Goal: Task Accomplishment & Management: Manage account settings

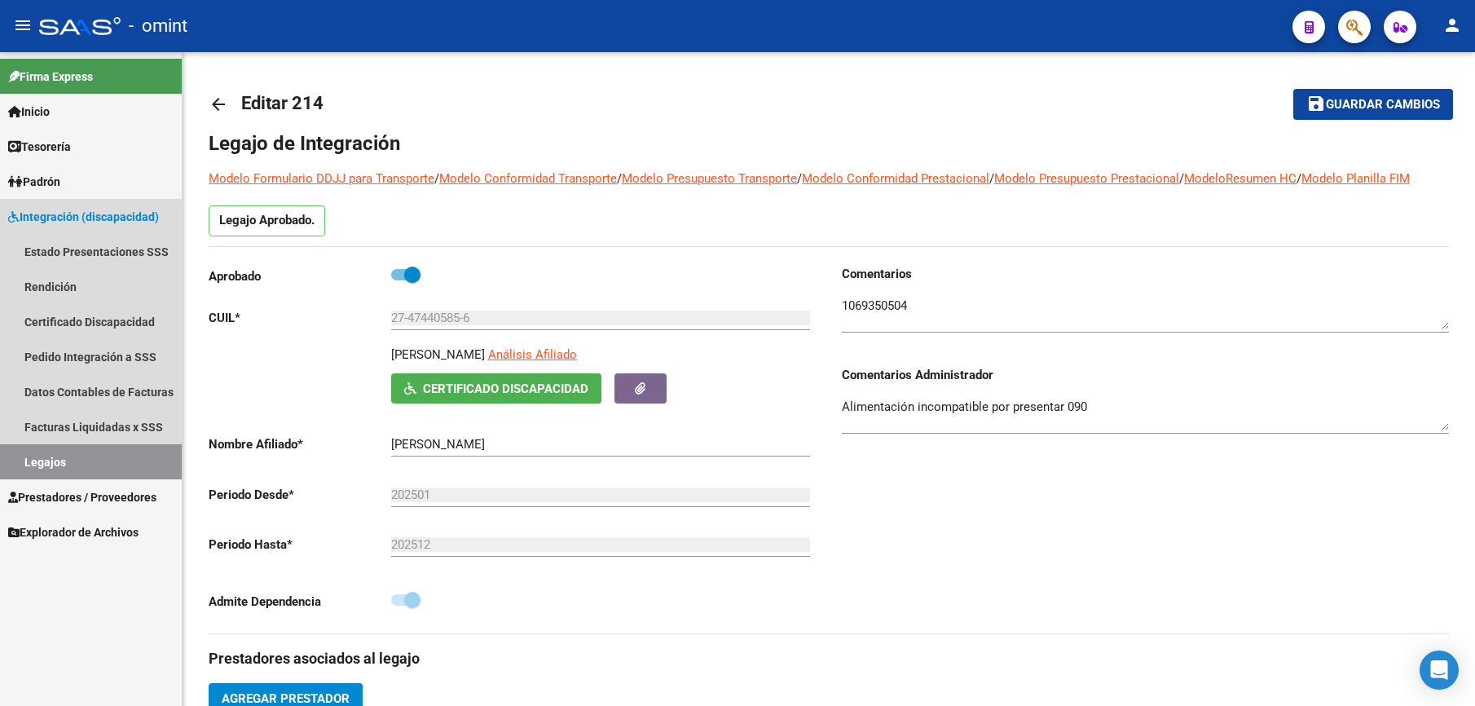
click at [33, 466] on link "Legajos" at bounding box center [91, 461] width 182 height 35
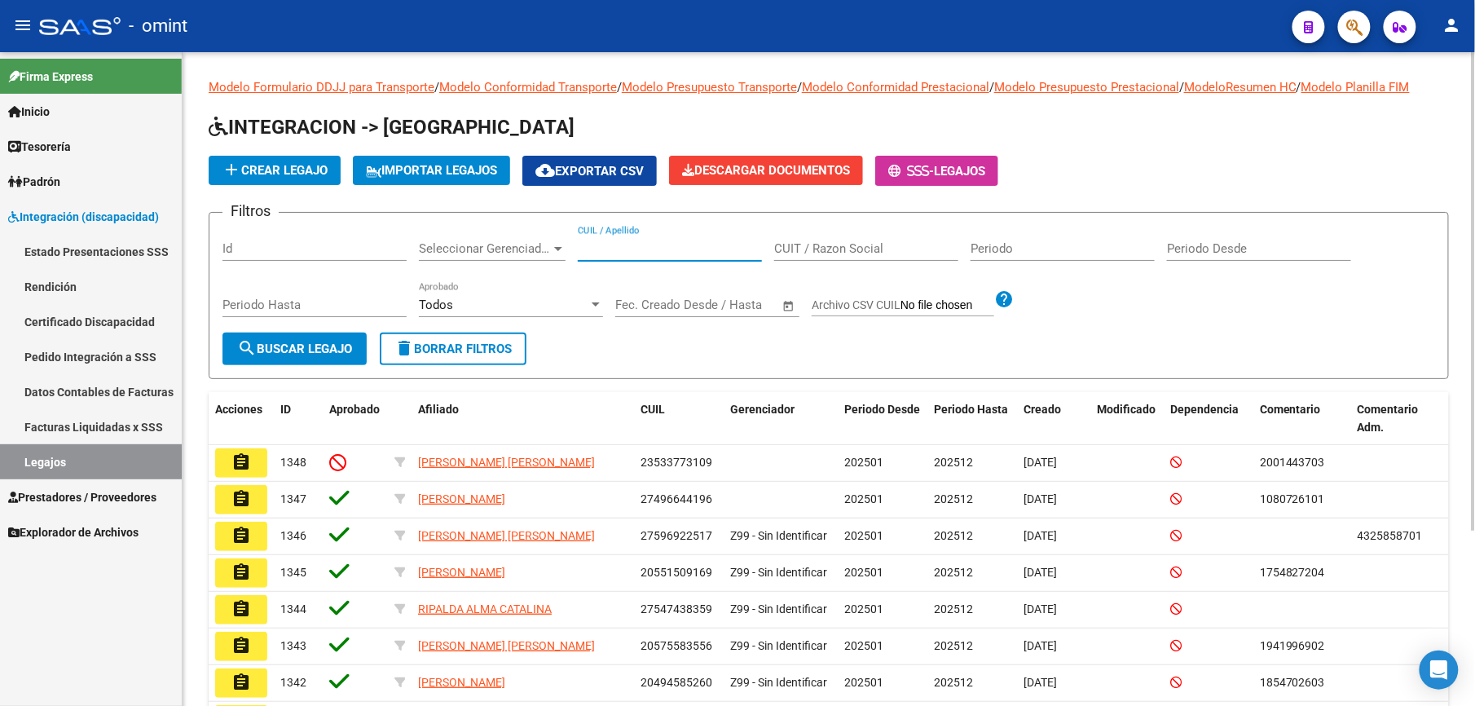
click at [631, 249] on input "CUIL / Apellido" at bounding box center [670, 248] width 184 height 15
paste input "27456935481"
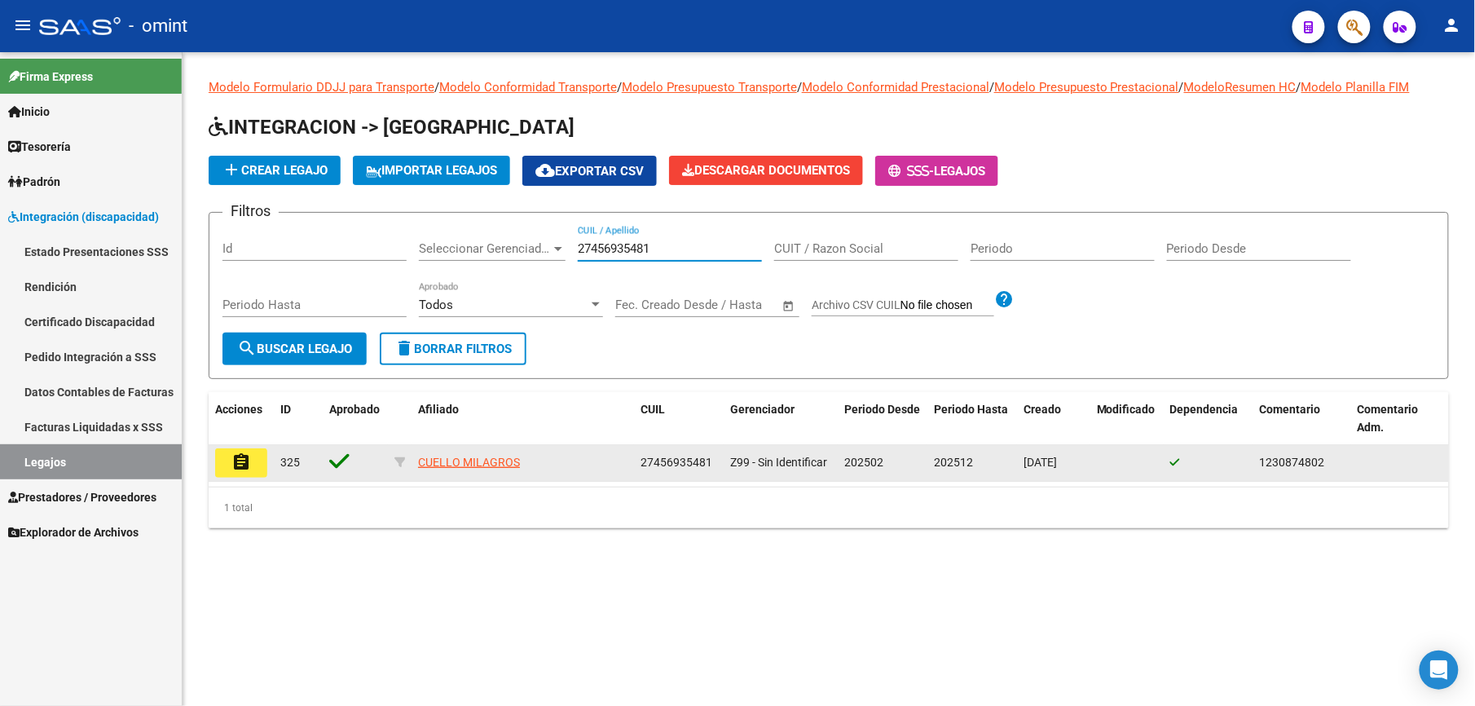
type input "27456935481"
click at [238, 461] on mat-icon "assignment" at bounding box center [241, 462] width 20 height 20
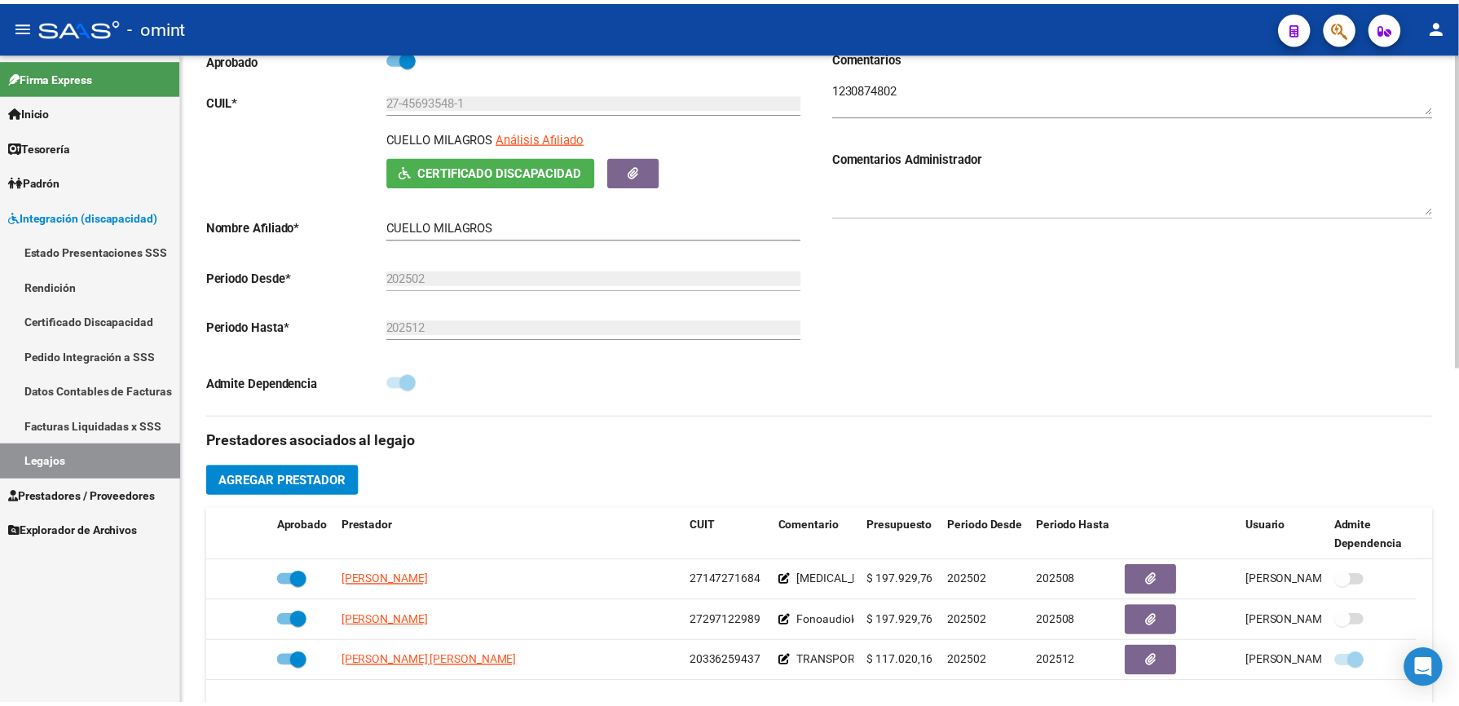
scroll to position [326, 0]
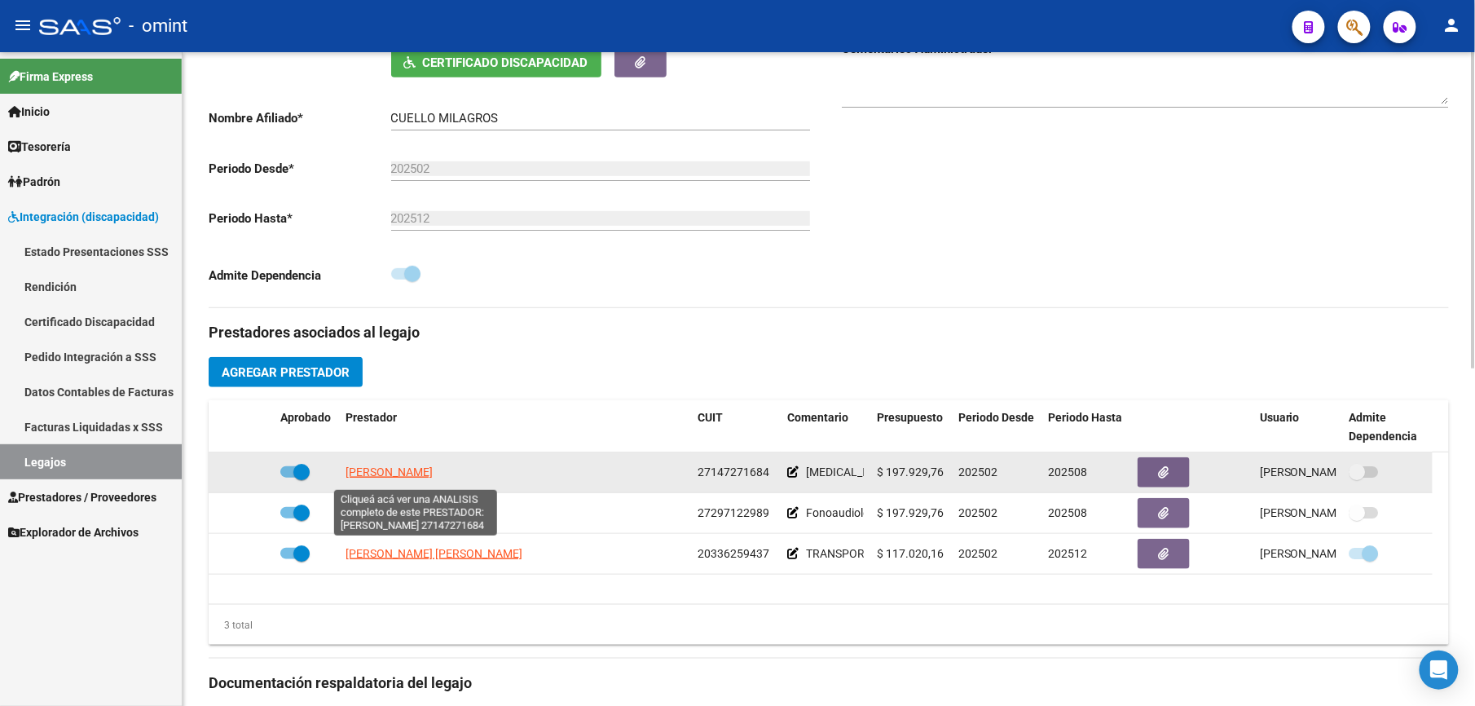
click at [376, 474] on span "[PERSON_NAME]" at bounding box center [389, 471] width 87 height 13
type textarea "27147271684"
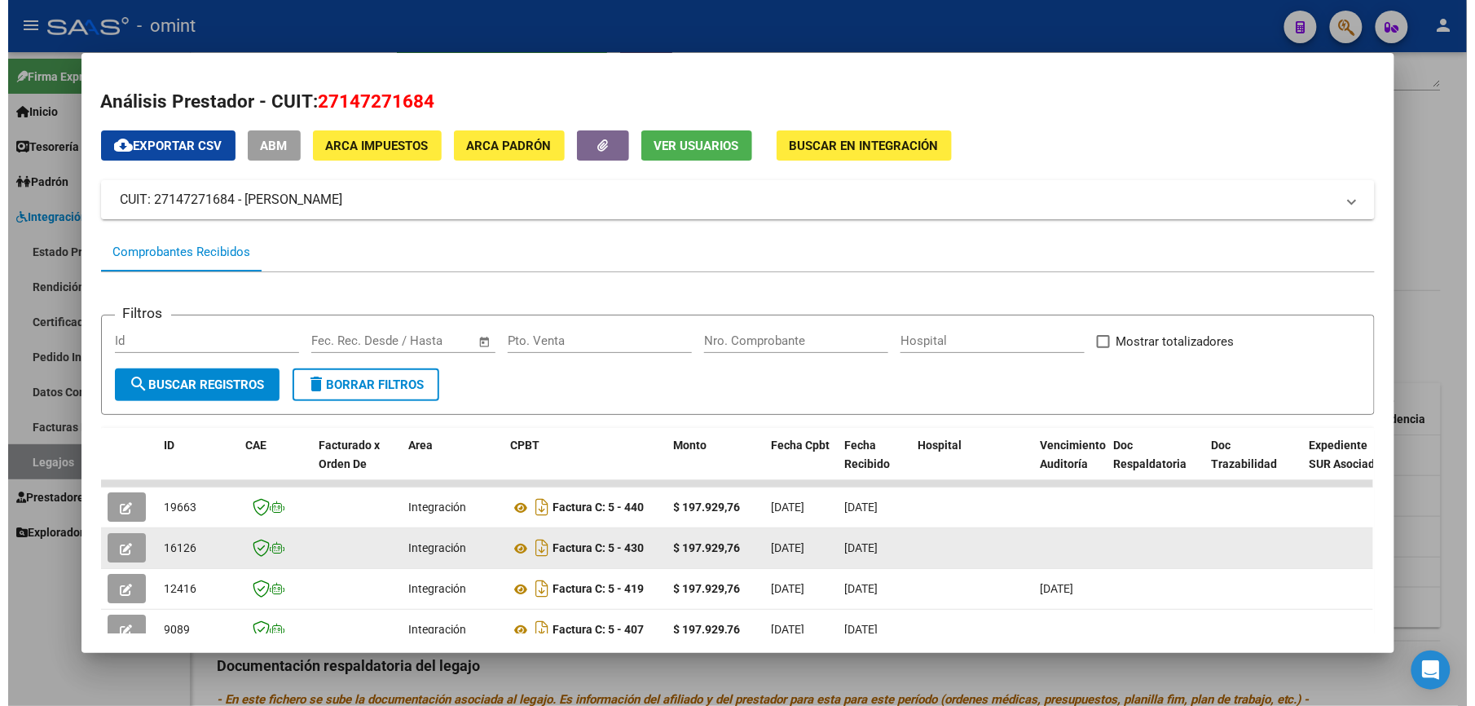
scroll to position [193, 0]
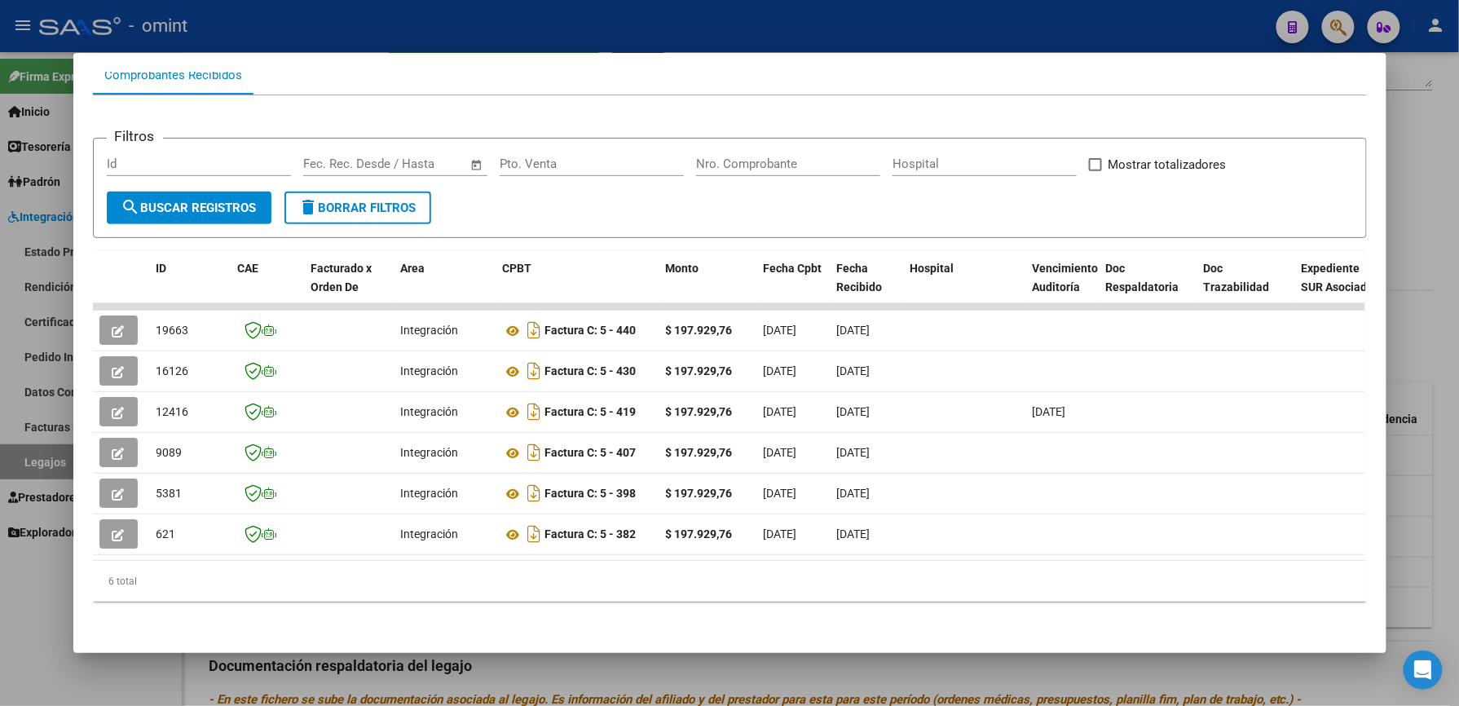
click at [1456, 380] on div at bounding box center [729, 353] width 1459 height 706
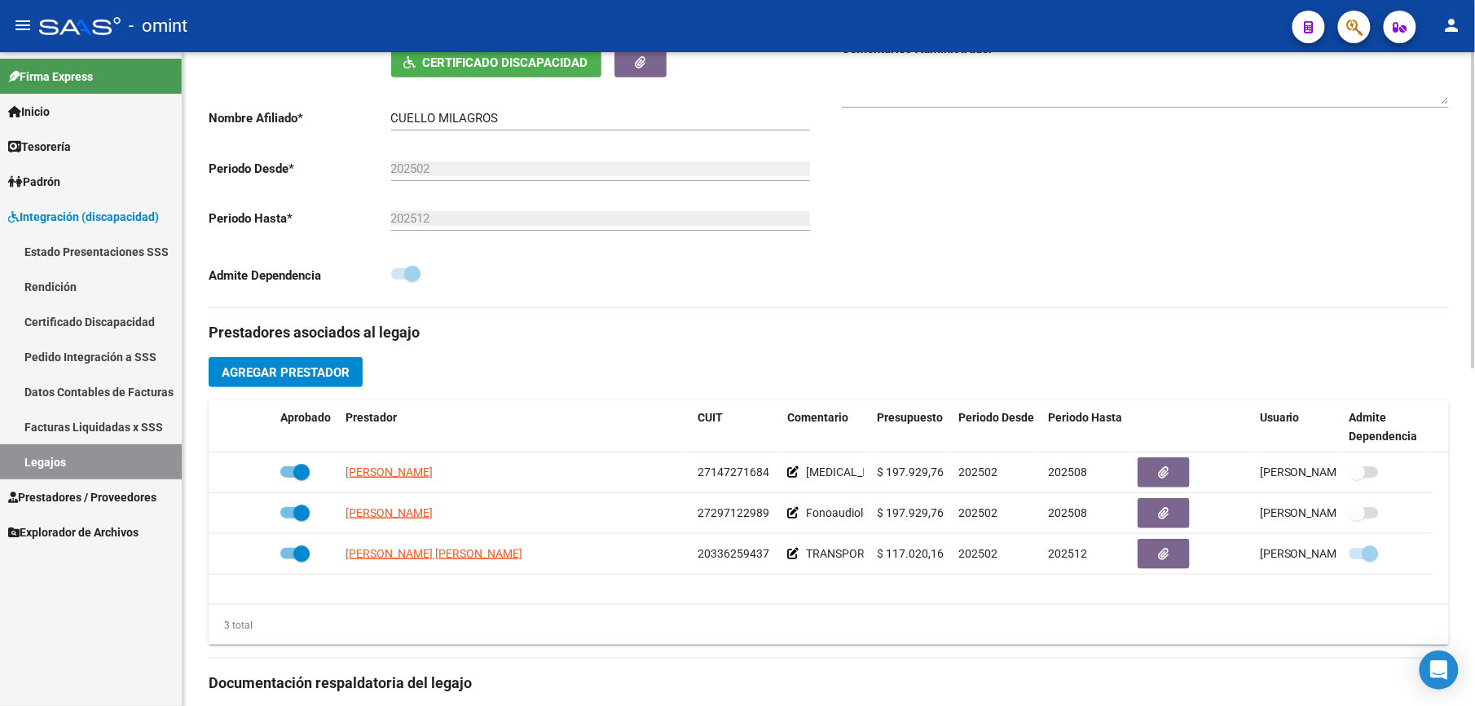
scroll to position [0, 0]
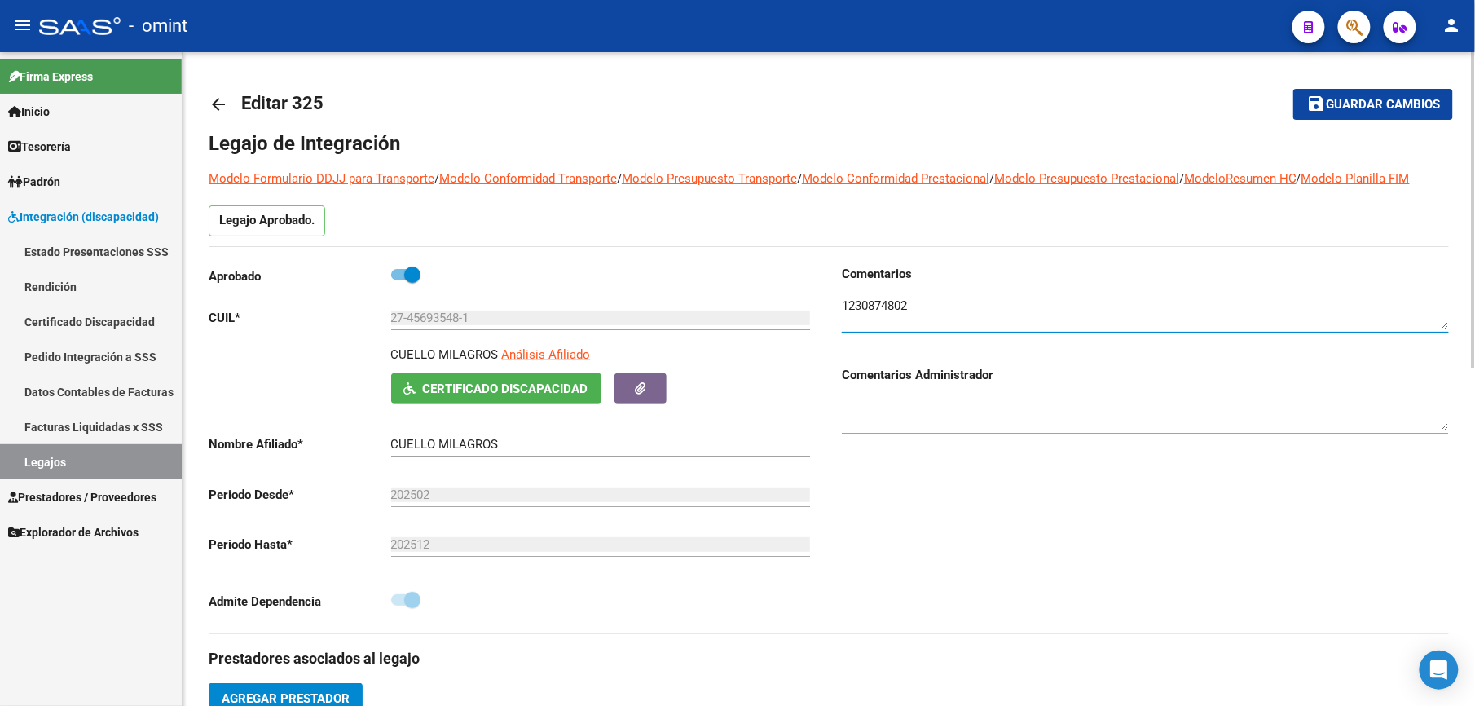
drag, startPoint x: 911, startPoint y: 307, endPoint x: 838, endPoint y: 306, distance: 73.4
click at [838, 306] on div "Comentarios Comentarios Administrador" at bounding box center [1139, 449] width 620 height 368
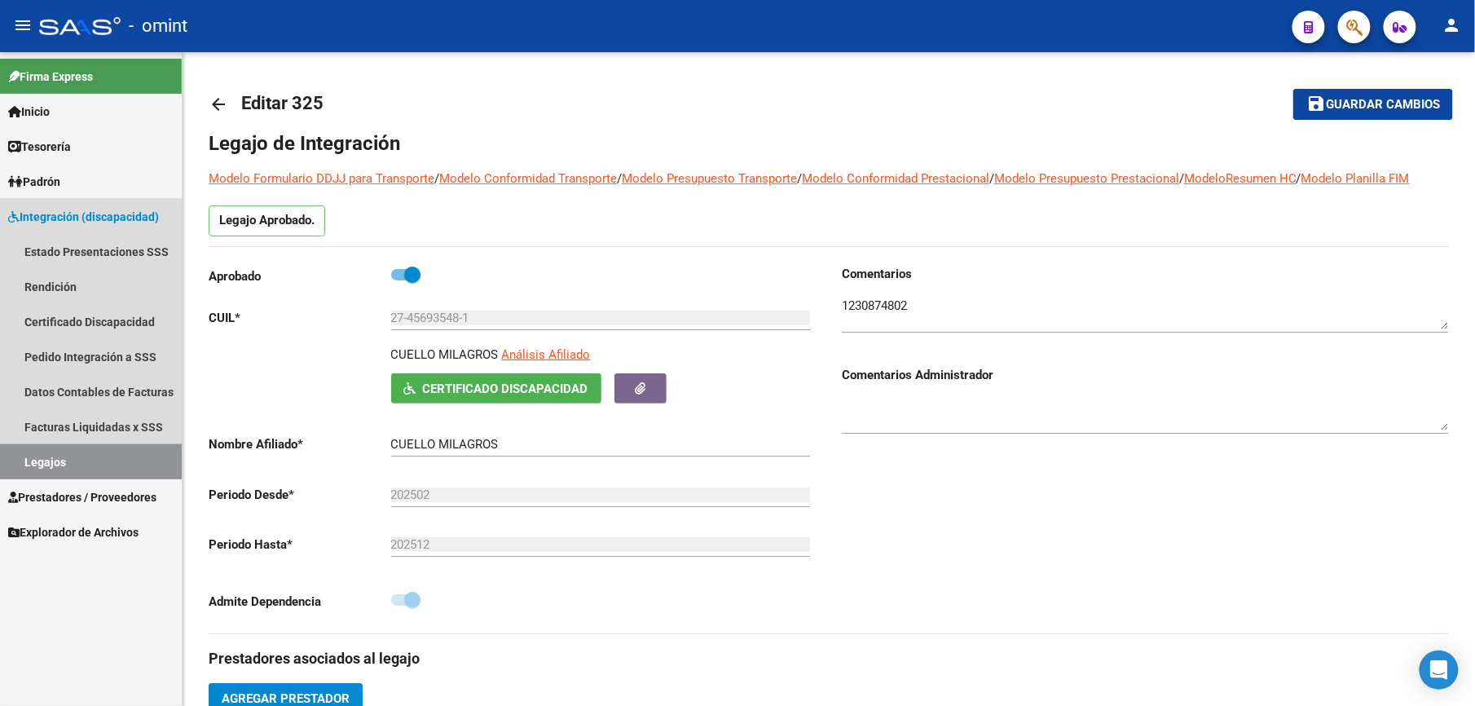
click at [30, 453] on link "Legajos" at bounding box center [91, 461] width 182 height 35
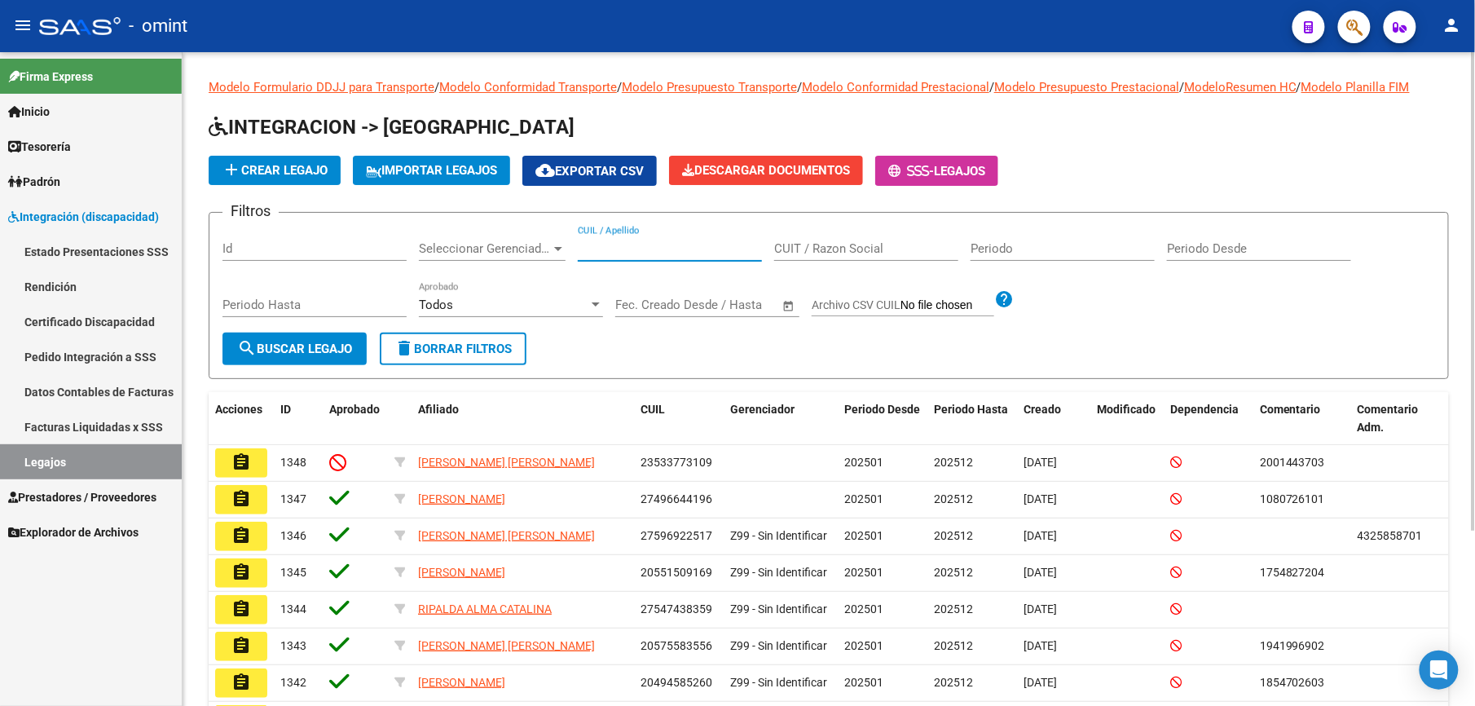
click at [659, 254] on input "CUIL / Apellido" at bounding box center [670, 248] width 184 height 15
paste input "27474405856"
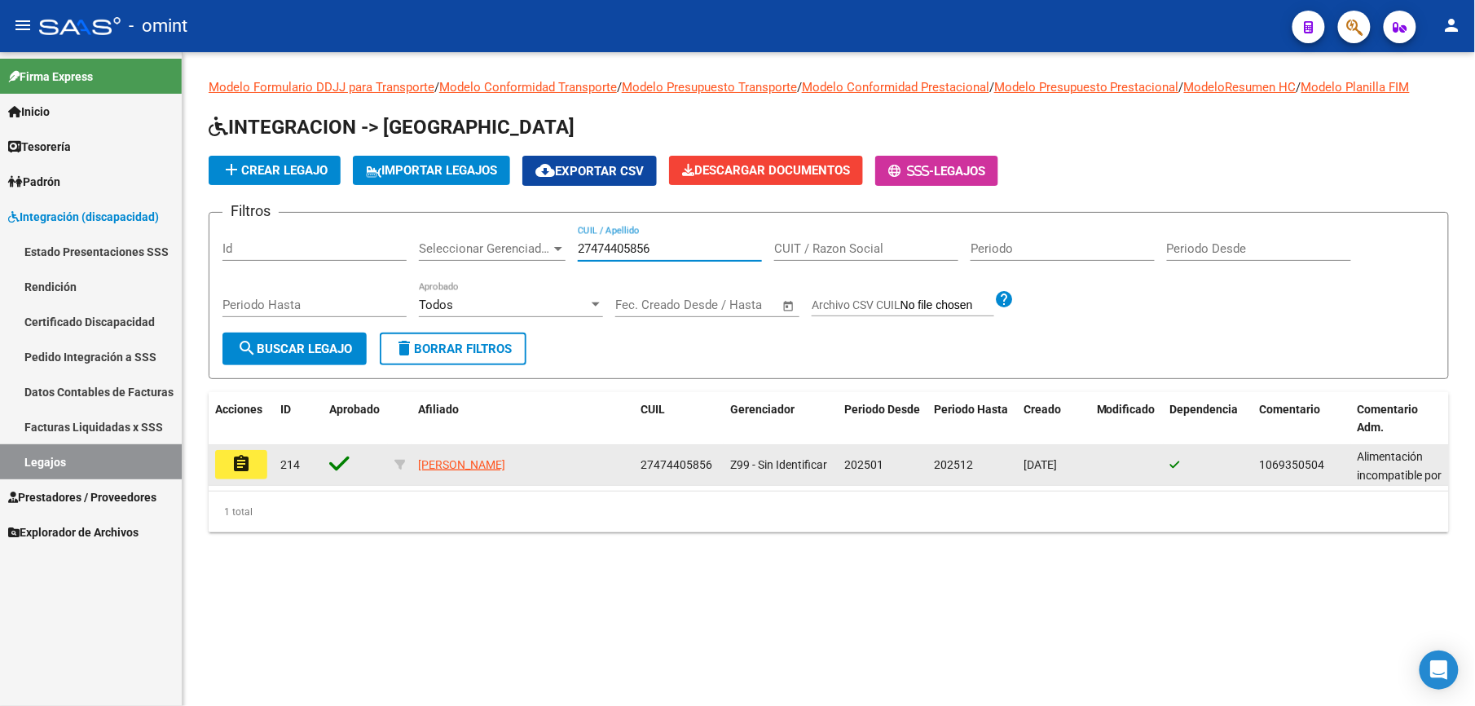
type input "27474405856"
click at [251, 470] on button "assignment" at bounding box center [241, 464] width 52 height 29
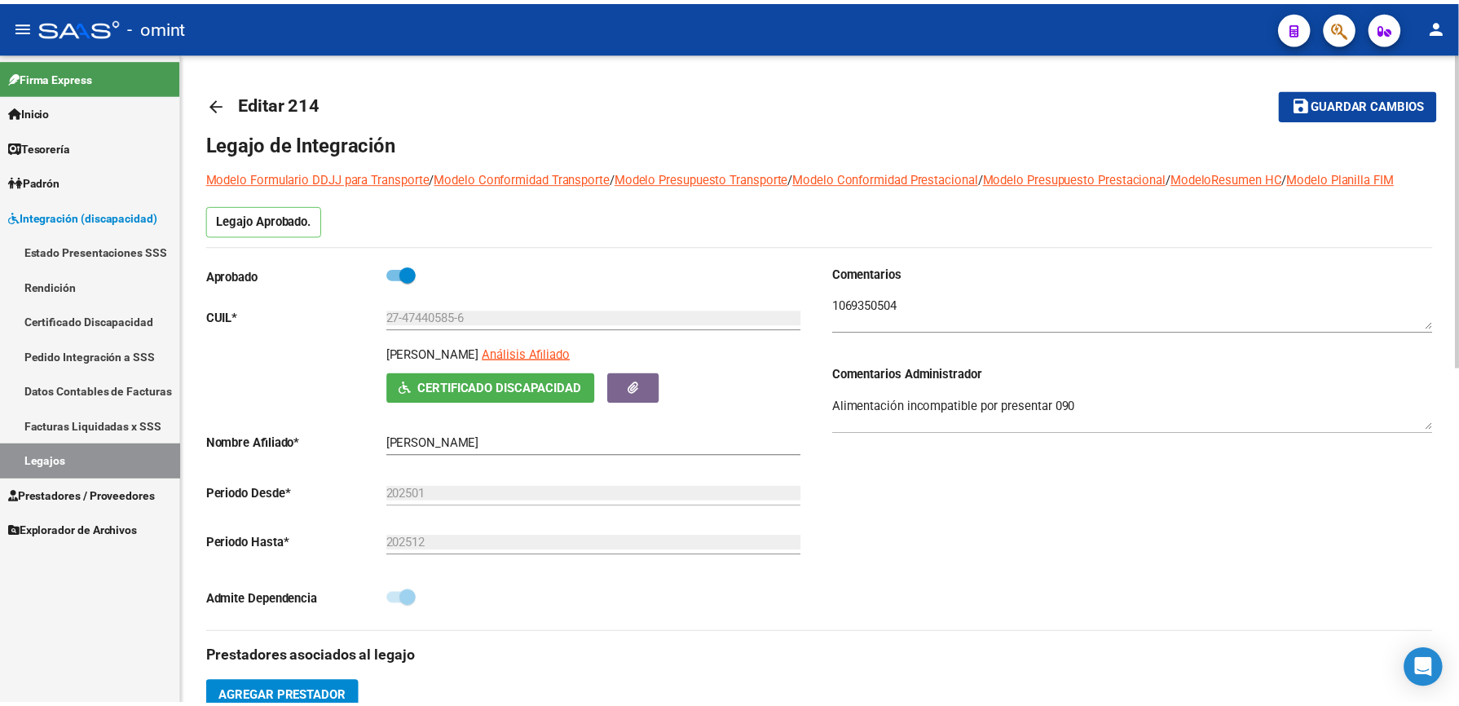
scroll to position [326, 0]
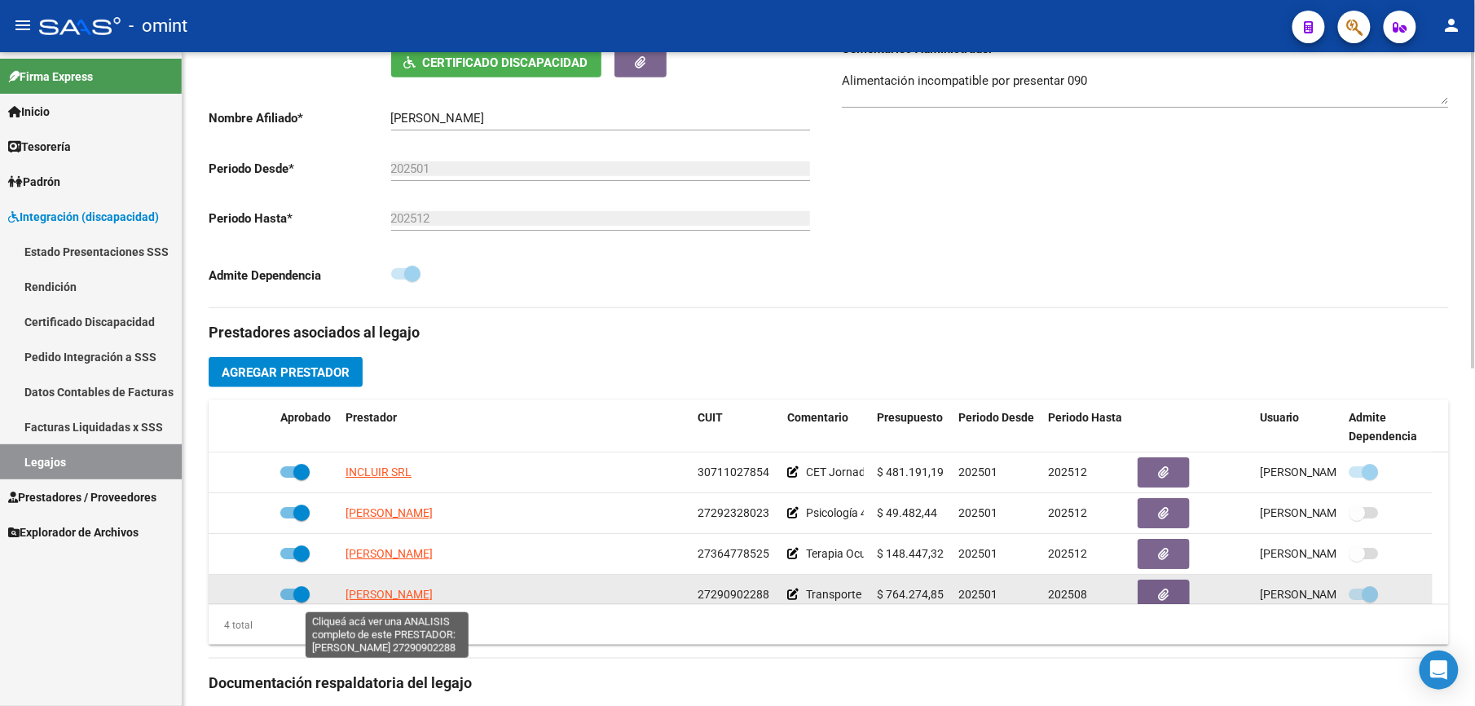
click at [377, 592] on span "[PERSON_NAME]" at bounding box center [389, 594] width 87 height 13
type textarea "27290902288"
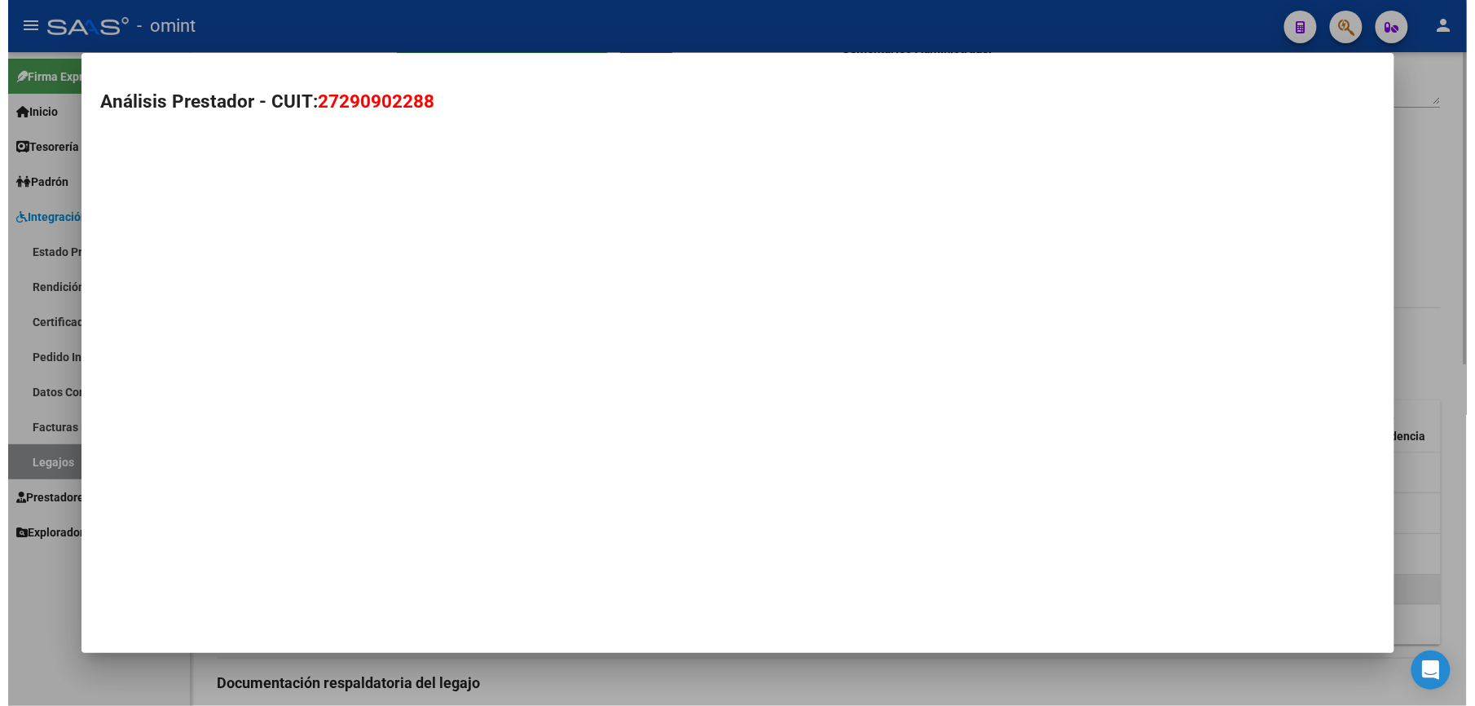
scroll to position [343, 0]
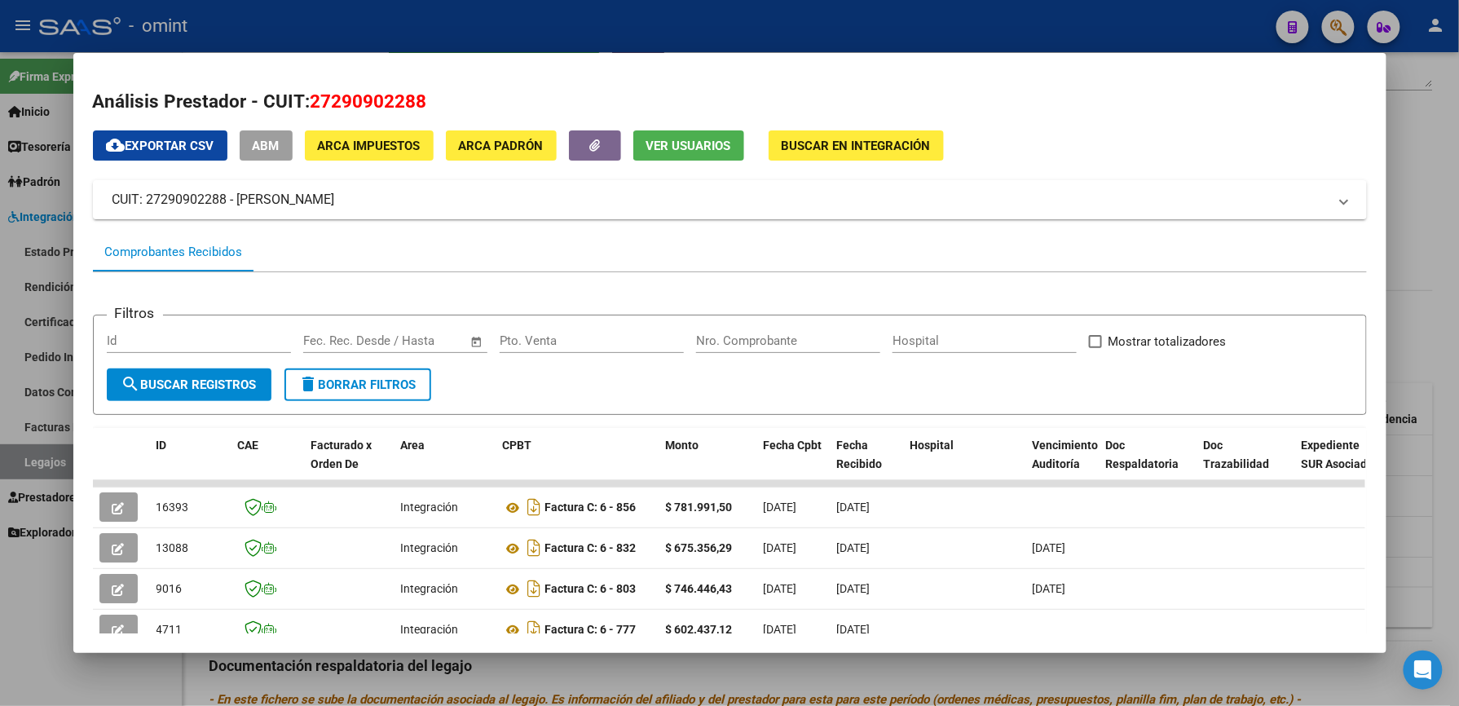
click at [1418, 168] on div at bounding box center [729, 353] width 1459 height 706
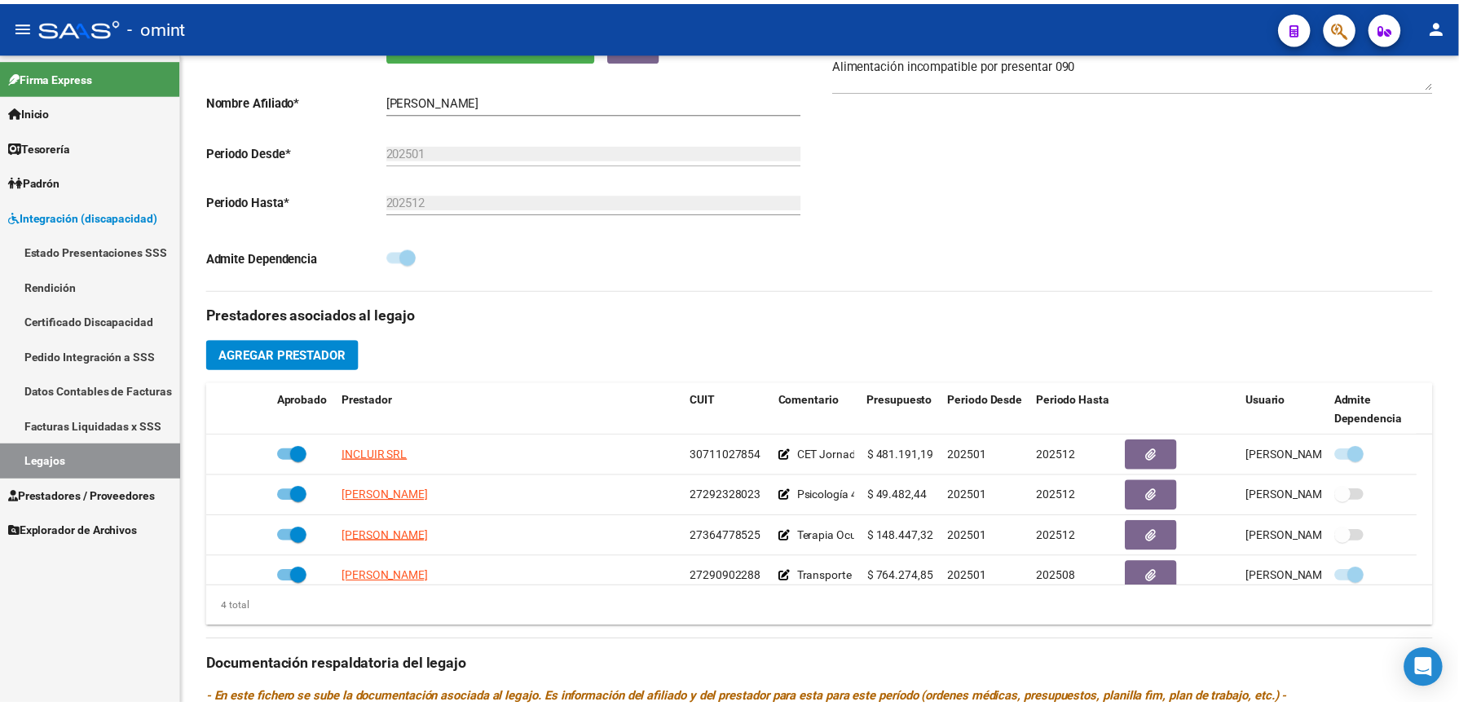
scroll to position [326, 0]
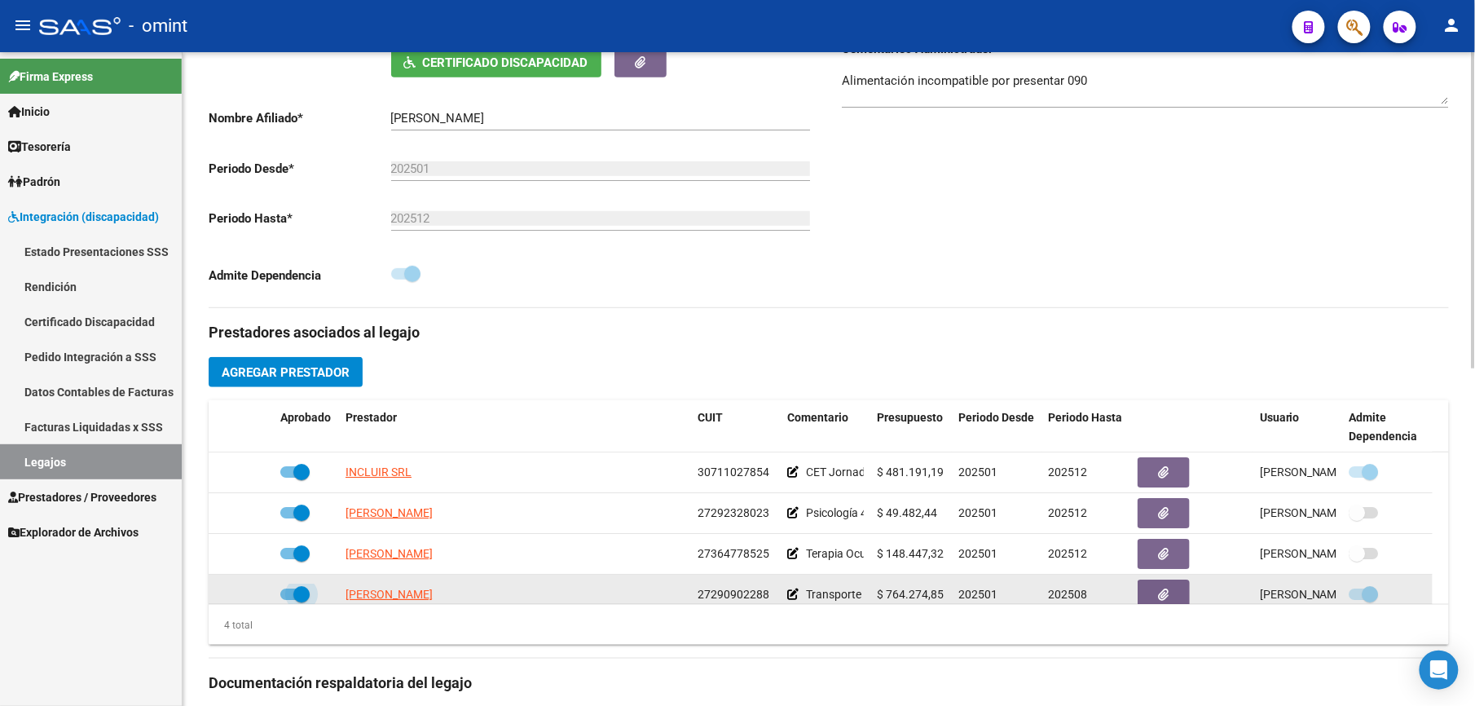
click at [284, 600] on span at bounding box center [294, 593] width 29 height 11
click at [288, 601] on input "checkbox" at bounding box center [288, 600] width 1 height 1
checkbox input "false"
click at [243, 600] on div at bounding box center [241, 594] width 52 height 19
click at [252, 600] on icon at bounding box center [250, 593] width 11 height 11
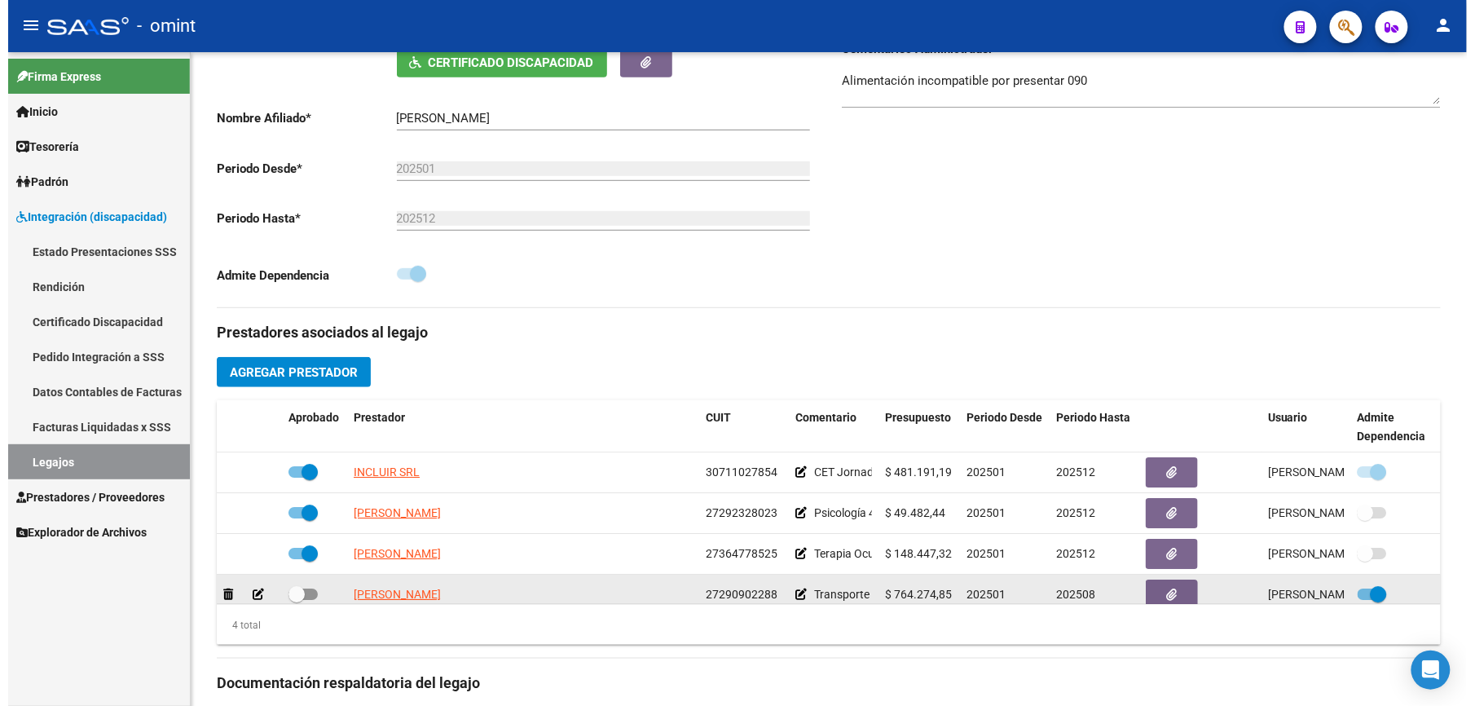
scroll to position [343, 0]
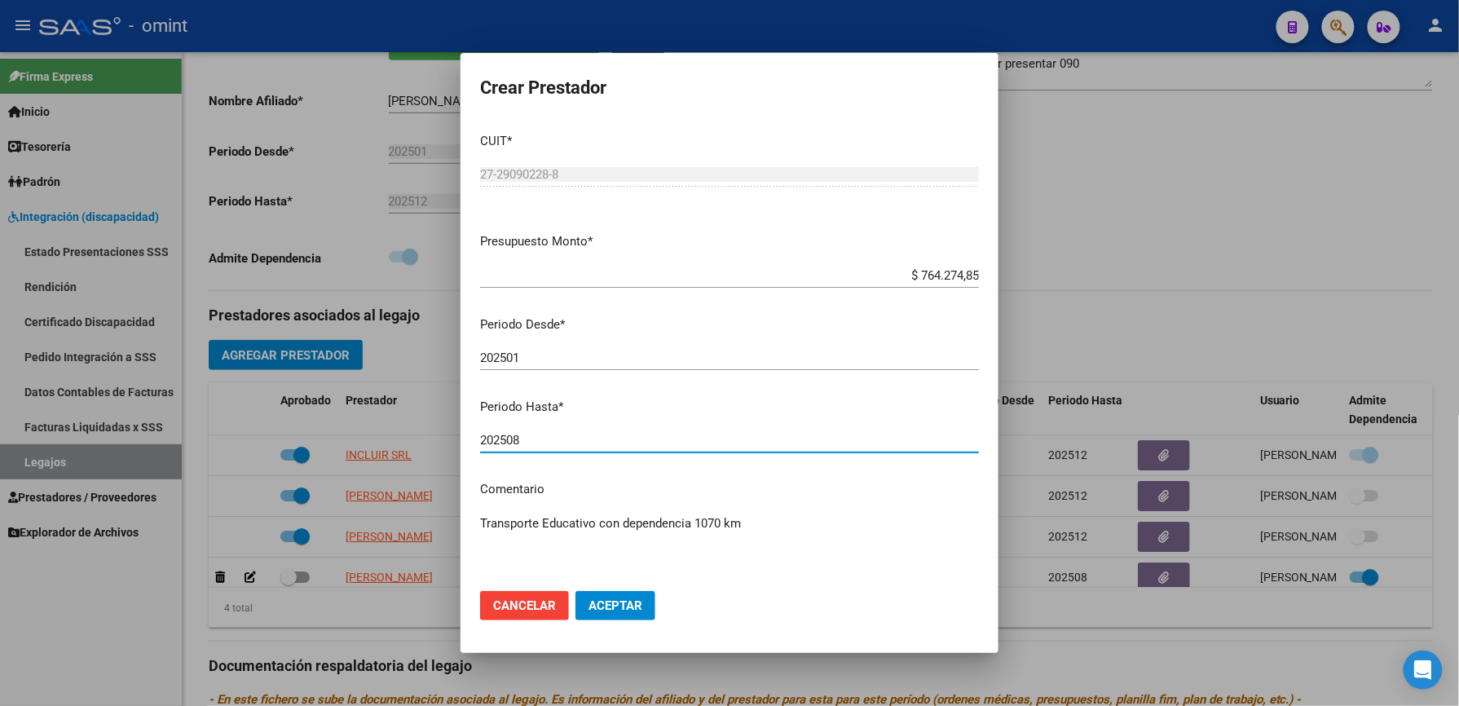
click at [530, 444] on input "202508" at bounding box center [729, 440] width 499 height 15
type input "202512"
click at [619, 606] on span "Aceptar" at bounding box center [615, 605] width 54 height 15
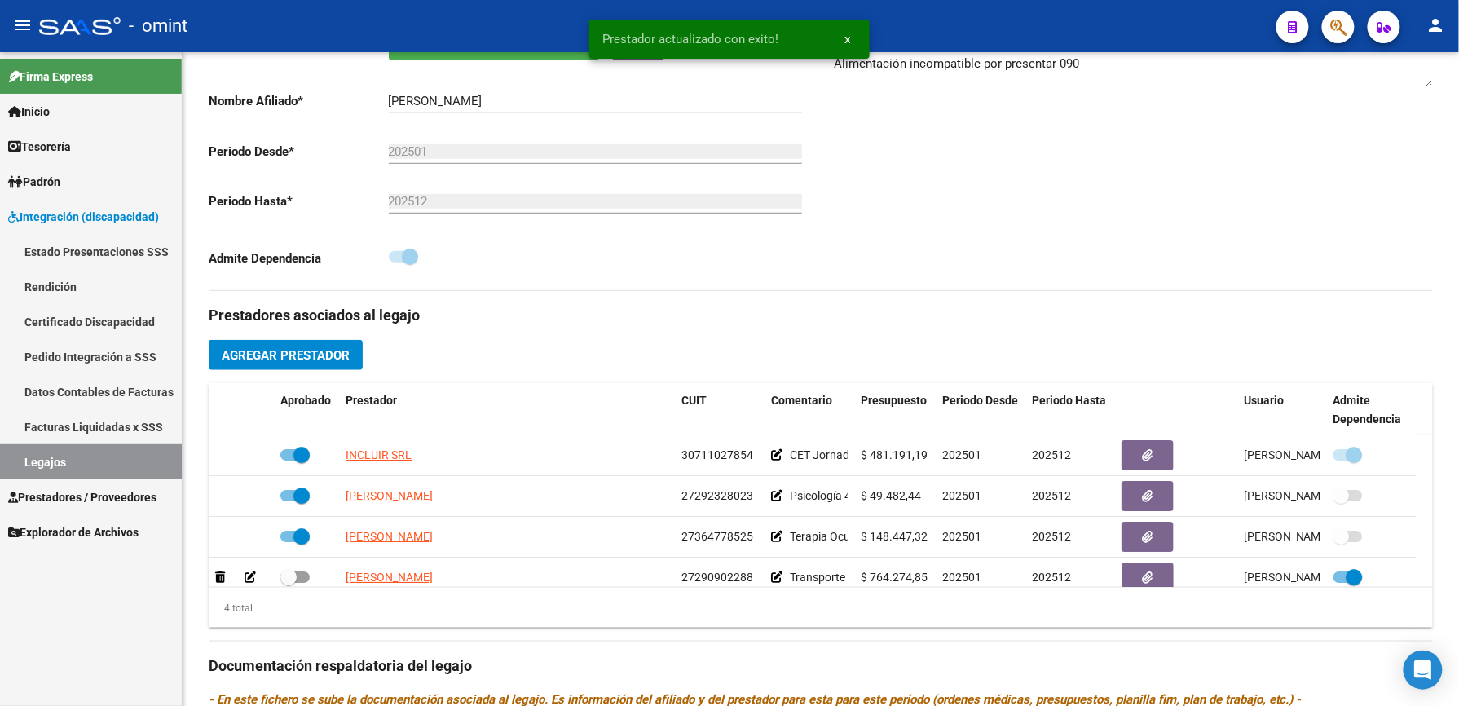
scroll to position [326, 0]
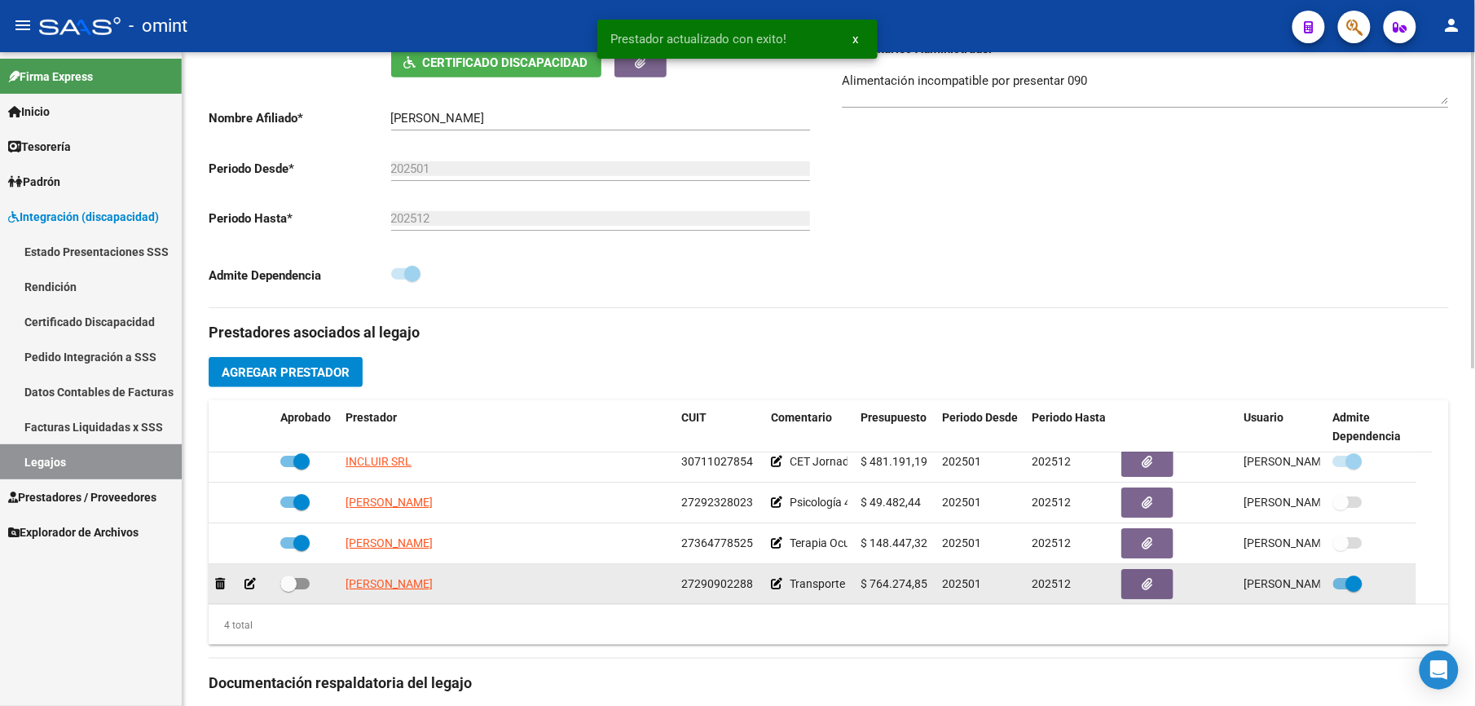
click at [249, 582] on icon at bounding box center [250, 583] width 11 height 11
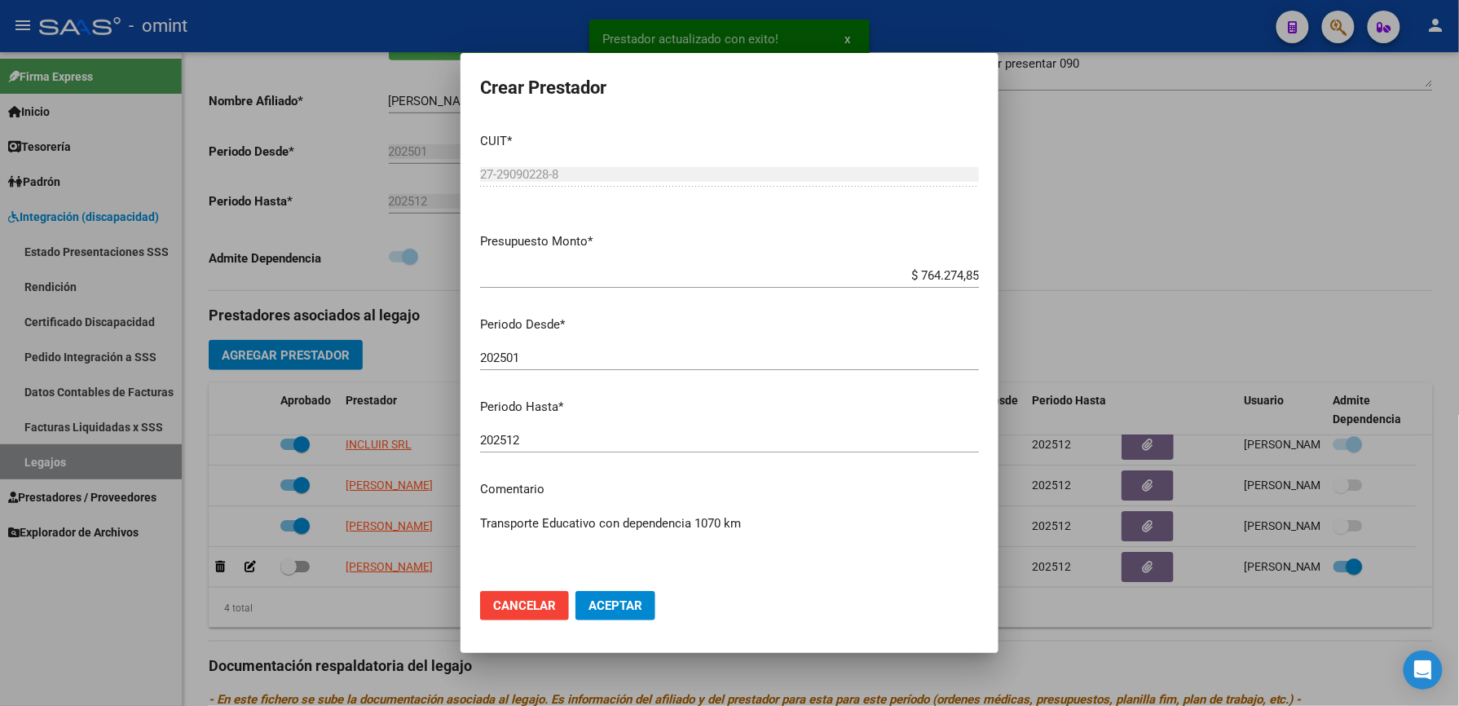
click at [760, 522] on textarea "Transporte Educativo con dependencia 1070 km" at bounding box center [729, 552] width 499 height 77
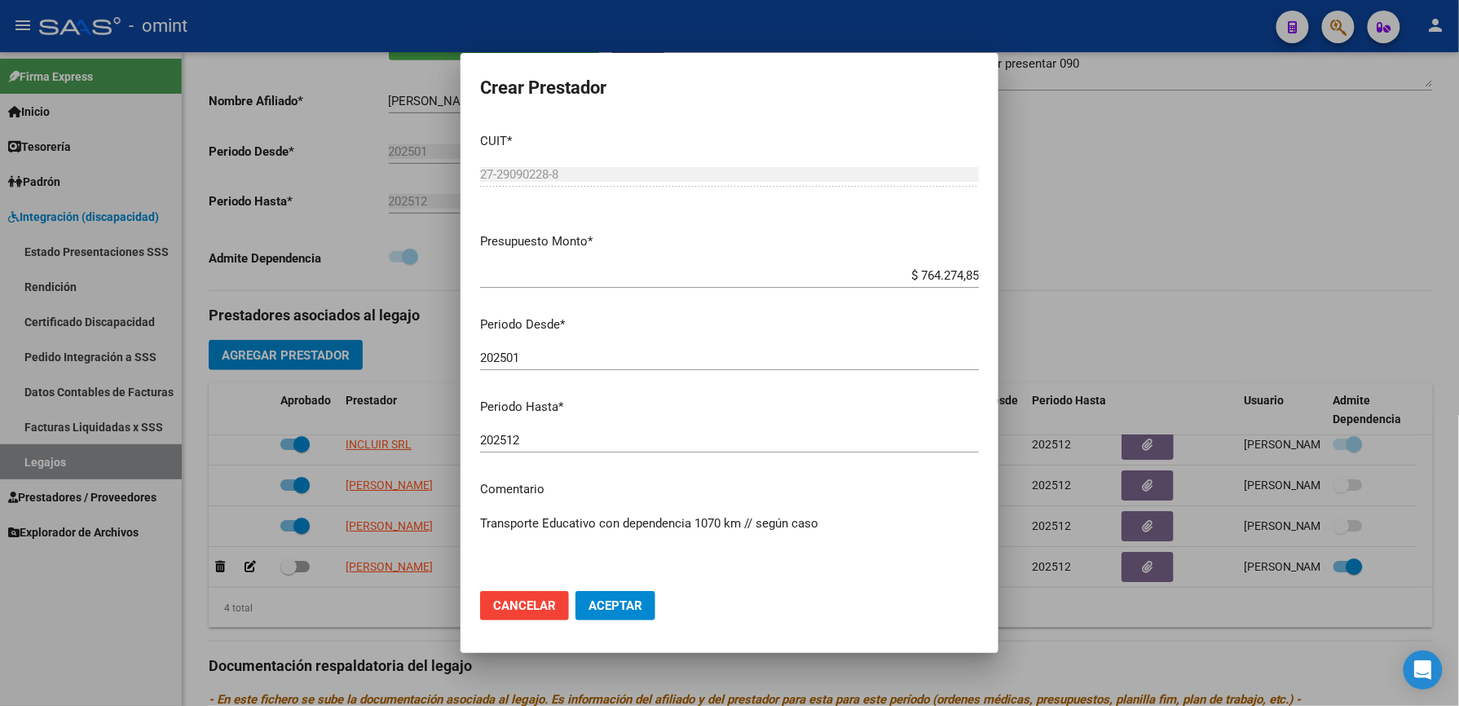
paste textarea "35458900/01"
type textarea "Transporte Educativo con dependencia 1070 km // según caso 35458900/01 se extie…"
click at [610, 610] on span "Aceptar" at bounding box center [615, 605] width 54 height 15
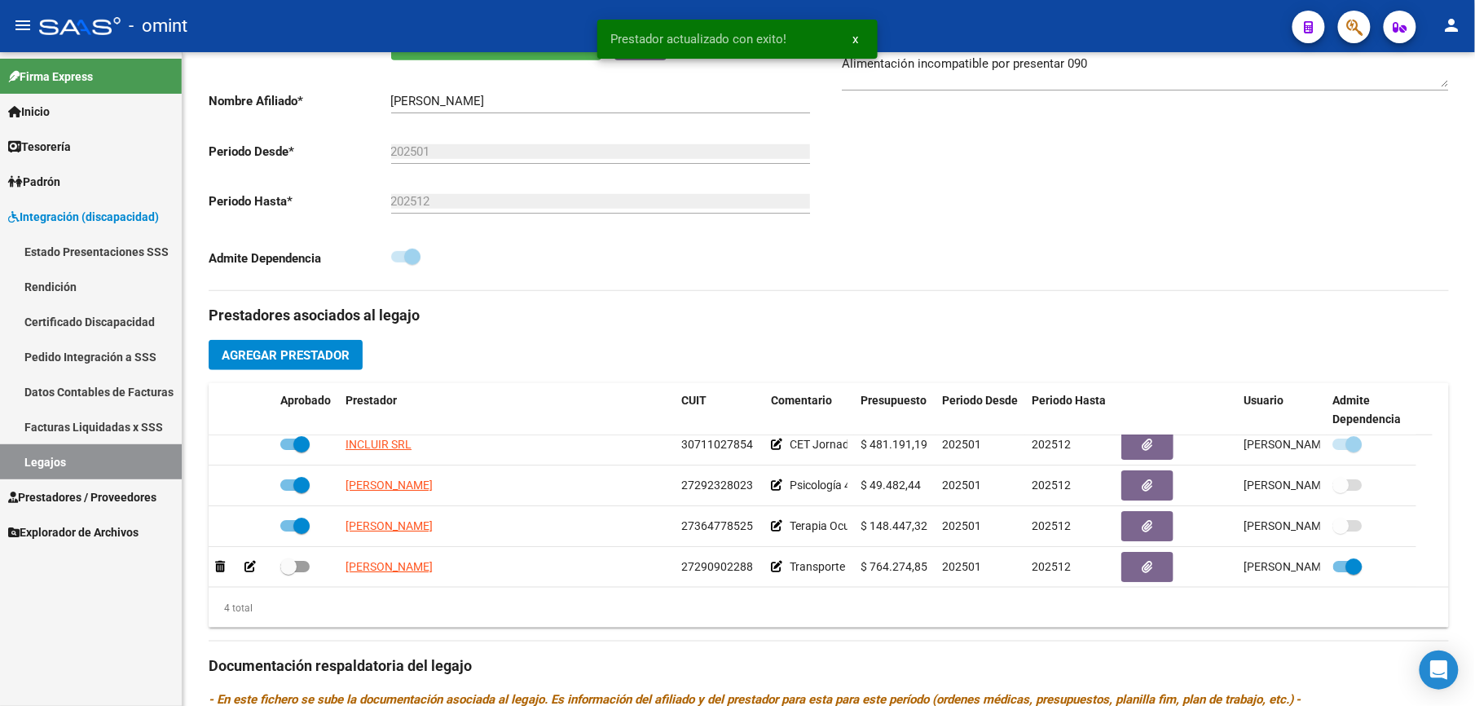
scroll to position [326, 0]
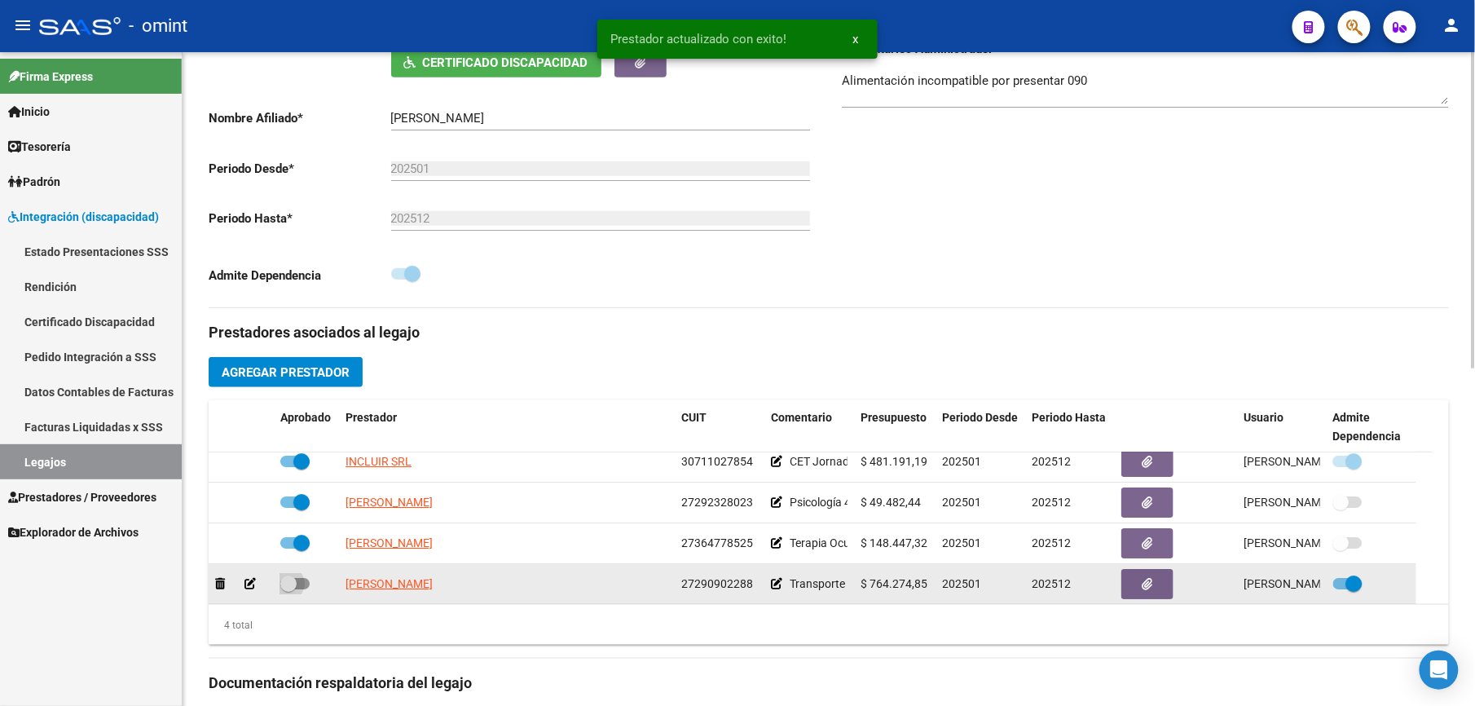
click at [305, 584] on span at bounding box center [294, 583] width 29 height 11
click at [289, 589] on input "checkbox" at bounding box center [288, 589] width 1 height 1
checkbox input "true"
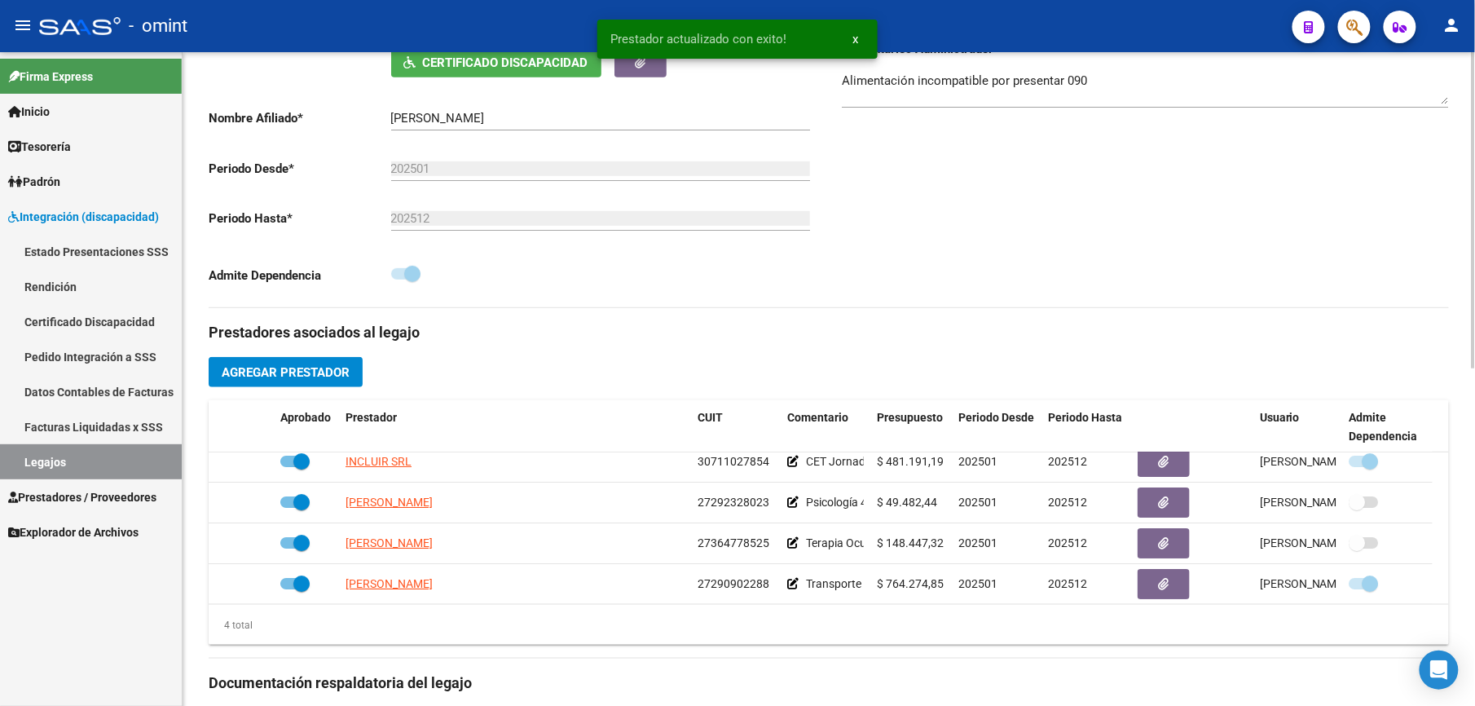
scroll to position [0, 0]
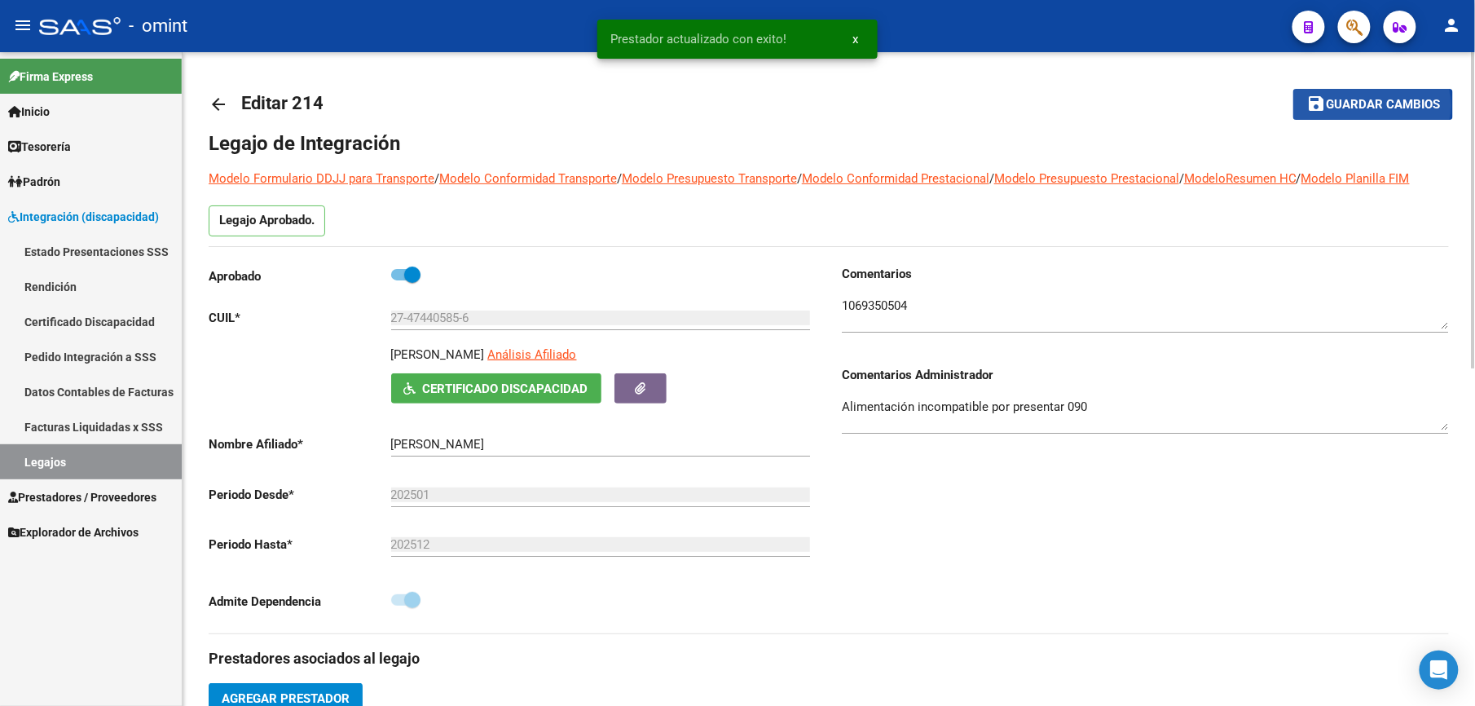
click at [1372, 105] on span "Guardar cambios" at bounding box center [1383, 105] width 114 height 15
click at [1152, 517] on div "Comentarios Comentarios Administrador Alimentación incompatible por presentar 0…" at bounding box center [1139, 449] width 620 height 368
click at [1474, 405] on html "menu - omint person Firma Express Inicio Instructivos Contacto OS Tesorería Ext…" at bounding box center [737, 353] width 1475 height 706
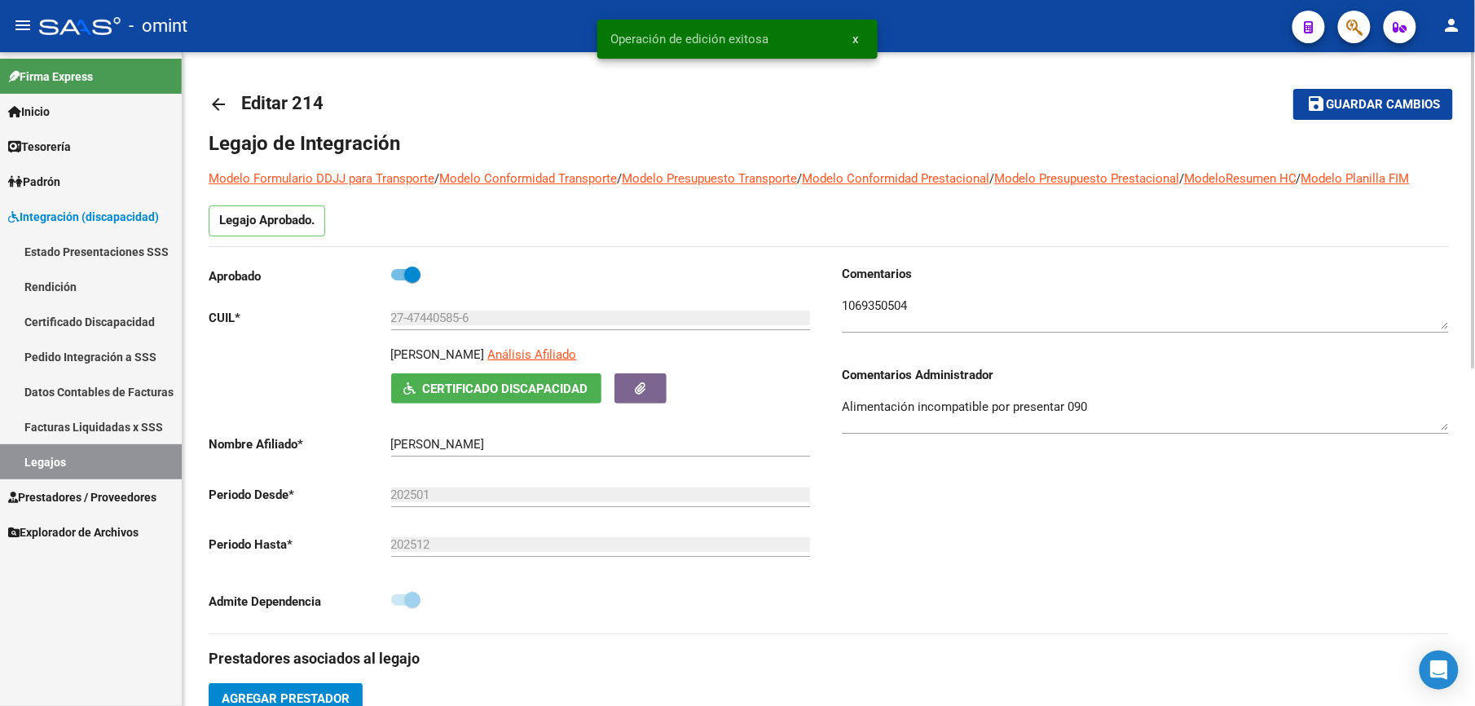
click at [1474, 405] on html "menu - omint person Firma Express Inicio Instructivos Contacto OS Tesorería Ext…" at bounding box center [737, 353] width 1475 height 706
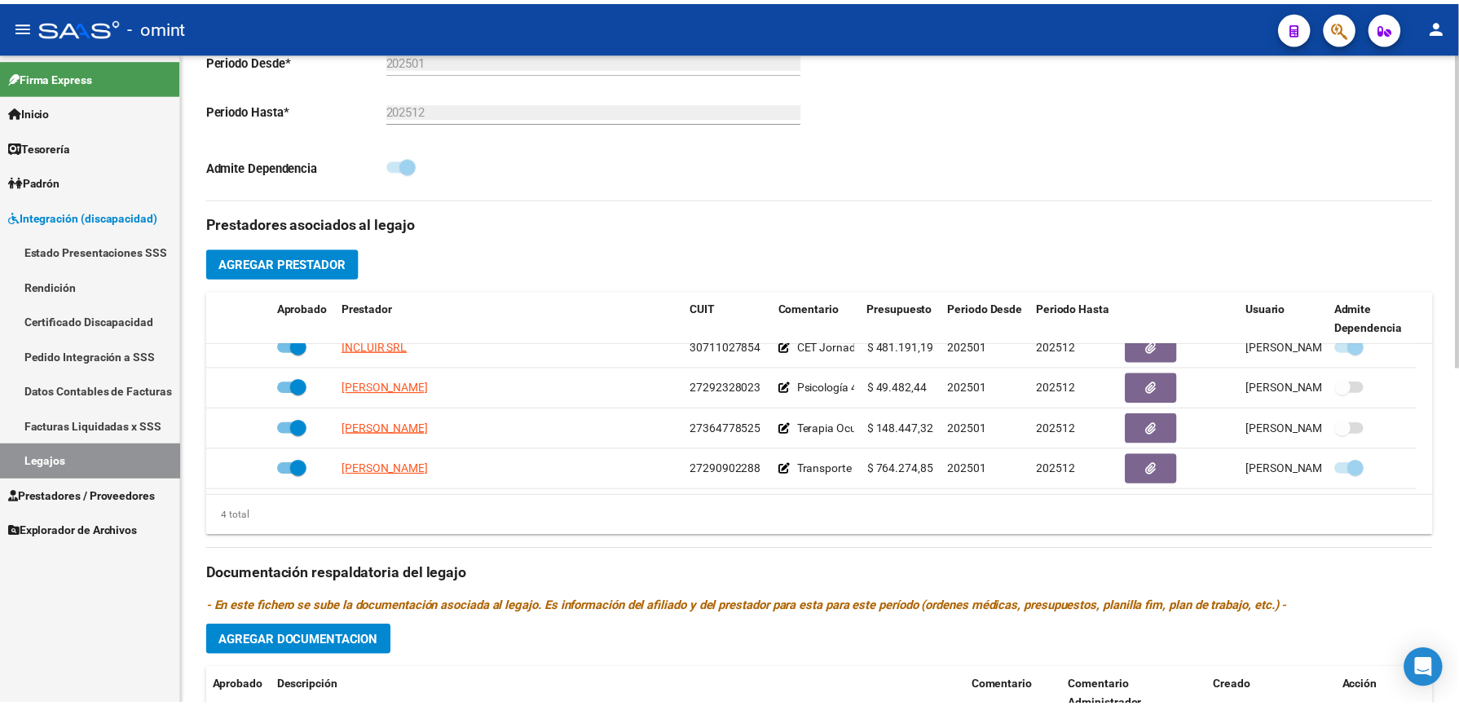
scroll to position [652, 0]
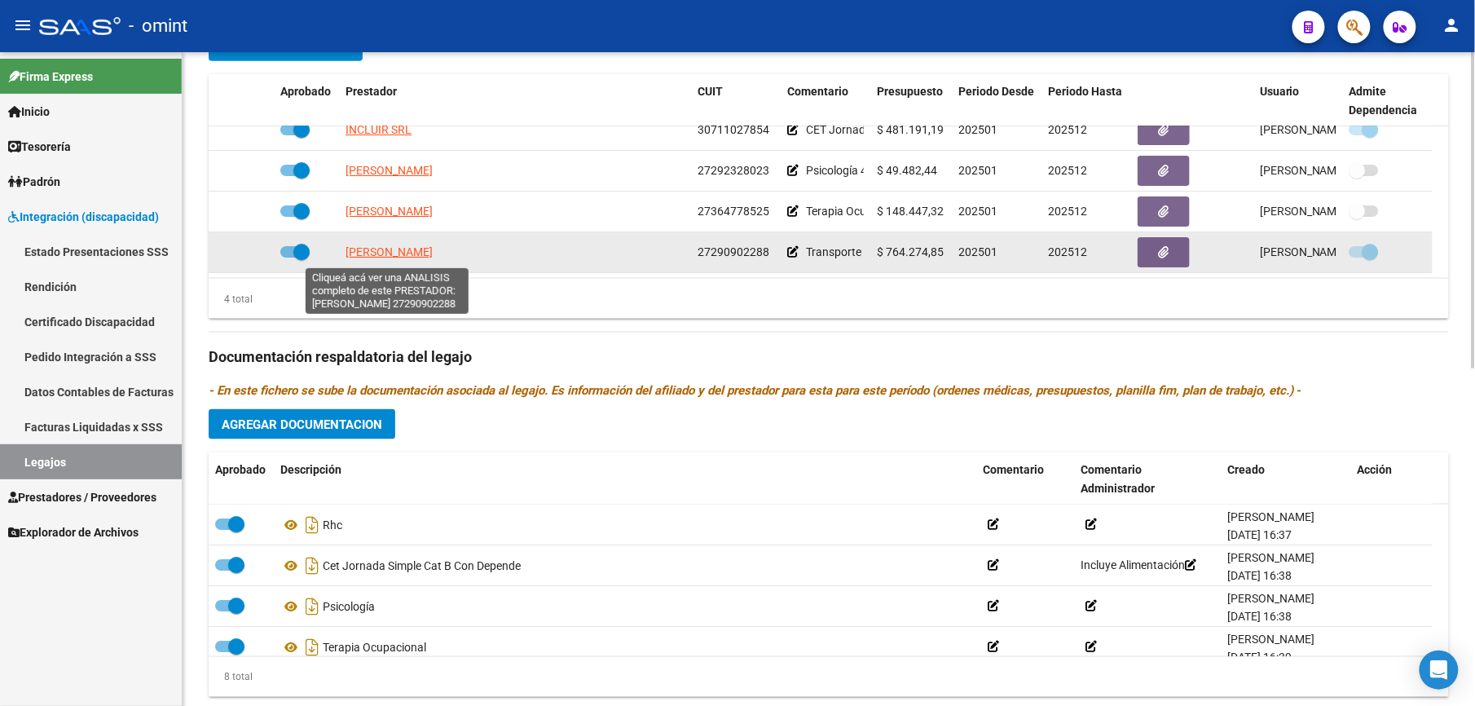
click at [382, 255] on span "[PERSON_NAME]" at bounding box center [389, 251] width 87 height 13
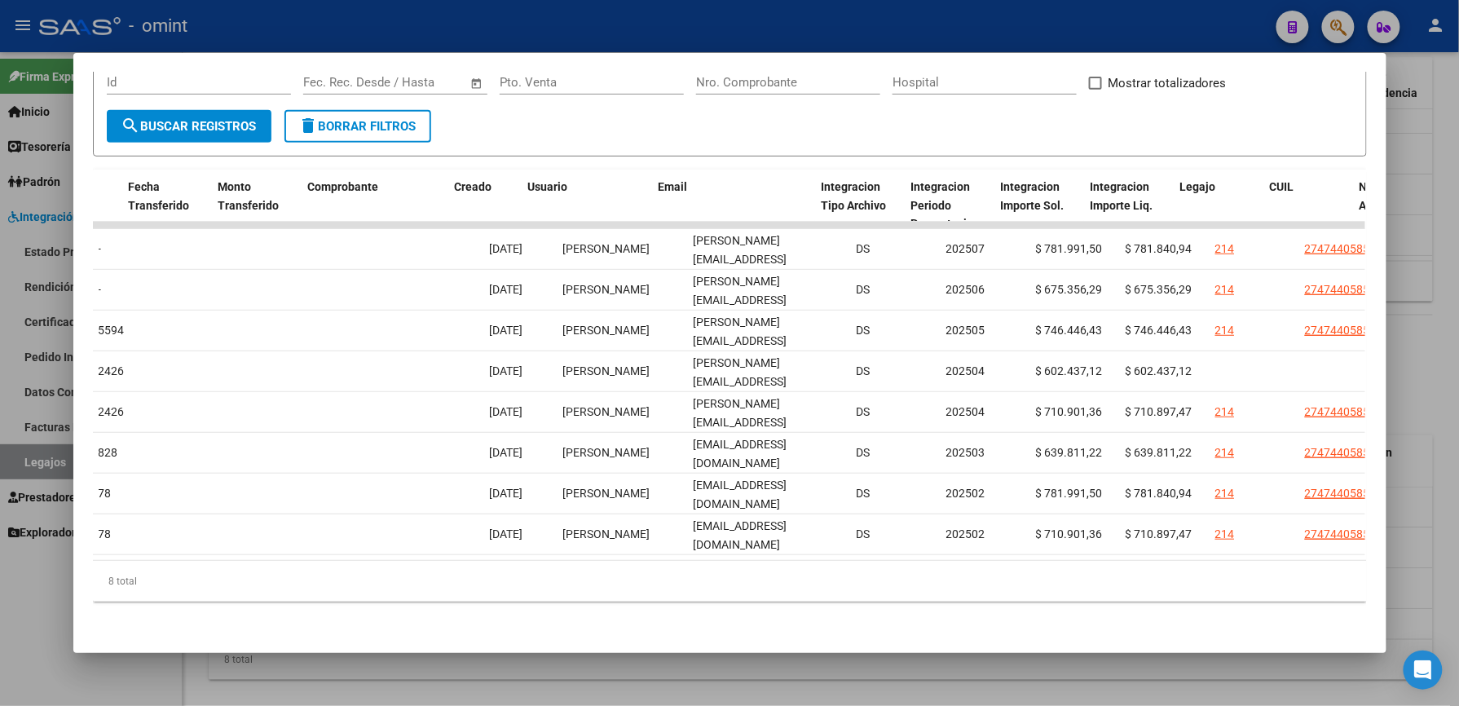
scroll to position [0, 1503]
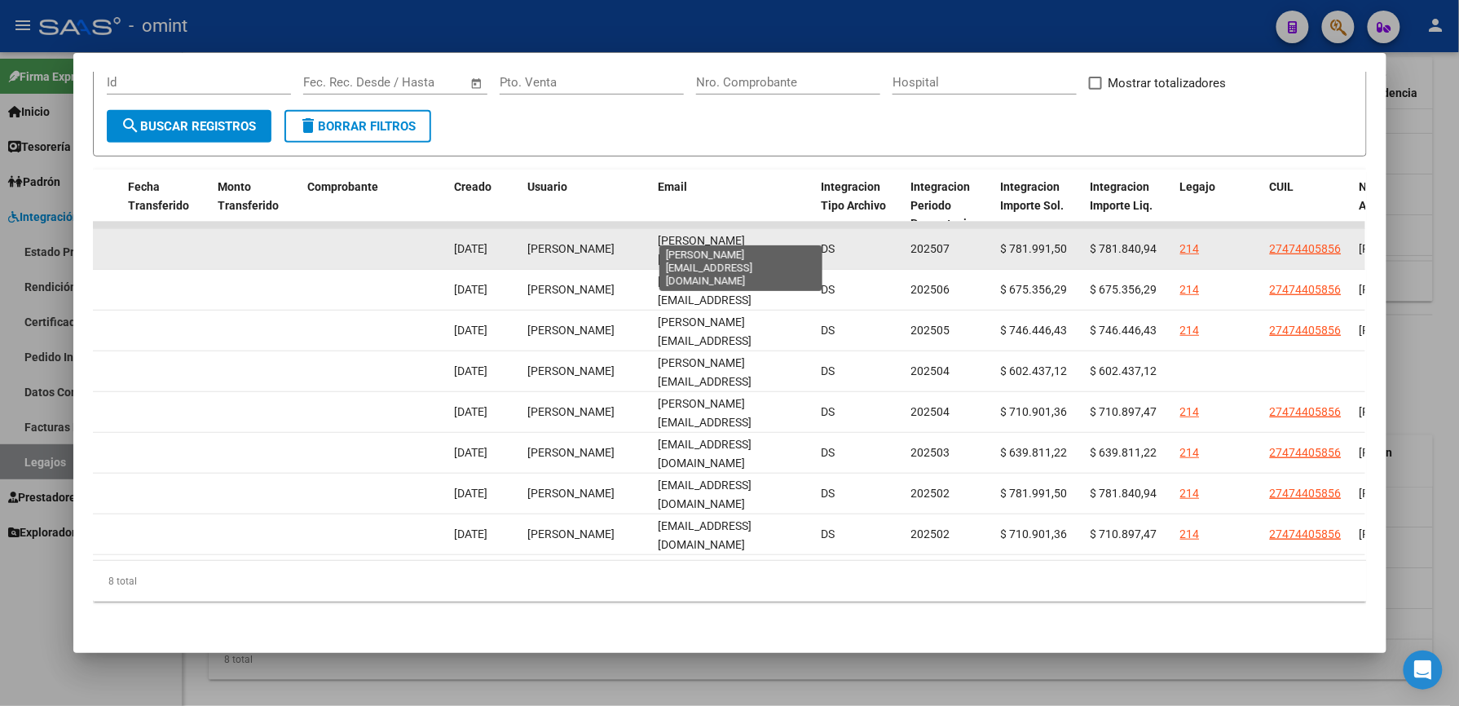
click at [734, 234] on span "[PERSON_NAME][EMAIL_ADDRESS][DOMAIN_NAME]" at bounding box center [706, 259] width 94 height 51
drag, startPoint x: 650, startPoint y: 229, endPoint x: 810, endPoint y: 236, distance: 159.9
click at [810, 236] on div "16393 Integración Factura C: 6 - 856 $ 781.991,50 [DATE] [DATE] - [DATE] [PERSO…" at bounding box center [350, 249] width 3521 height 41
copy span "[PERSON_NAME][EMAIL_ADDRESS][DOMAIN_NAME]"
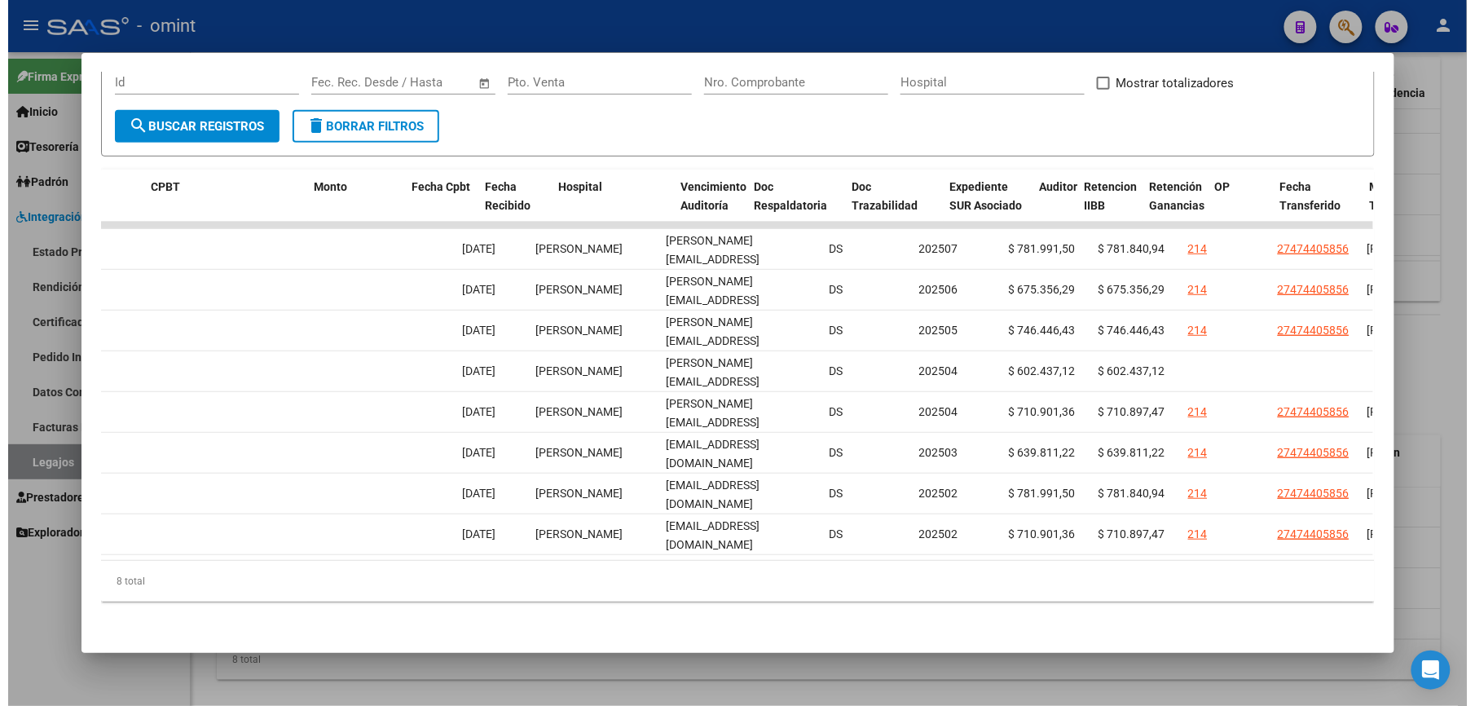
scroll to position [0, 344]
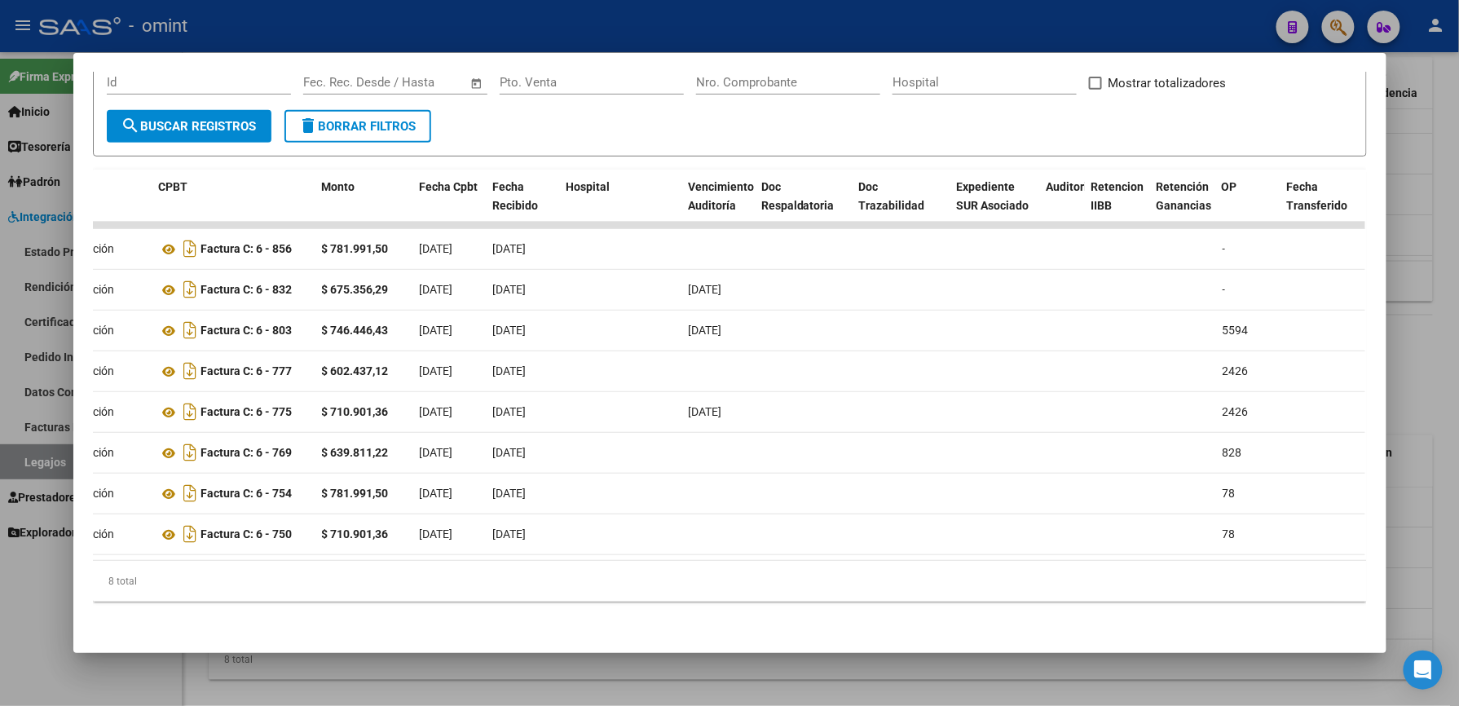
click at [1425, 192] on div at bounding box center [729, 353] width 1459 height 706
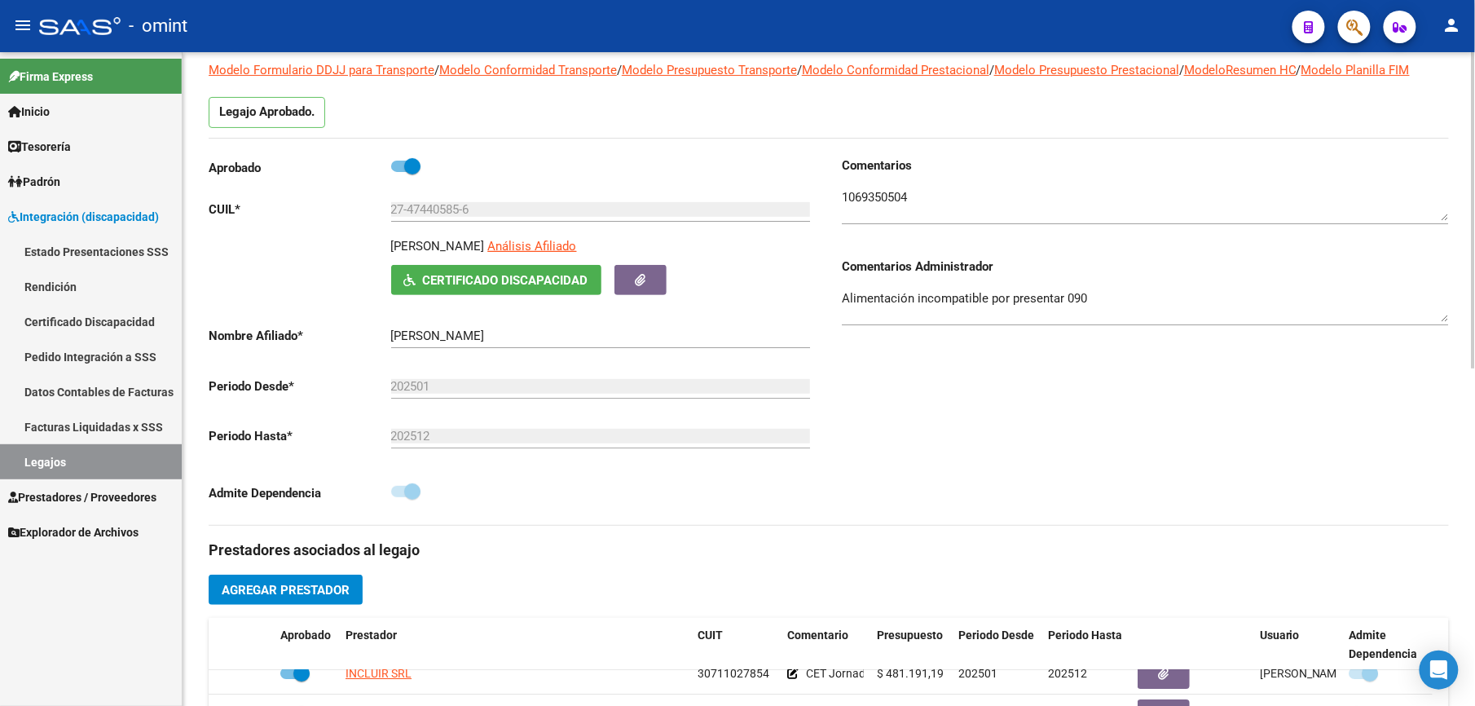
scroll to position [0, 0]
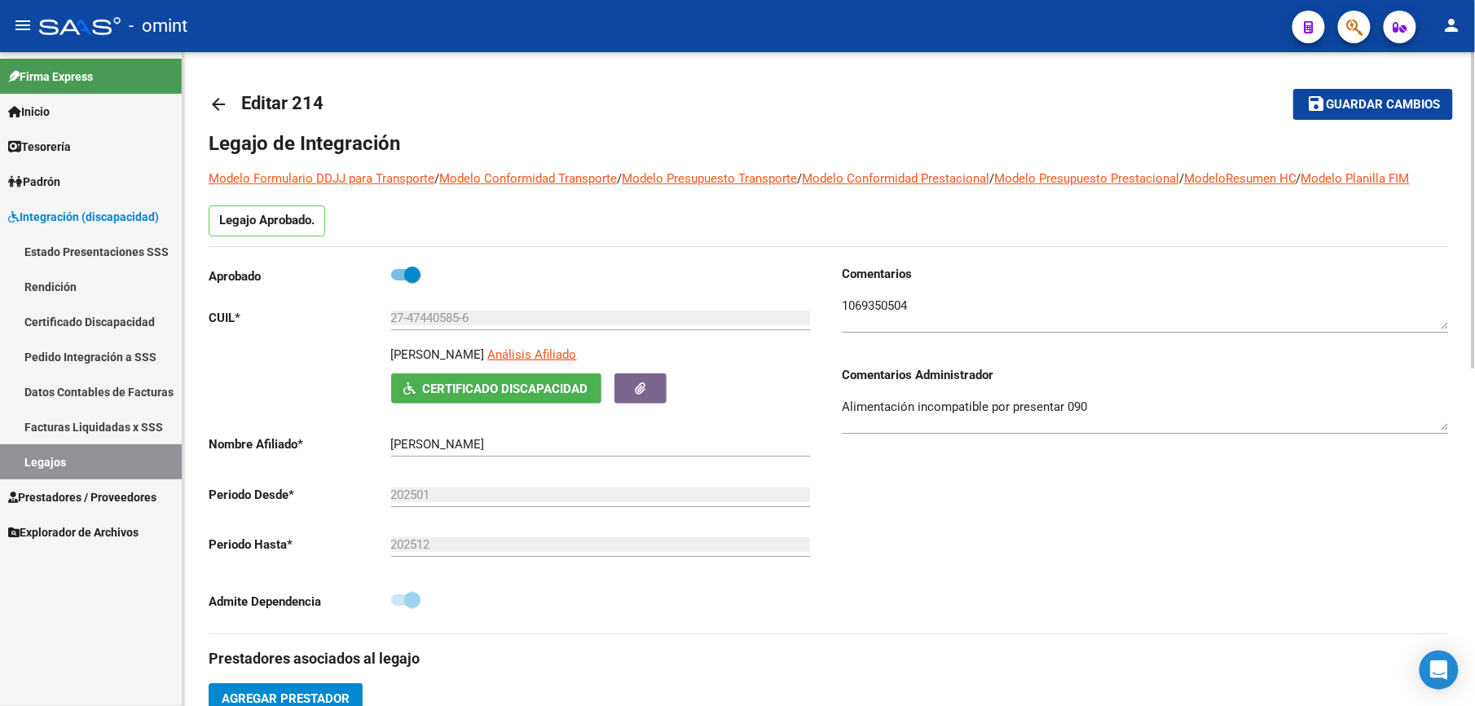
click at [1373, 93] on button "save Guardar cambios" at bounding box center [1373, 104] width 160 height 30
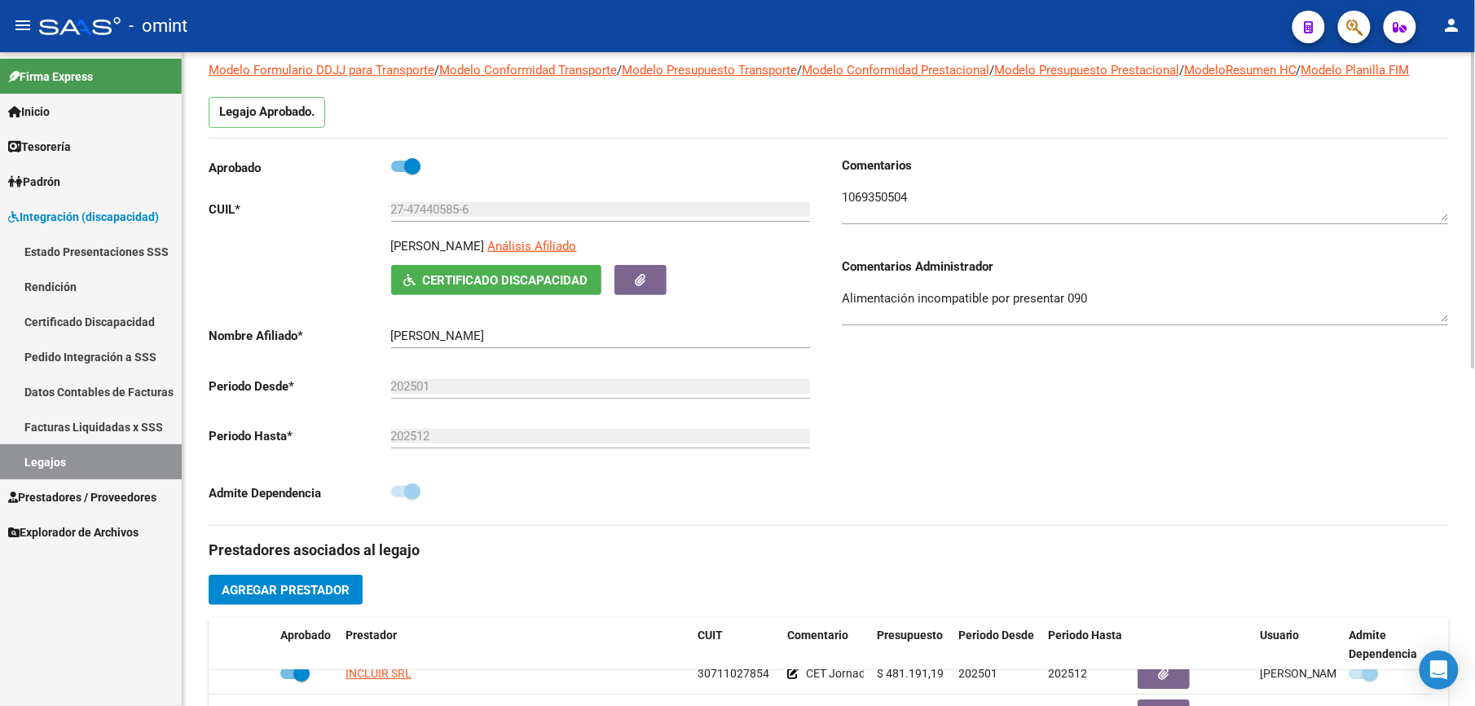
scroll to position [326, 0]
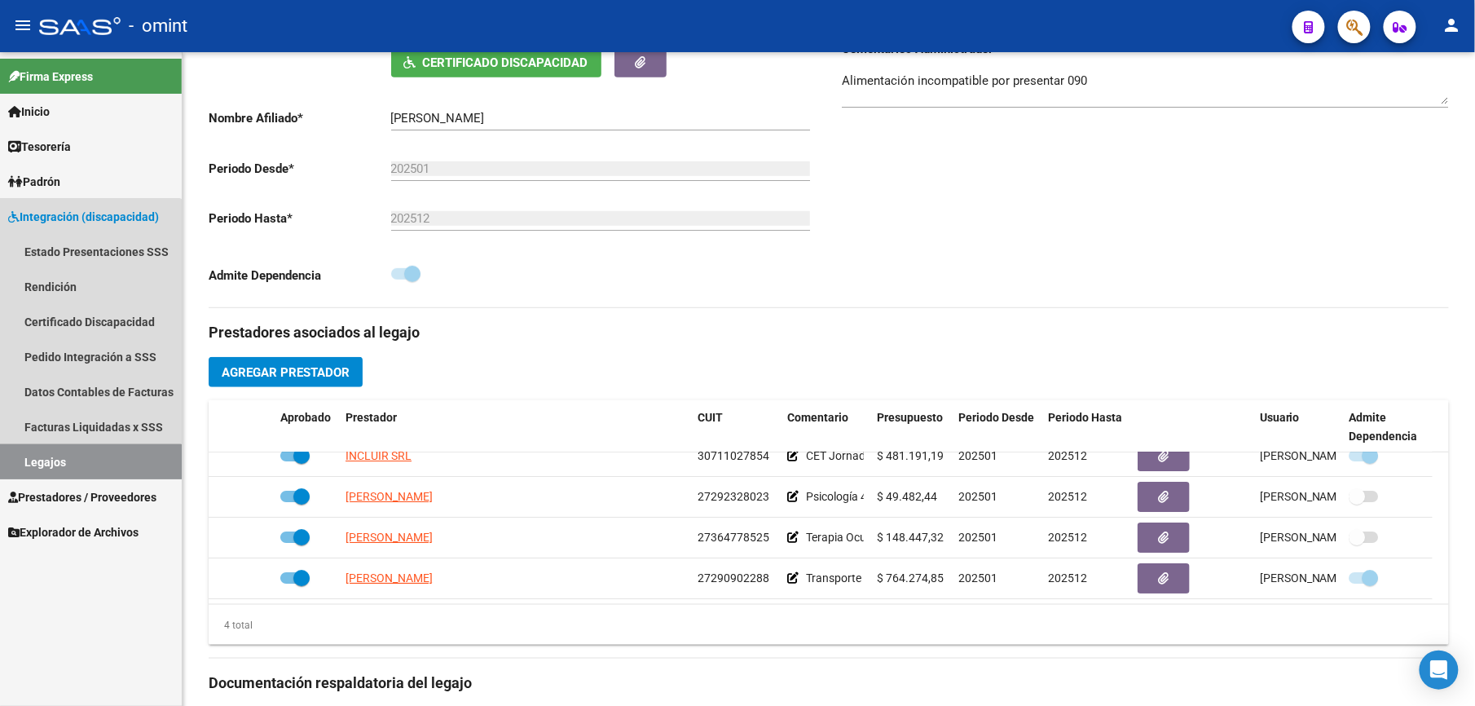
click at [50, 464] on link "Legajos" at bounding box center [91, 461] width 182 height 35
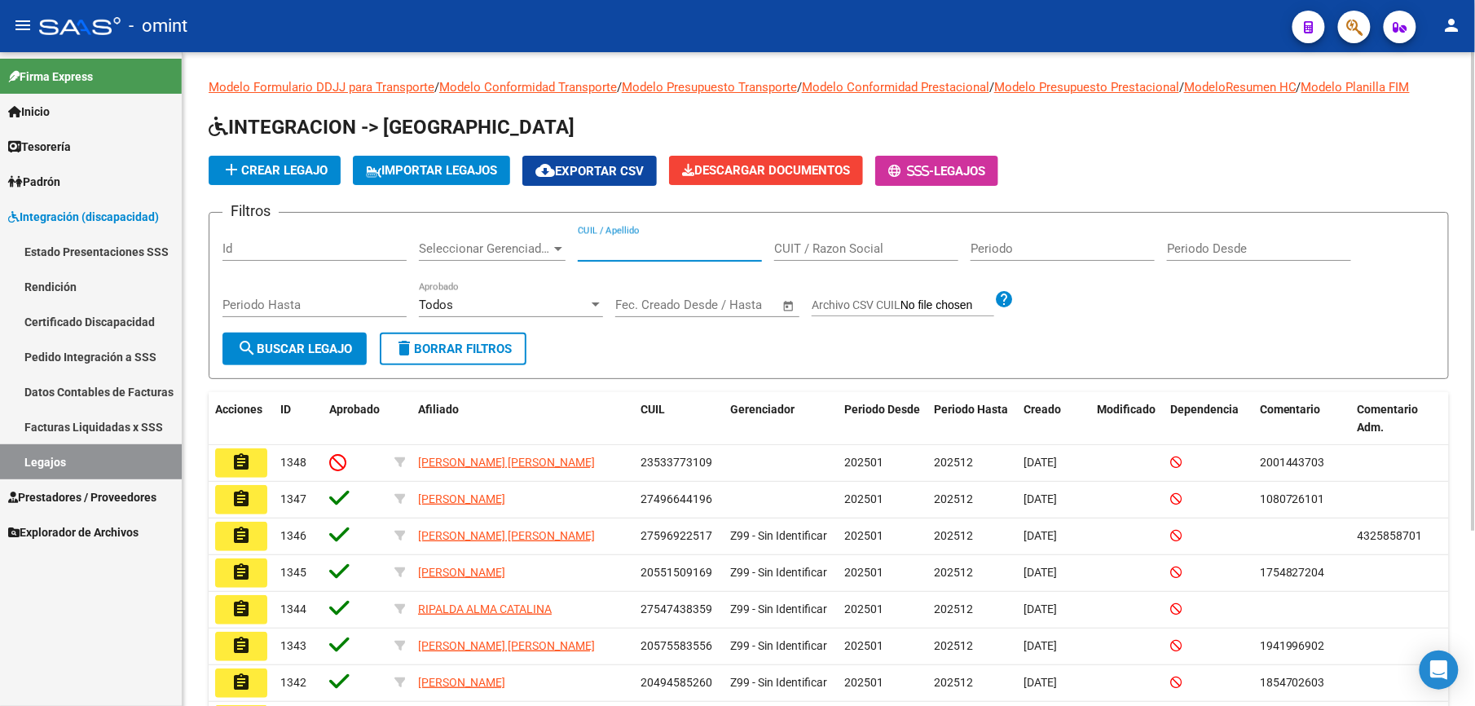
click at [647, 255] on input "CUIL / Apellido" at bounding box center [670, 248] width 184 height 15
click at [630, 238] on div "CUIL / Apellido" at bounding box center [670, 243] width 184 height 35
click at [600, 248] on input "CUIL / Apellido" at bounding box center [670, 248] width 184 height 15
click at [33, 464] on link "Legajos" at bounding box center [91, 461] width 182 height 35
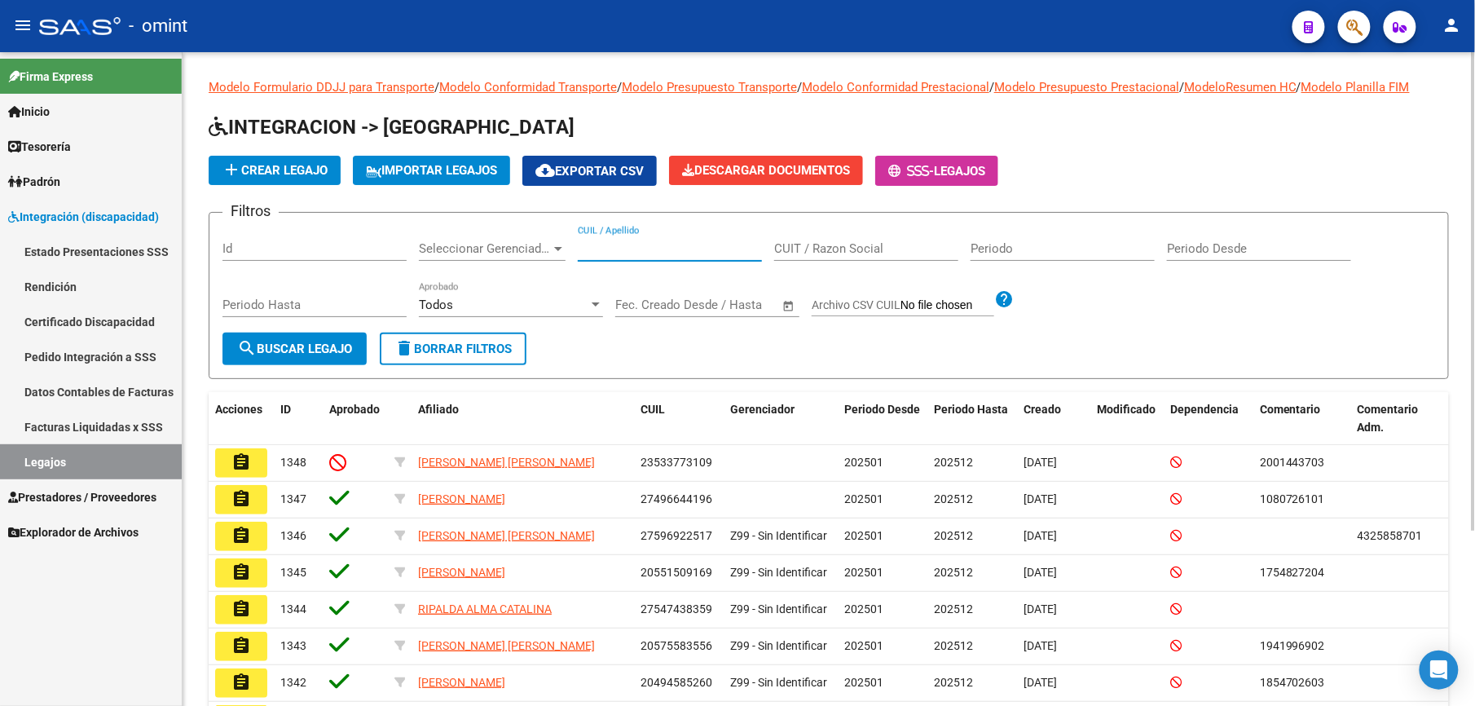
click at [595, 251] on input "CUIL / Apellido" at bounding box center [670, 248] width 184 height 15
click at [37, 458] on link "Legajos" at bounding box center [91, 461] width 182 height 35
click at [672, 249] on input "CUIL / Apellido" at bounding box center [670, 248] width 184 height 15
paste input "20533570713"
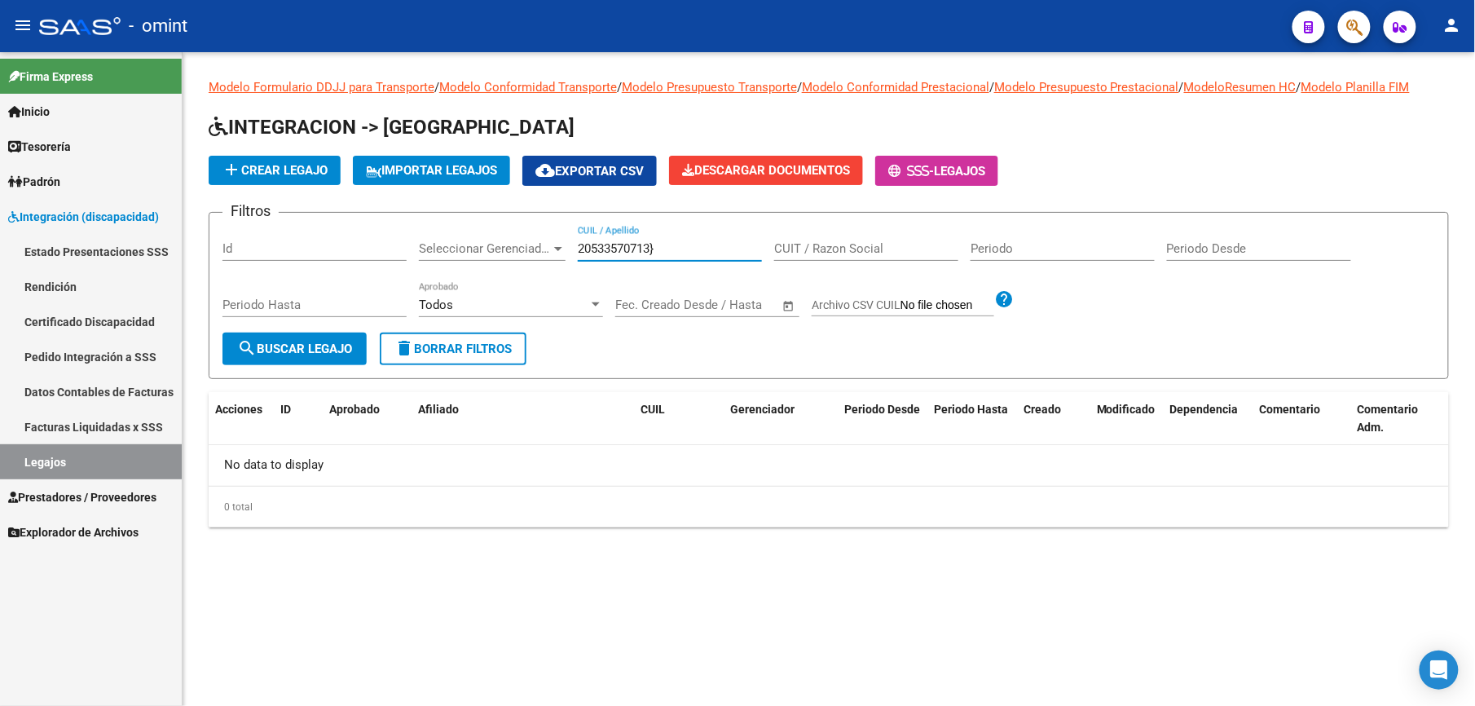
click at [666, 245] on input "20533570713}" at bounding box center [670, 248] width 184 height 15
type input "20533570713"
click at [275, 343] on span "search Buscar Legajo" at bounding box center [294, 348] width 115 height 15
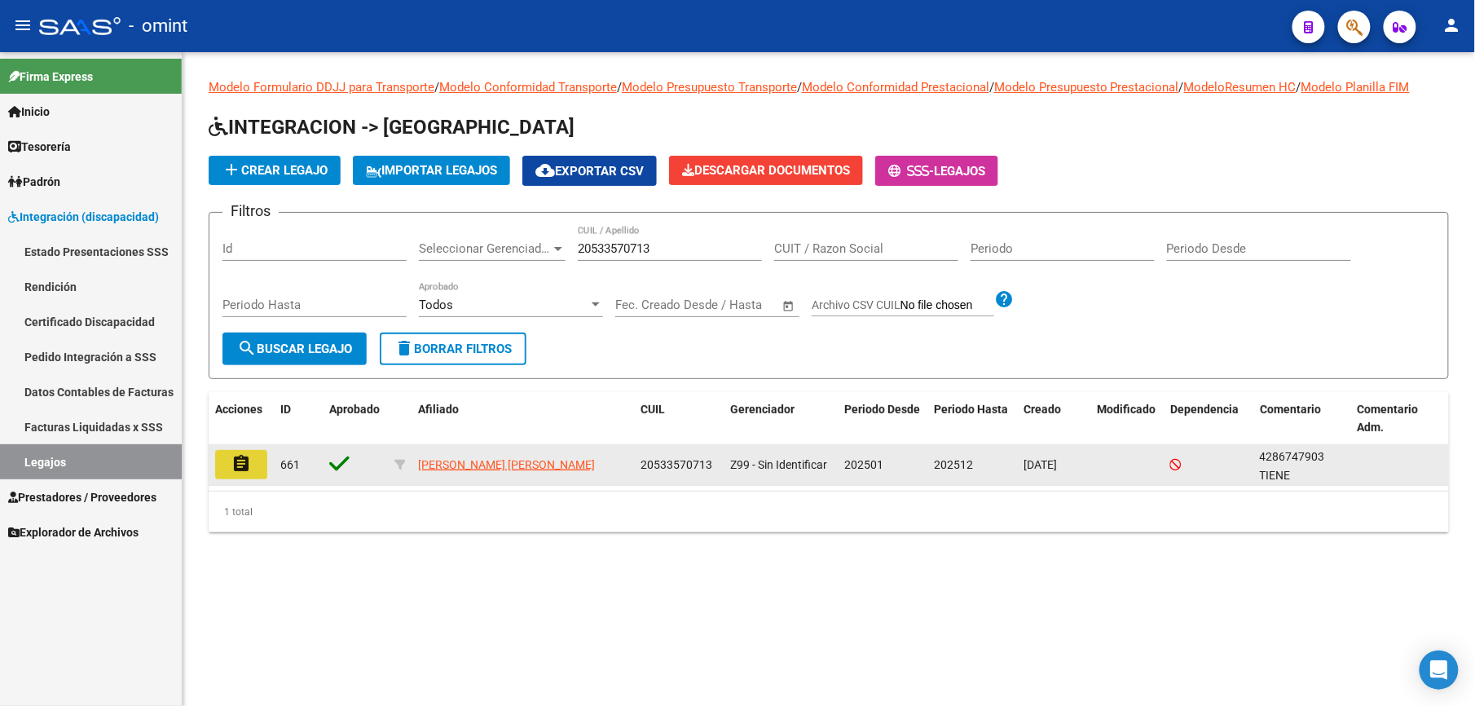
click at [246, 463] on mat-icon "assignment" at bounding box center [241, 464] width 20 height 20
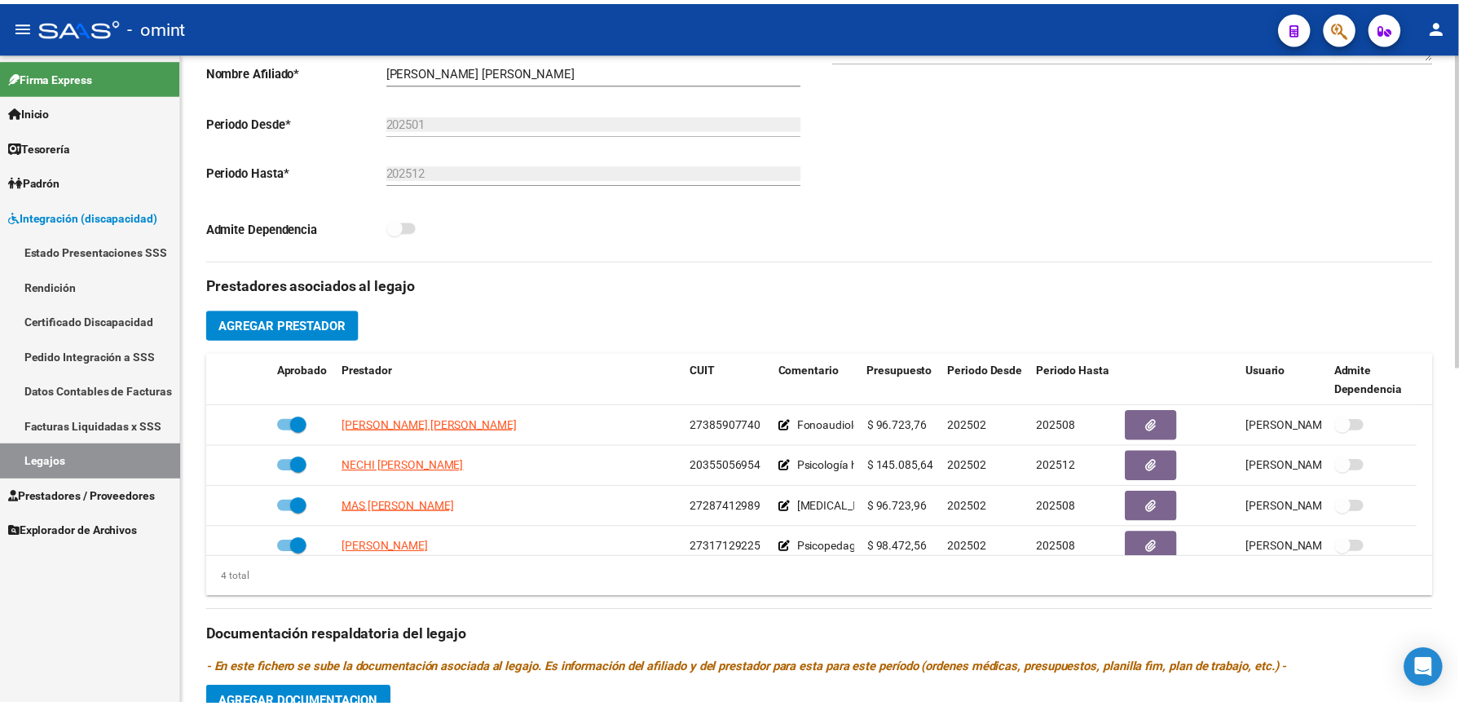
scroll to position [481, 0]
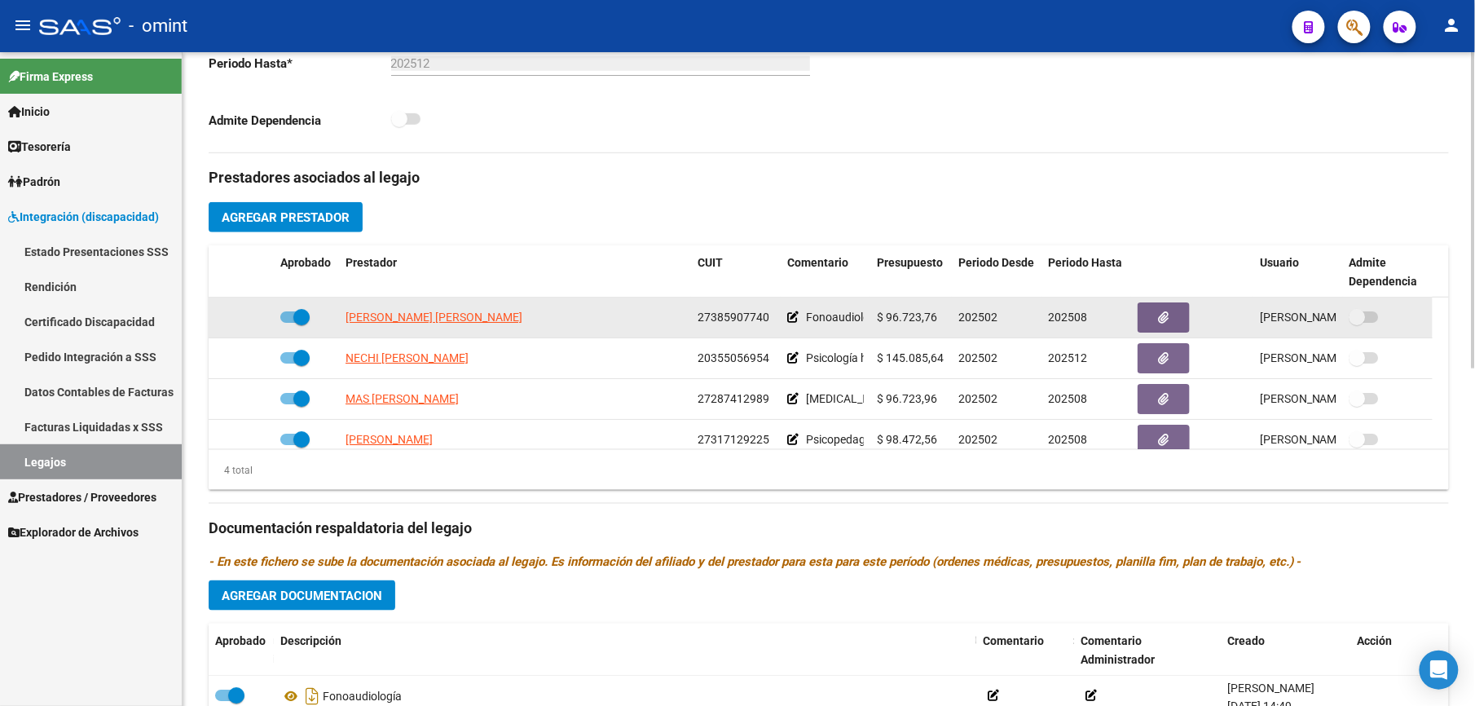
click at [287, 319] on span at bounding box center [294, 316] width 29 height 11
click at [288, 323] on input "checkbox" at bounding box center [288, 323] width 1 height 1
checkbox input "false"
click at [249, 323] on icon at bounding box center [250, 316] width 11 height 11
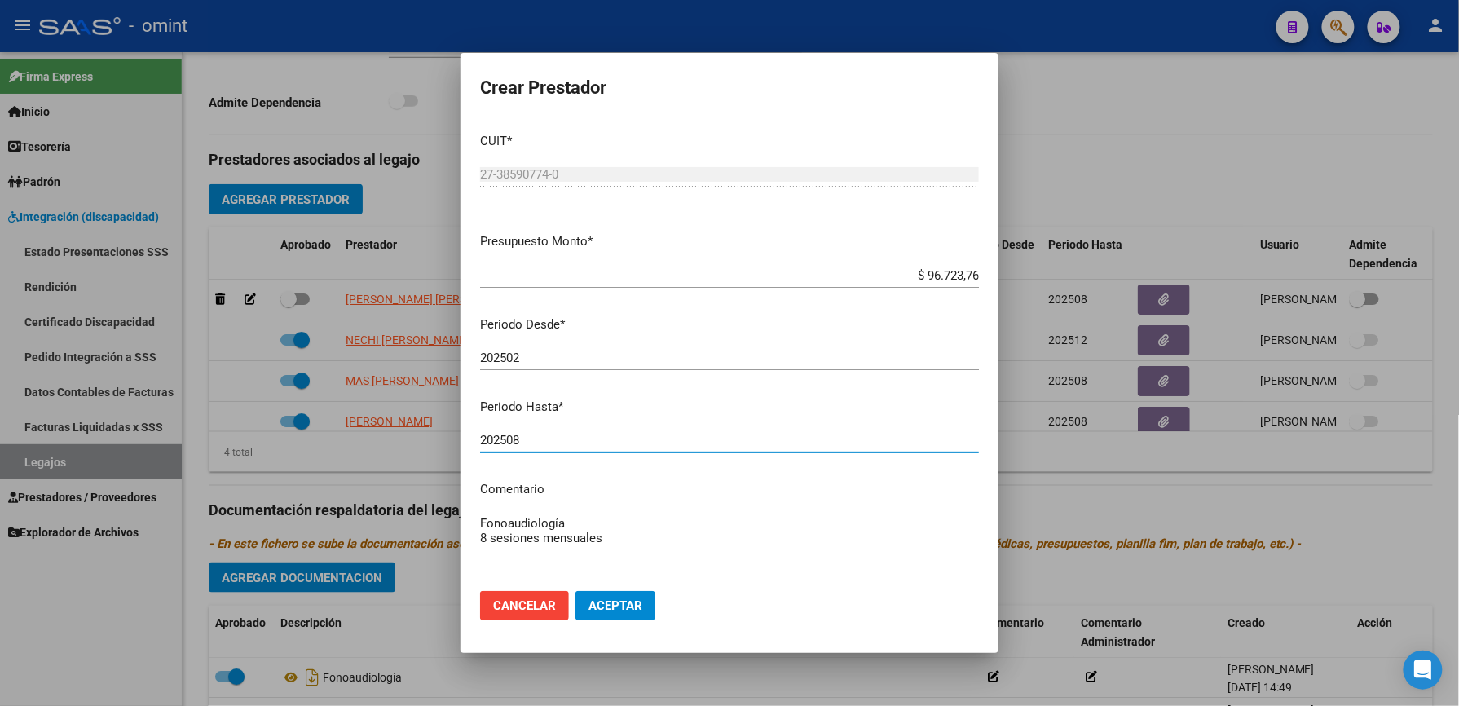
click at [540, 447] on input "202508" at bounding box center [729, 440] width 499 height 15
type input "202512"
click at [645, 546] on textarea "Fonoaudiología 8 sesiones mensuales" at bounding box center [729, 552] width 499 height 77
click at [655, 544] on textarea "Fonoaudiología 8 sesiones mensuales // se" at bounding box center [729, 552] width 499 height 77
click at [689, 539] on textarea "Fonoaudiología 8 sesiones mensuales // según caso" at bounding box center [729, 552] width 499 height 77
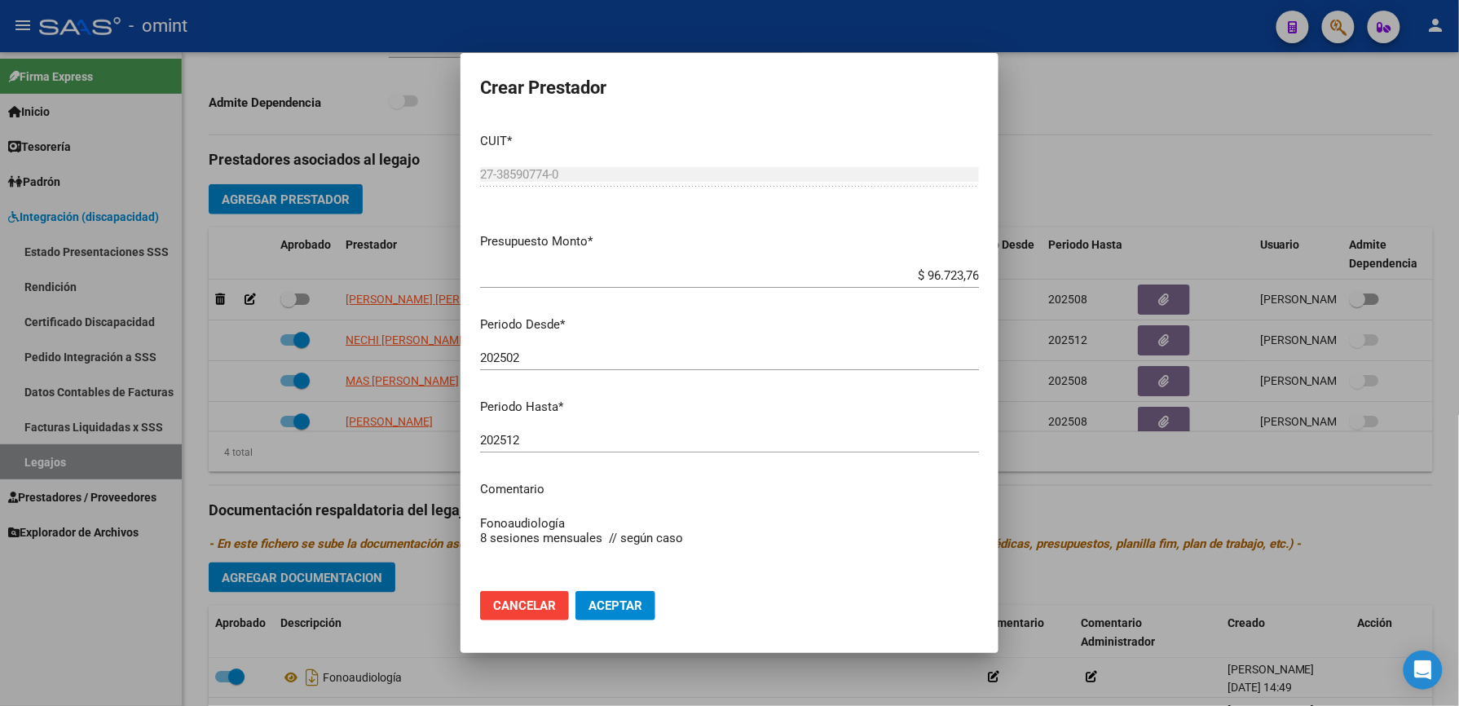
paste textarea "35461680/01"
type textarea "Fonoaudiología 8 sesiones mensuales // según caso 35461680/01 se extiende perio…"
click at [633, 607] on span "Aceptar" at bounding box center [615, 605] width 54 height 15
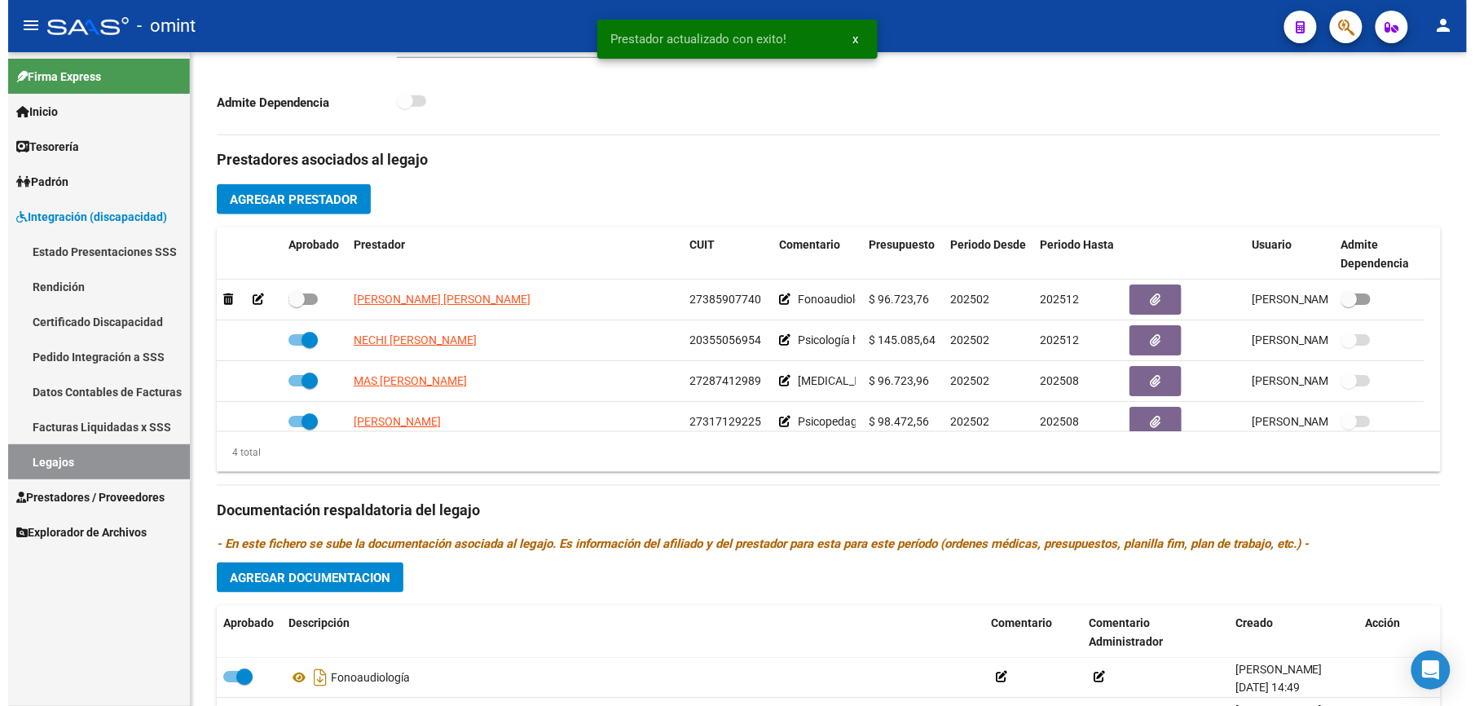
scroll to position [481, 0]
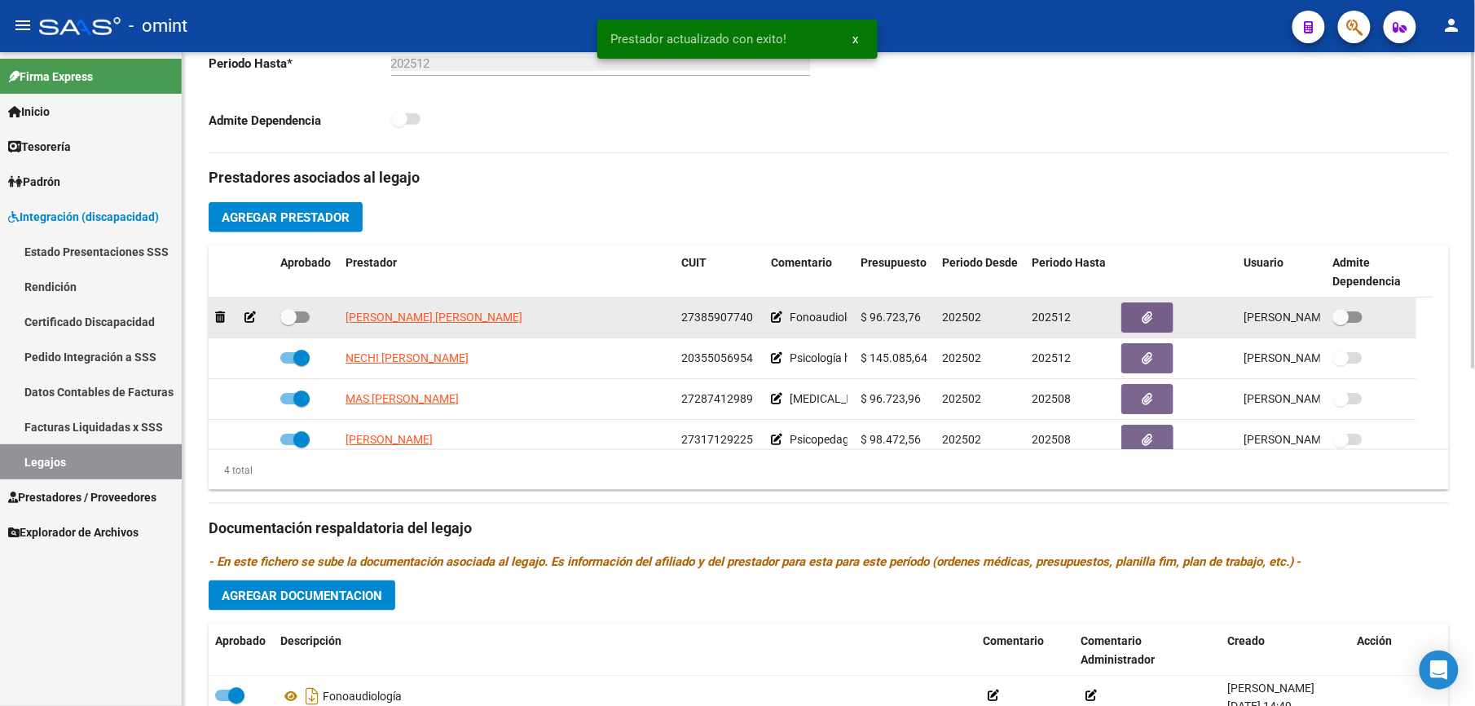
click at [303, 323] on span at bounding box center [294, 316] width 29 height 11
click at [289, 323] on input "checkbox" at bounding box center [288, 323] width 1 height 1
checkbox input "true"
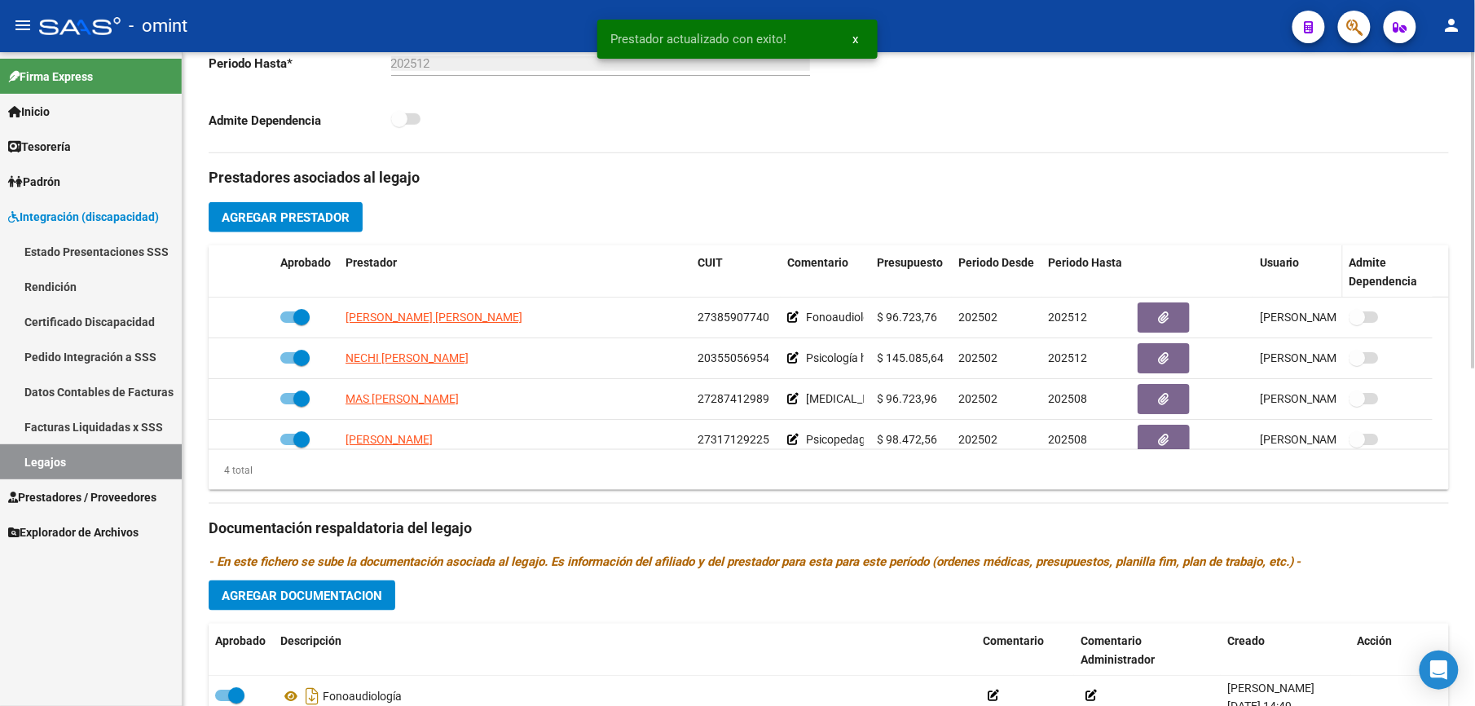
scroll to position [46, 0]
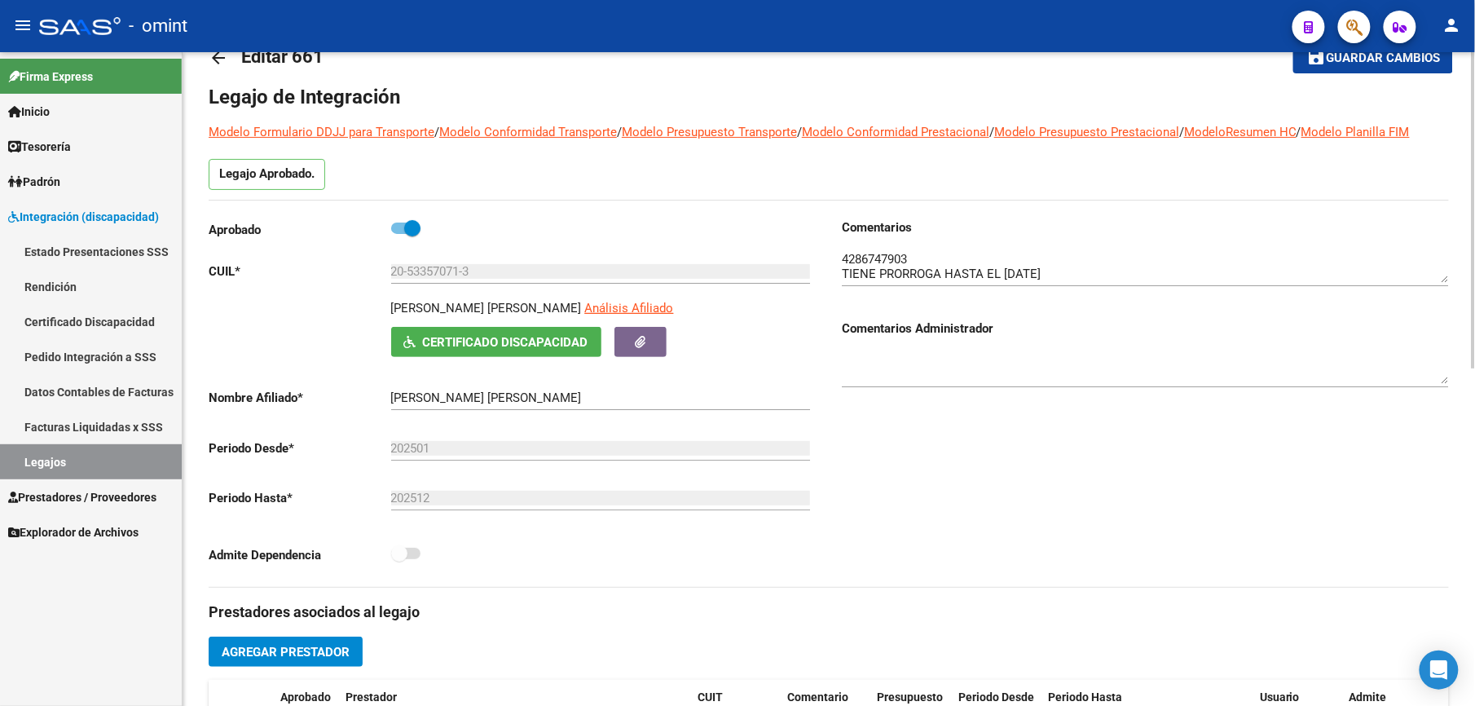
click at [1399, 65] on span "Guardar cambios" at bounding box center [1383, 58] width 114 height 15
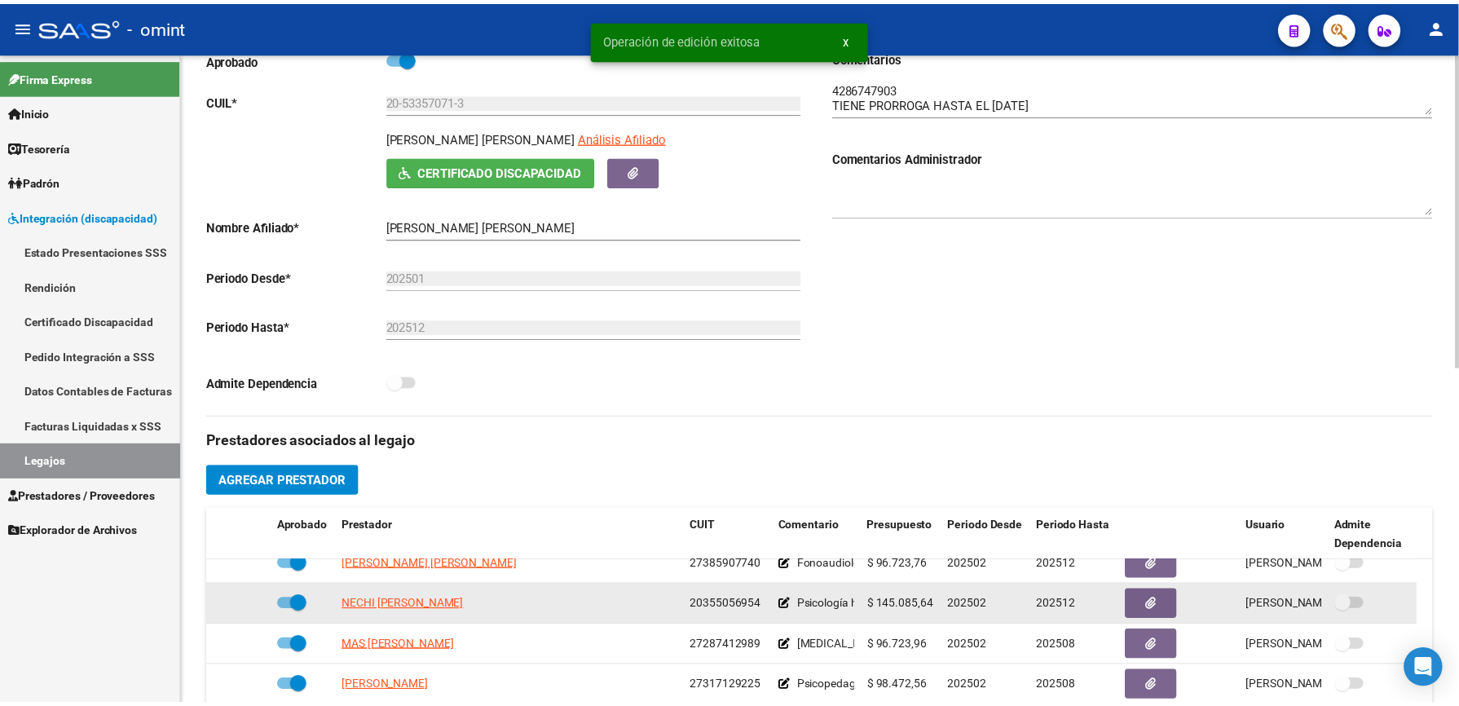
scroll to position [434, 0]
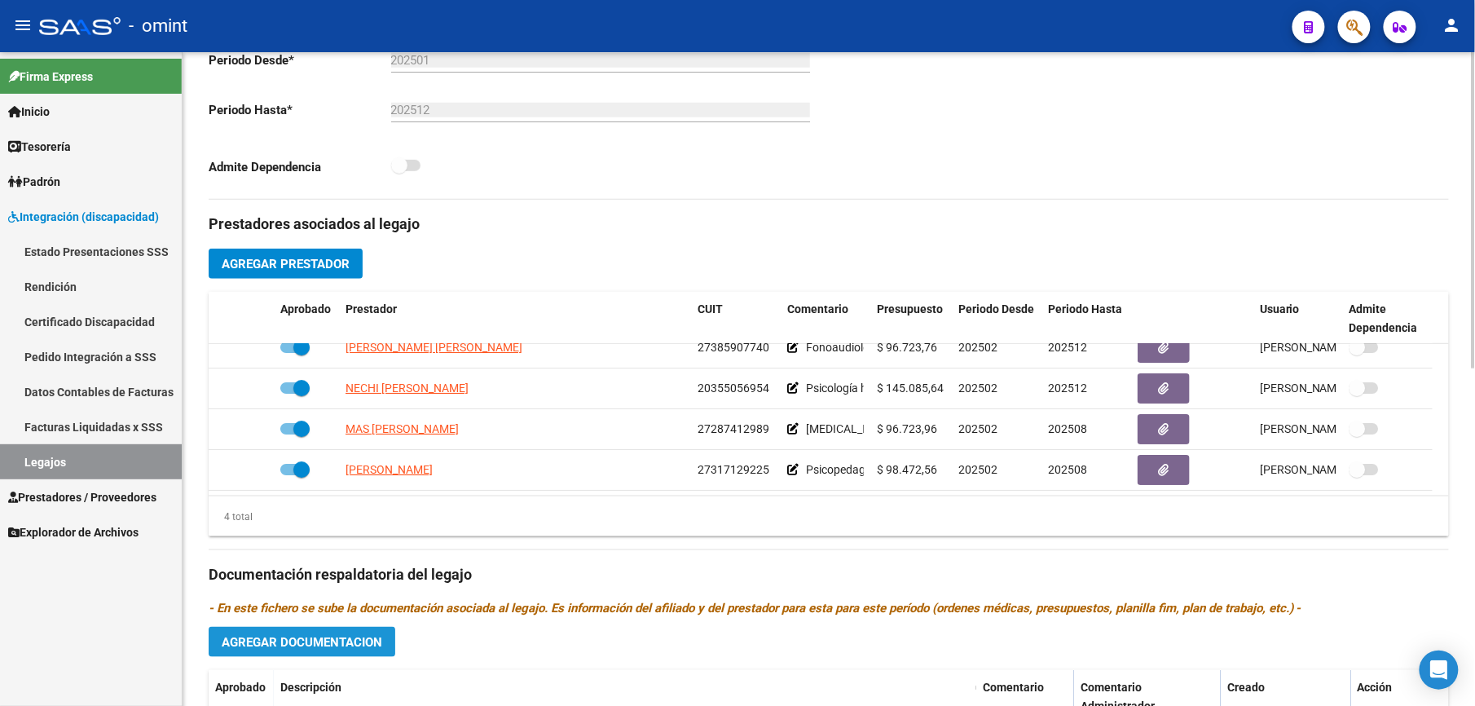
click at [314, 644] on span "Agregar Documentacion" at bounding box center [302, 642] width 161 height 15
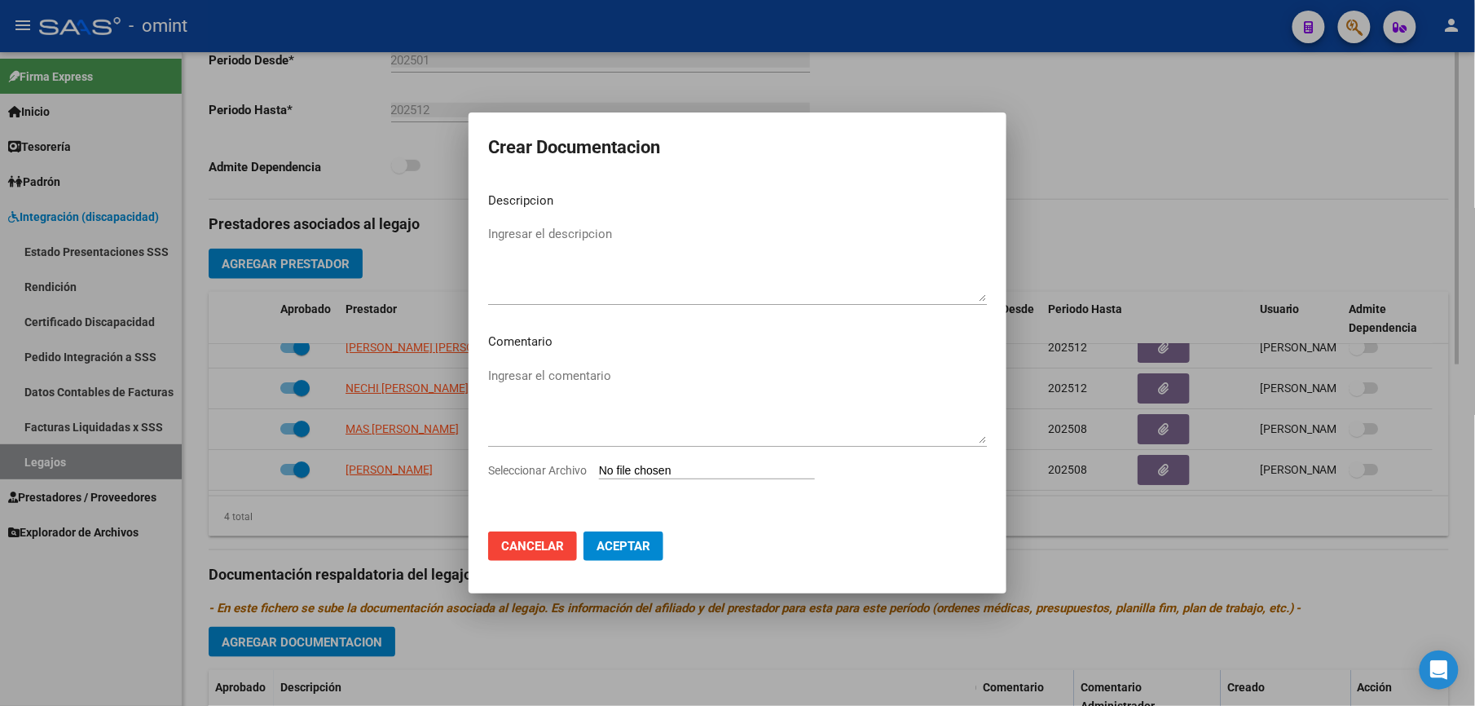
scroll to position [453, 0]
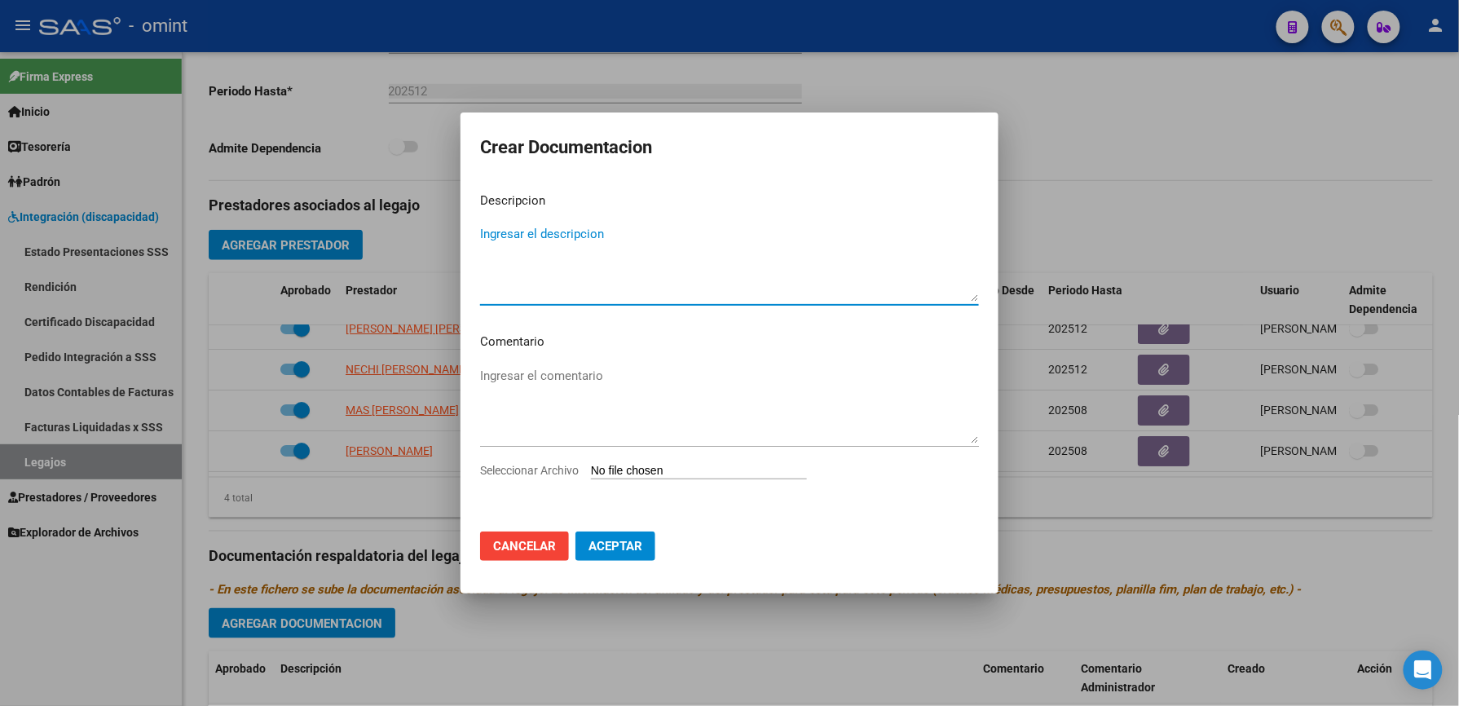
click at [720, 464] on input "Seleccionar Archivo" at bounding box center [699, 471] width 216 height 15
type input "C:\fakepath\4286747903_25072808530_form048.pdf"
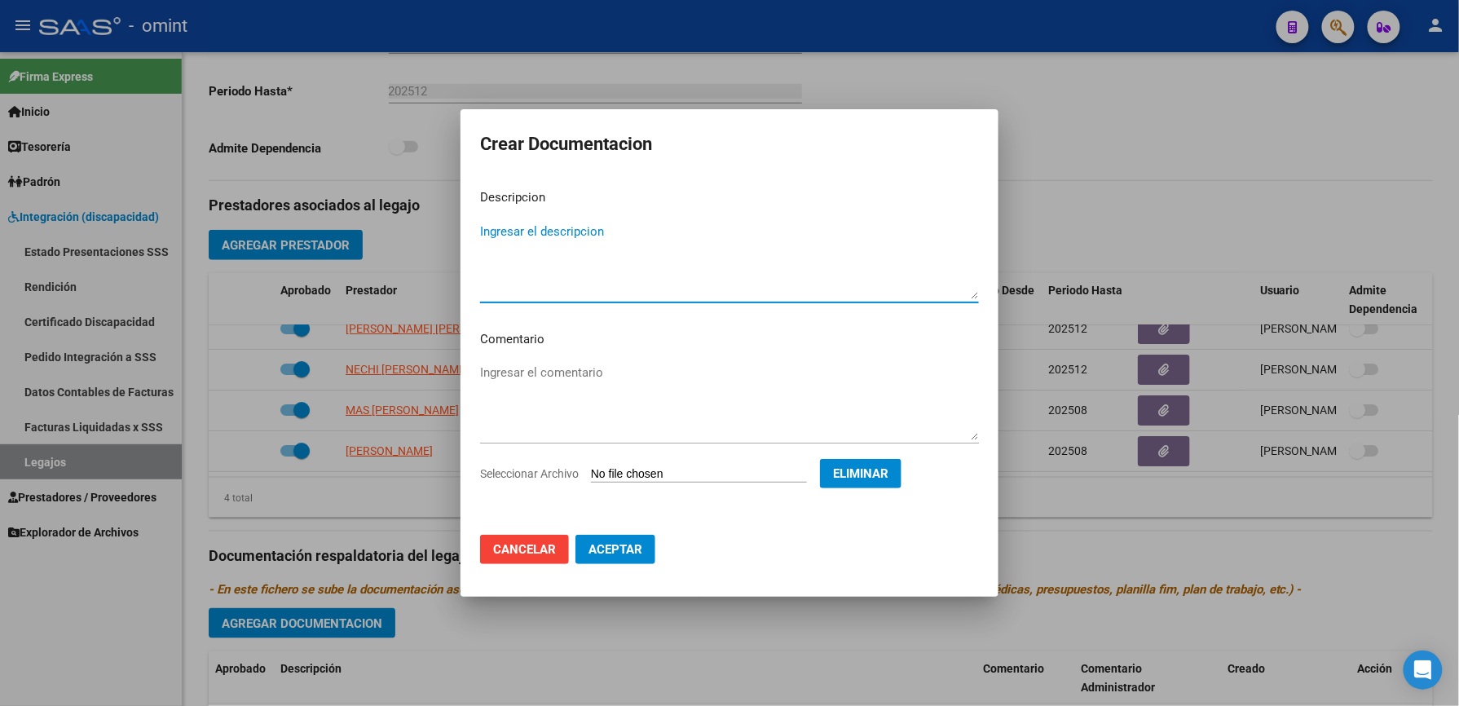
click at [548, 230] on textarea "Ingresar el descripcion" at bounding box center [729, 260] width 499 height 77
type textarea "Informe semestral fono"
click at [623, 545] on span "Aceptar" at bounding box center [615, 549] width 54 height 15
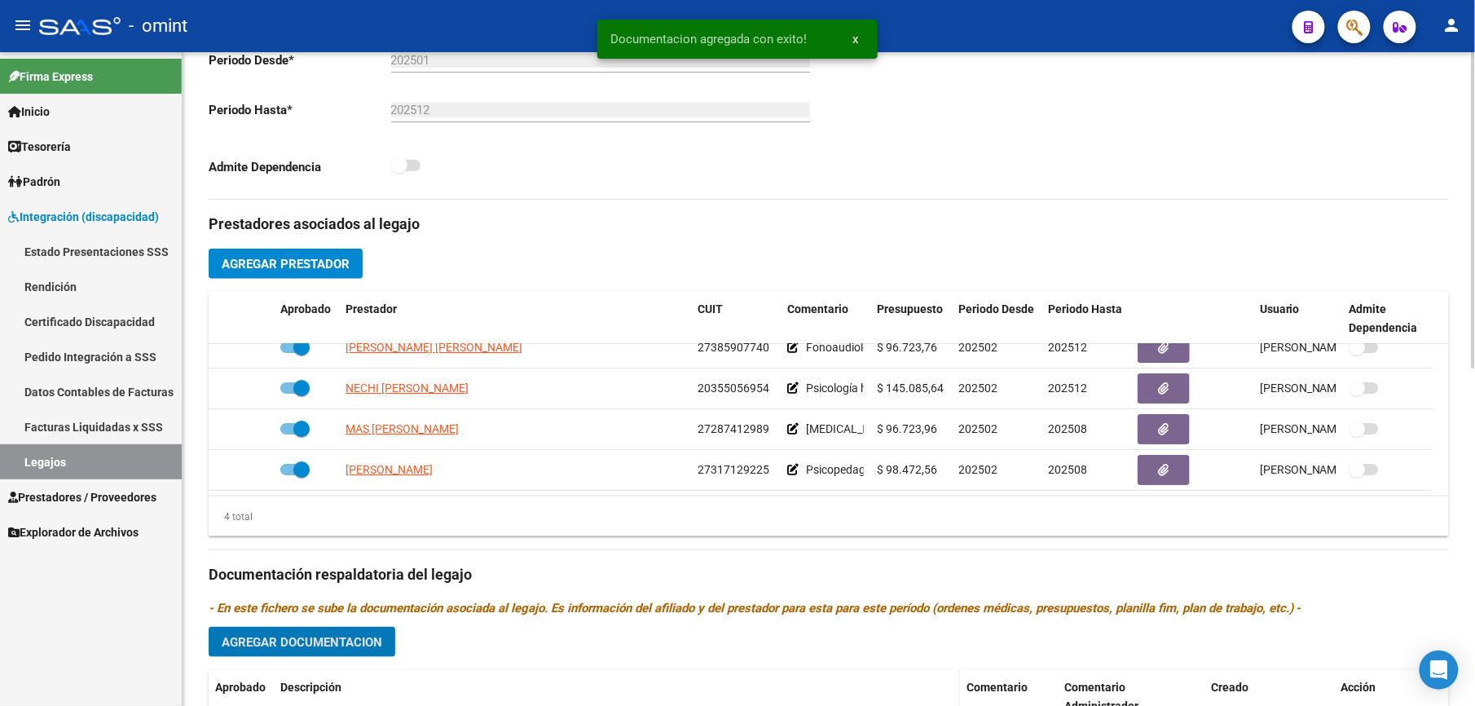
scroll to position [698, 0]
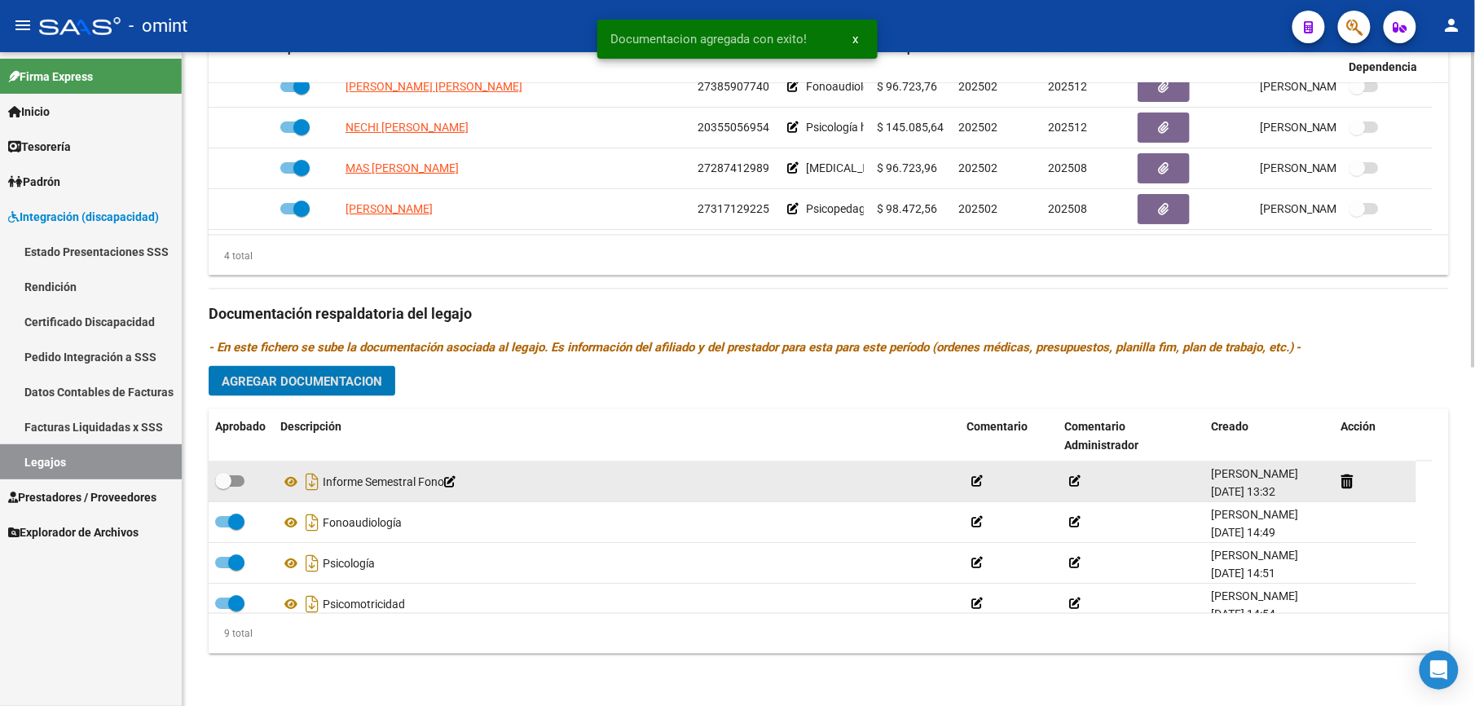
click at [233, 475] on span at bounding box center [229, 480] width 29 height 11
click at [223, 487] on input "checkbox" at bounding box center [222, 487] width 1 height 1
click at [249, 479] on div at bounding box center [241, 481] width 52 height 21
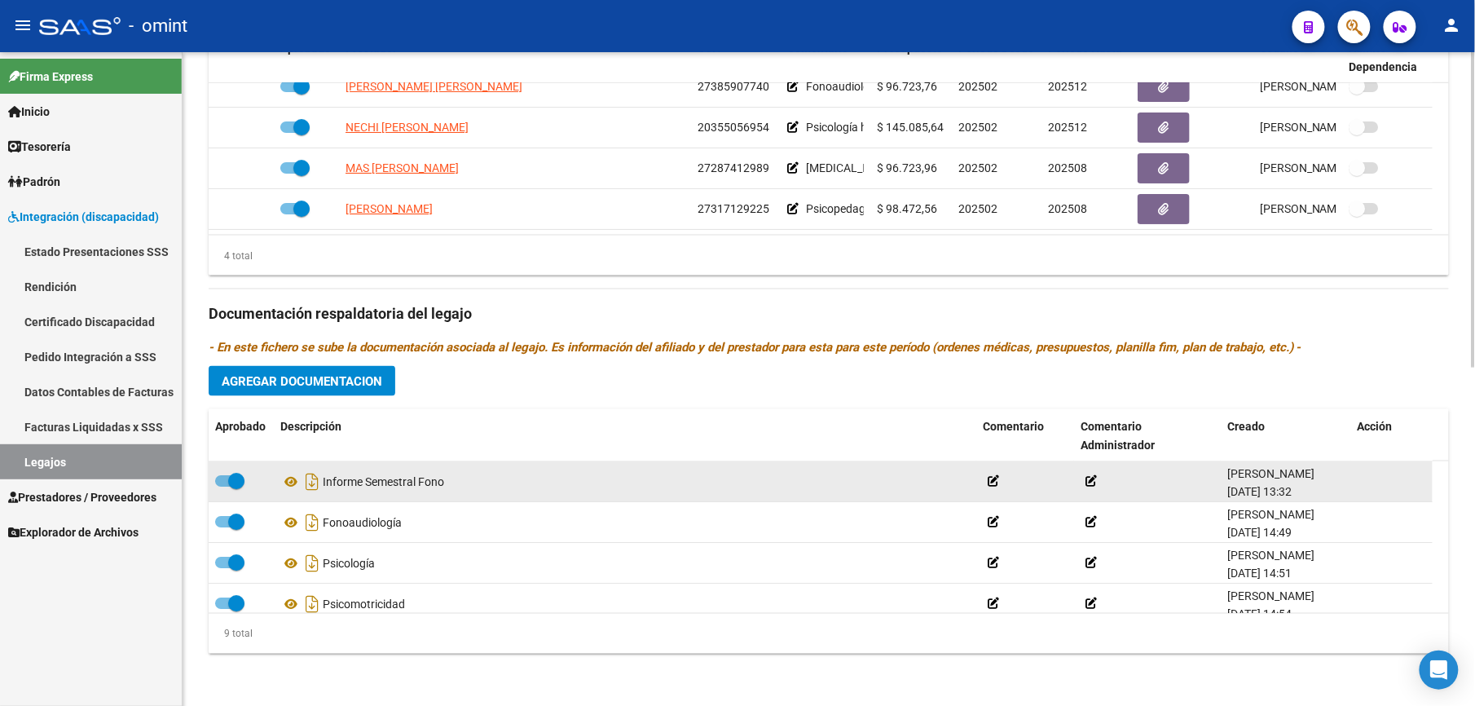
click at [241, 479] on span at bounding box center [236, 481] width 16 height 16
click at [223, 487] on input "checkbox" at bounding box center [222, 487] width 1 height 1
click at [241, 479] on span at bounding box center [229, 480] width 29 height 11
click at [223, 487] on input "checkbox" at bounding box center [222, 487] width 1 height 1
checkbox input "true"
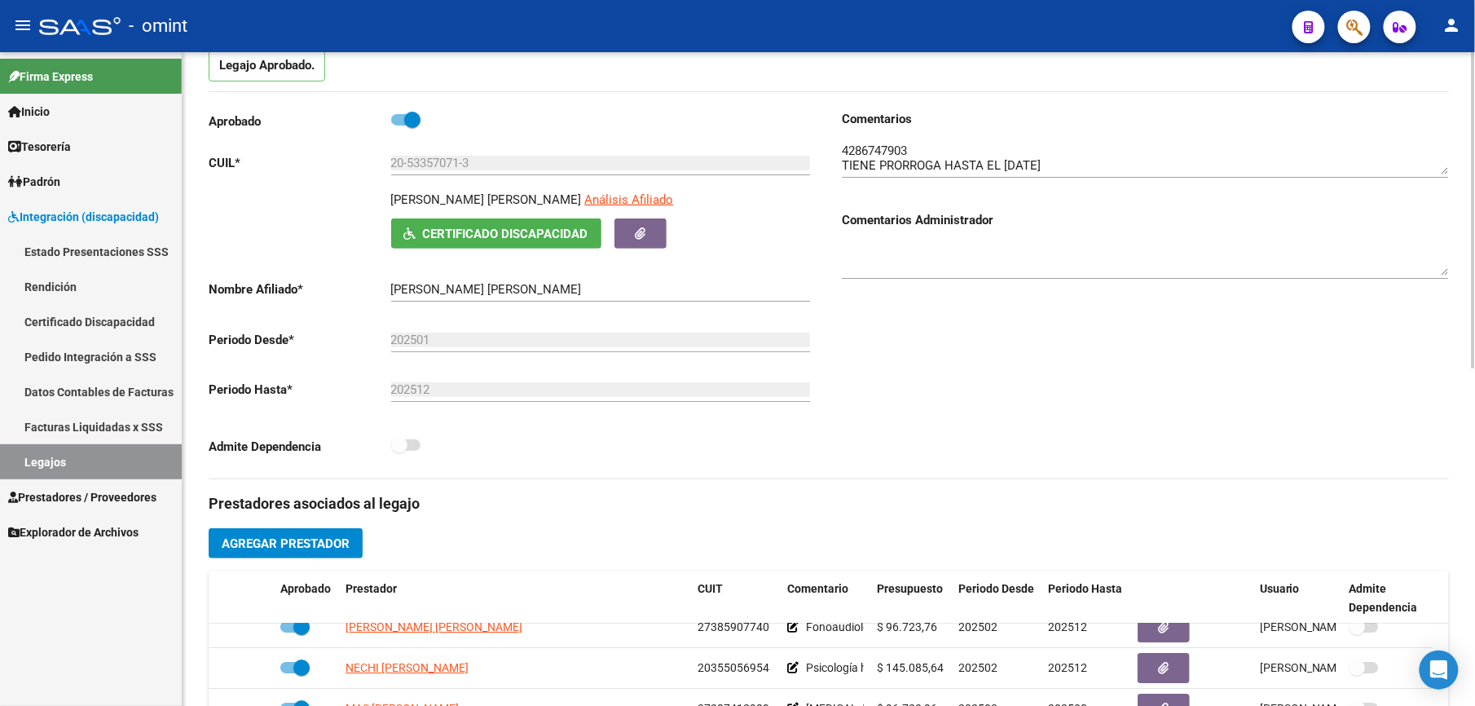
scroll to position [0, 0]
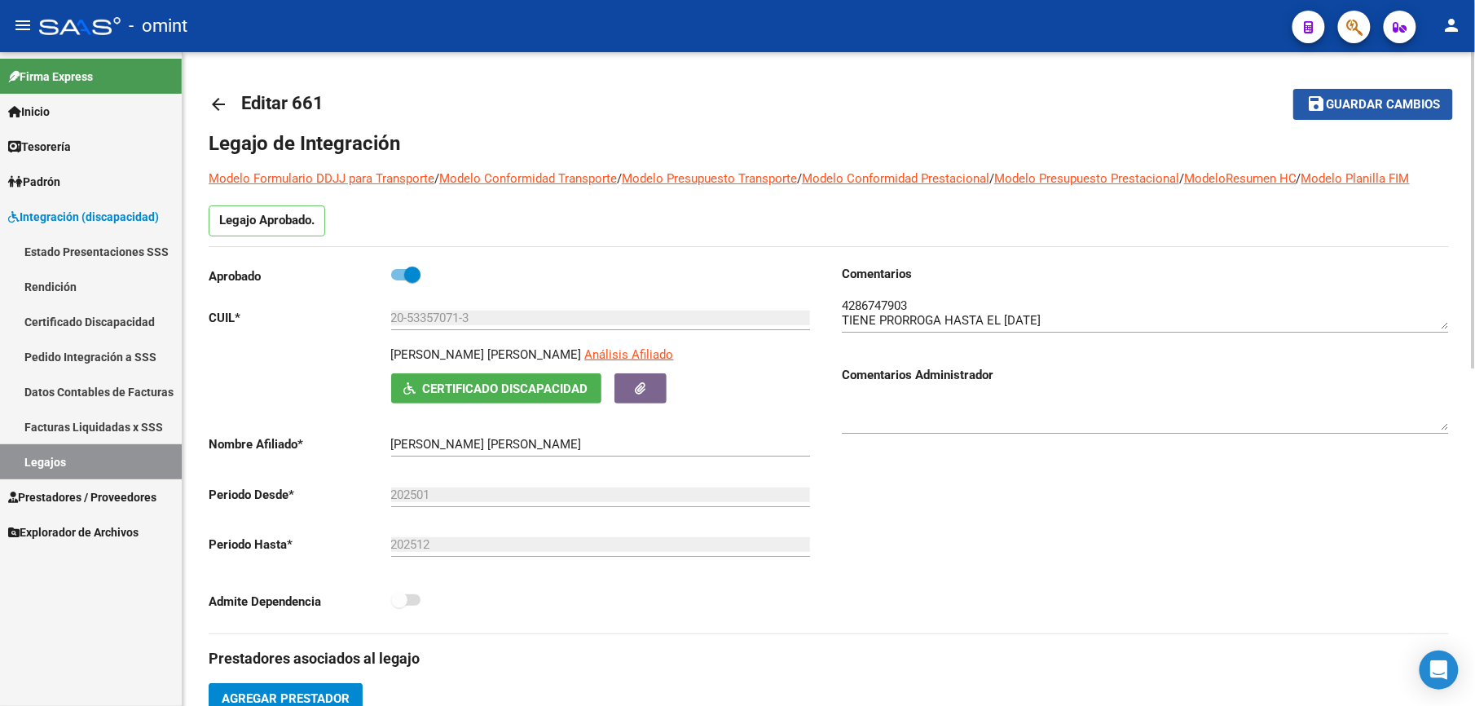
click at [1389, 106] on span "Guardar cambios" at bounding box center [1383, 105] width 114 height 15
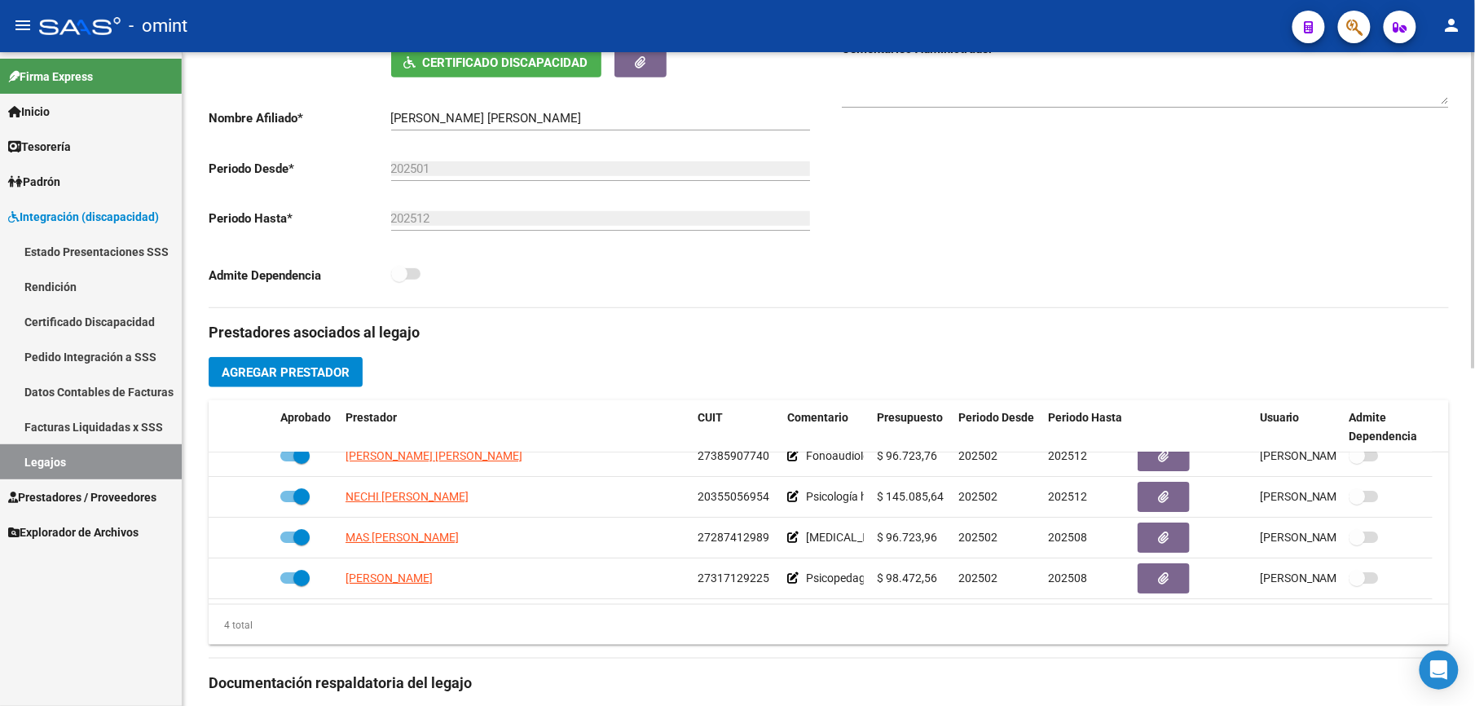
scroll to position [434, 0]
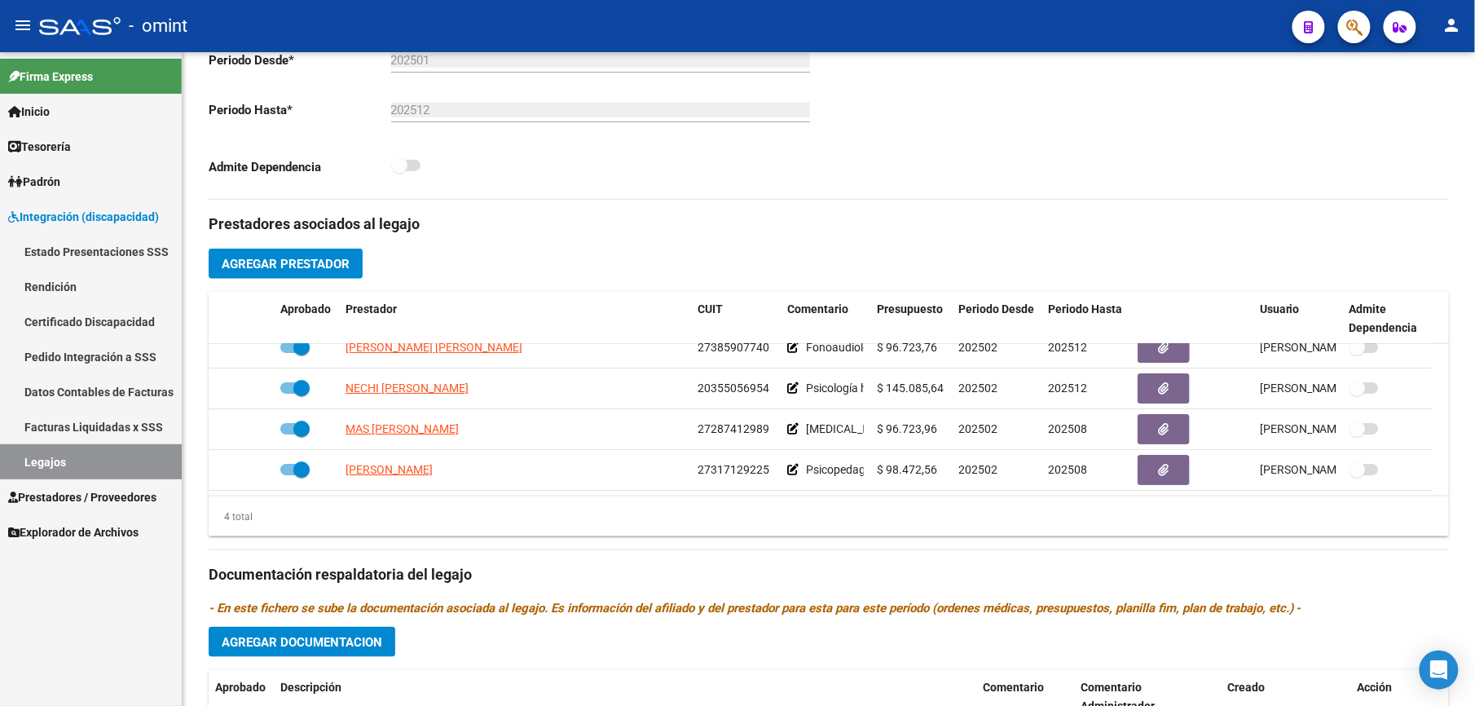
click at [41, 460] on link "Legajos" at bounding box center [91, 461] width 182 height 35
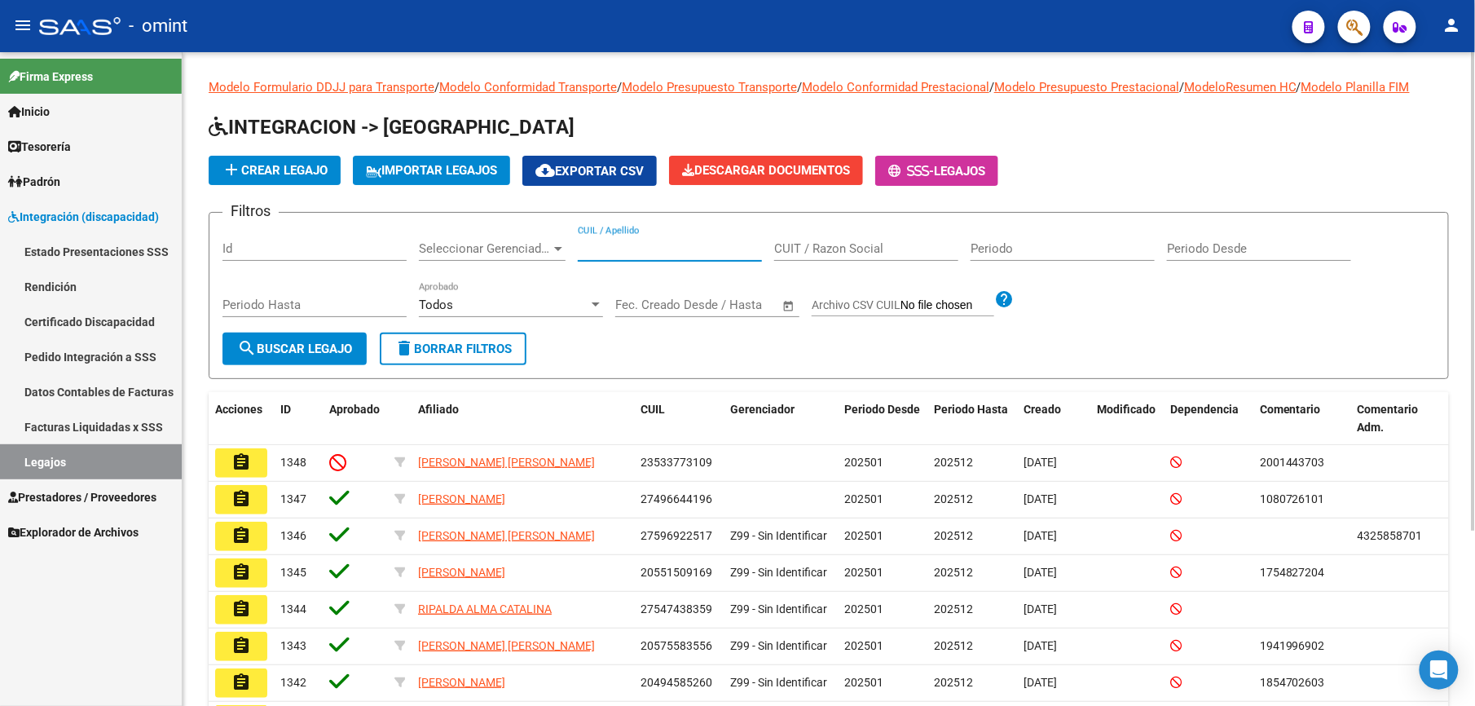
click at [662, 252] on input "CUIL / Apellido" at bounding box center [670, 248] width 184 height 15
paste input "27456935481"
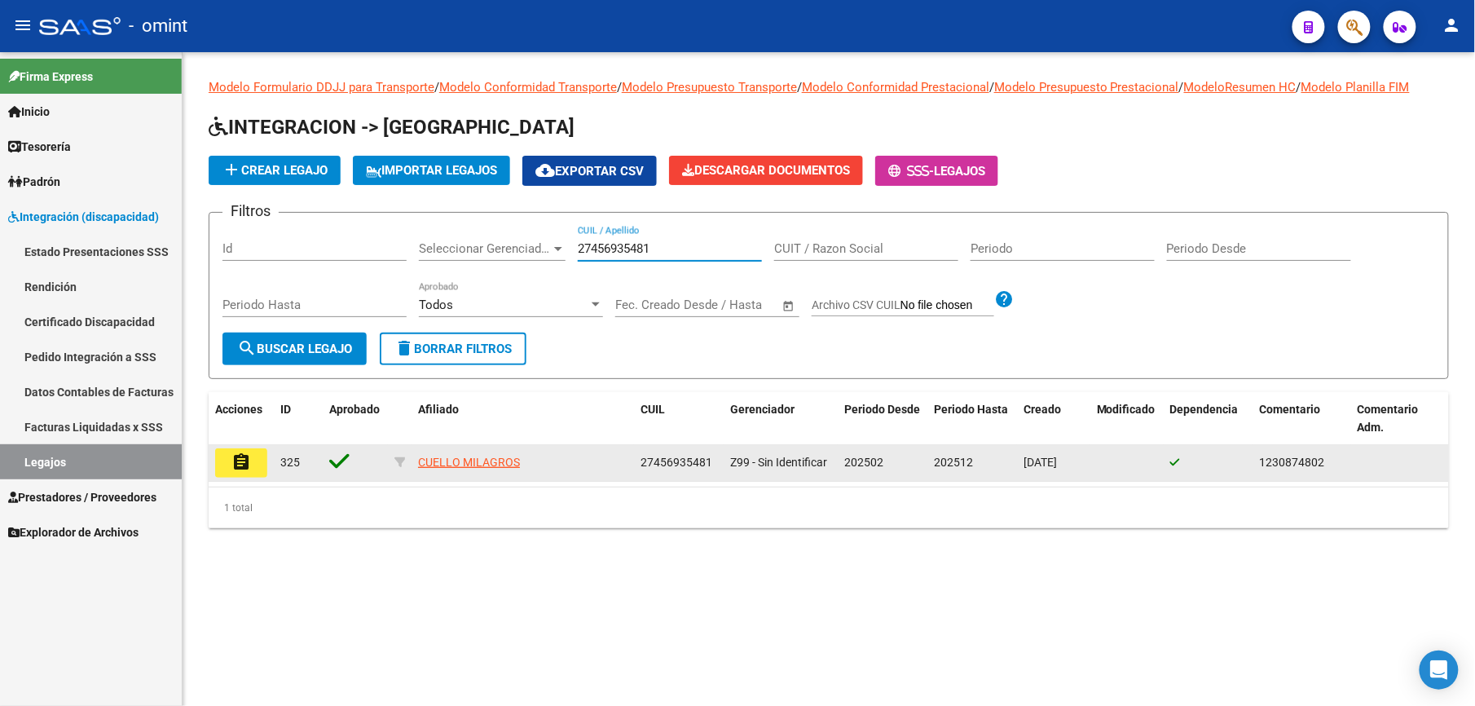
type input "27456935481"
click at [251, 468] on button "assignment" at bounding box center [241, 462] width 52 height 29
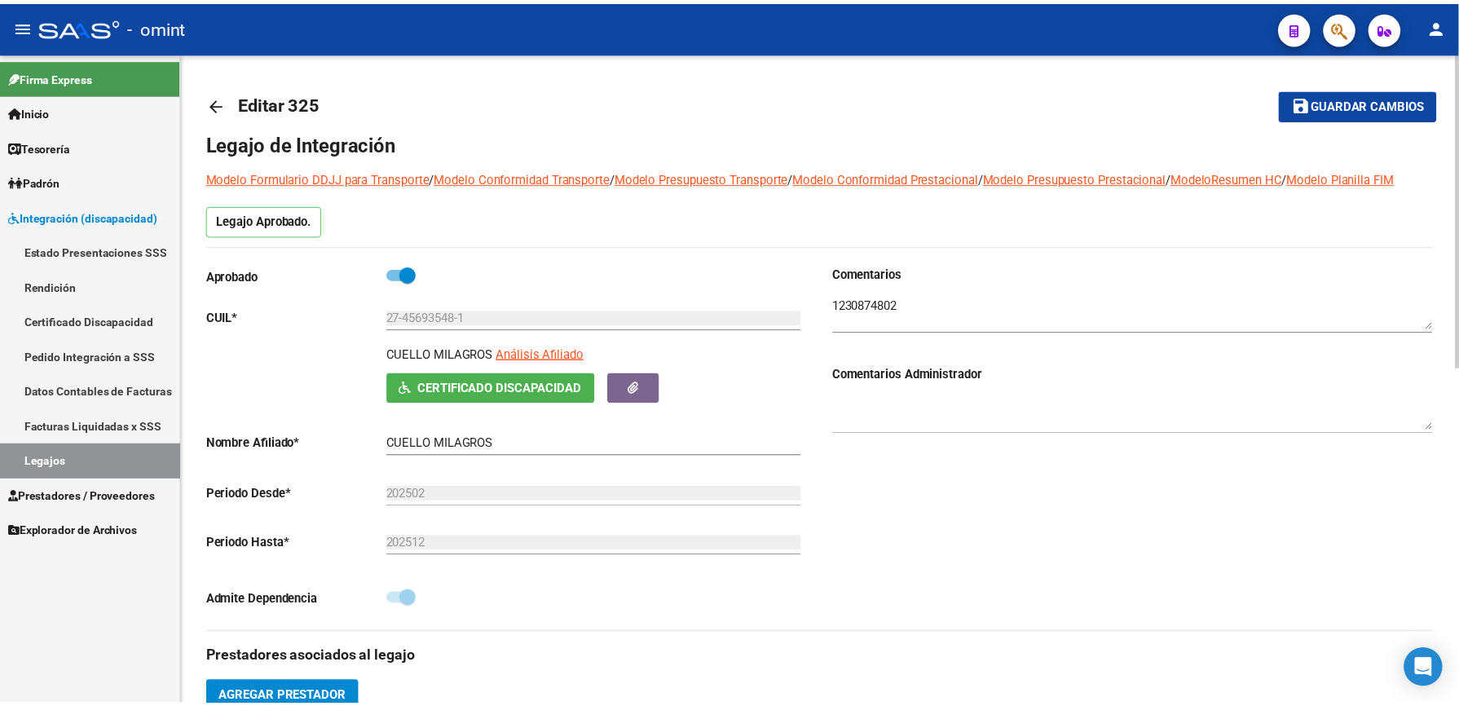
scroll to position [434, 0]
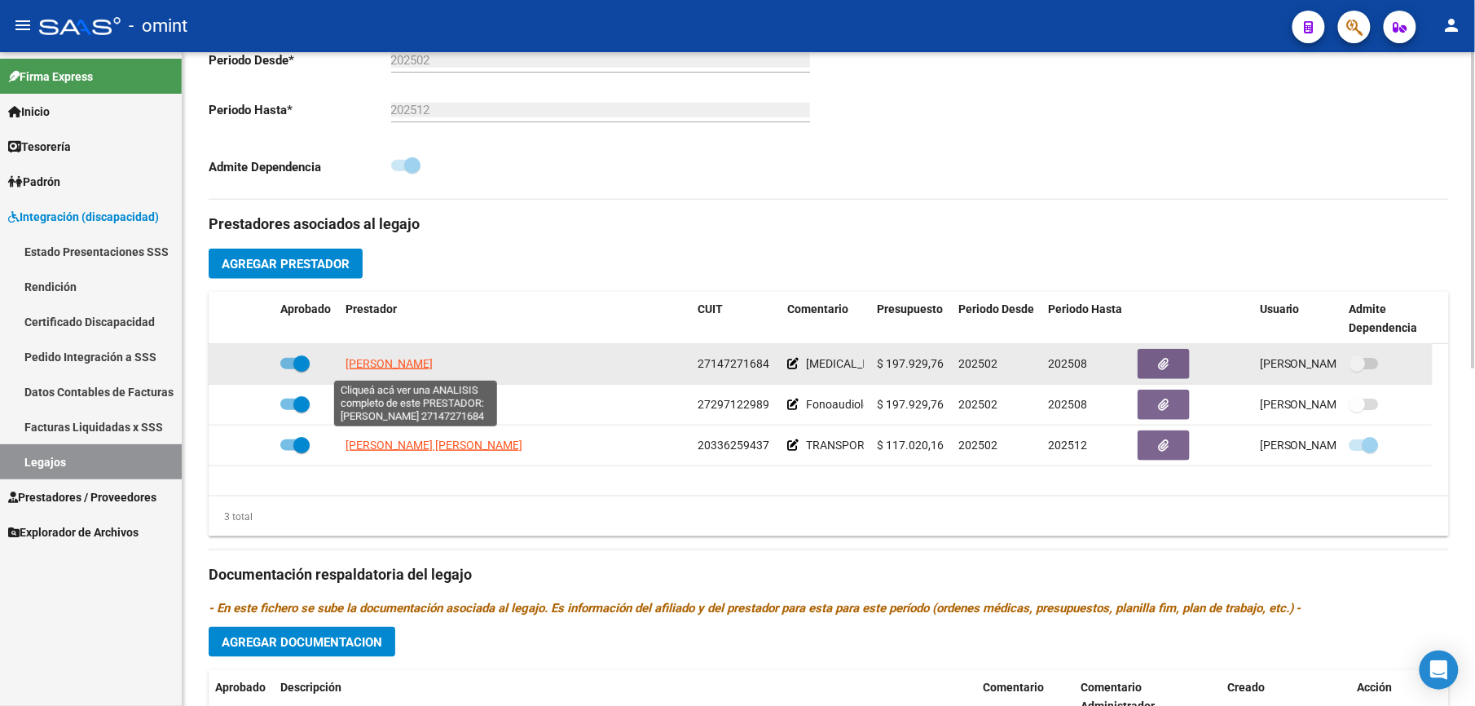
click at [394, 362] on span "[PERSON_NAME]" at bounding box center [389, 363] width 87 height 13
type textarea "27147271684"
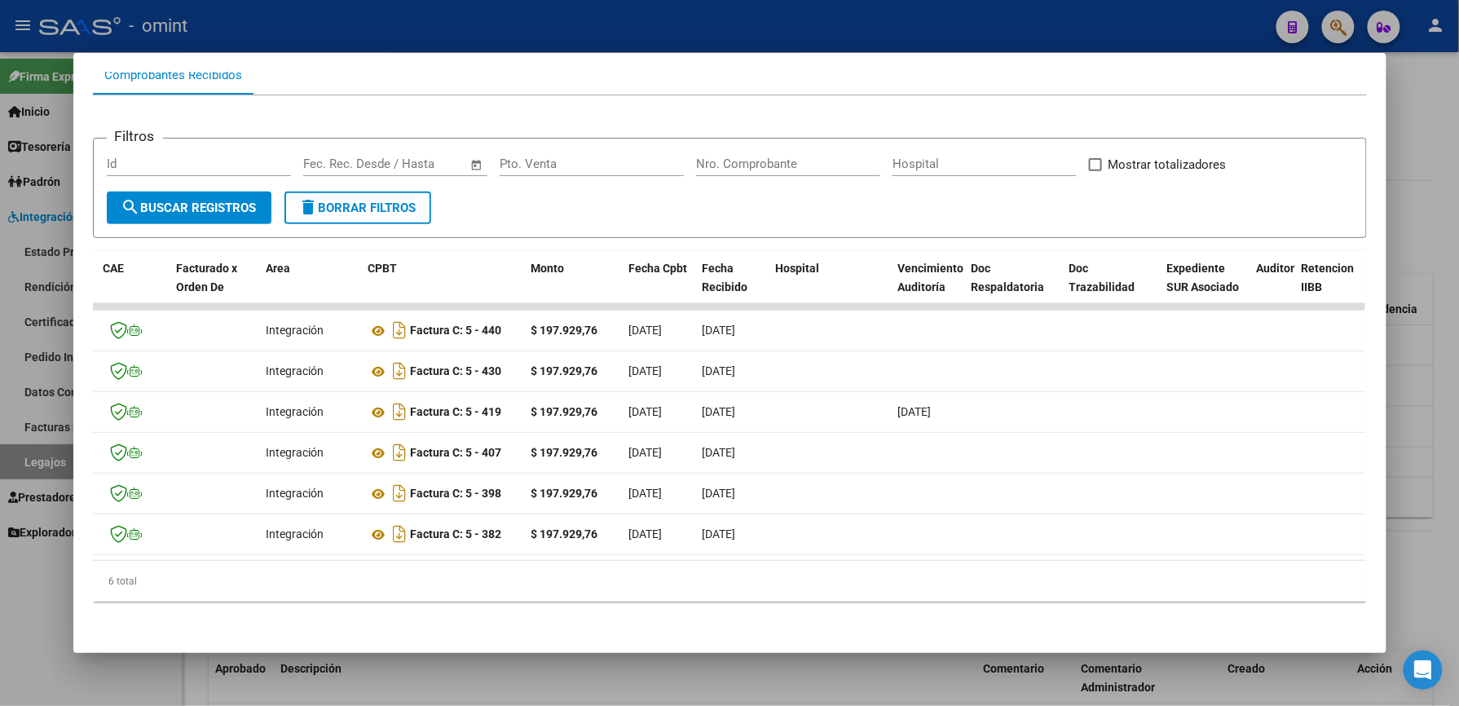
scroll to position [0, 0]
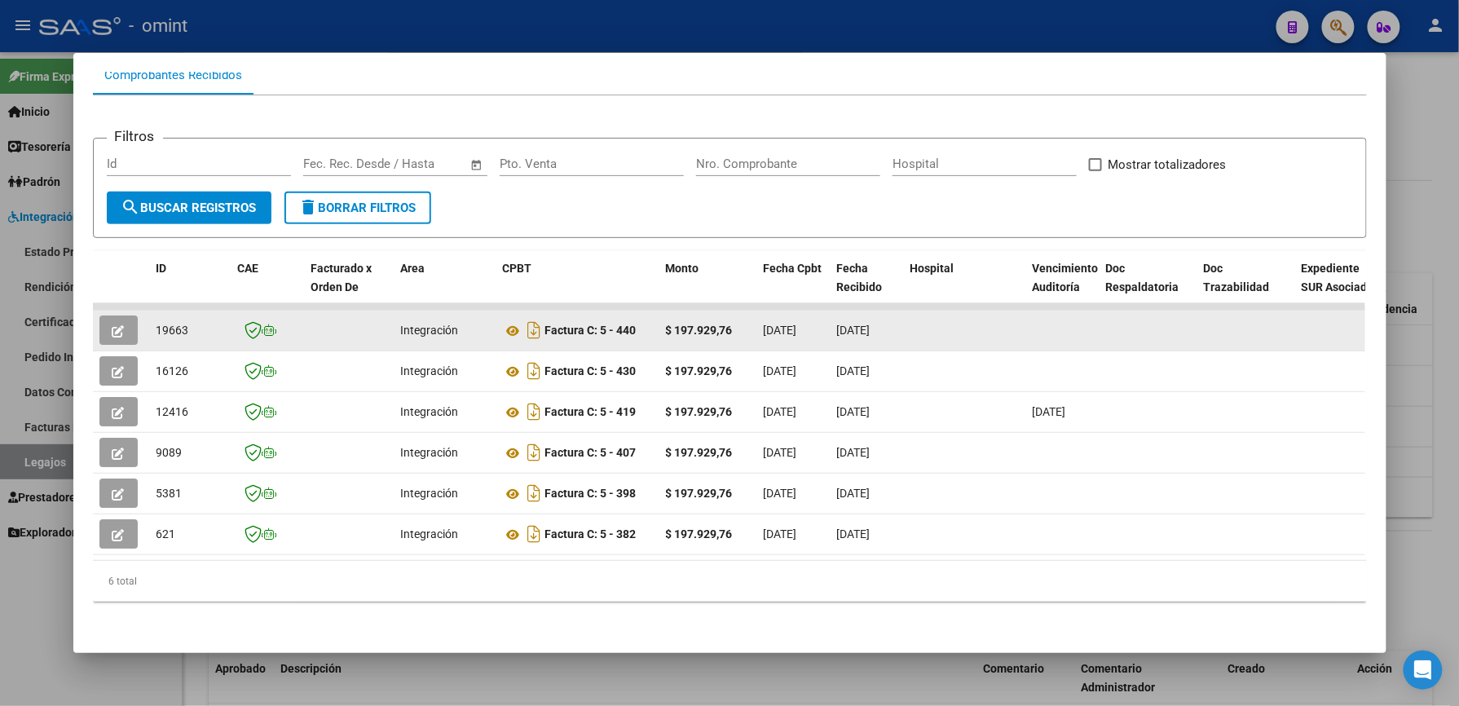
click at [112, 325] on icon "button" at bounding box center [118, 331] width 12 height 12
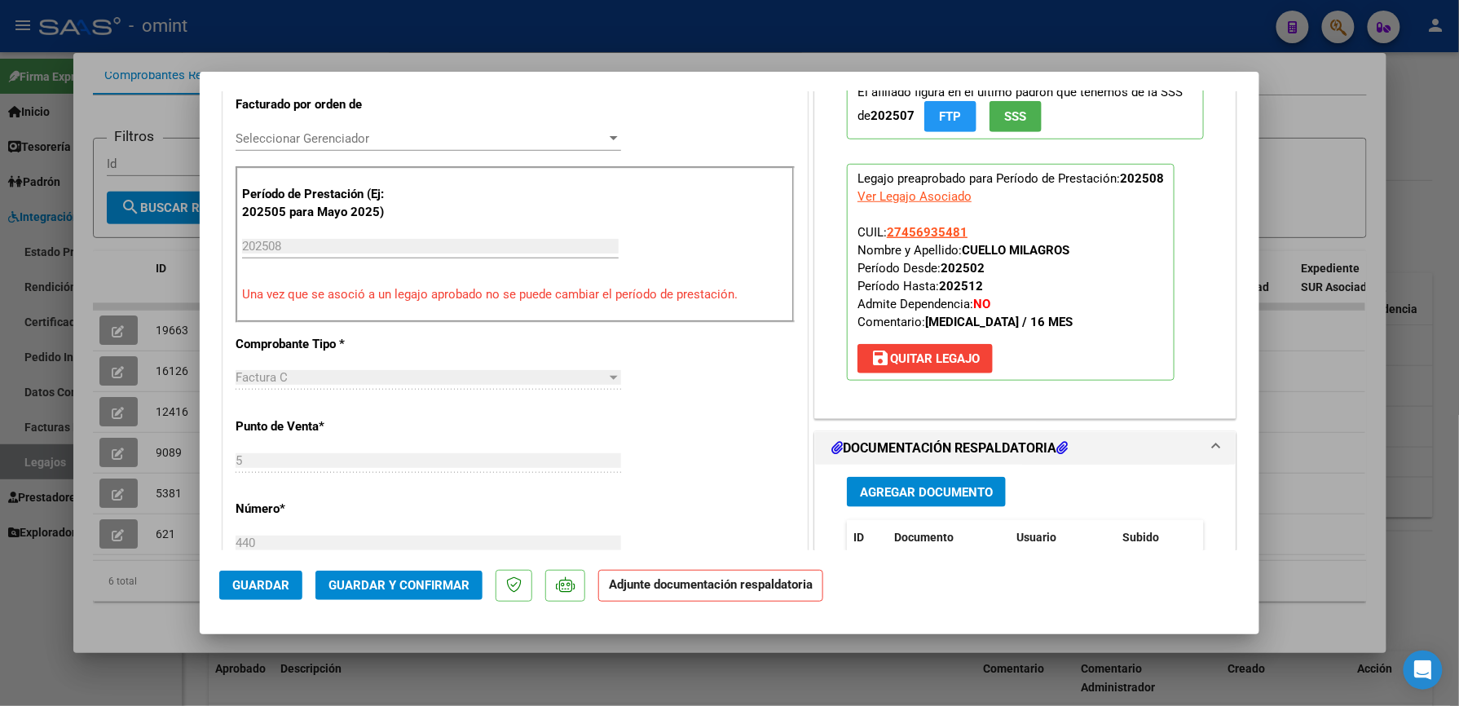
scroll to position [652, 0]
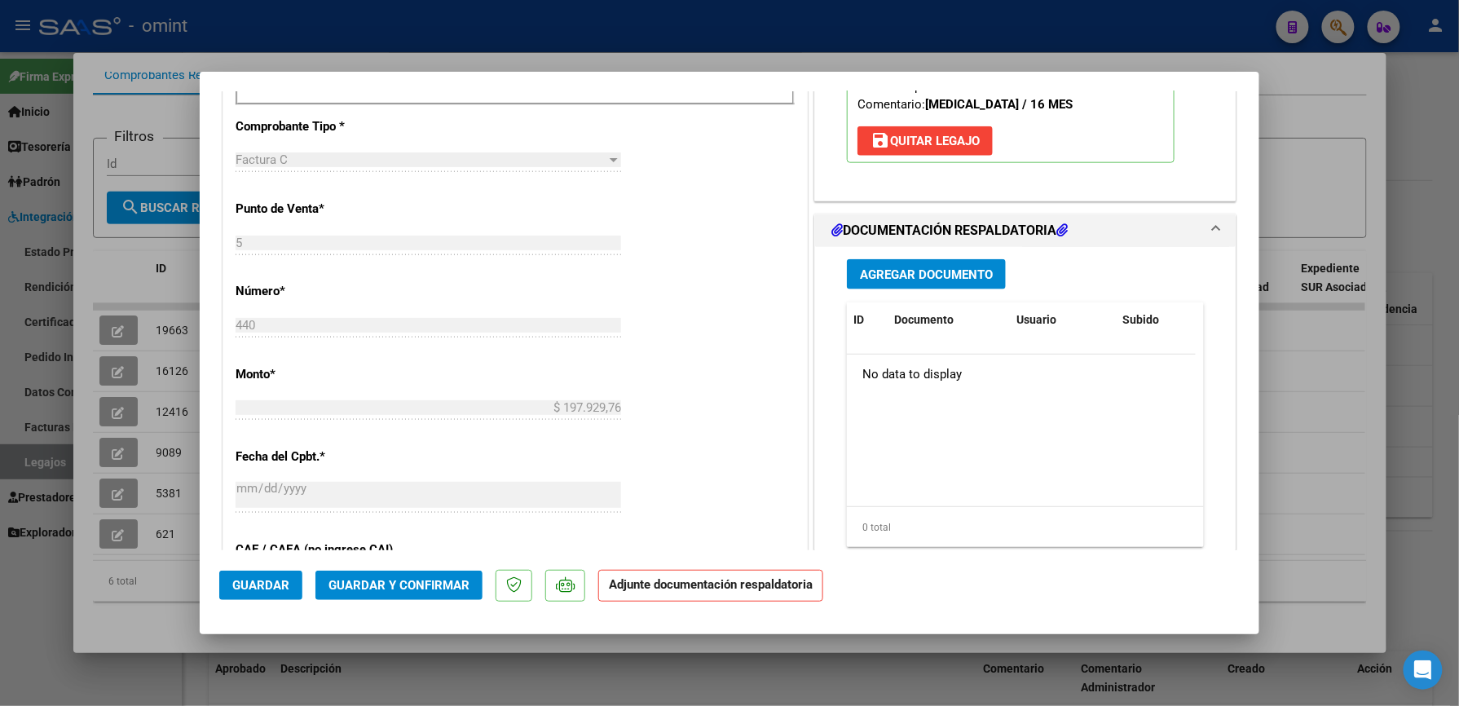
click at [1328, 131] on div at bounding box center [729, 353] width 1459 height 706
type input "$ 0,00"
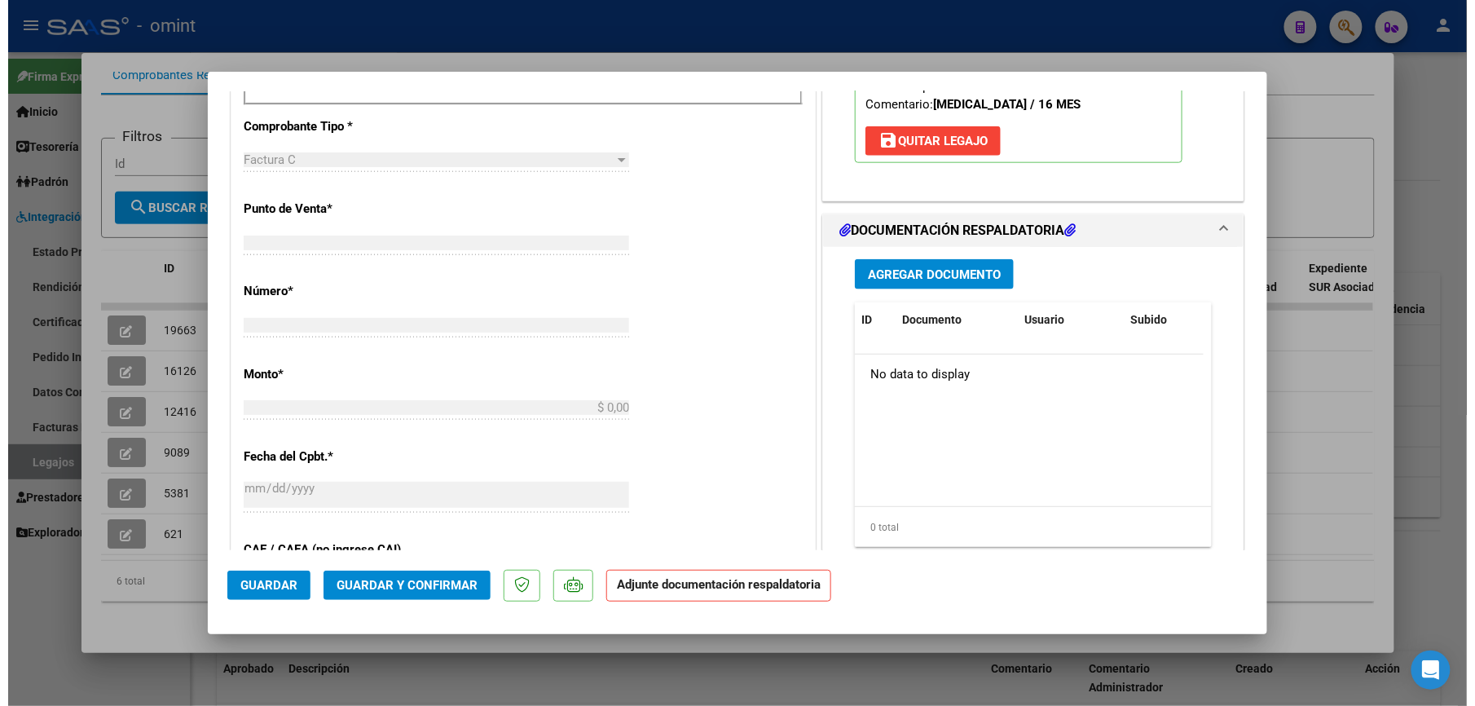
scroll to position [640, 0]
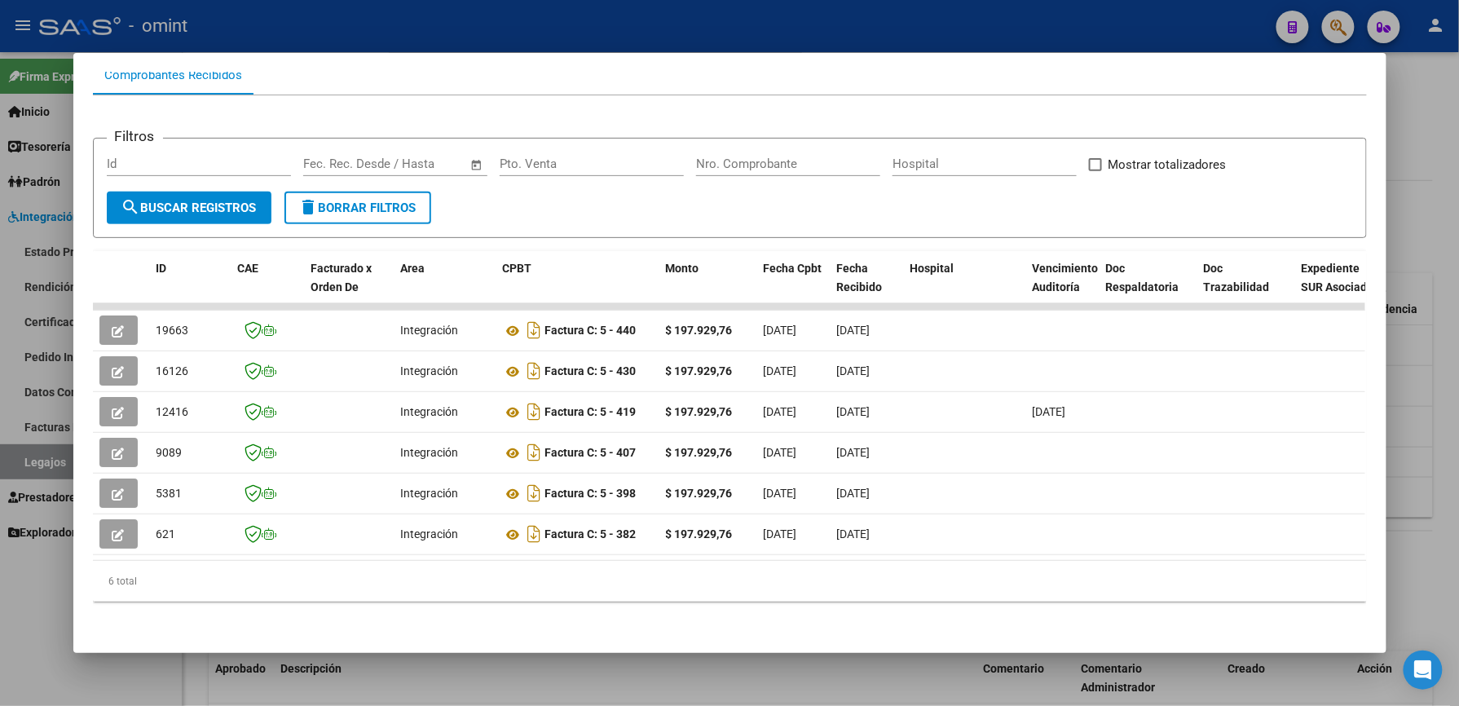
click at [1421, 232] on div at bounding box center [729, 353] width 1459 height 706
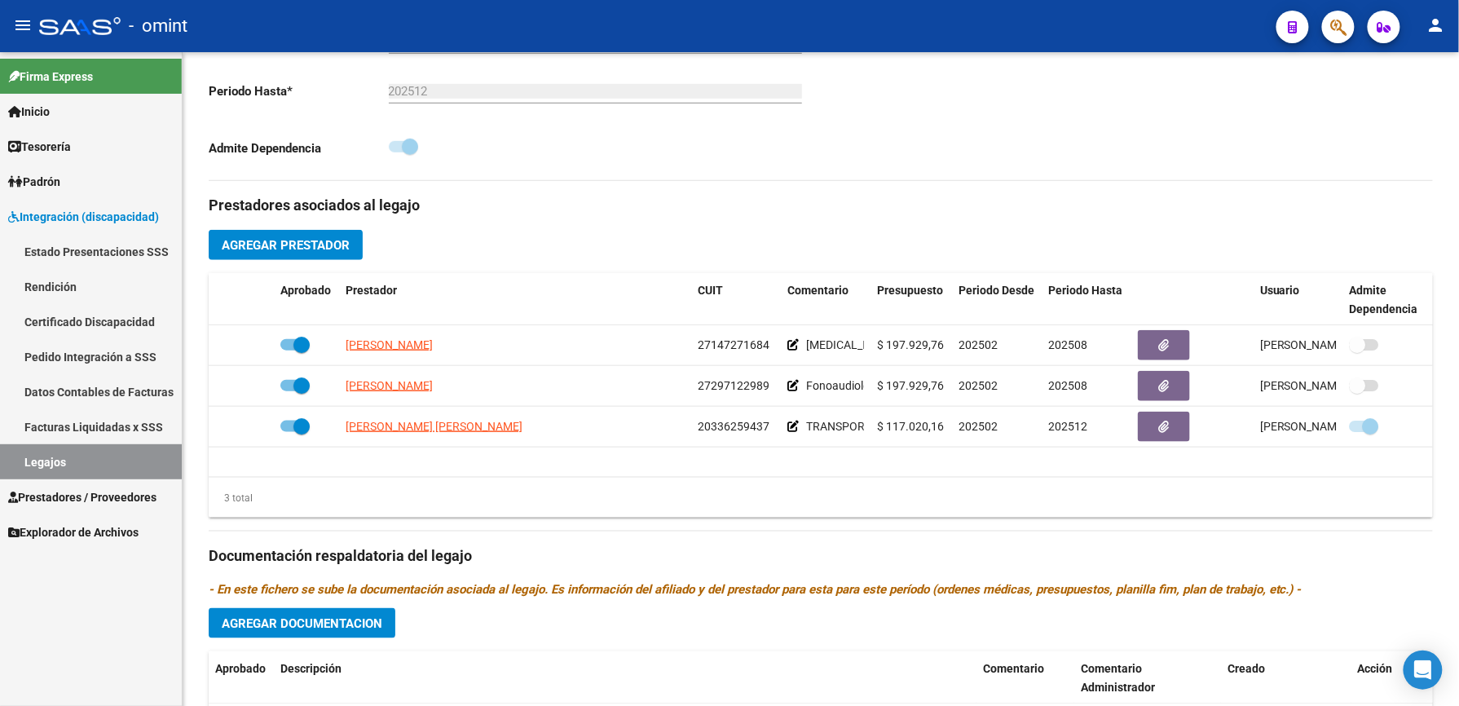
scroll to position [434, 0]
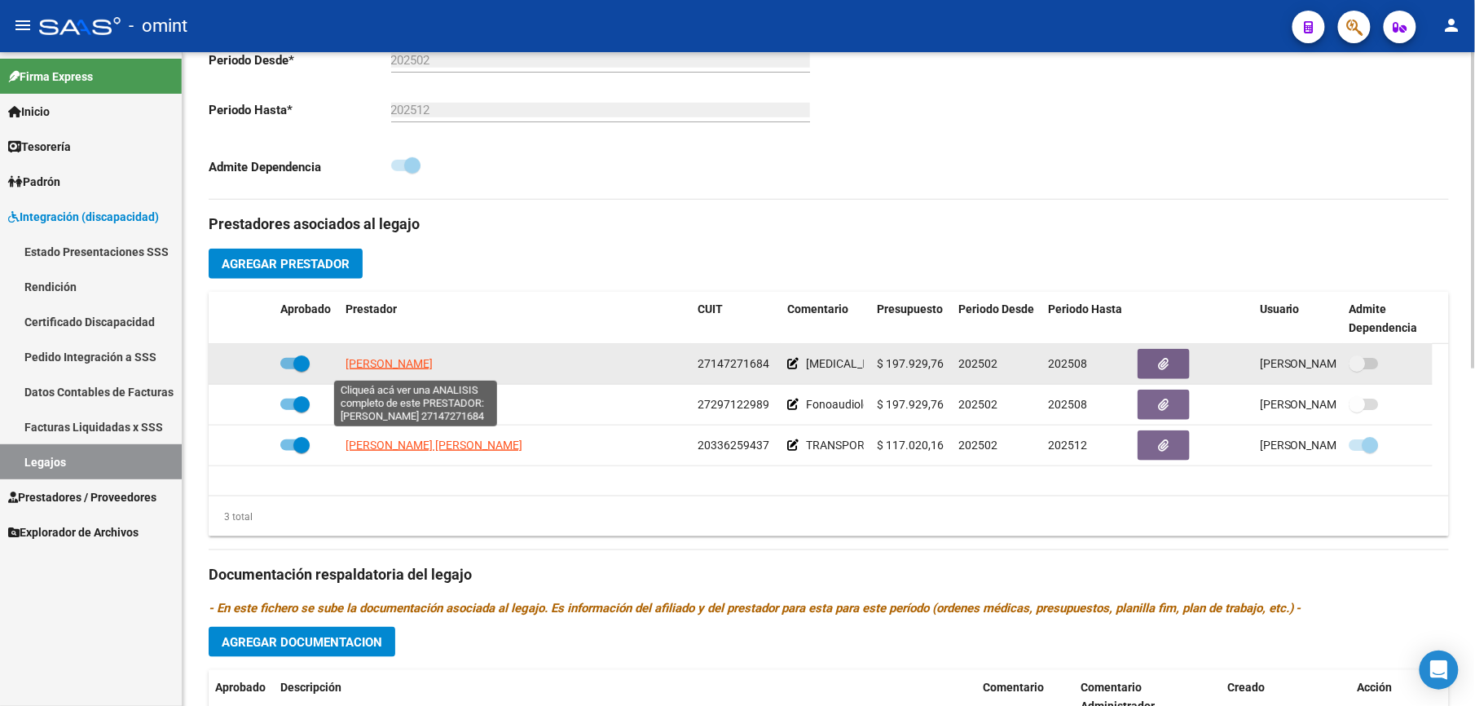
click at [411, 365] on span "[PERSON_NAME]" at bounding box center [389, 363] width 87 height 13
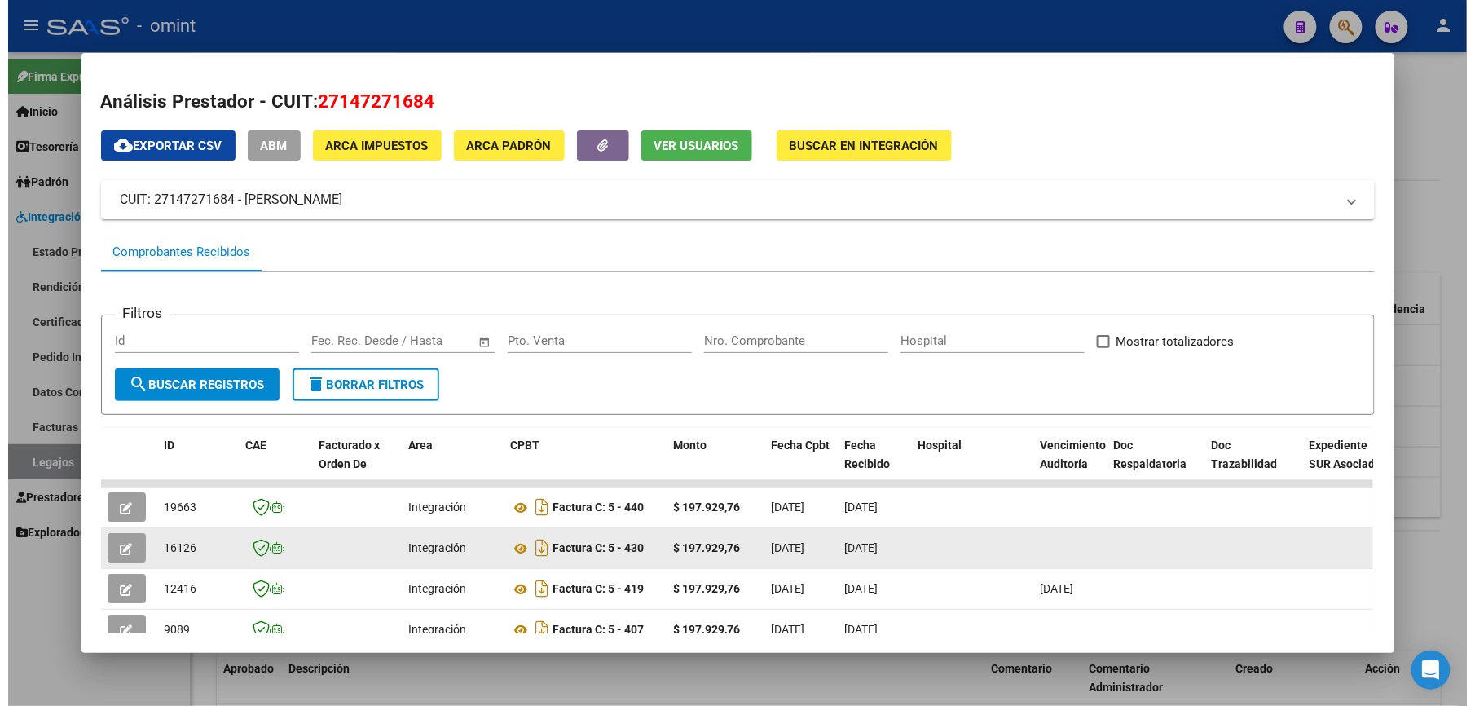
scroll to position [193, 0]
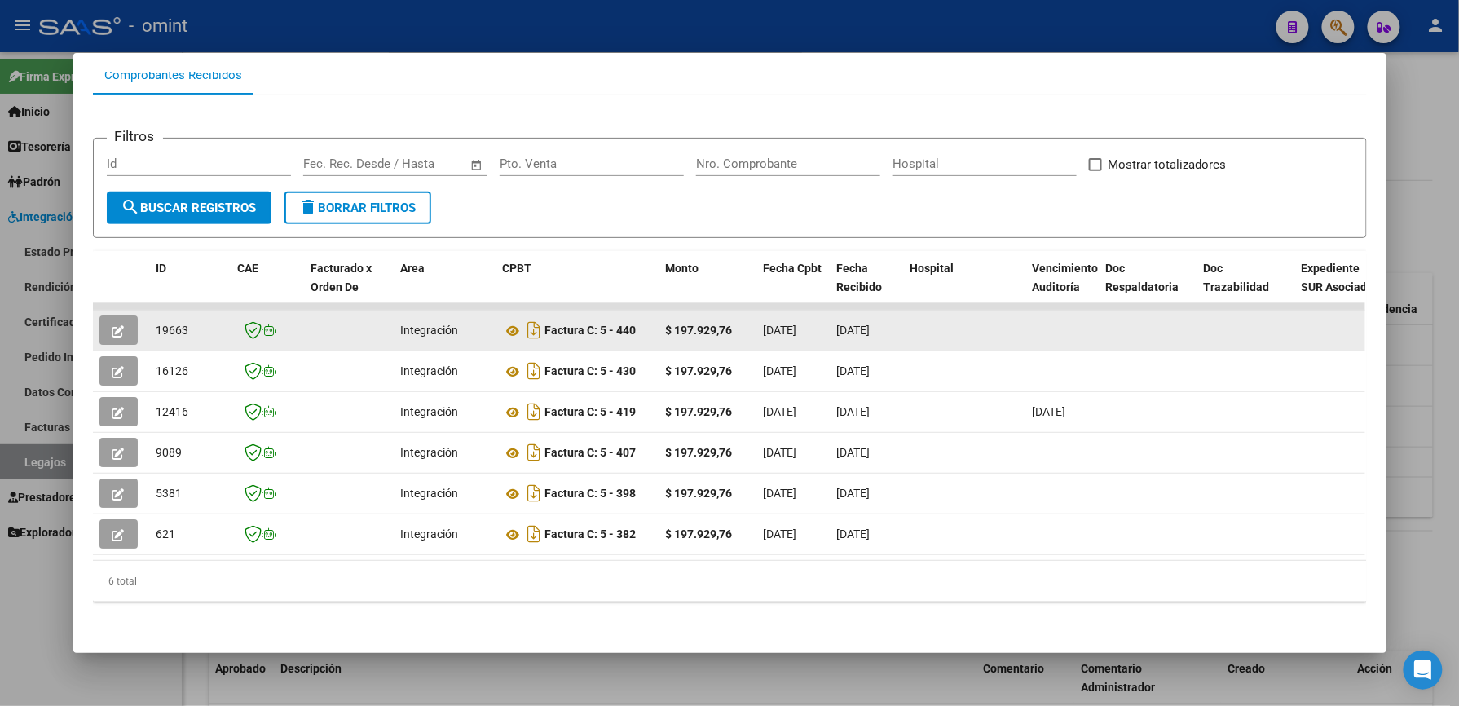
click at [112, 325] on icon "button" at bounding box center [118, 331] width 12 height 12
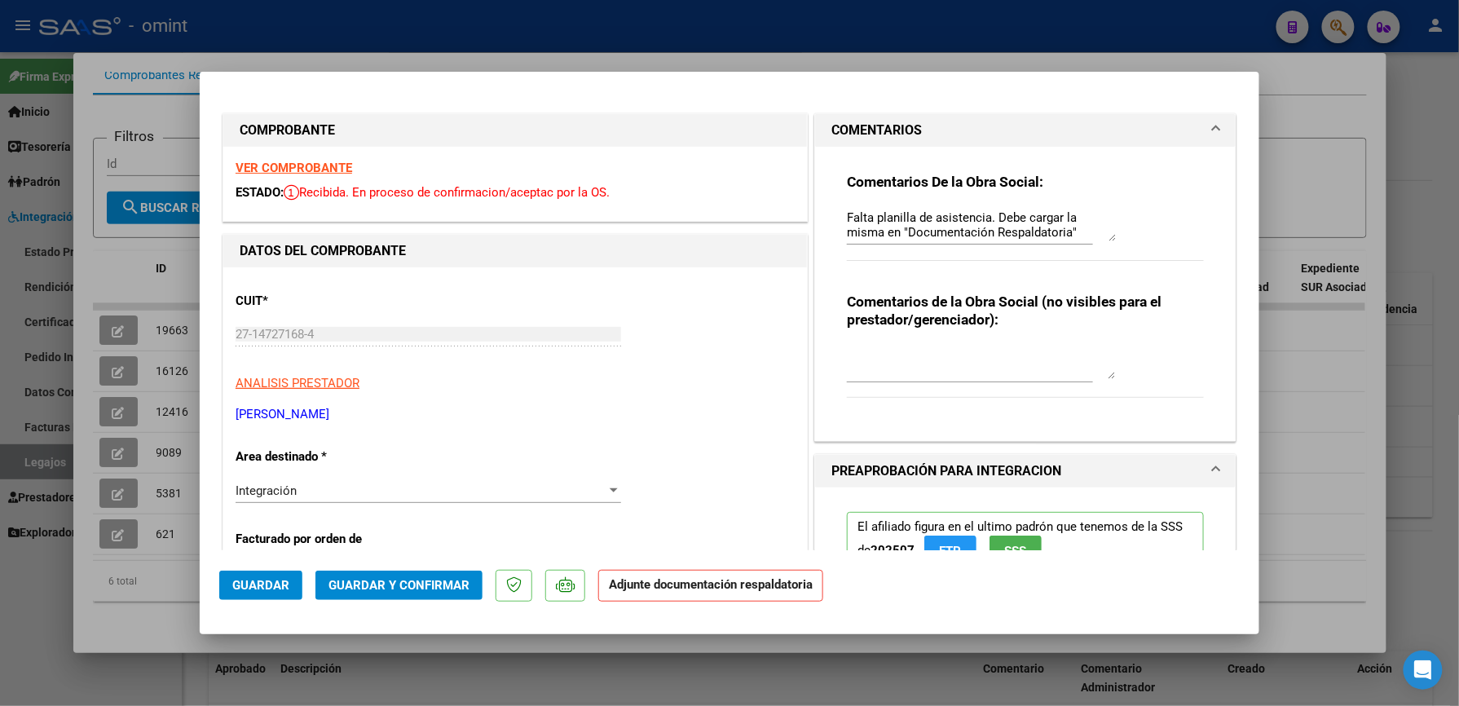
click at [1428, 108] on div at bounding box center [729, 353] width 1459 height 706
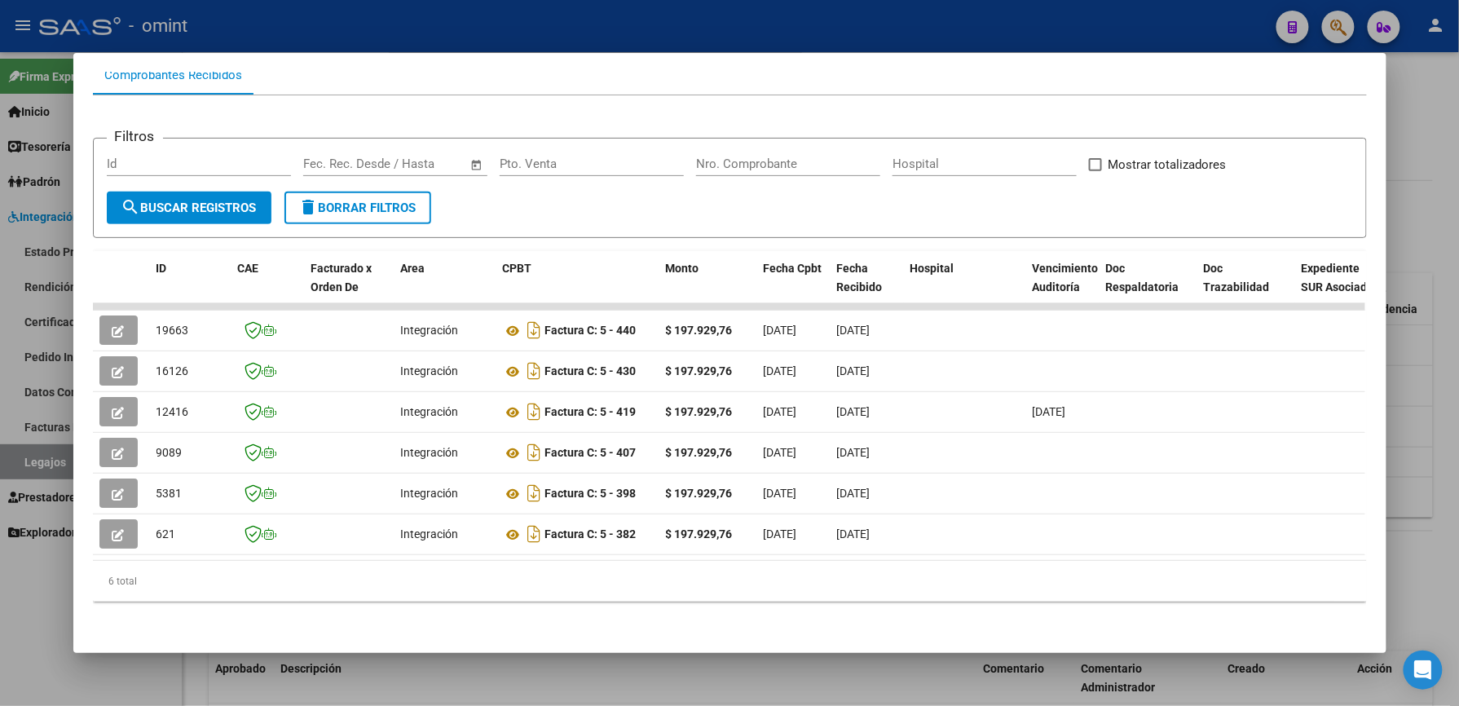
click at [1422, 179] on div at bounding box center [729, 353] width 1459 height 706
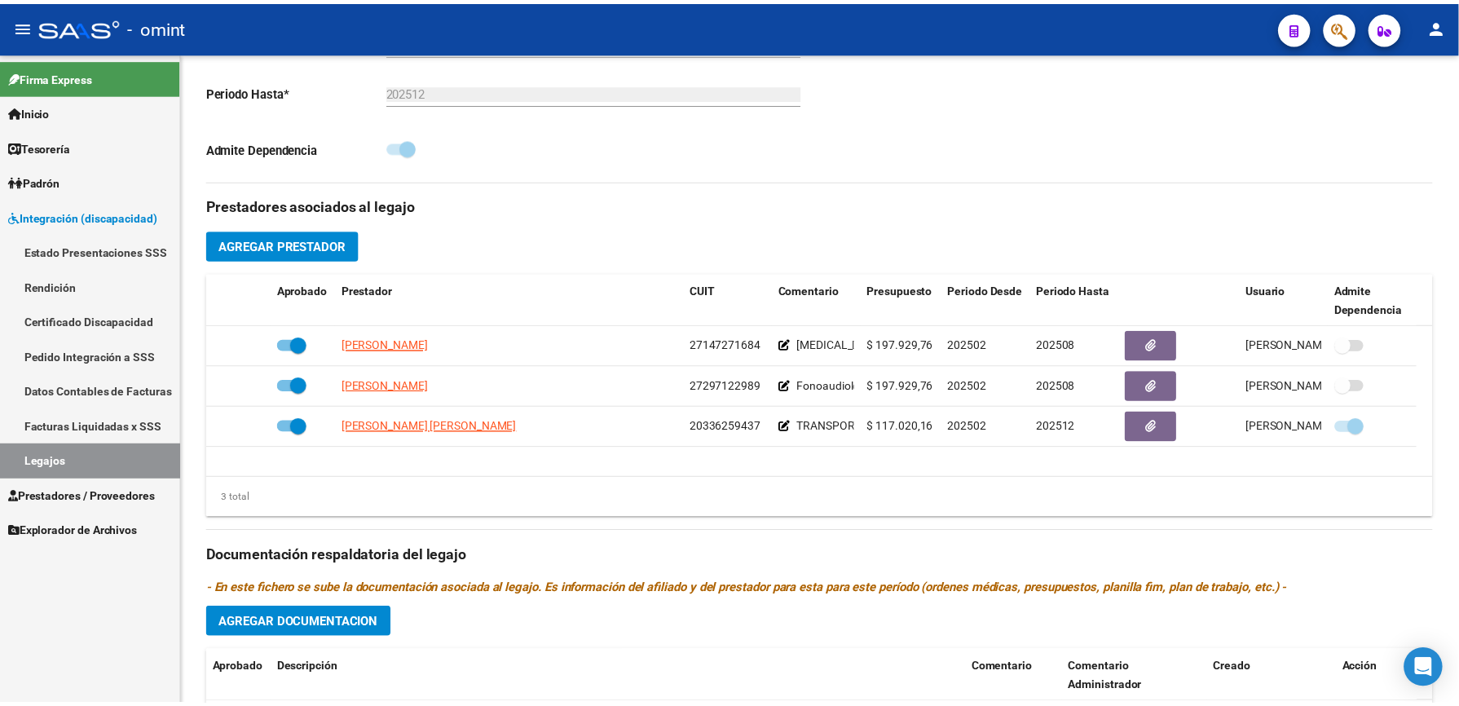
scroll to position [434, 0]
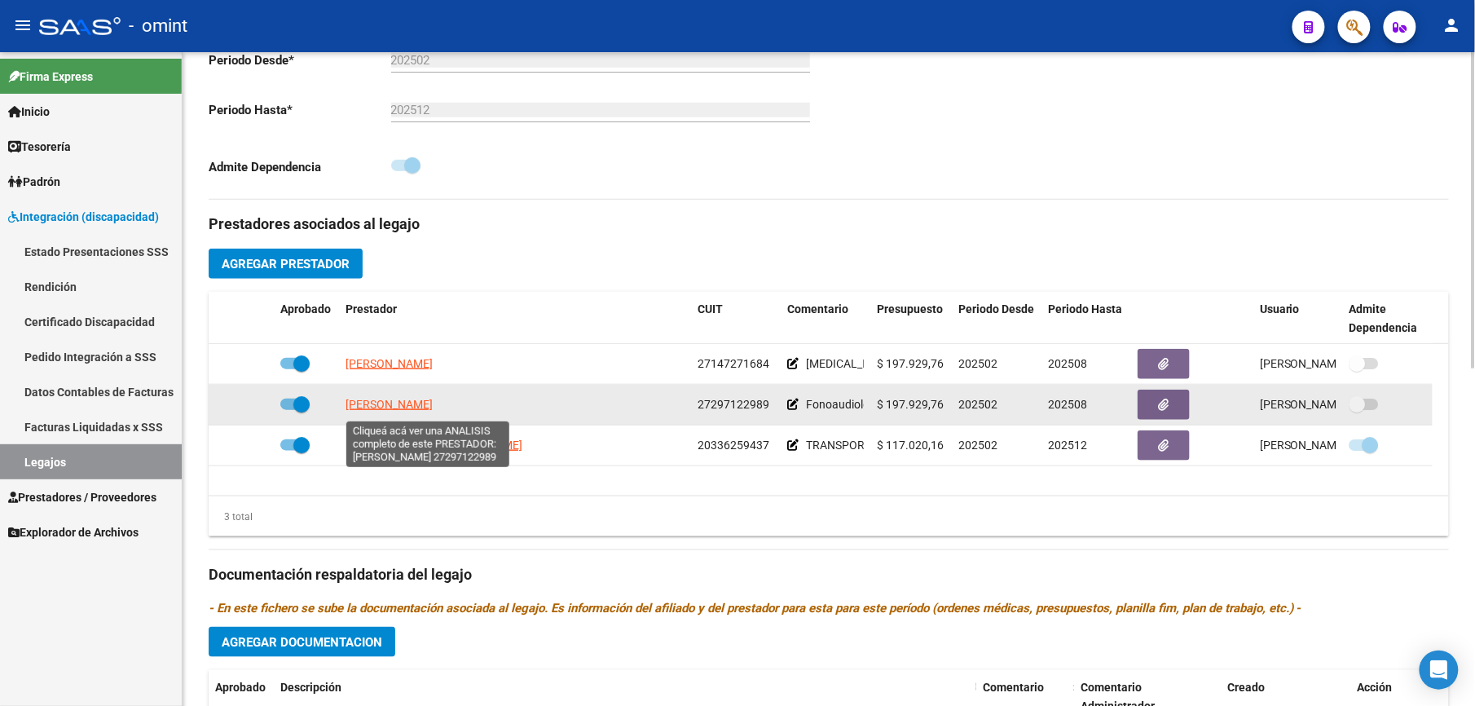
click at [411, 411] on span "[PERSON_NAME]" at bounding box center [389, 404] width 87 height 13
type textarea "27297122989"
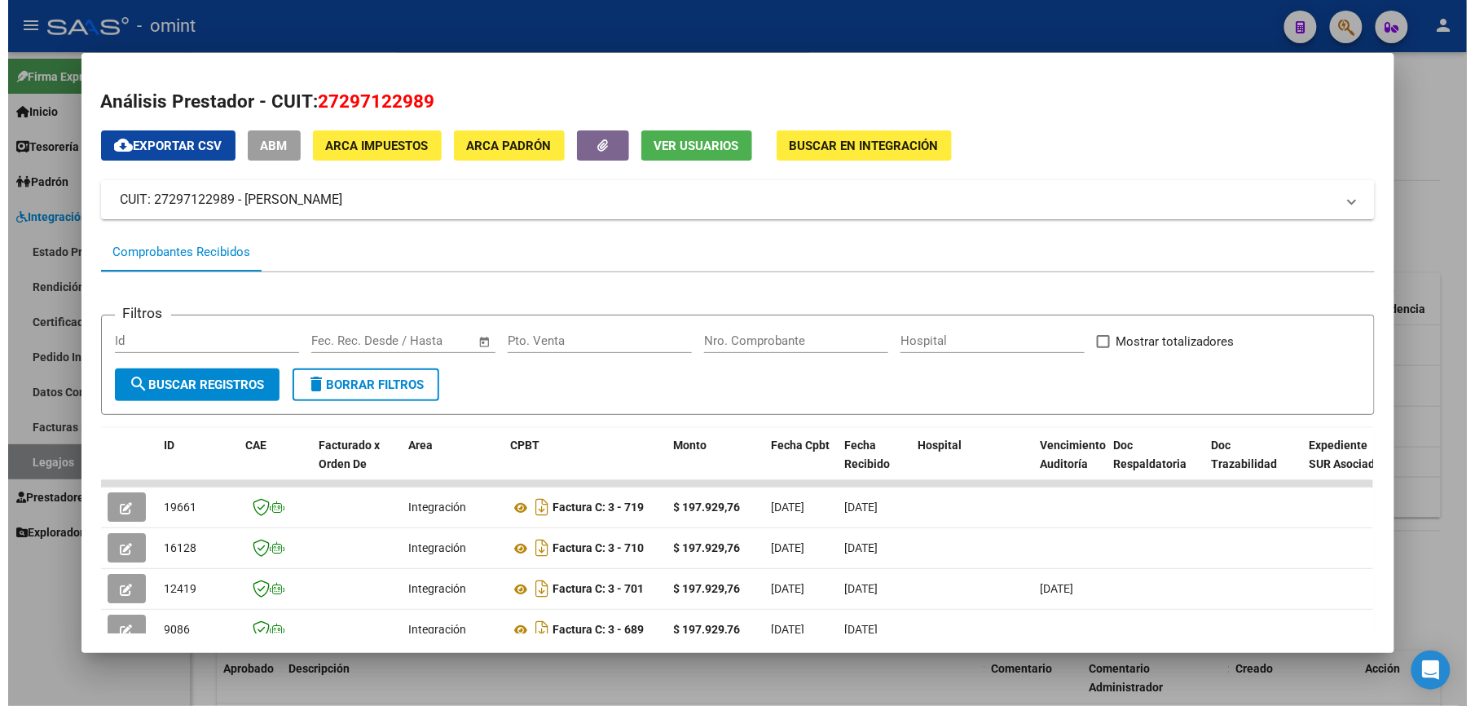
scroll to position [193, 0]
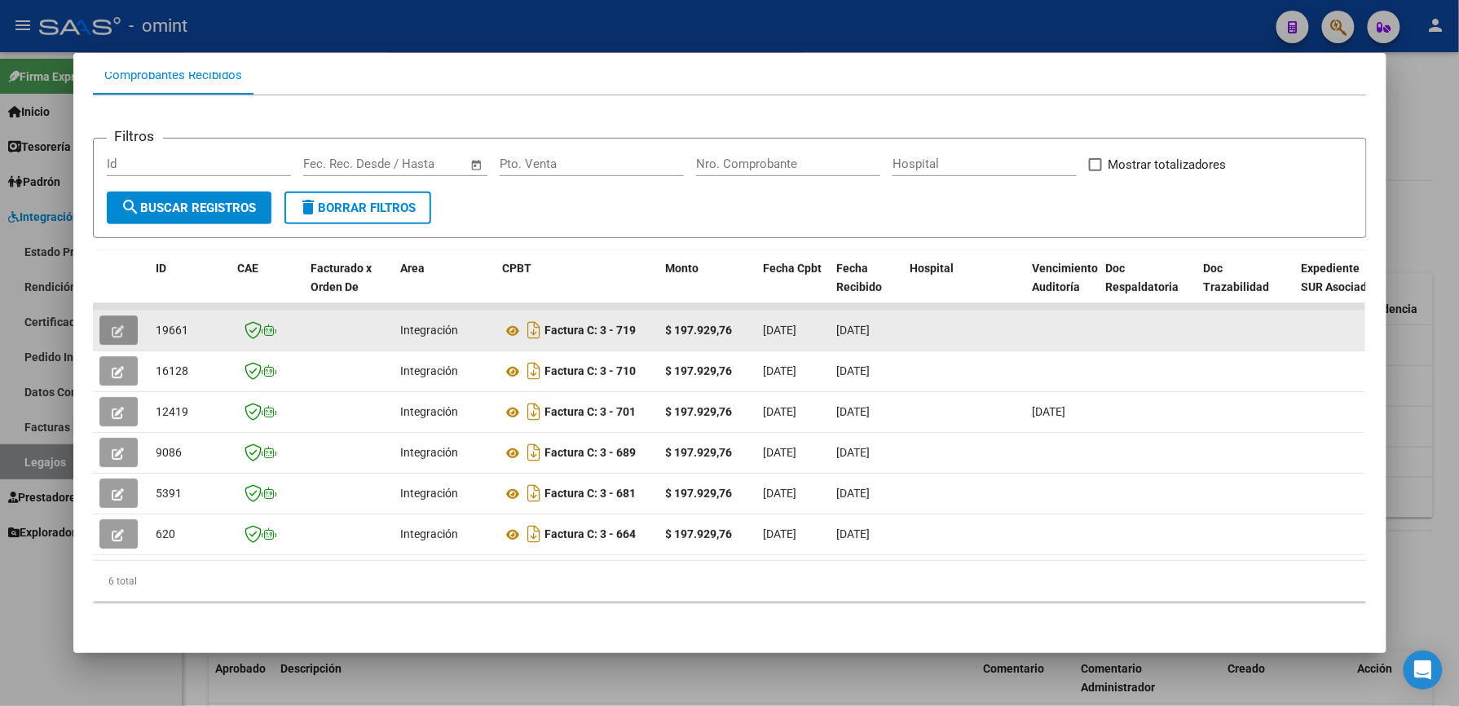
click at [122, 315] on button "button" at bounding box center [118, 329] width 38 height 29
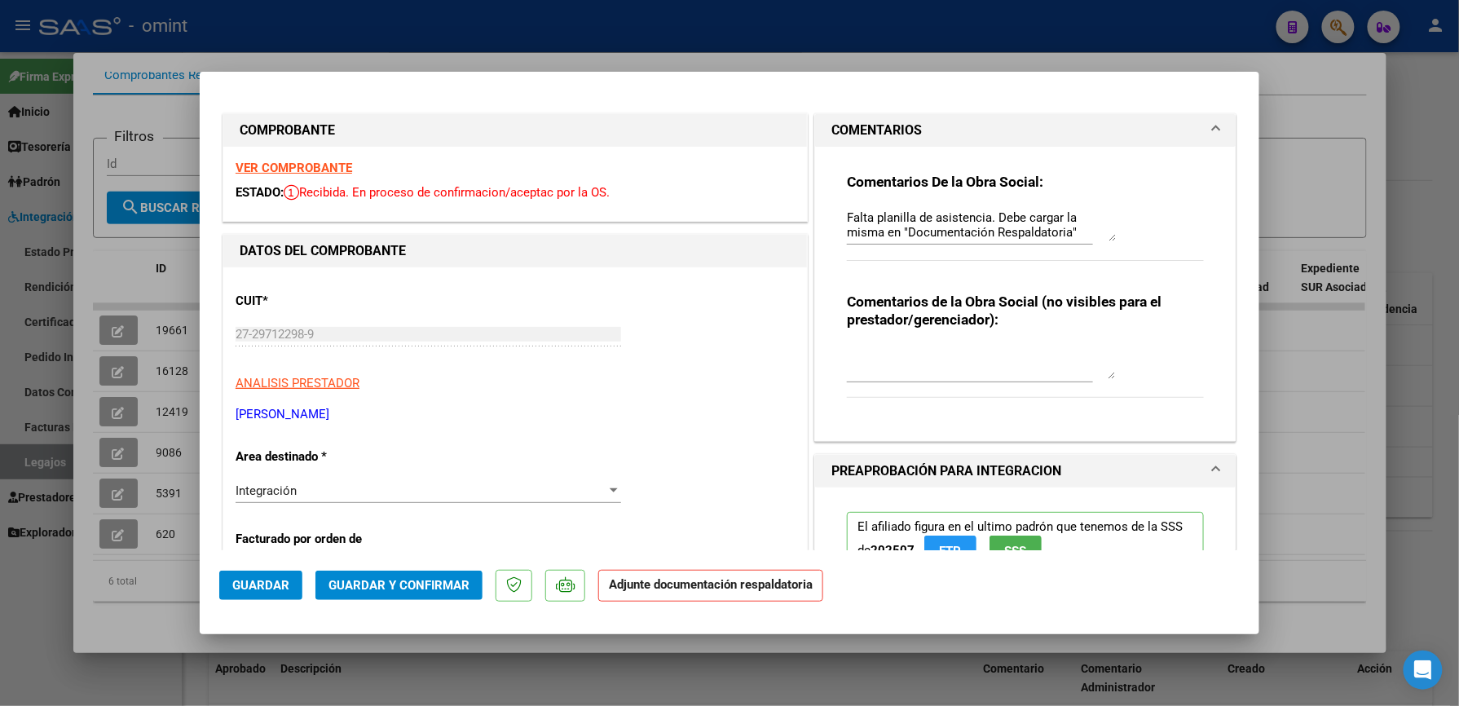
click at [1421, 163] on div at bounding box center [729, 353] width 1459 height 706
type input "$ 0,00"
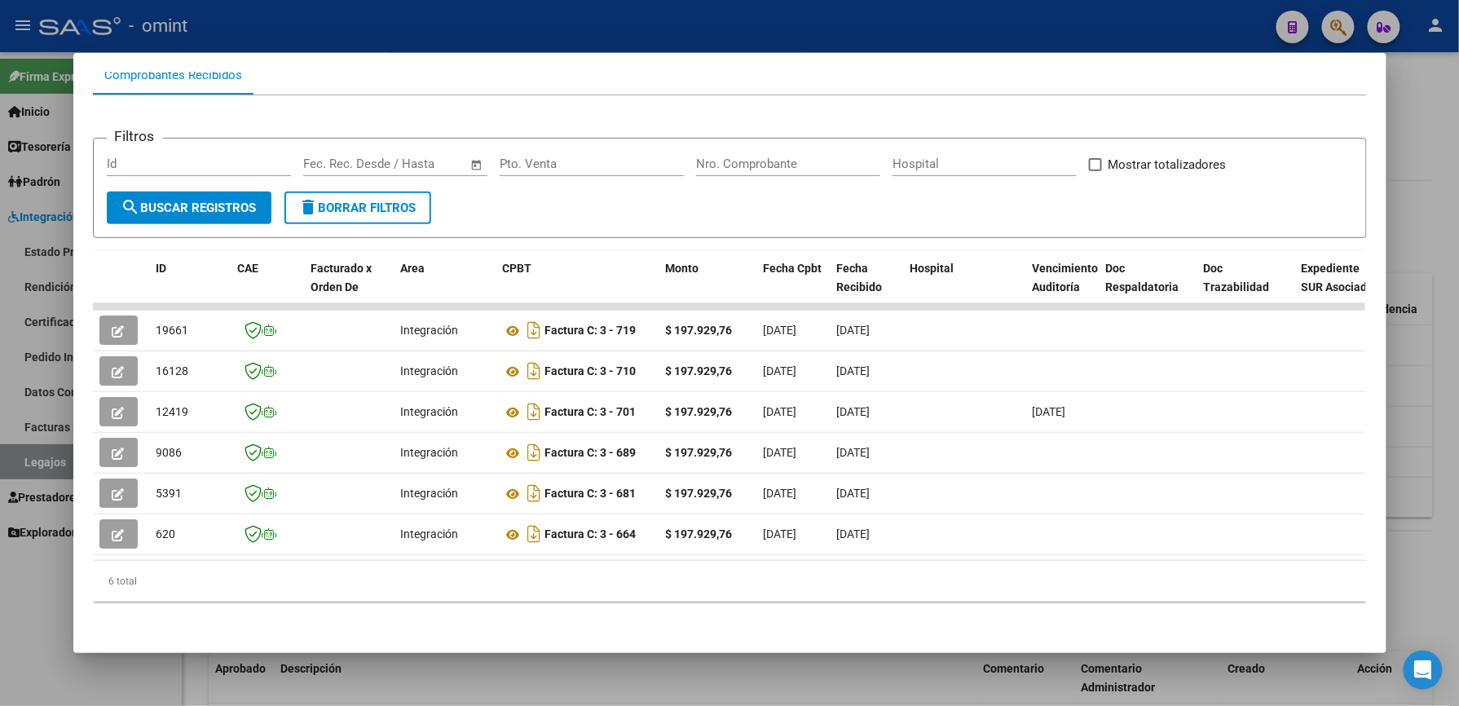
click at [1438, 200] on div at bounding box center [729, 353] width 1459 height 706
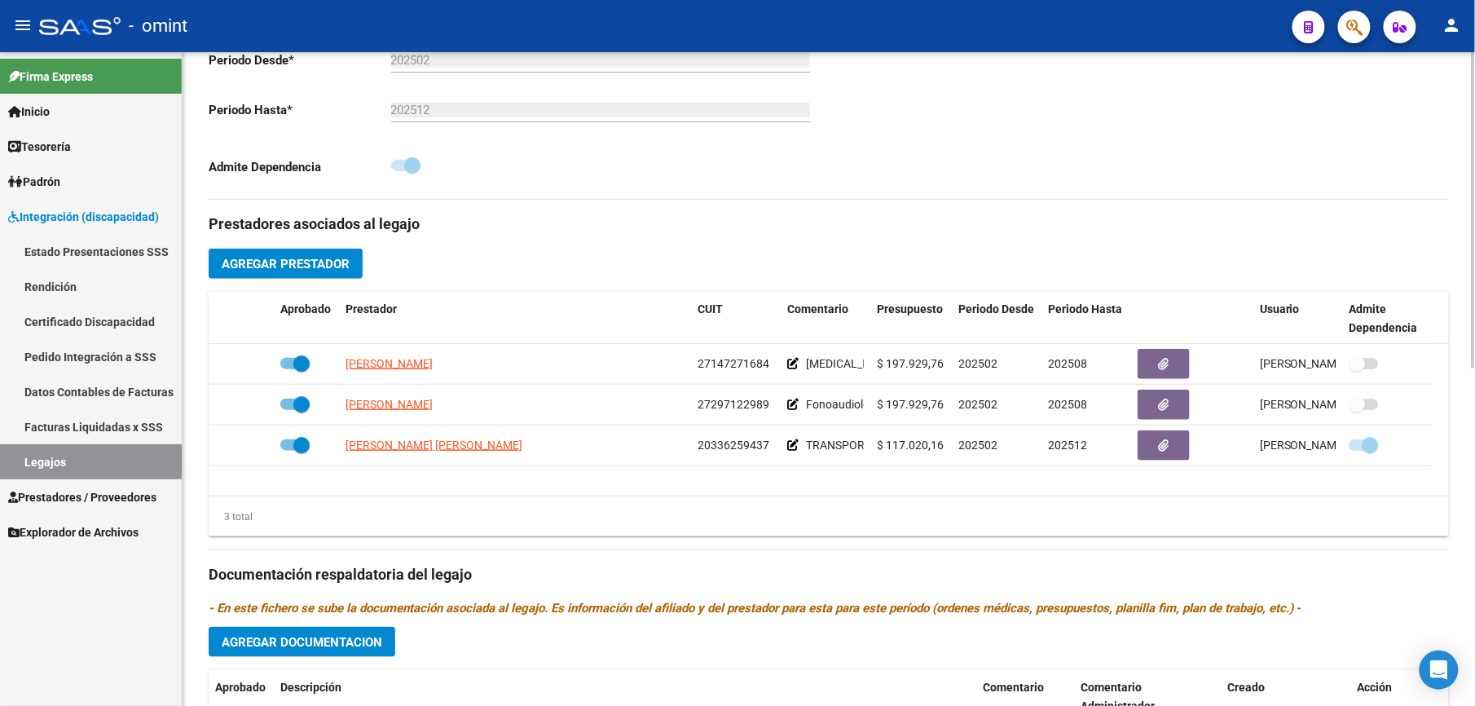
scroll to position [0, 0]
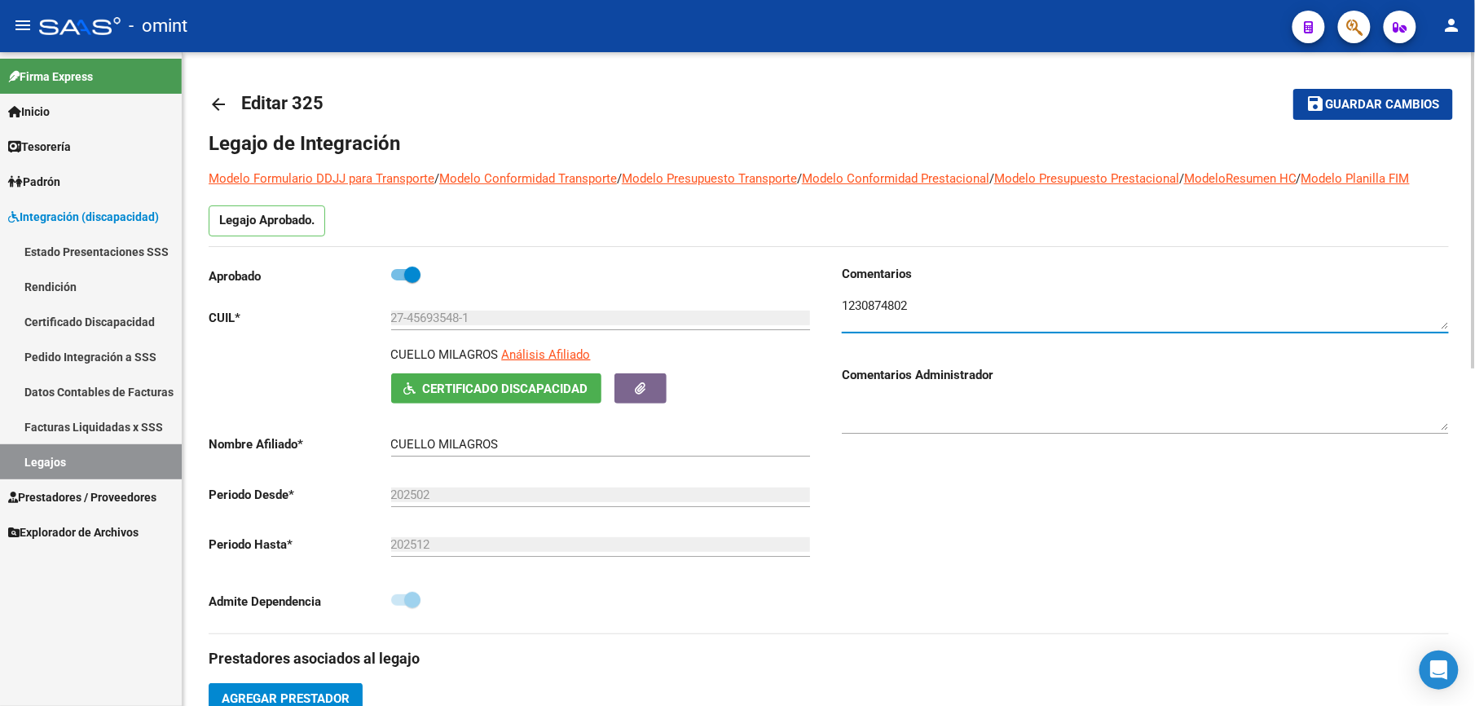
drag, startPoint x: 927, startPoint y: 310, endPoint x: 805, endPoint y: 292, distance: 122.8
click at [806, 297] on div "Aprobado CUIL * 27-45693548-1 Ingresar CUIL CUELLO MILAGROS Análisis Afiliado C…" at bounding box center [829, 449] width 1240 height 368
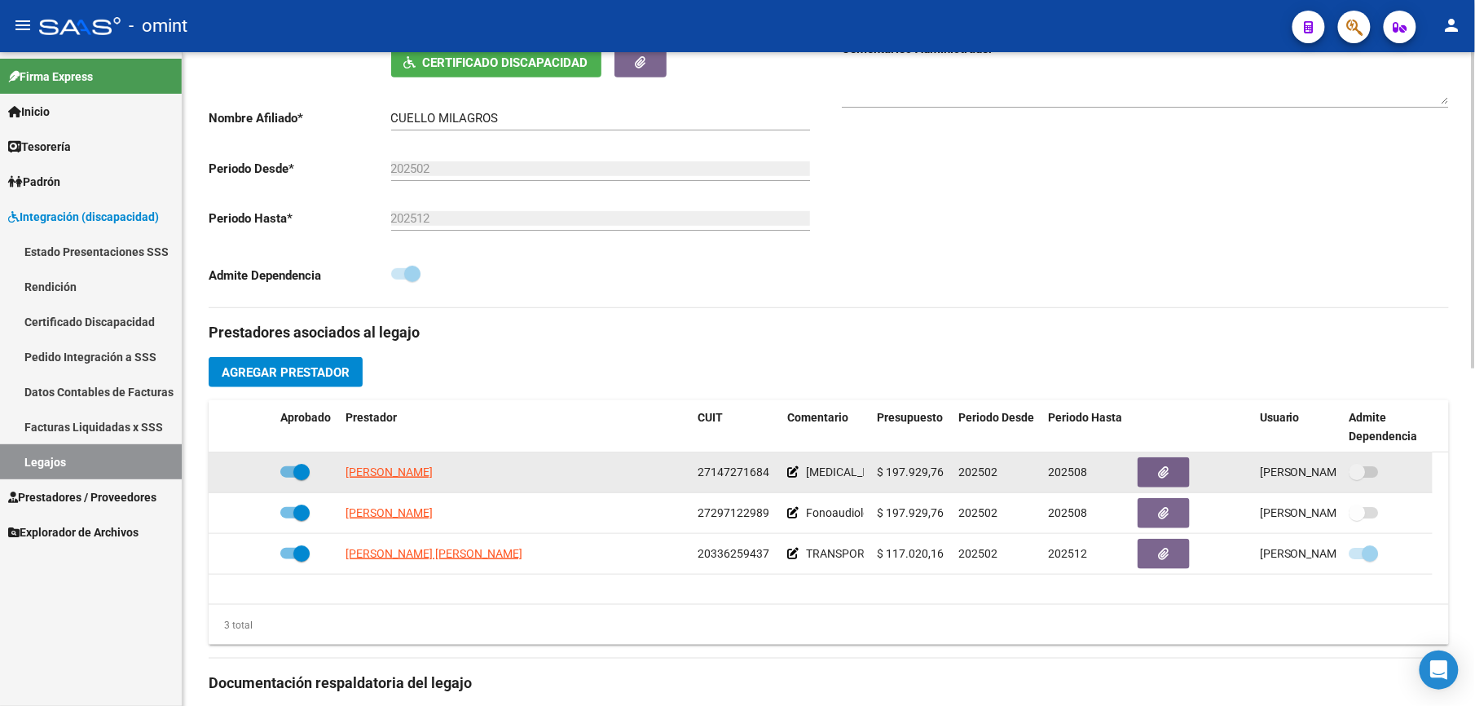
scroll to position [434, 0]
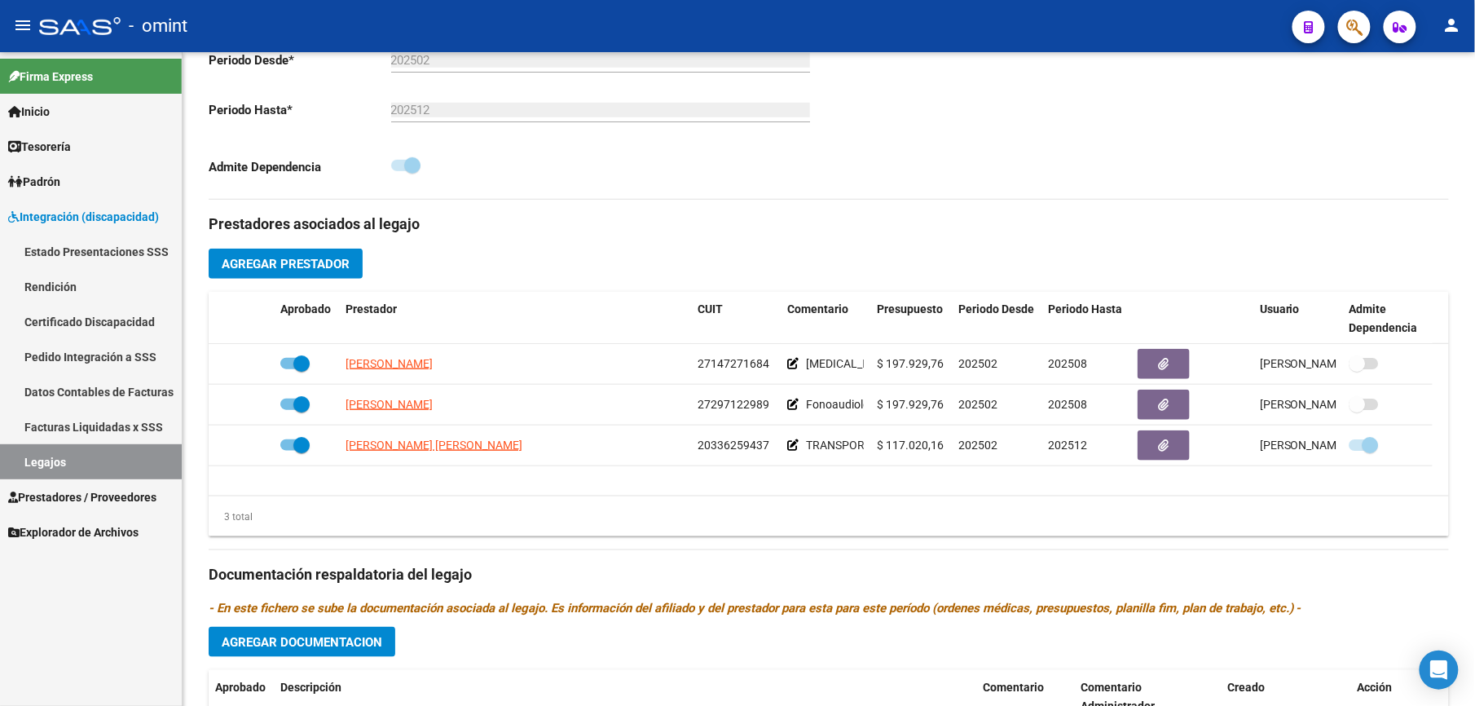
click at [37, 456] on link "Legajos" at bounding box center [91, 461] width 182 height 35
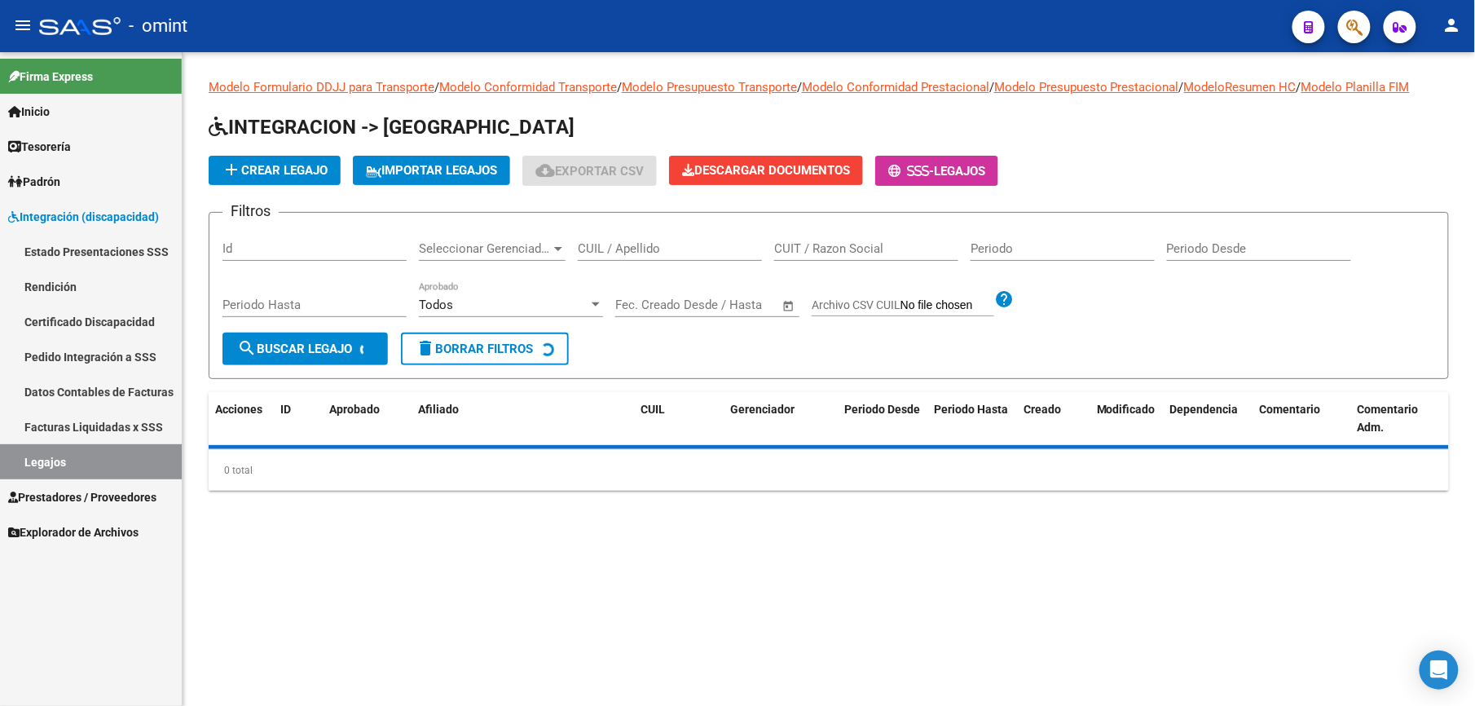
click at [640, 253] on input "CUIL / Apellido" at bounding box center [670, 248] width 184 height 15
paste input "20582391174"
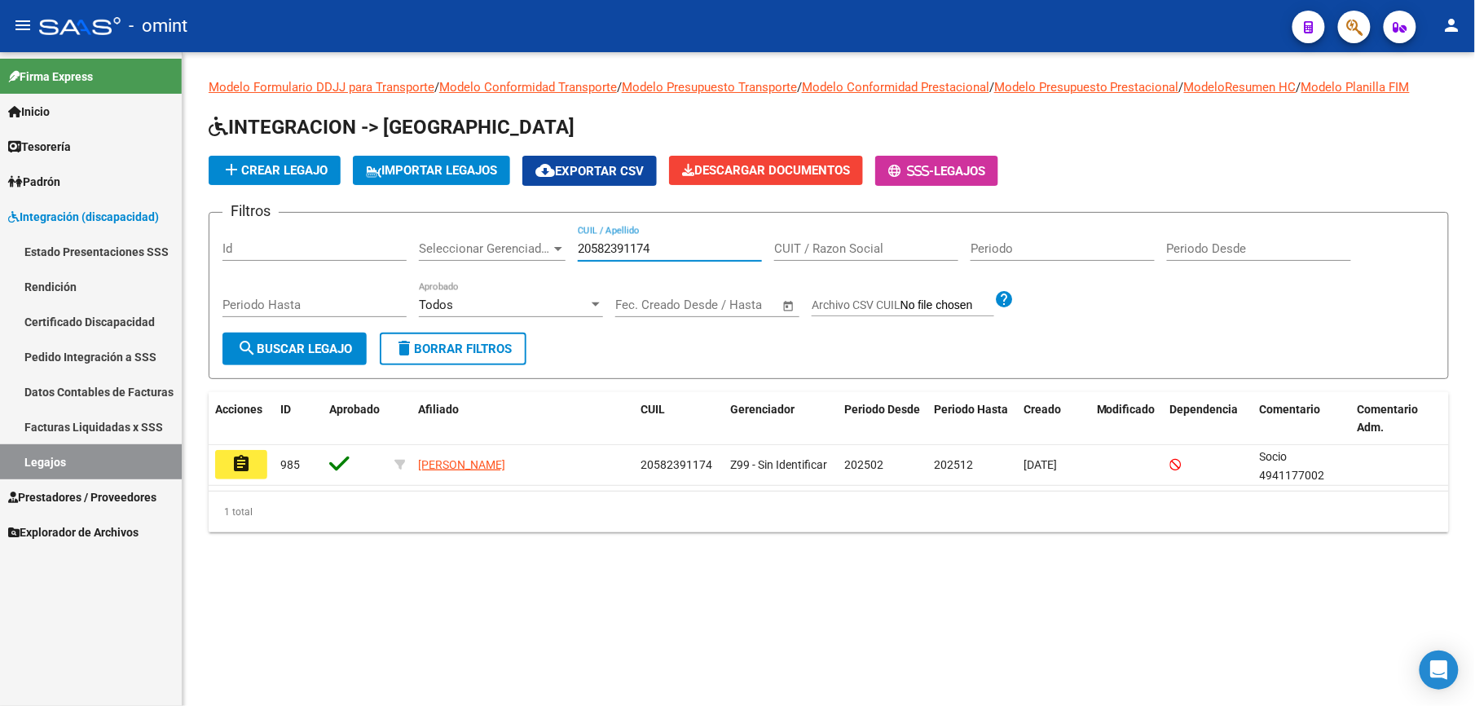
type input "20582391174"
click at [275, 342] on span "search Buscar Legajo" at bounding box center [294, 348] width 115 height 15
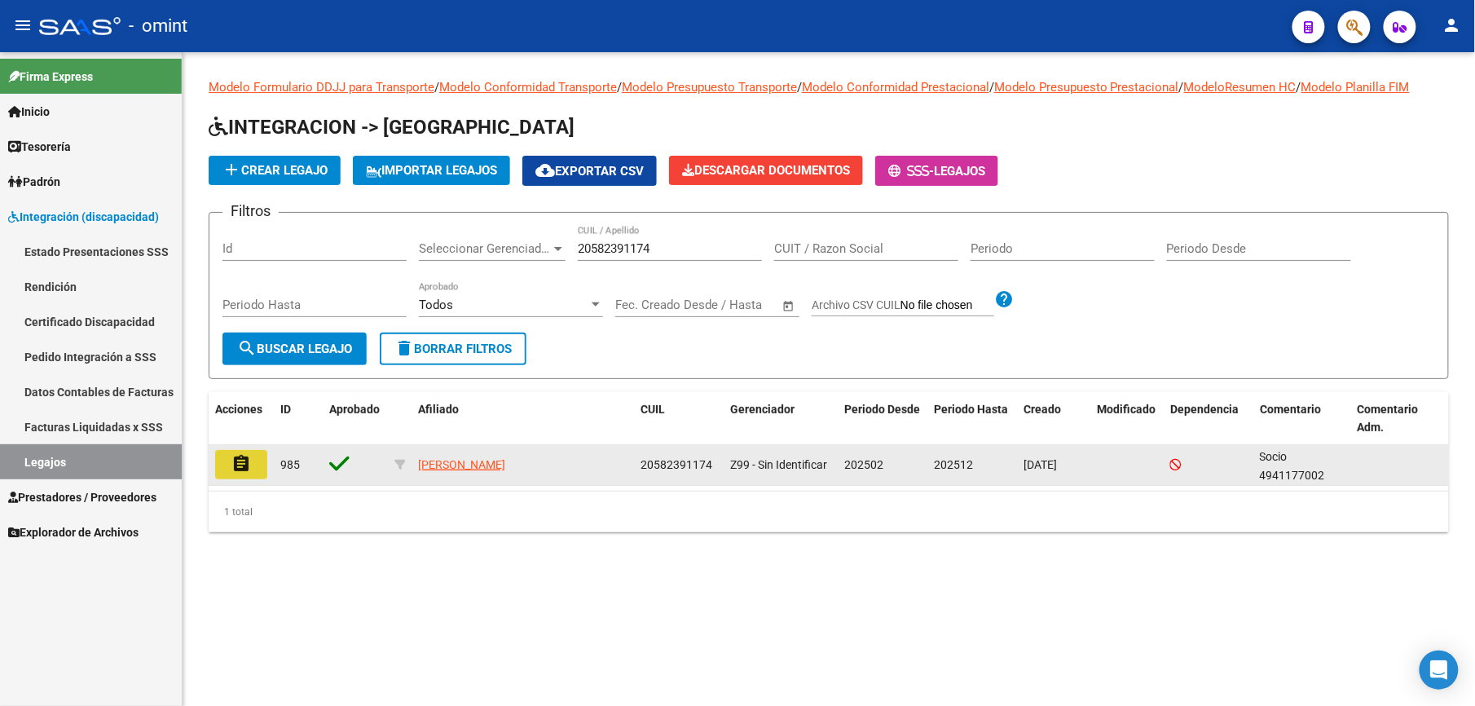
click at [238, 464] on mat-icon "assignment" at bounding box center [241, 464] width 20 height 20
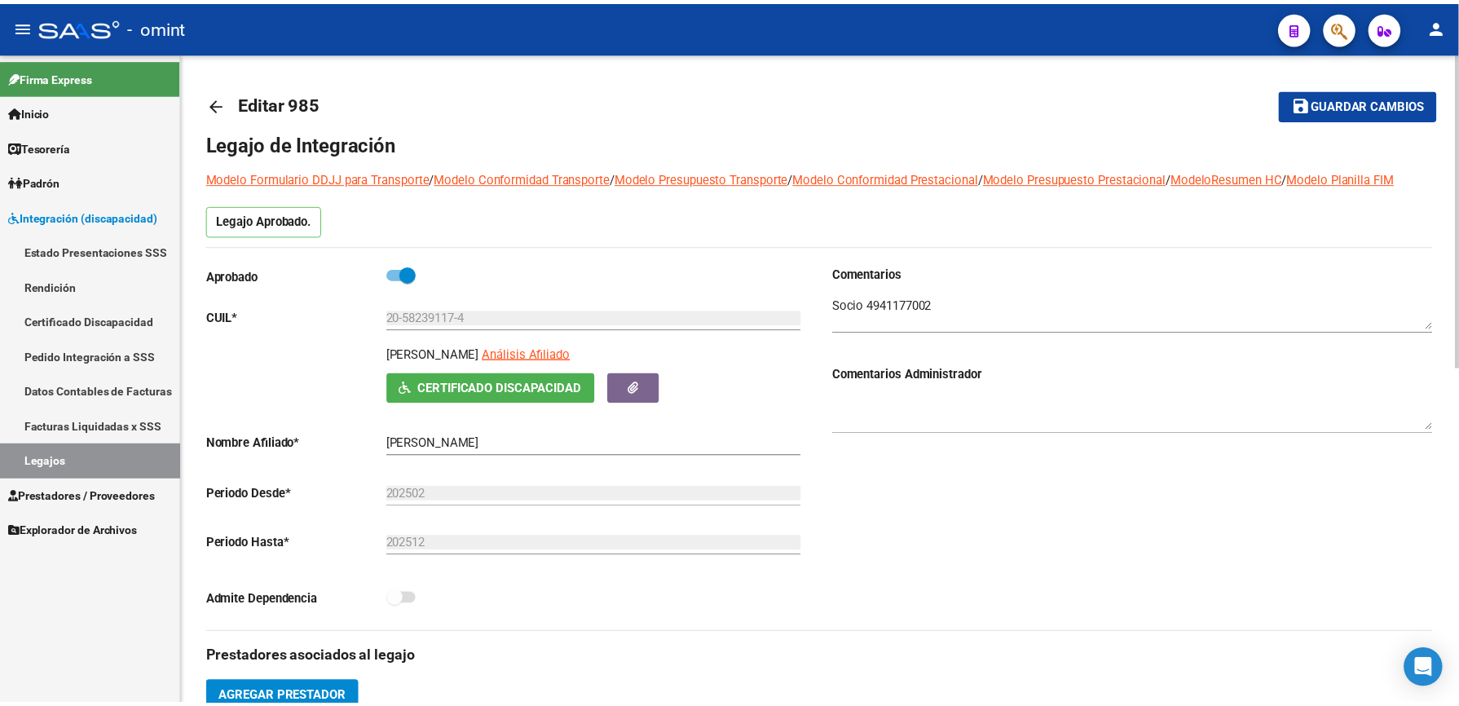
scroll to position [326, 0]
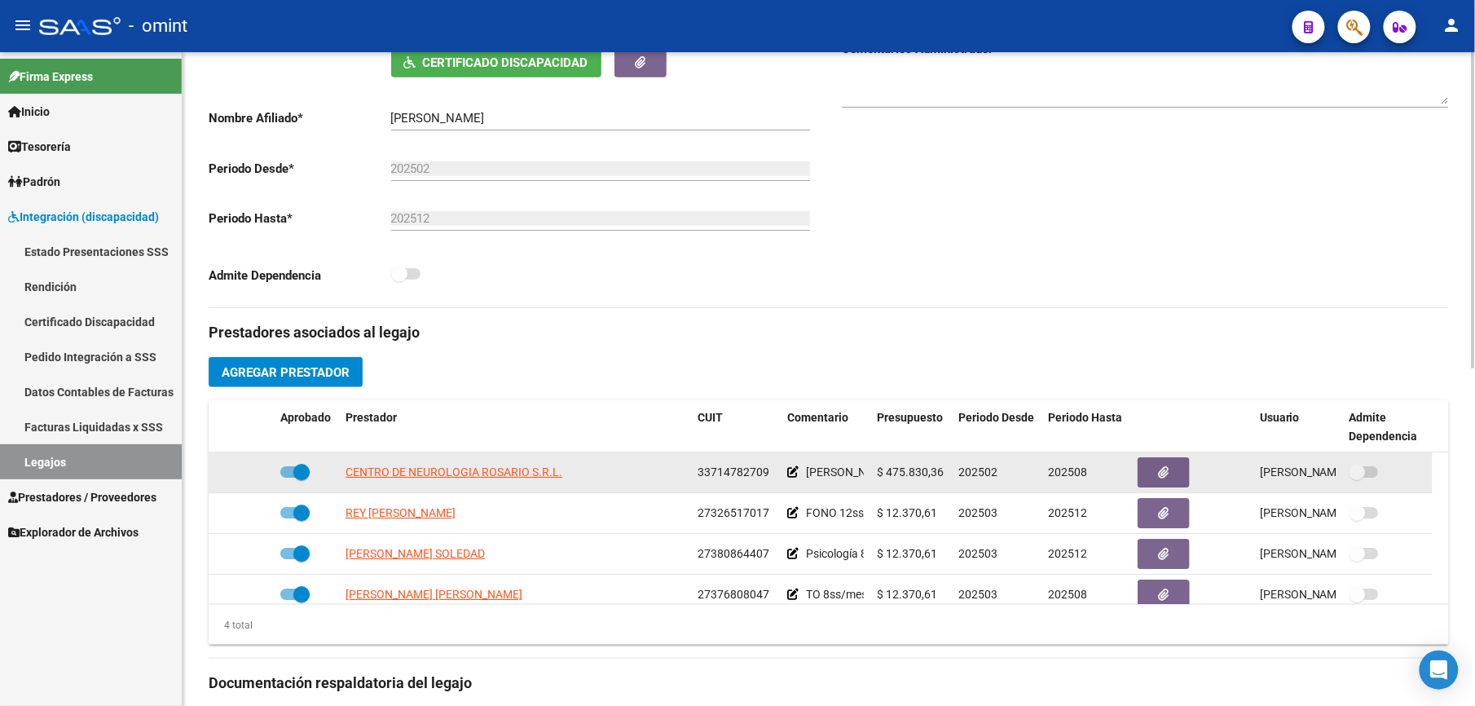
click at [285, 474] on span at bounding box center [294, 471] width 29 height 11
click at [288, 478] on input "checkbox" at bounding box center [288, 478] width 1 height 1
checkbox input "false"
click at [246, 478] on icon at bounding box center [250, 471] width 11 height 11
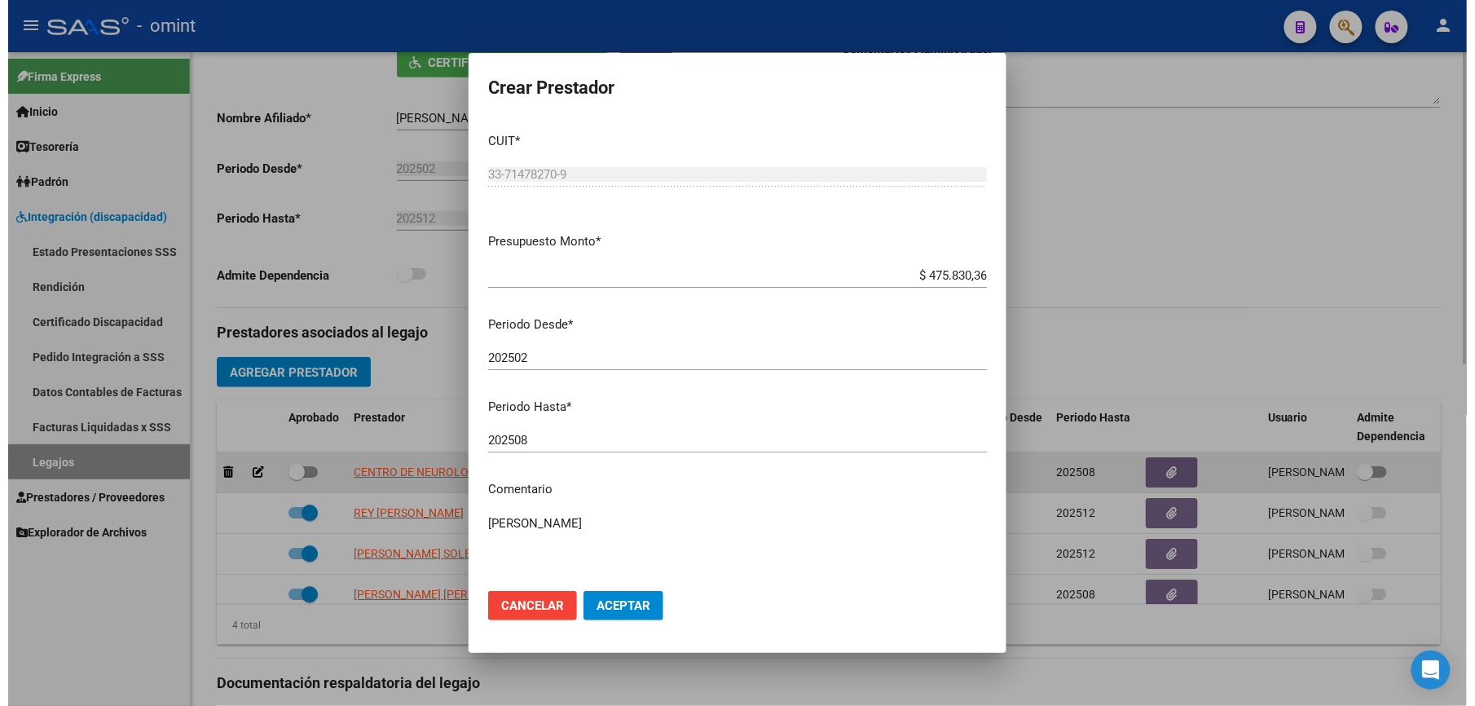
scroll to position [343, 0]
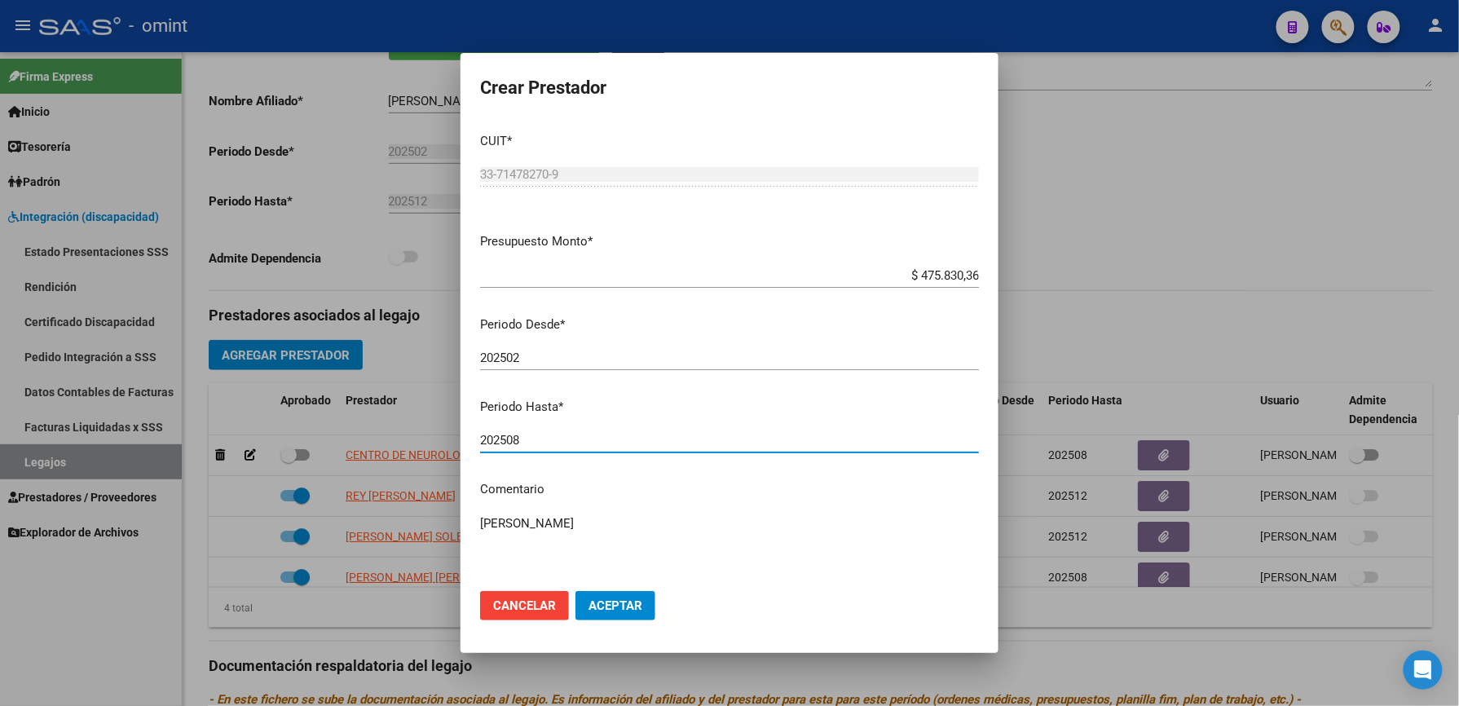
click at [528, 443] on input "202508" at bounding box center [729, 440] width 499 height 15
type input "202512"
click at [575, 526] on textarea "[PERSON_NAME]" at bounding box center [729, 552] width 499 height 77
paste textarea "35491911/01"
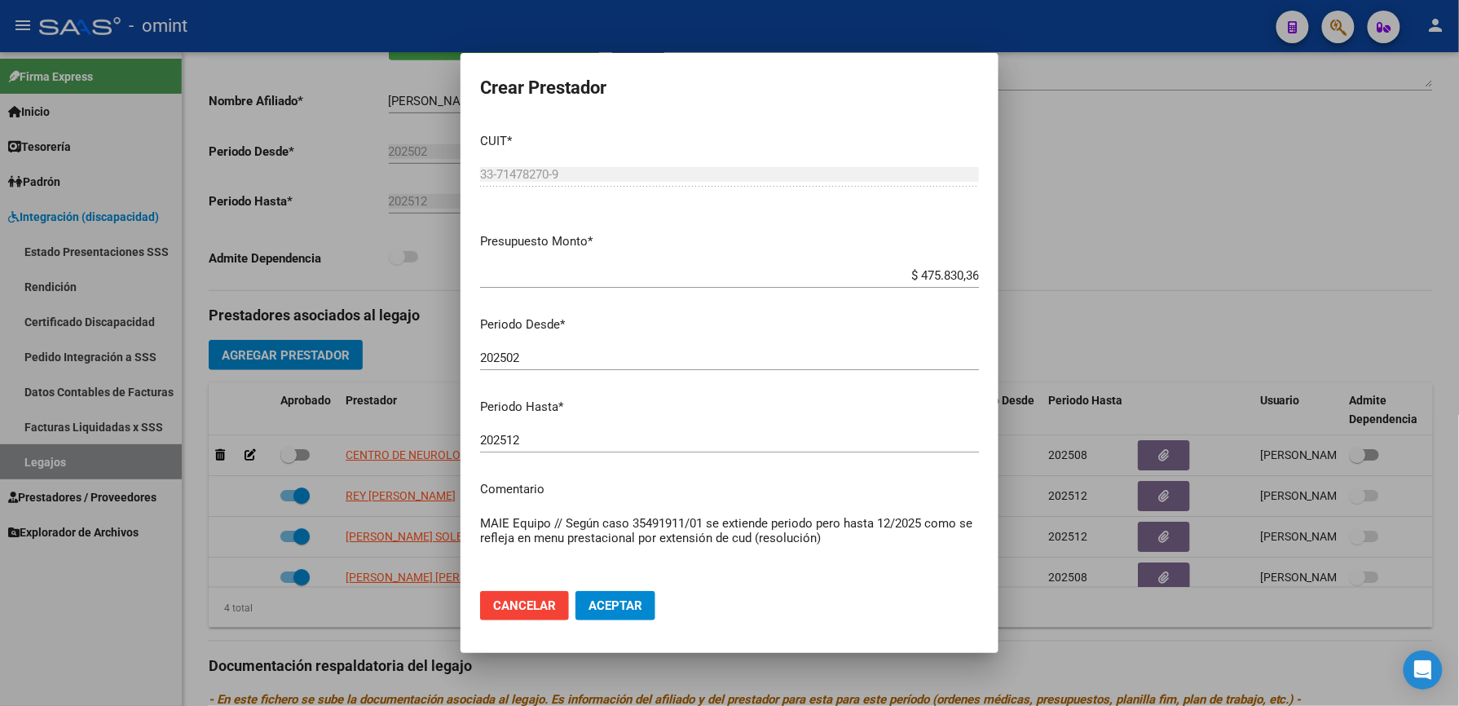
type textarea "MAIE Equipo // Según caso 35491911/01 se extiende periodo pero hasta 12/2025 co…"
click at [631, 607] on span "Aceptar" at bounding box center [615, 605] width 54 height 15
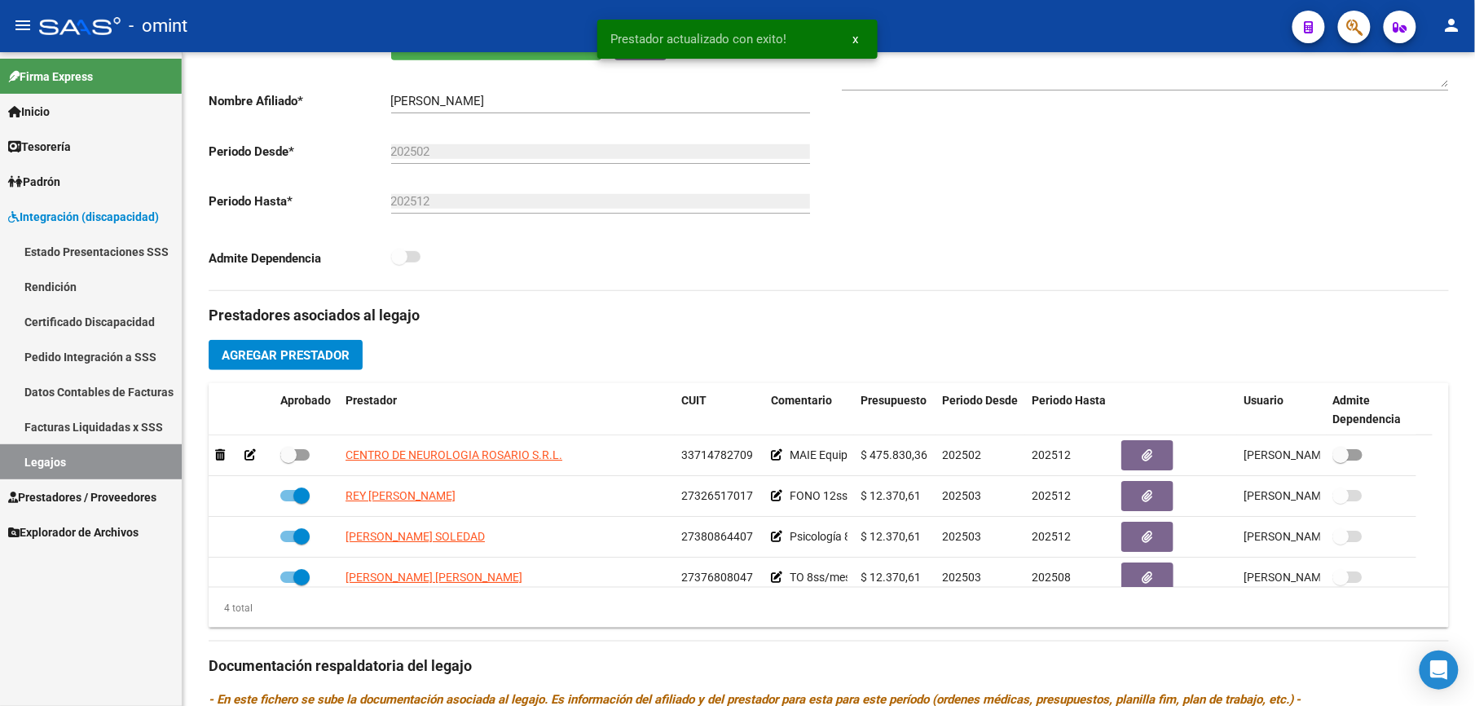
scroll to position [326, 0]
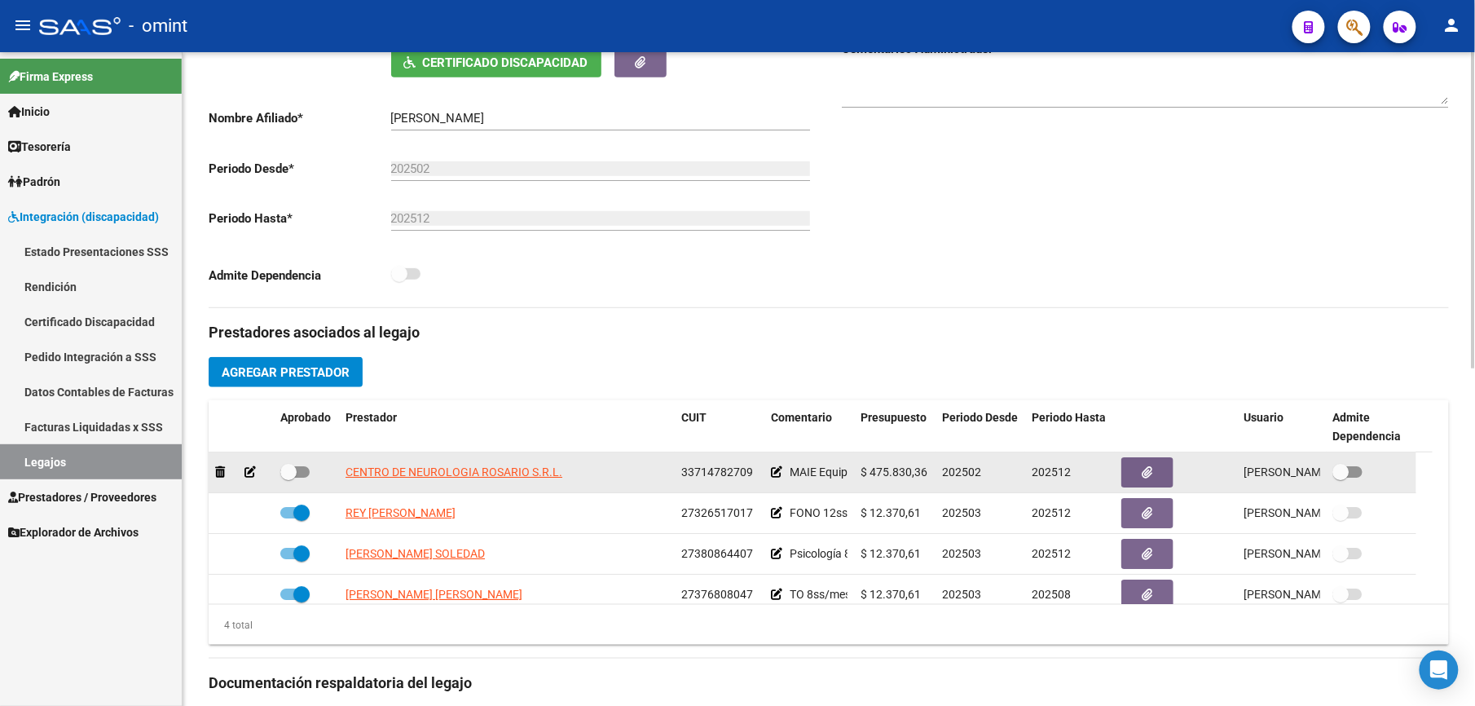
click at [305, 468] on label at bounding box center [294, 472] width 29 height 20
click at [289, 478] on input "checkbox" at bounding box center [288, 478] width 1 height 1
checkbox input "true"
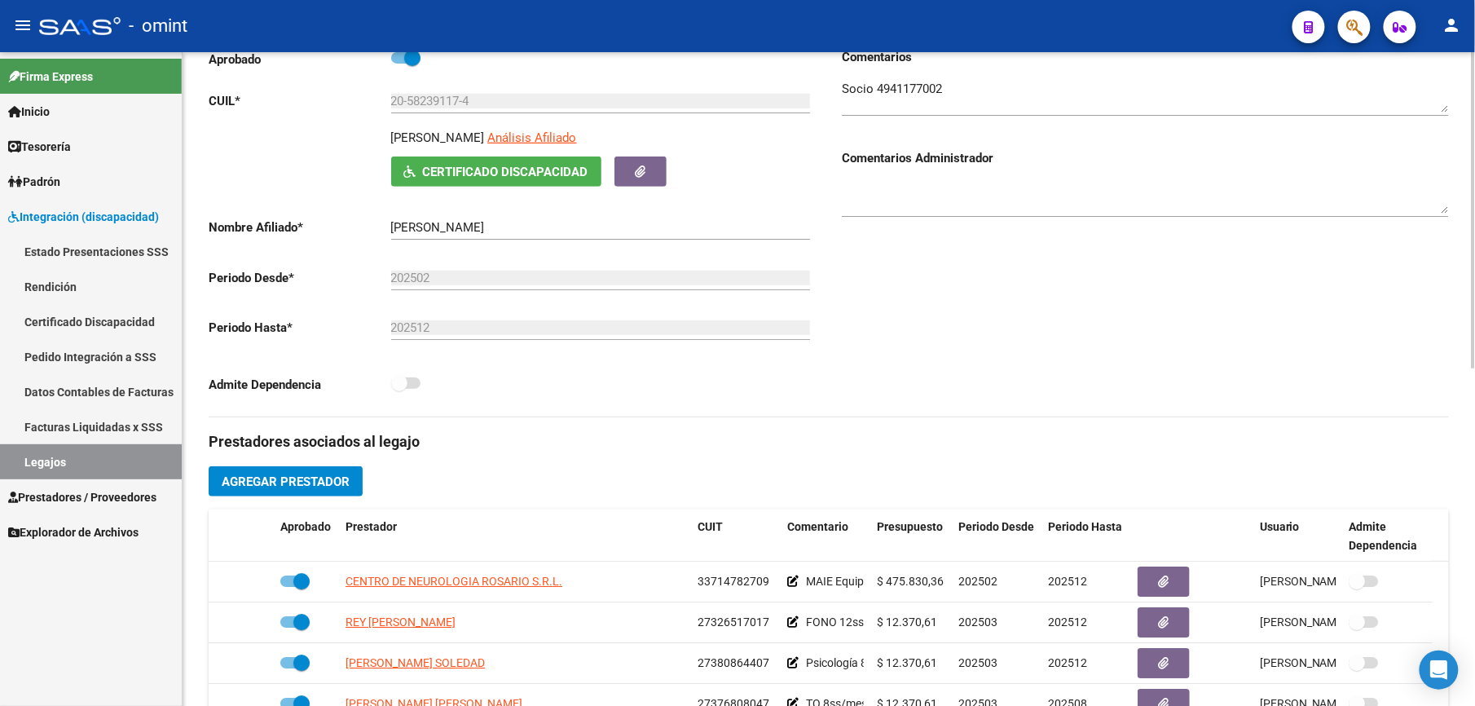
scroll to position [0, 0]
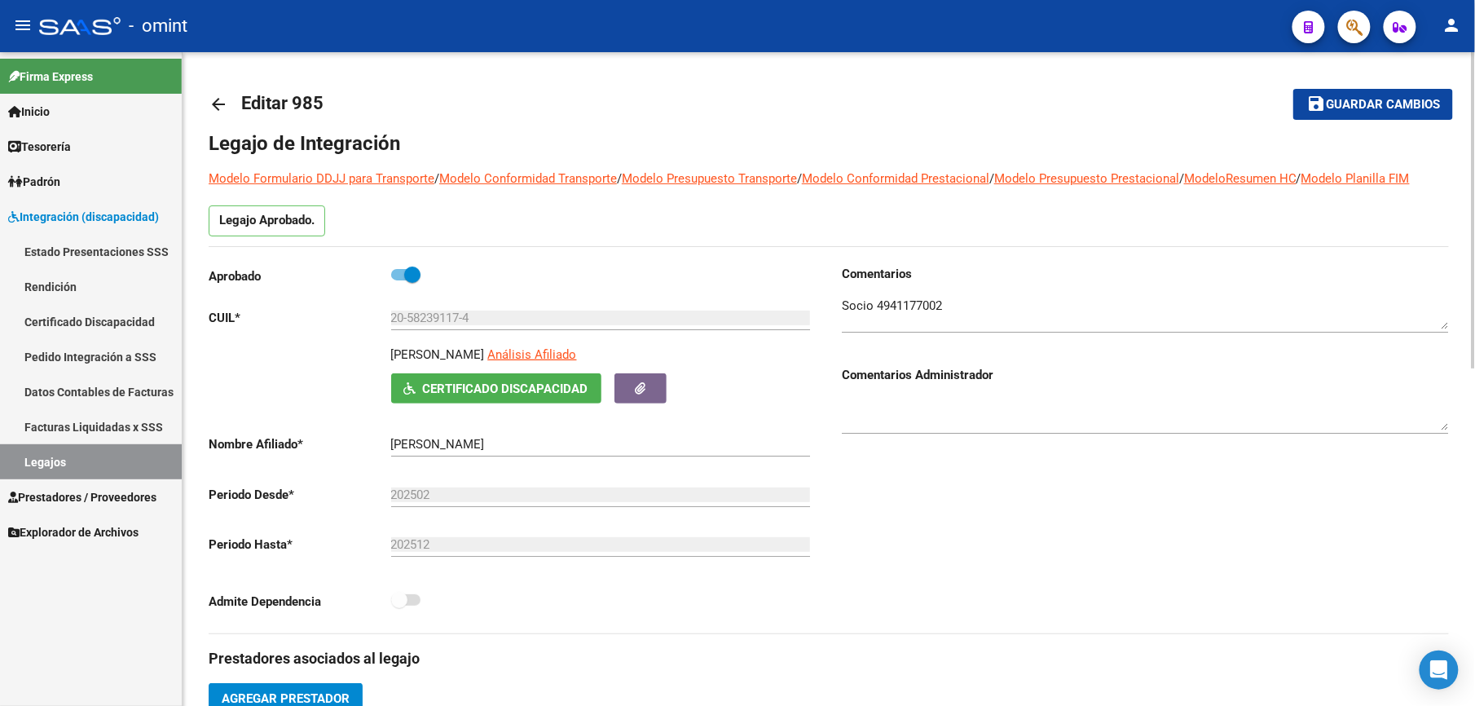
click at [1377, 108] on span "Guardar cambios" at bounding box center [1383, 105] width 114 height 15
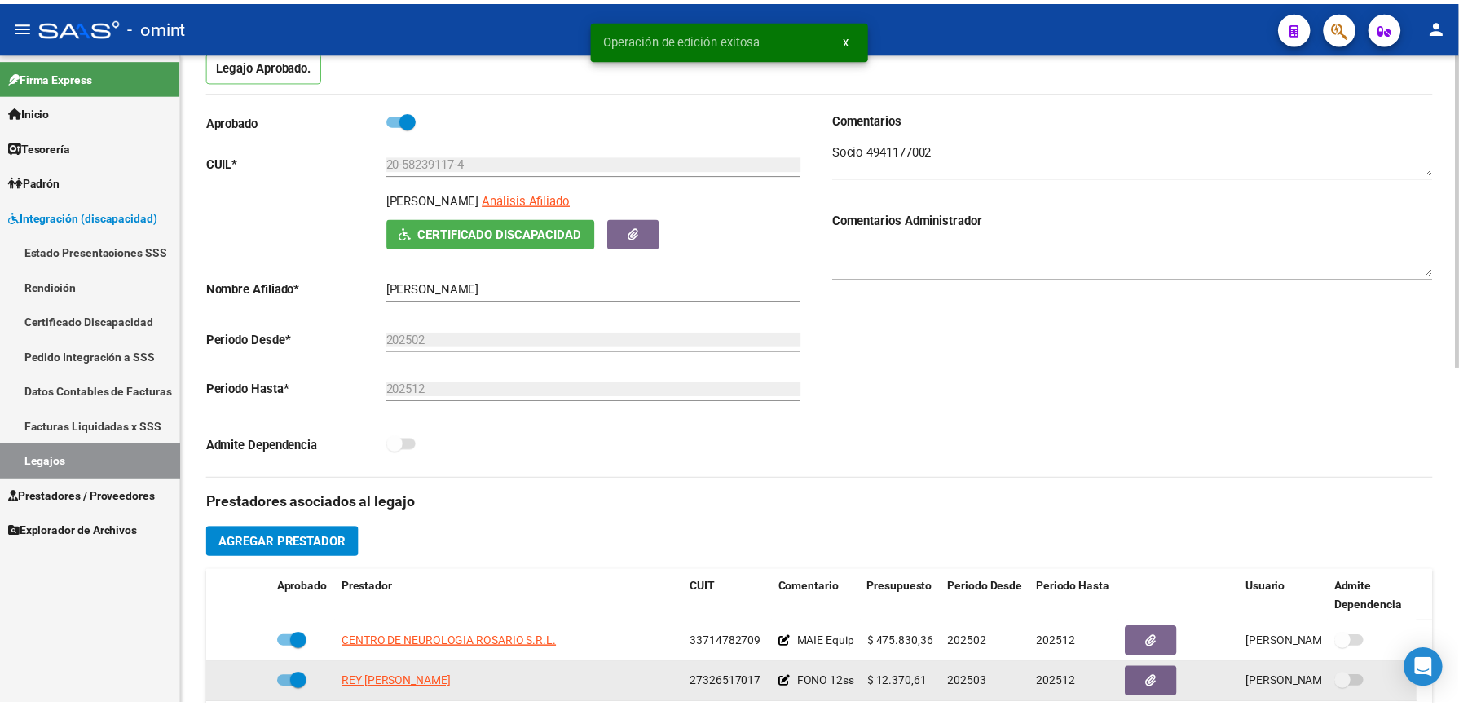
scroll to position [590, 0]
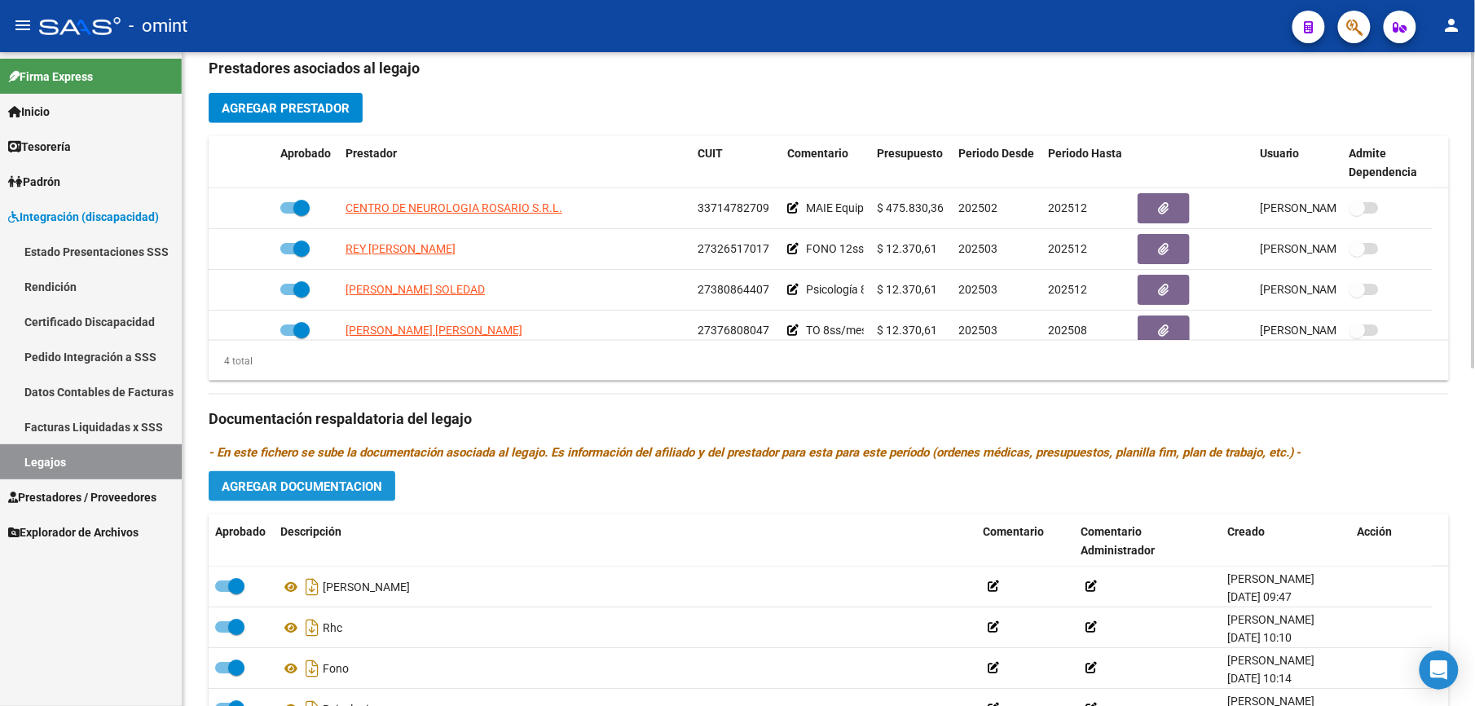
click at [310, 487] on span "Agregar Documentacion" at bounding box center [302, 486] width 161 height 15
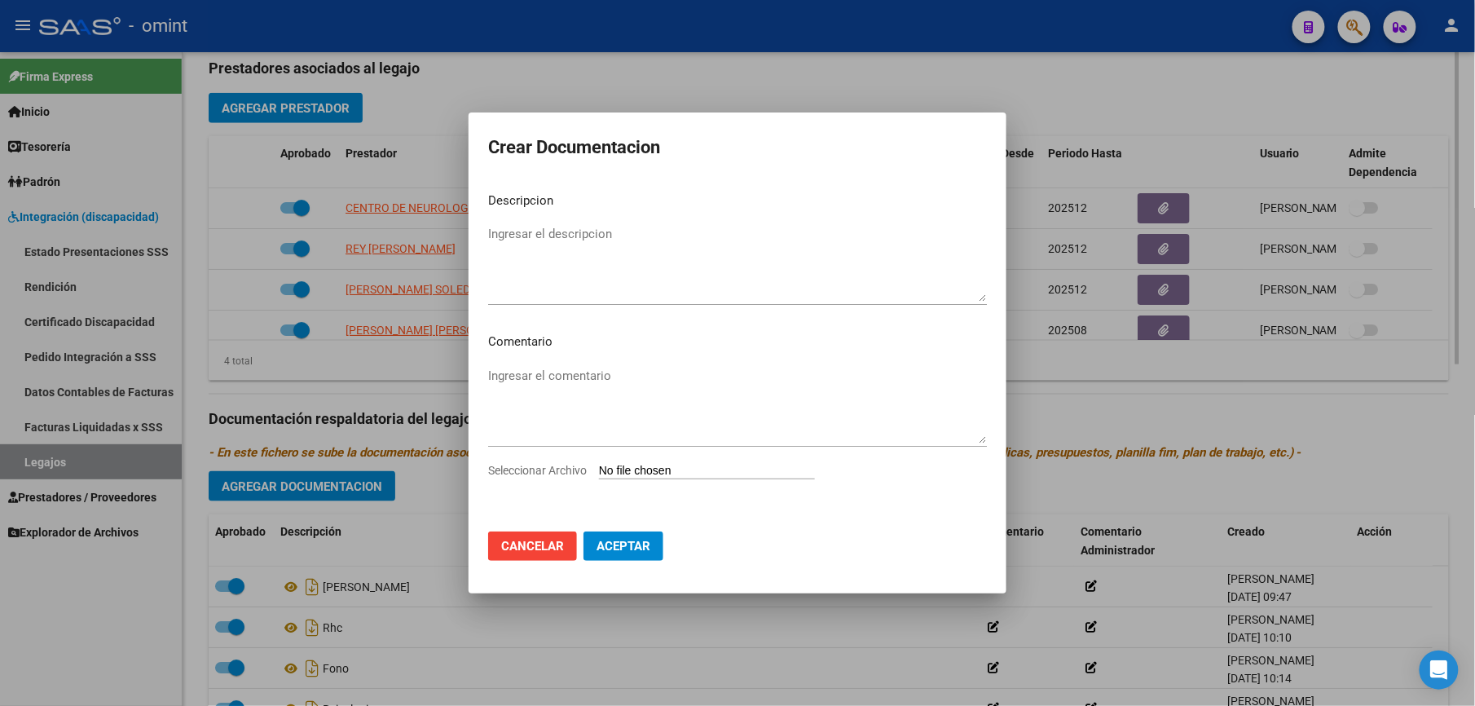
scroll to position [608, 0]
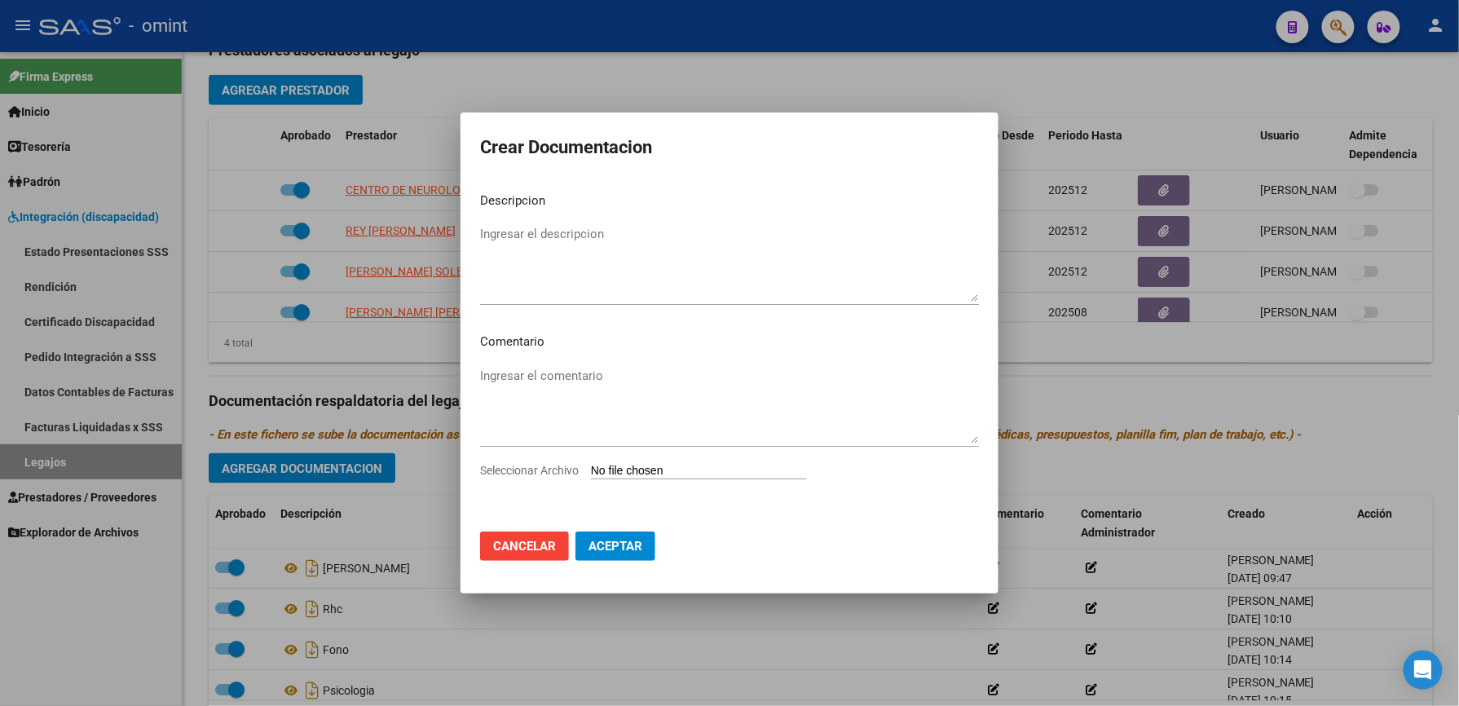
click at [698, 466] on input "Seleccionar Archivo" at bounding box center [699, 471] width 216 height 15
type input "C:\fakepath\4941177002_25073102590_inf-seg-eval-sem.pdf"
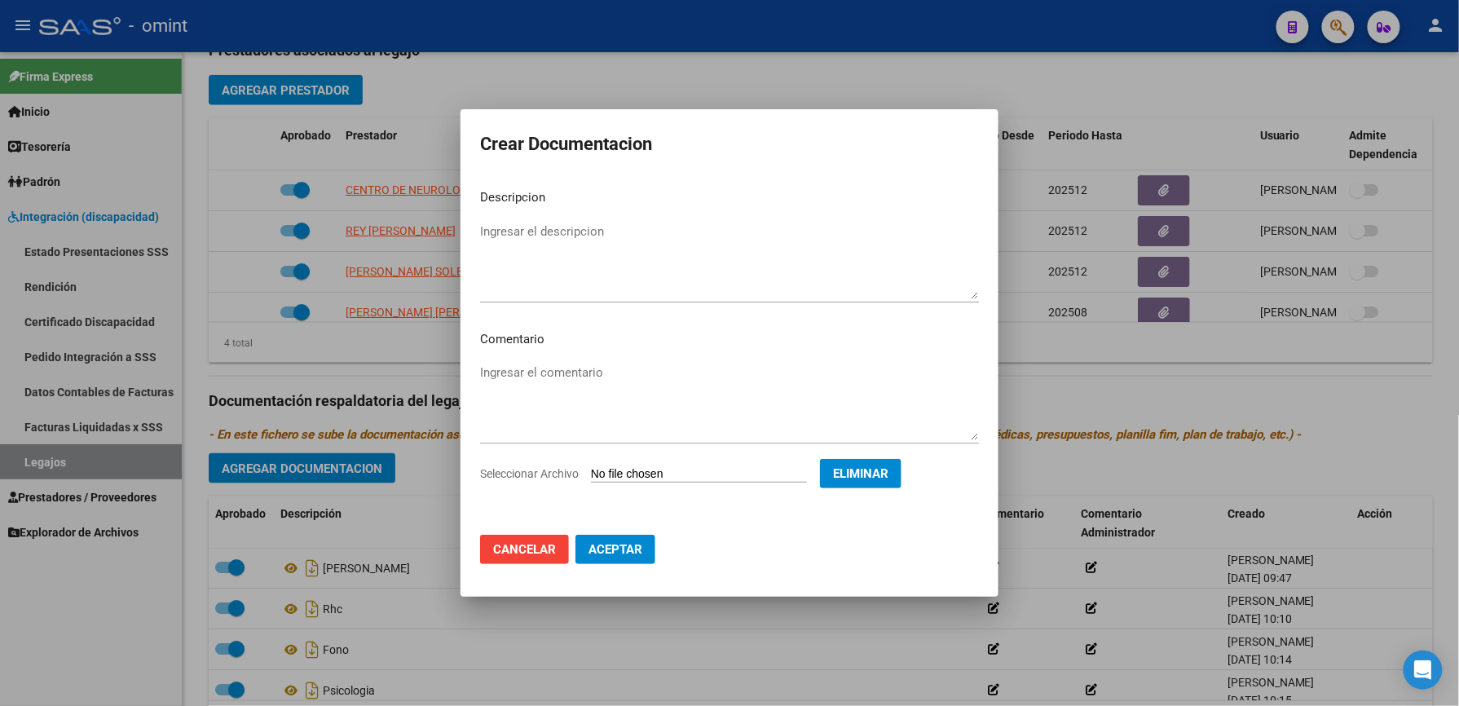
click at [530, 223] on textarea "Ingresar el descripcion" at bounding box center [729, 260] width 499 height 77
type textarea "Informe semestral maie"
click at [620, 551] on span "Aceptar" at bounding box center [615, 549] width 54 height 15
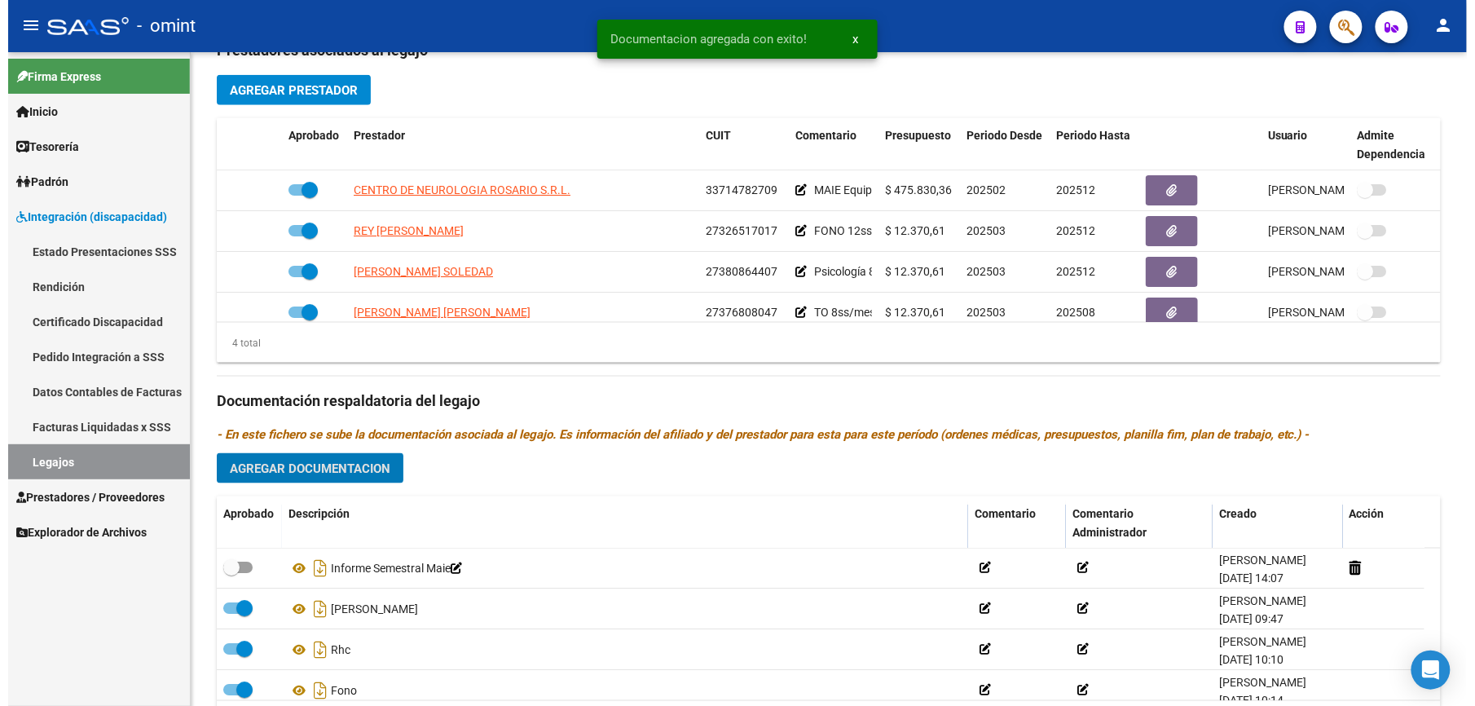
scroll to position [590, 0]
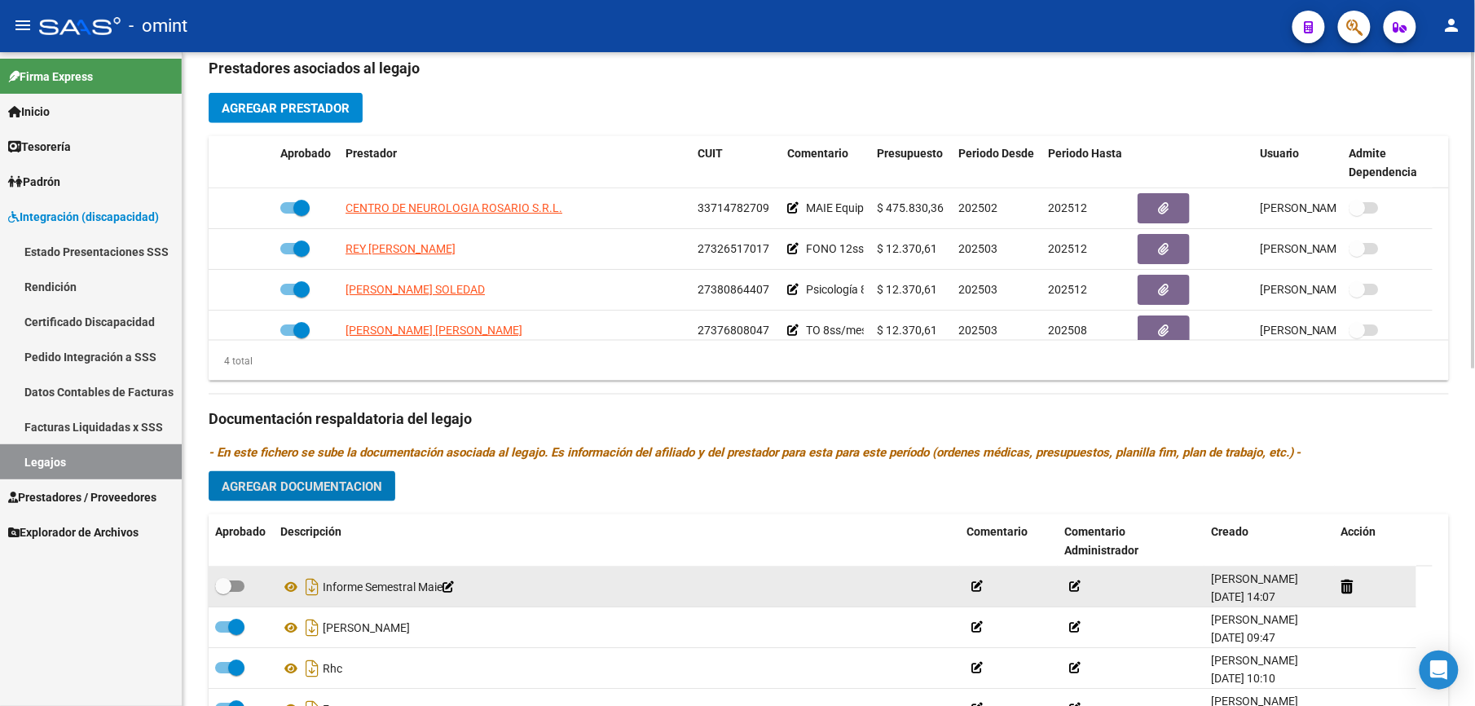
click at [239, 590] on span at bounding box center [229, 585] width 29 height 11
click at [223, 592] on input "checkbox" at bounding box center [222, 592] width 1 height 1
checkbox input "true"
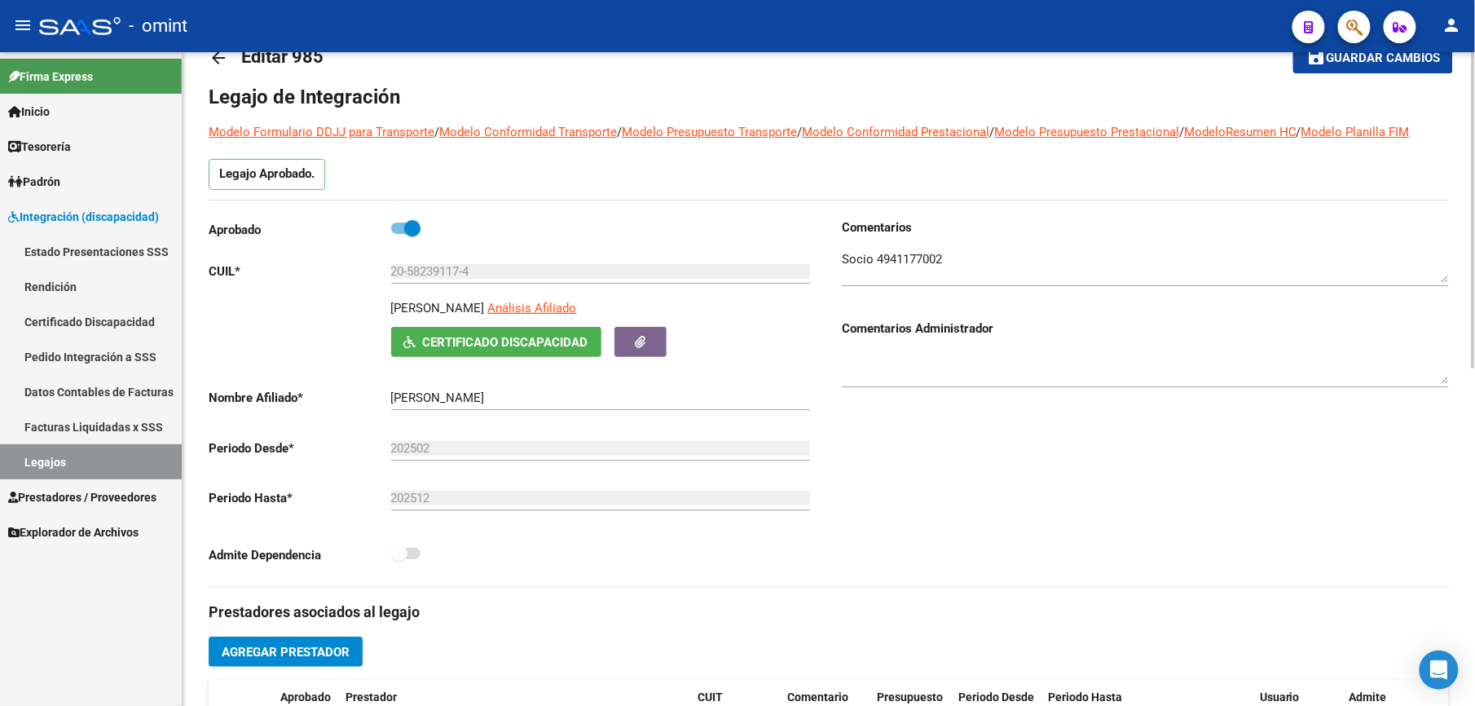
scroll to position [0, 0]
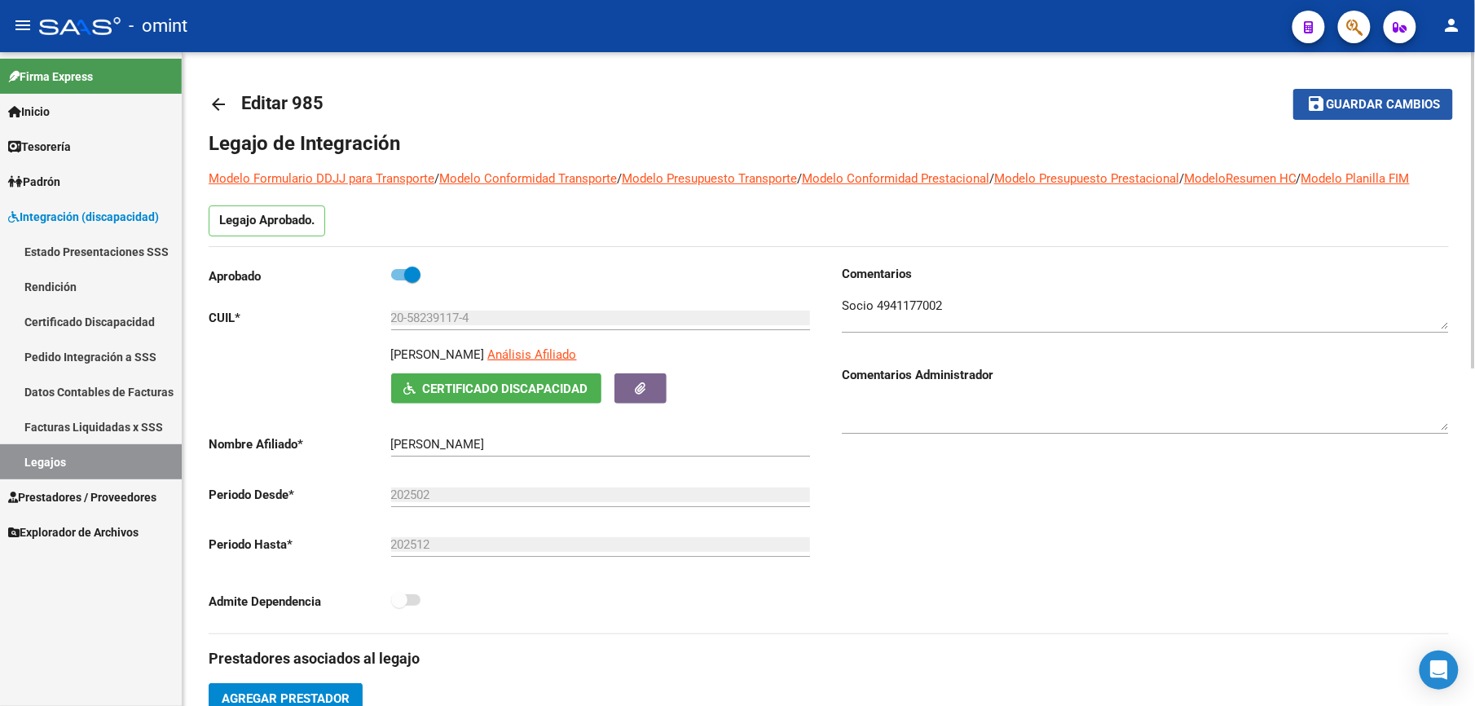
click at [1383, 104] on span "Guardar cambios" at bounding box center [1383, 105] width 114 height 15
click at [1337, 101] on span "Guardar cambios" at bounding box center [1383, 105] width 114 height 15
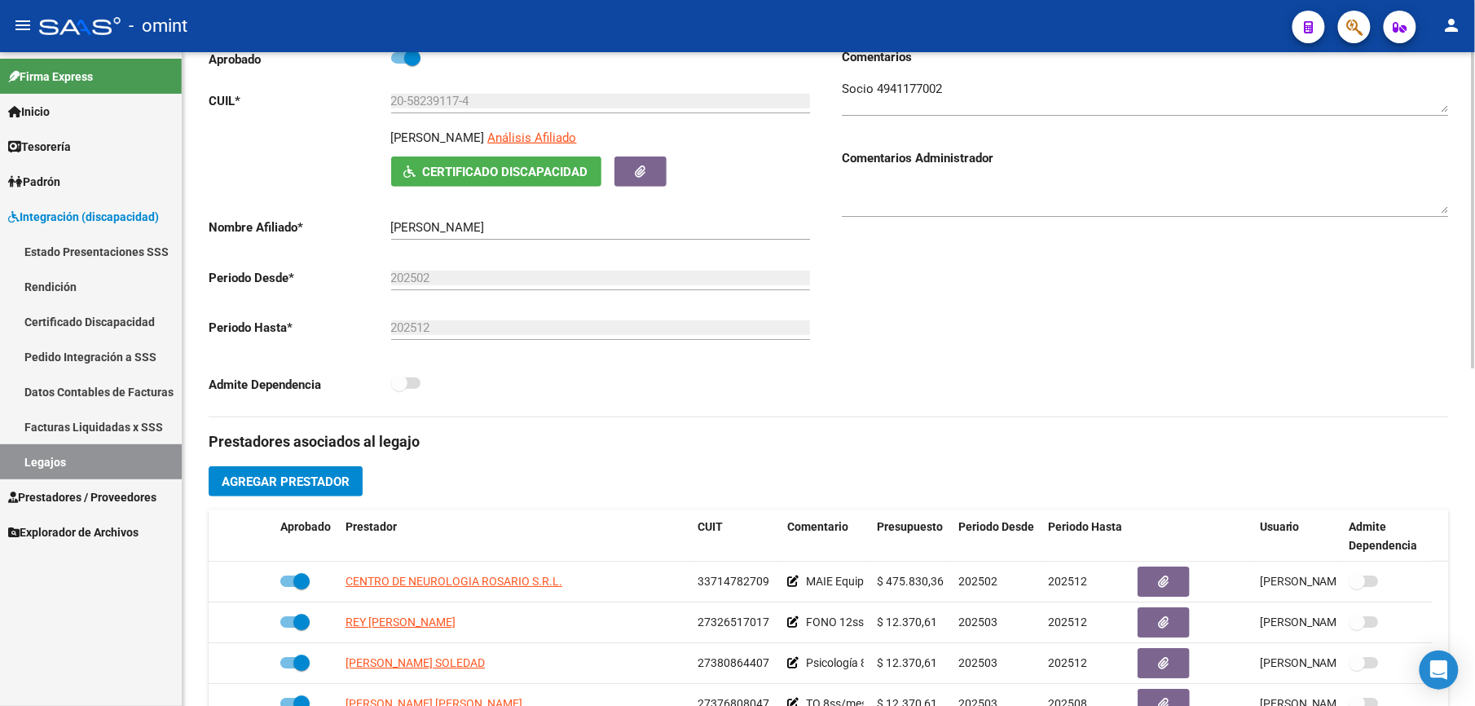
scroll to position [543, 0]
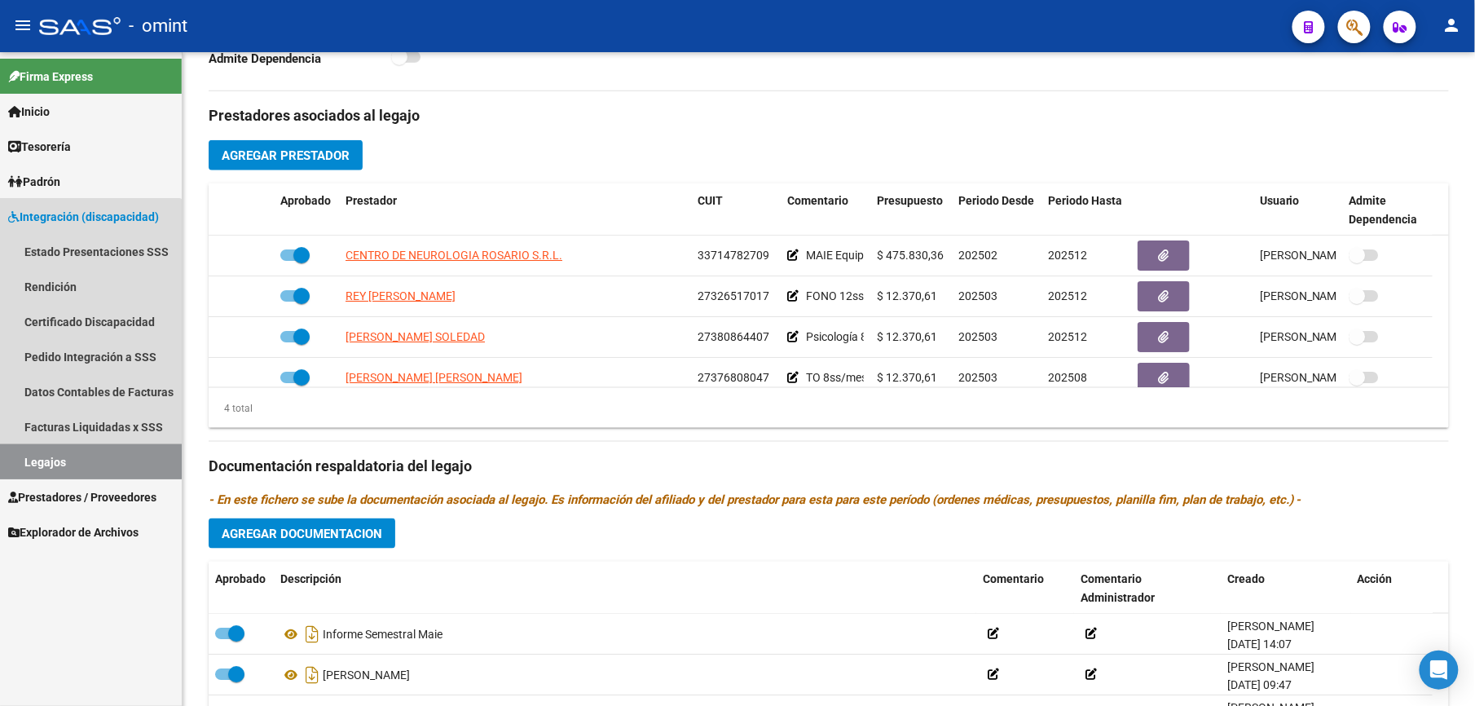
click at [55, 448] on link "Legajos" at bounding box center [91, 461] width 182 height 35
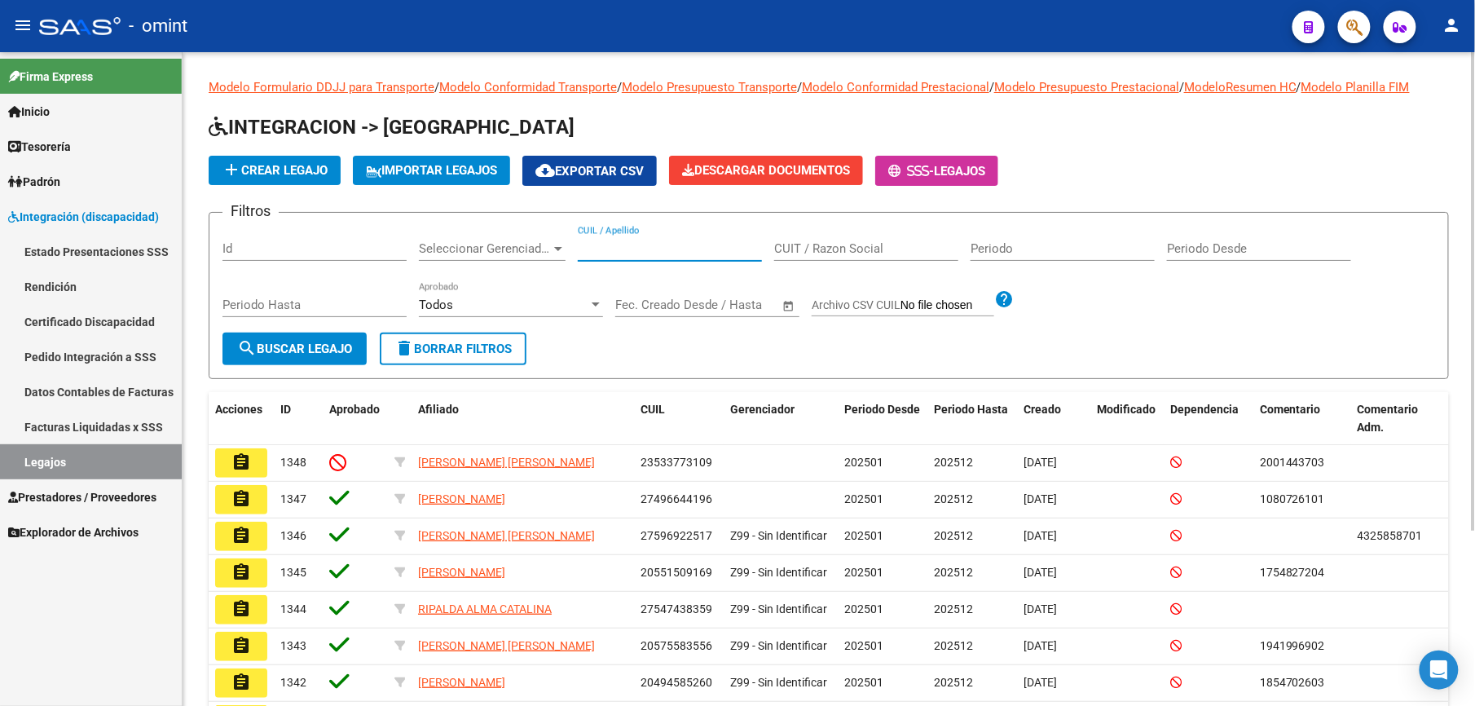
click at [628, 242] on input "CUIL / Apellido" at bounding box center [670, 248] width 184 height 15
paste input "23539286269"
click at [291, 344] on span "search Buscar Legajo" at bounding box center [294, 348] width 115 height 15
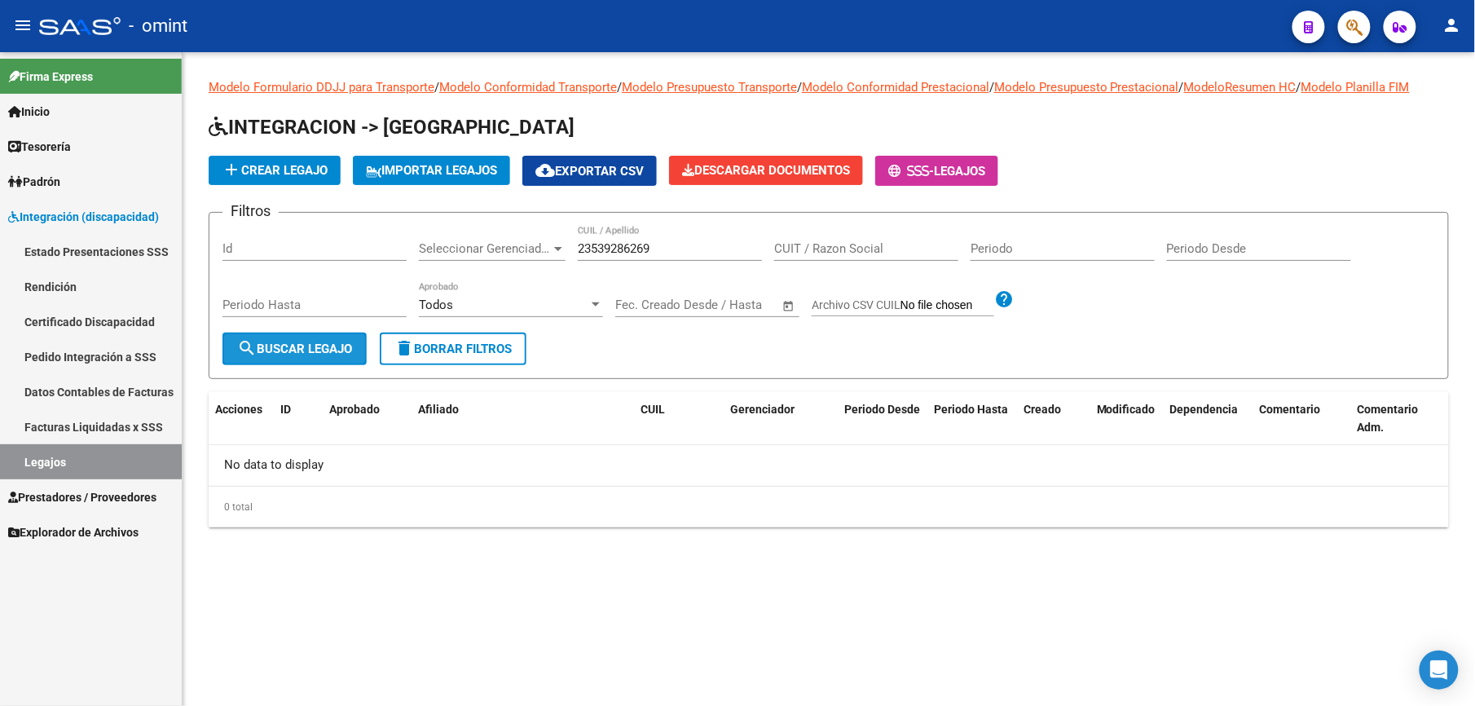
click at [294, 355] on button "search Buscar Legajo" at bounding box center [294, 349] width 144 height 33
drag, startPoint x: 673, startPoint y: 242, endPoint x: 536, endPoint y: 239, distance: 137.0
click at [536, 239] on div "Filtros Id Seleccionar Gerenciador Seleccionar Gerenciador 23539286269 CUIL / A…" at bounding box center [828, 279] width 1213 height 107
paste input "0535529907"
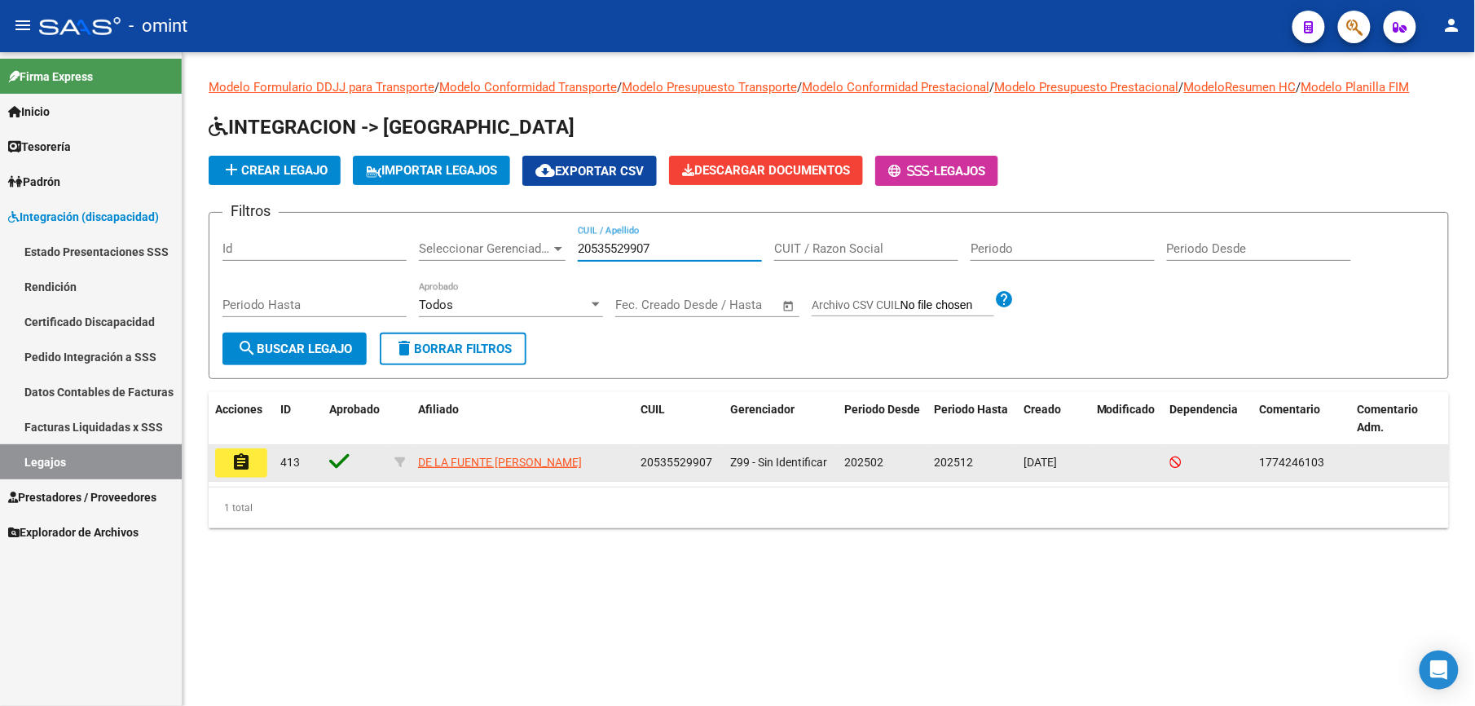
type input "20535529907"
click at [241, 461] on mat-icon "assignment" at bounding box center [241, 462] width 20 height 20
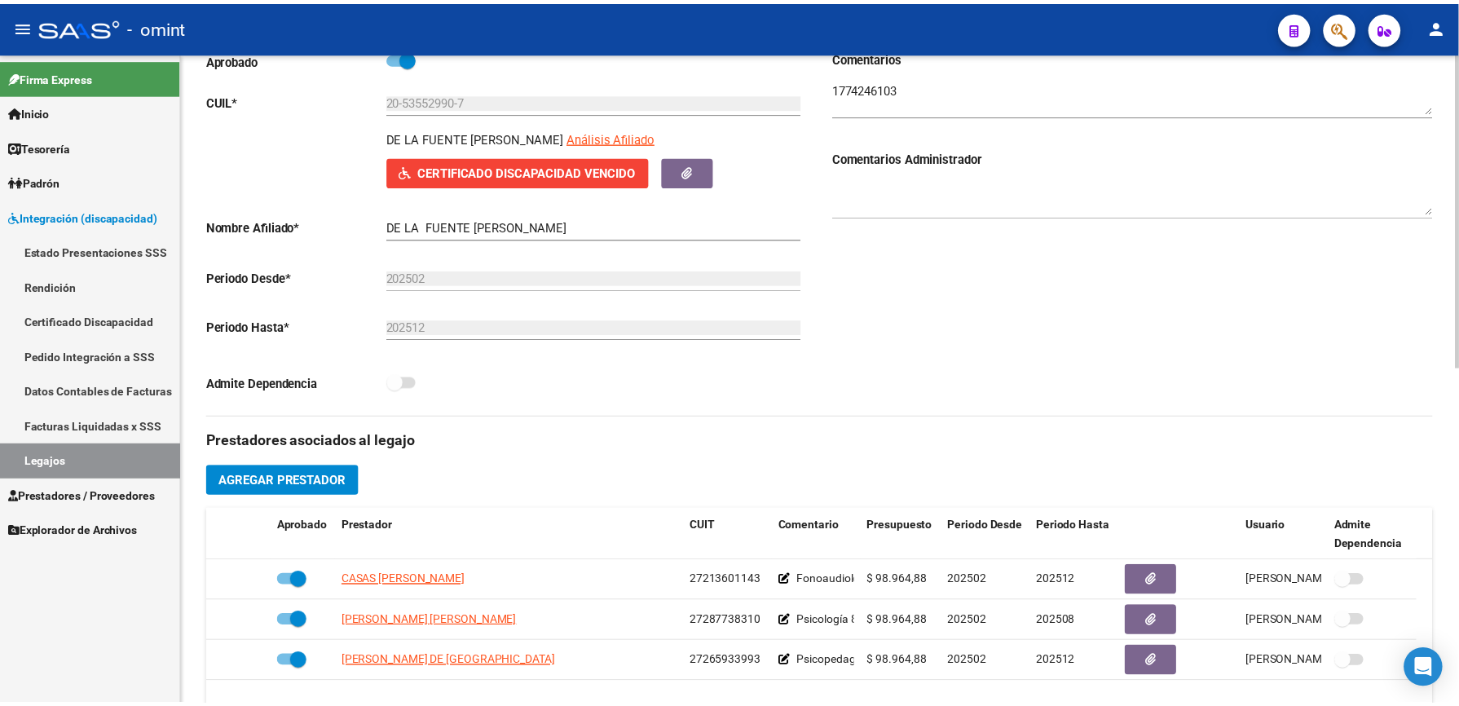
scroll to position [434, 0]
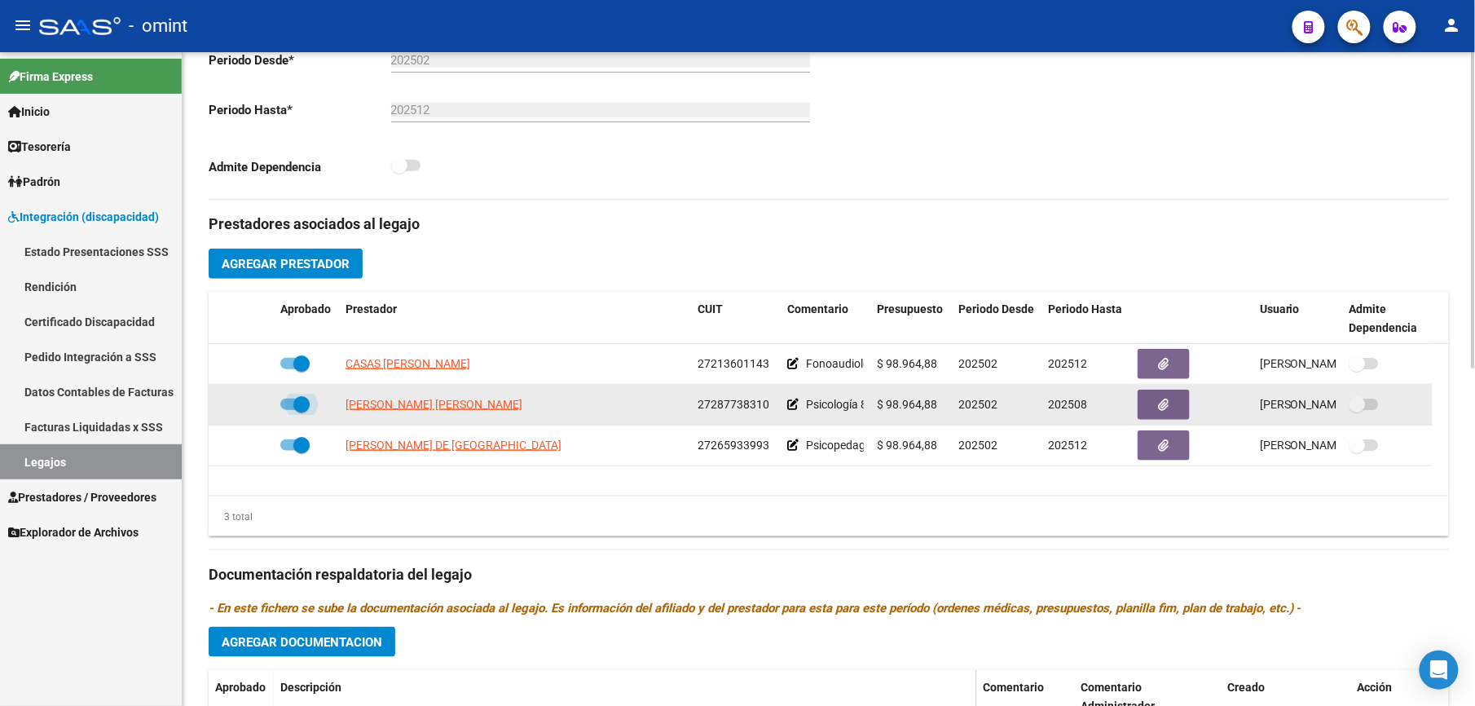
click at [284, 399] on label at bounding box center [294, 404] width 29 height 20
click at [288, 410] on input "checkbox" at bounding box center [288, 410] width 1 height 1
checkbox input "false"
click at [254, 403] on icon at bounding box center [250, 404] width 11 height 11
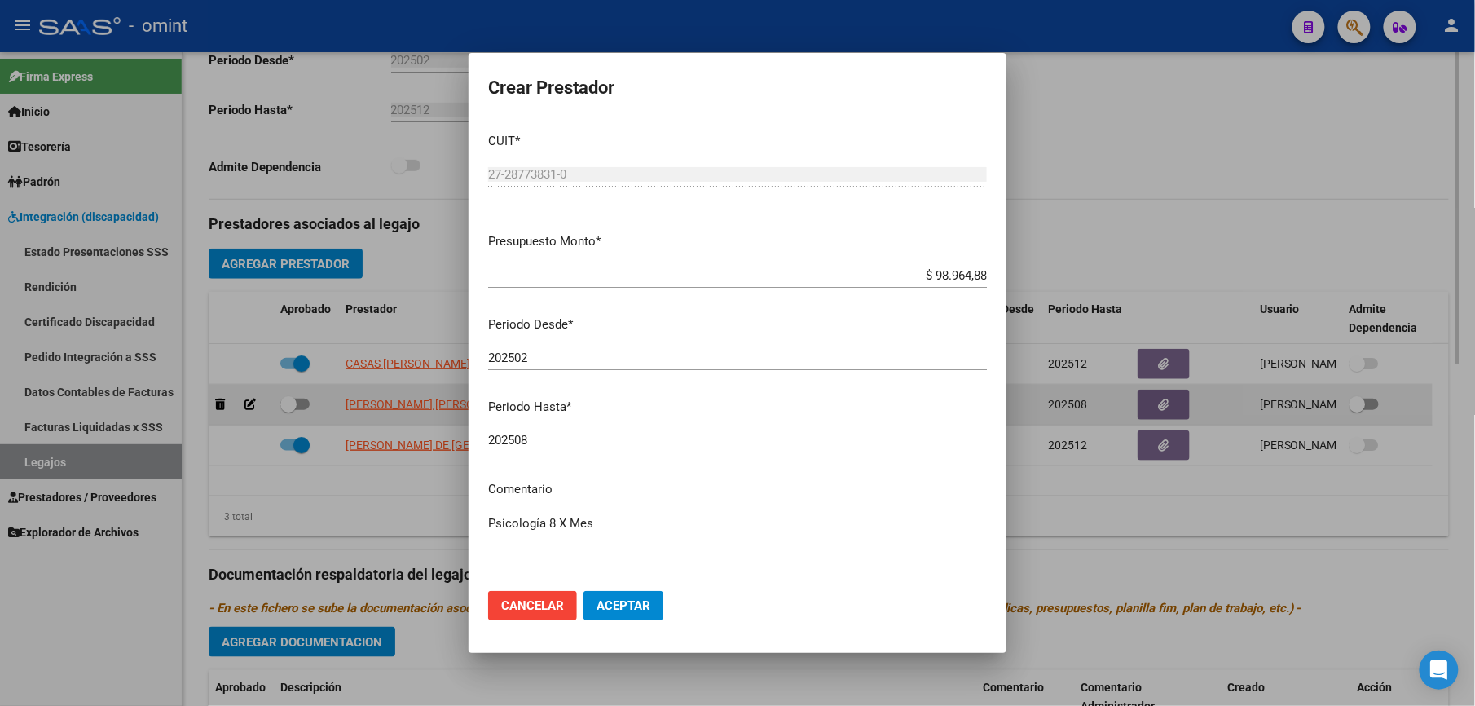
scroll to position [453, 0]
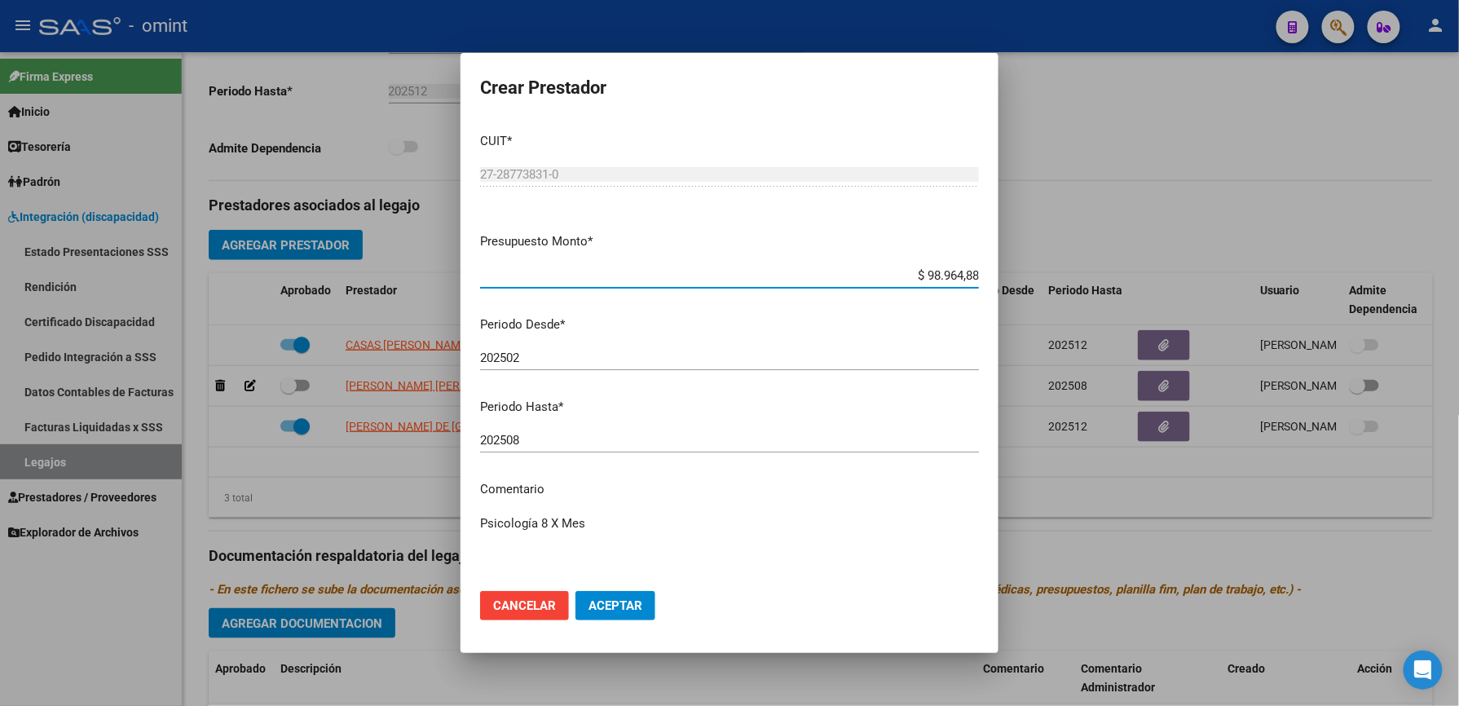
click at [519, 443] on input "202508" at bounding box center [729, 440] width 499 height 15
type input "202512"
click at [620, 525] on textarea "Psicología 8 X Mes" at bounding box center [729, 552] width 499 height 77
paste textarea "35493615/01"
type textarea "Psicología 8 X Mes // según caso 35493615/01 se extiende periodo"
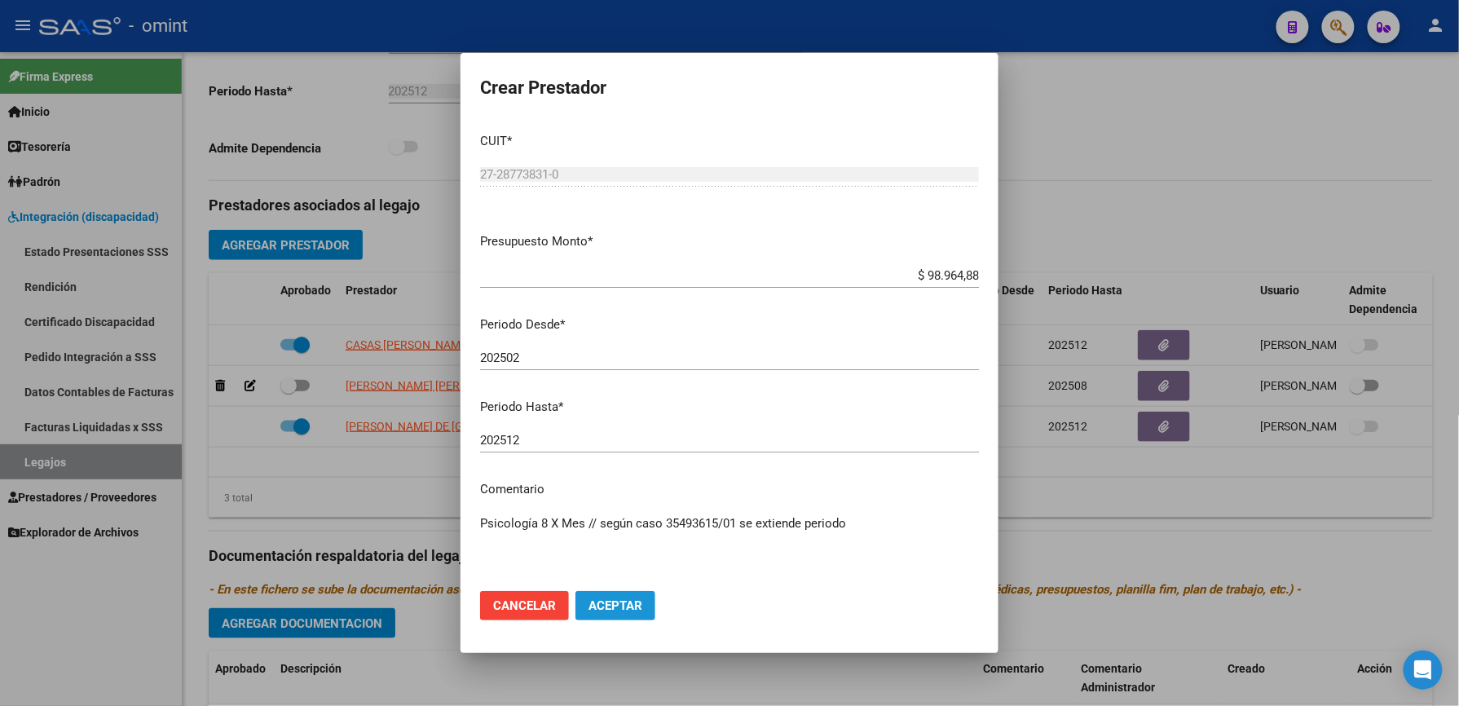
click at [615, 600] on span "Aceptar" at bounding box center [615, 605] width 54 height 15
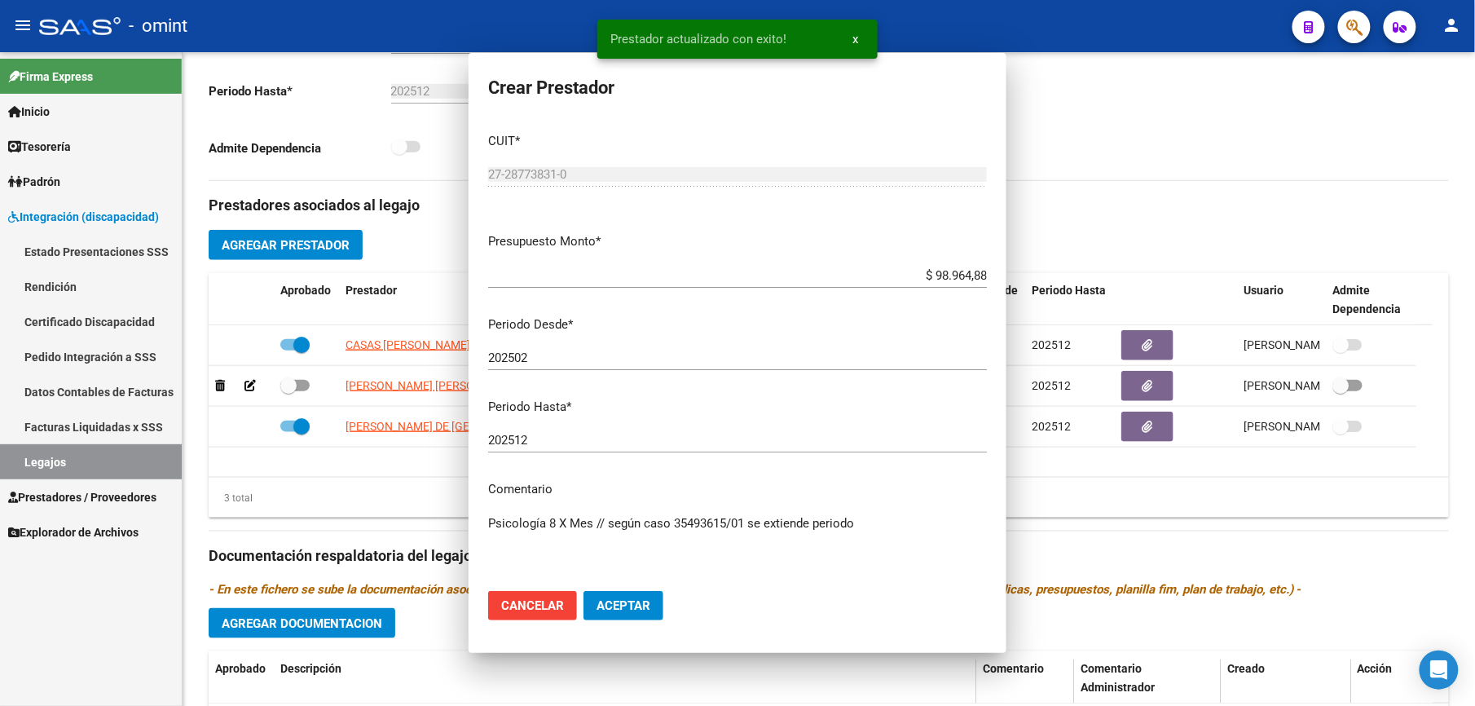
scroll to position [434, 0]
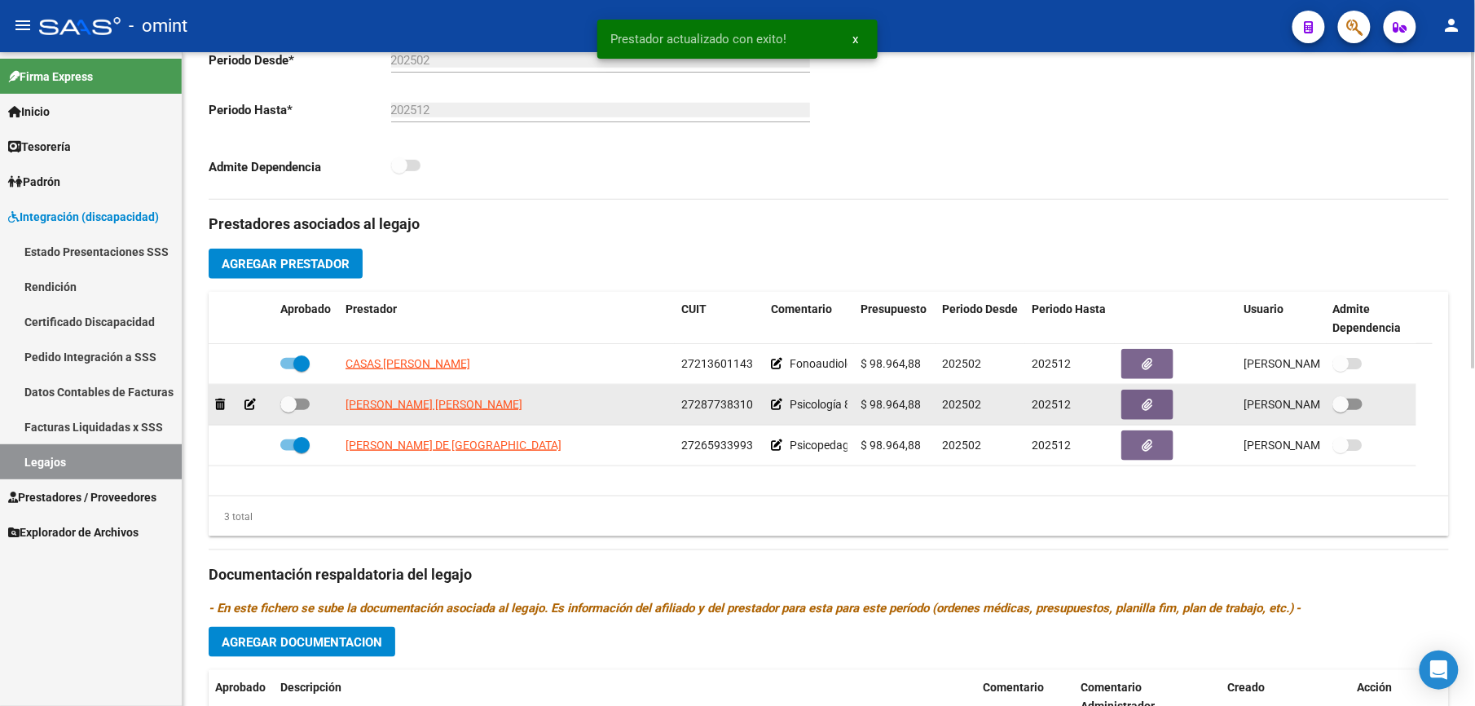
click at [302, 405] on span at bounding box center [294, 404] width 29 height 11
click at [289, 410] on input "checkbox" at bounding box center [288, 410] width 1 height 1
checkbox input "true"
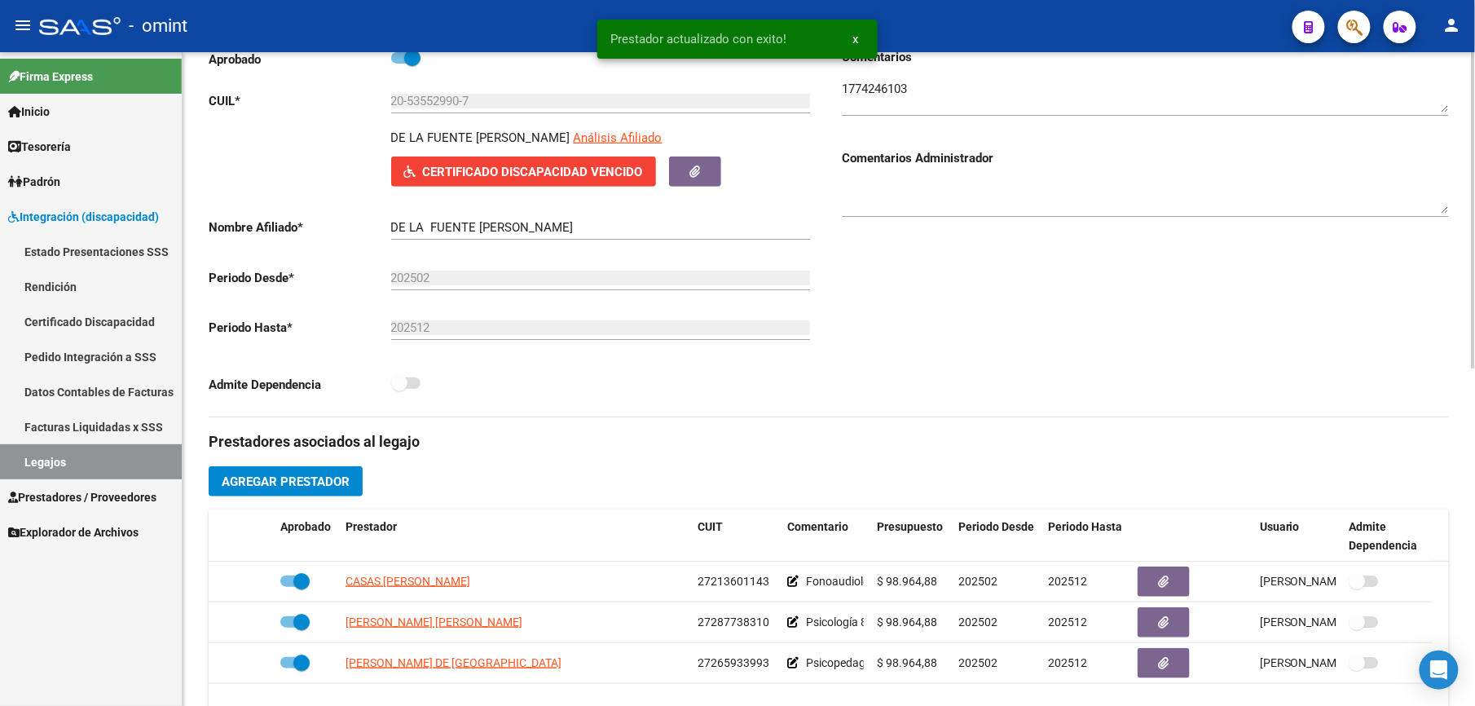
scroll to position [0, 0]
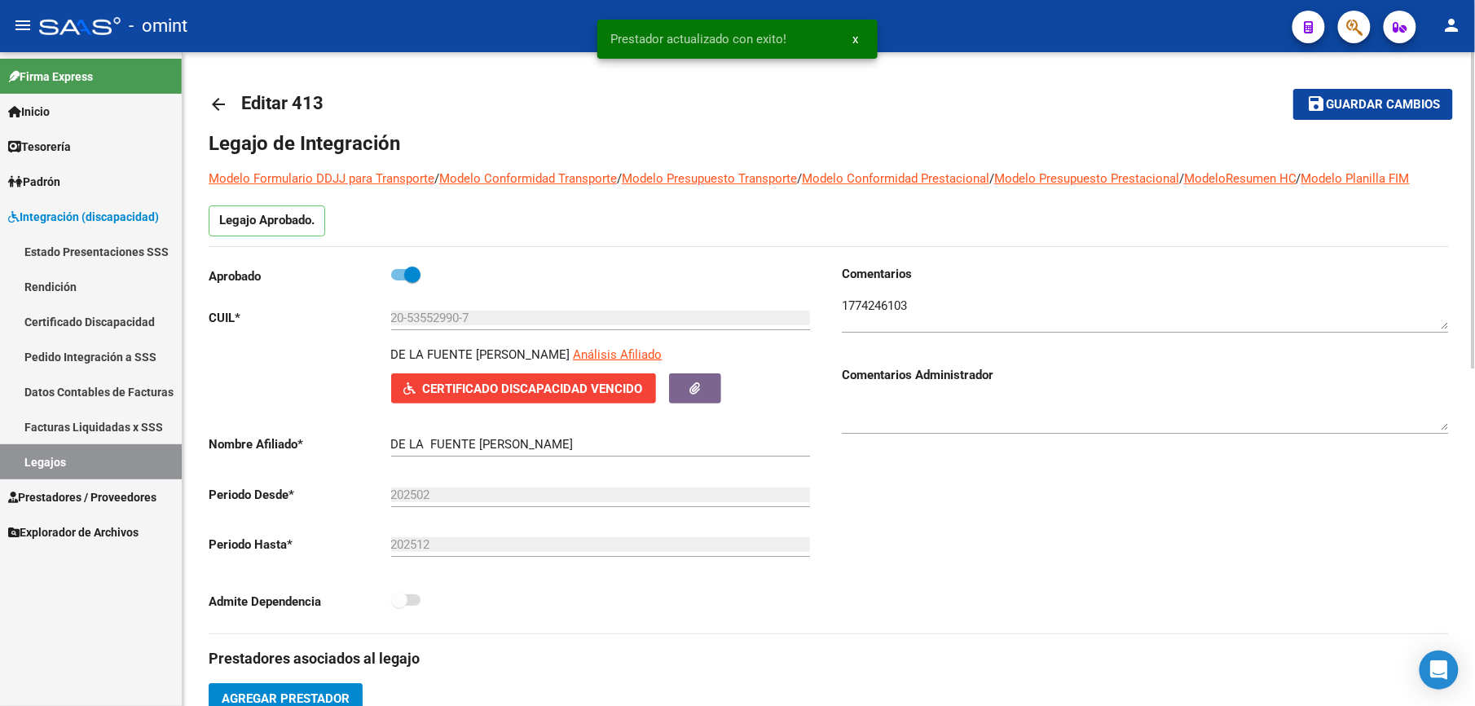
click at [1399, 99] on span "Guardar cambios" at bounding box center [1383, 105] width 114 height 15
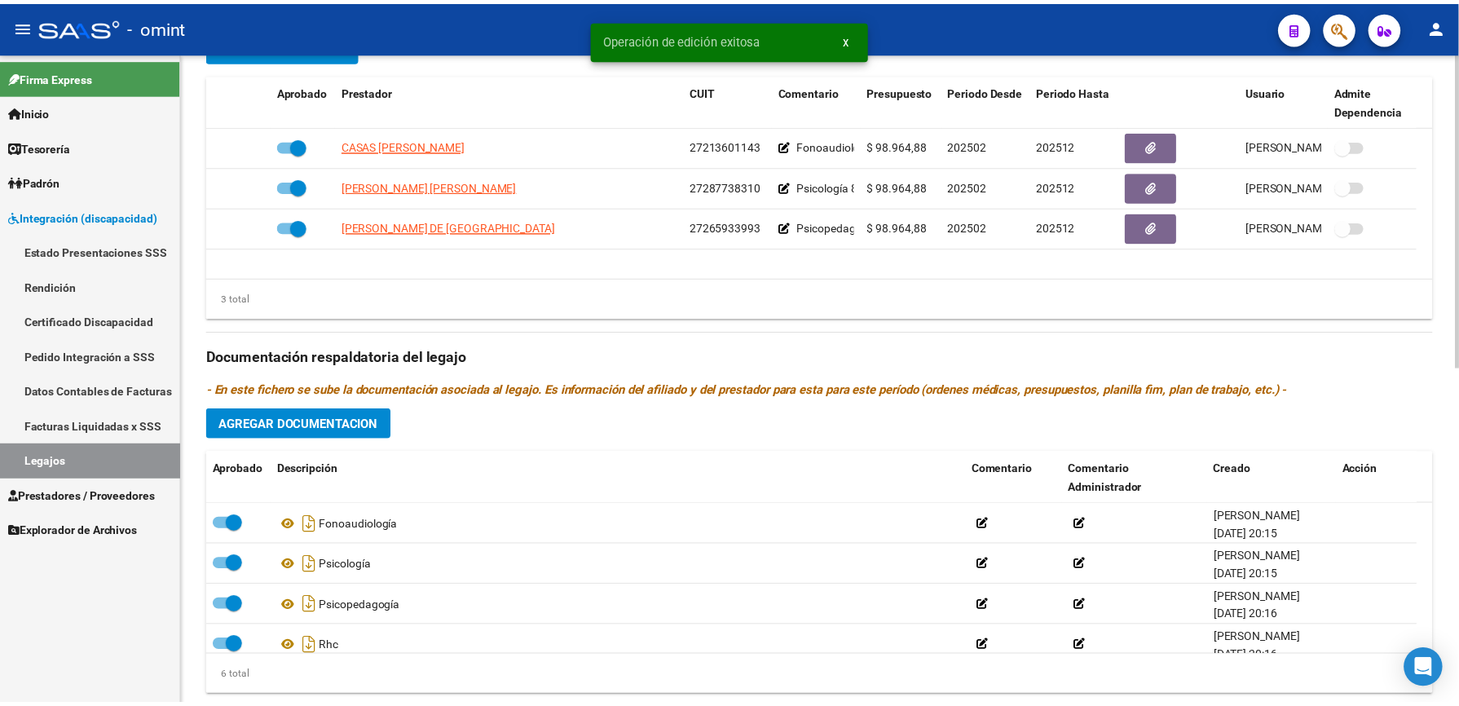
scroll to position [99, 0]
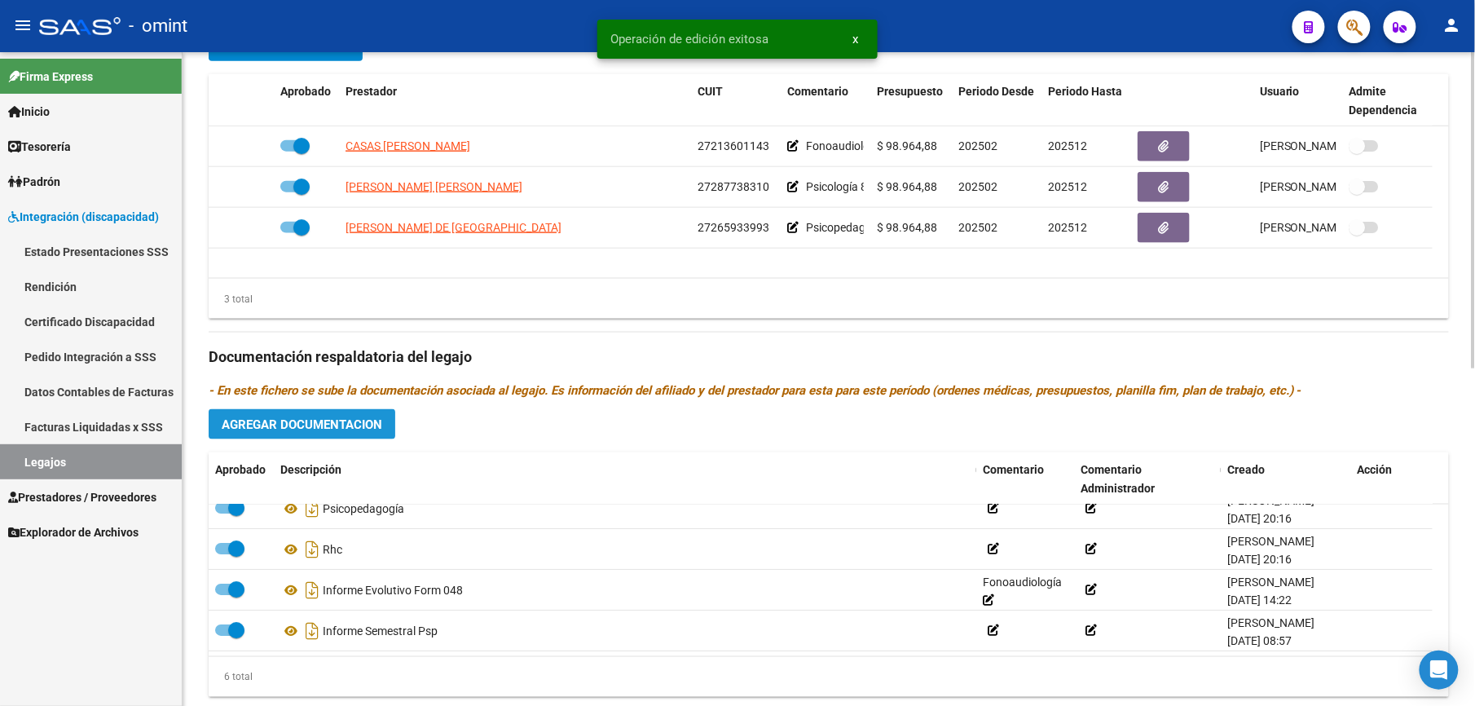
click at [346, 429] on span "Agregar Documentacion" at bounding box center [302, 424] width 161 height 15
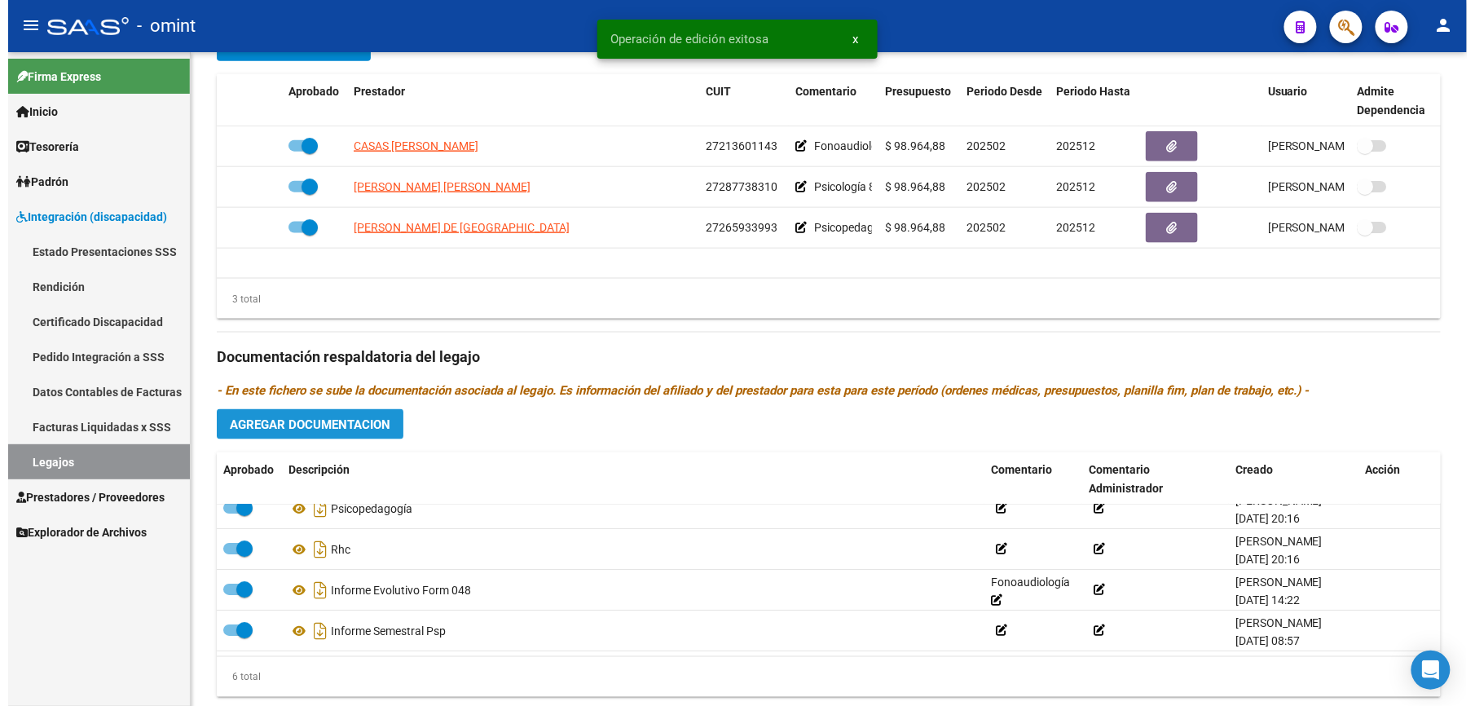
scroll to position [669, 0]
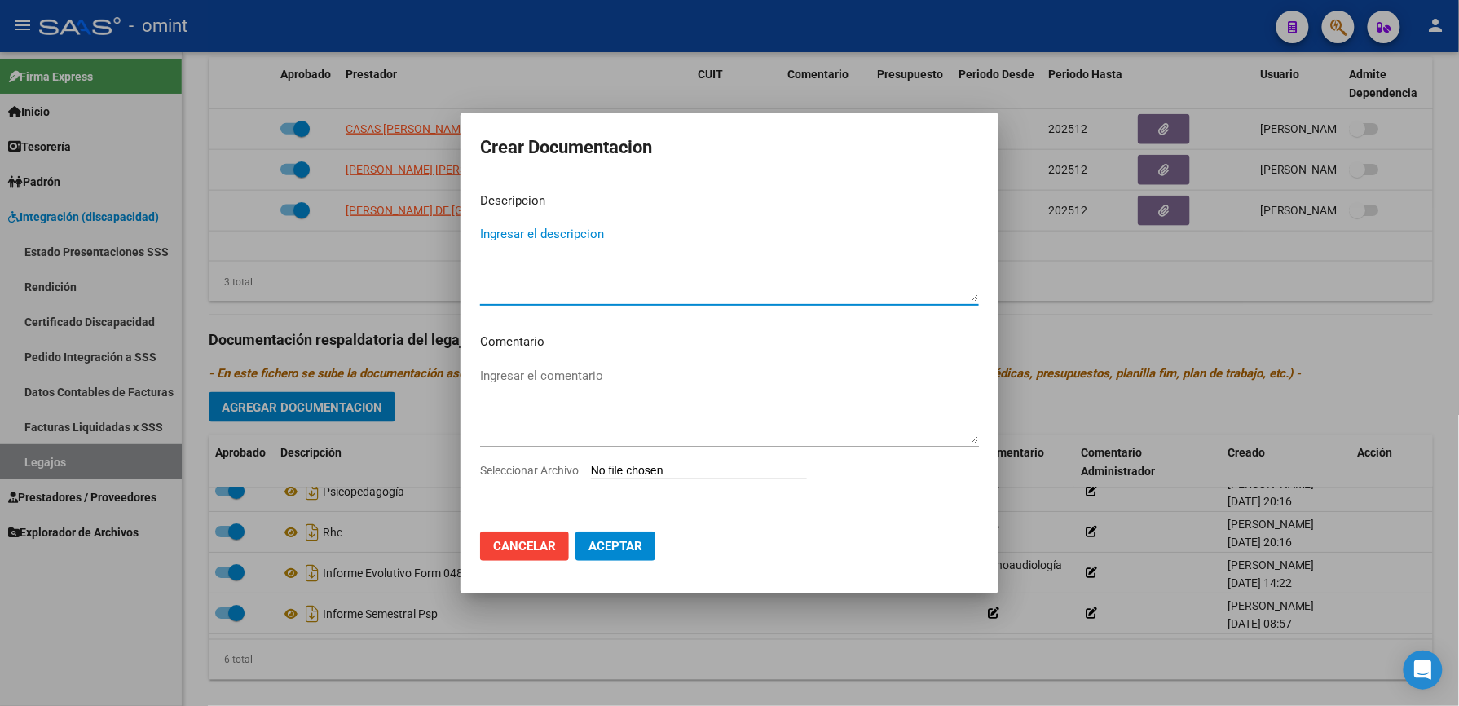
click at [703, 476] on input "Seleccionar Archivo" at bounding box center [699, 471] width 216 height 15
type input "C:\fakepath\1774246103_25073105200_form048.pdf"
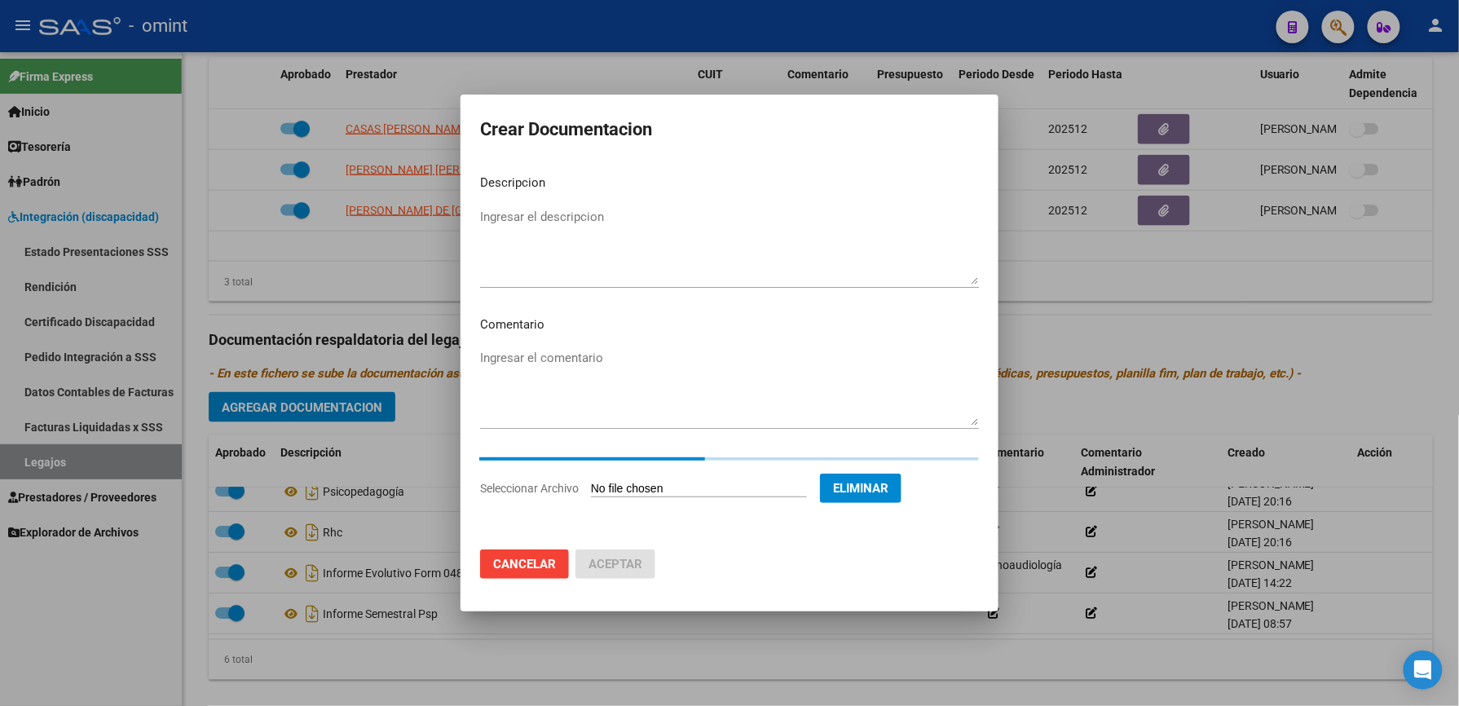
click at [503, 216] on textarea "Ingresar el descripcion" at bounding box center [729, 246] width 499 height 77
type textarea "Informe semestral"
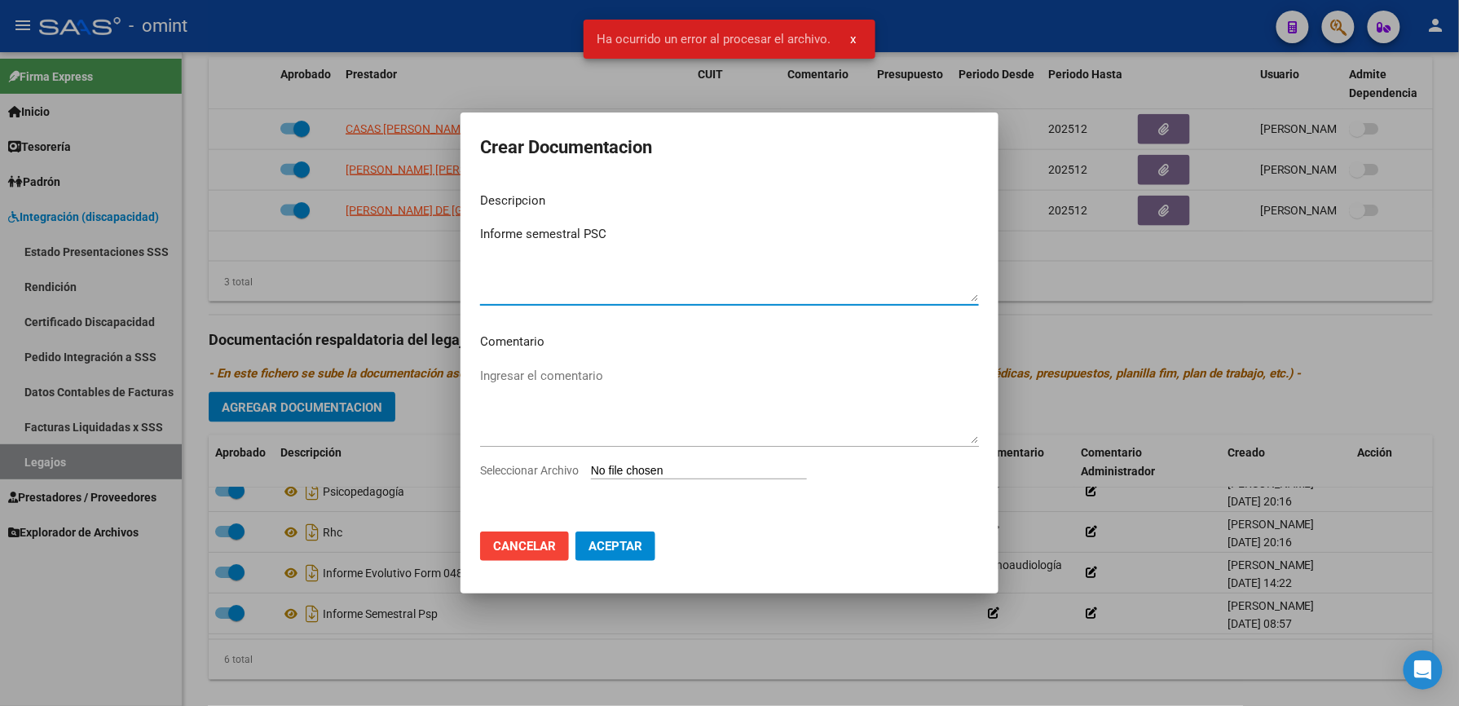
click at [598, 225] on textarea "Informe semestral PSC" at bounding box center [729, 263] width 499 height 77
click at [592, 240] on textarea "Informe semestral PSC" at bounding box center [729, 263] width 499 height 77
click at [632, 245] on textarea "Informe semestral PSC" at bounding box center [729, 263] width 499 height 77
type textarea "Informe semestral PSC"
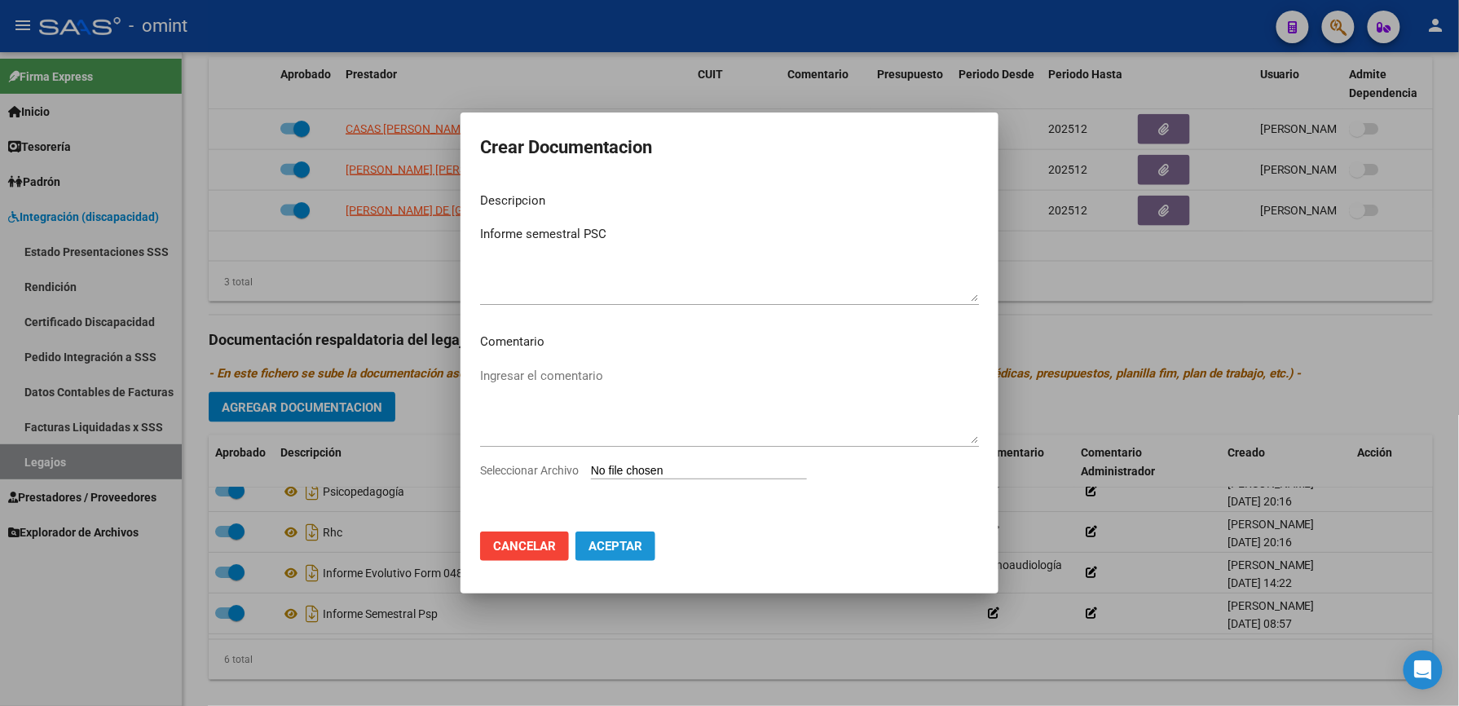
click at [633, 551] on span "Aceptar" at bounding box center [615, 546] width 54 height 15
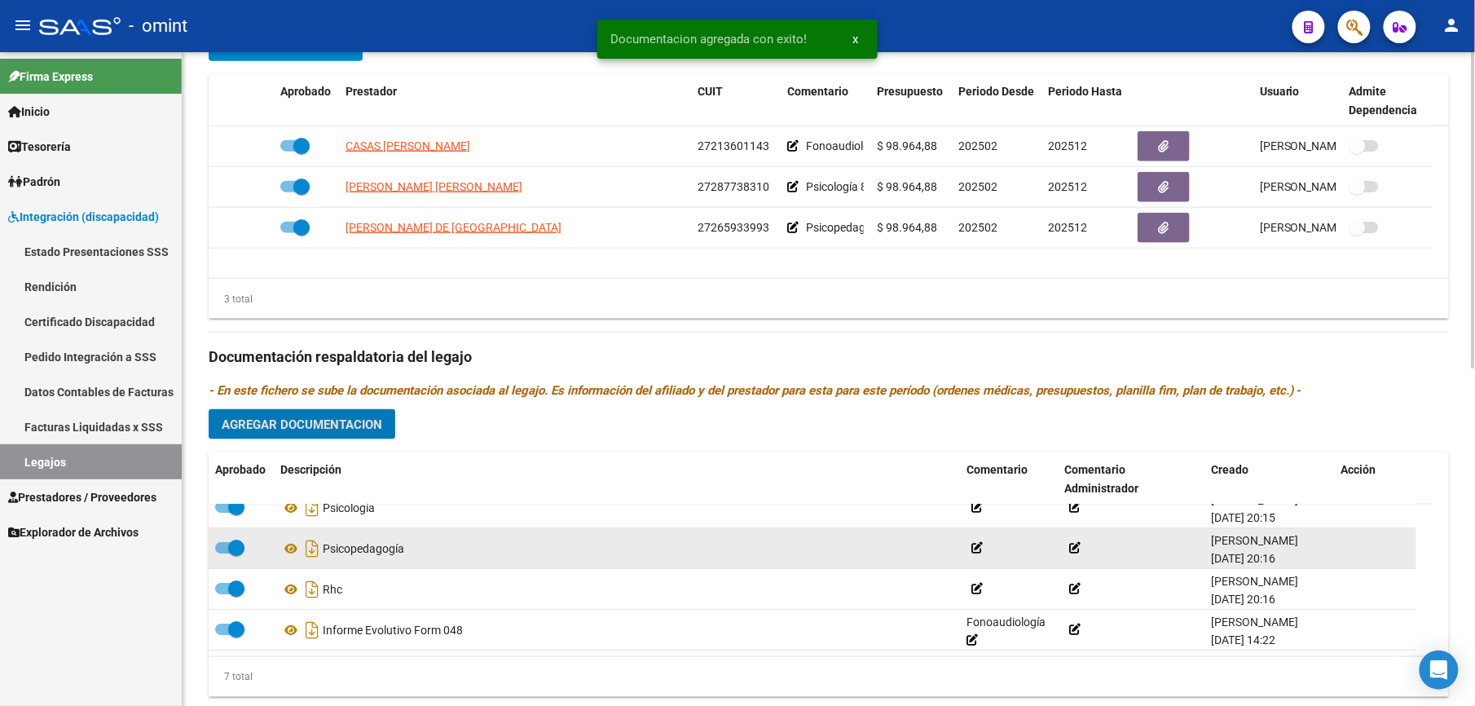
scroll to position [0, 0]
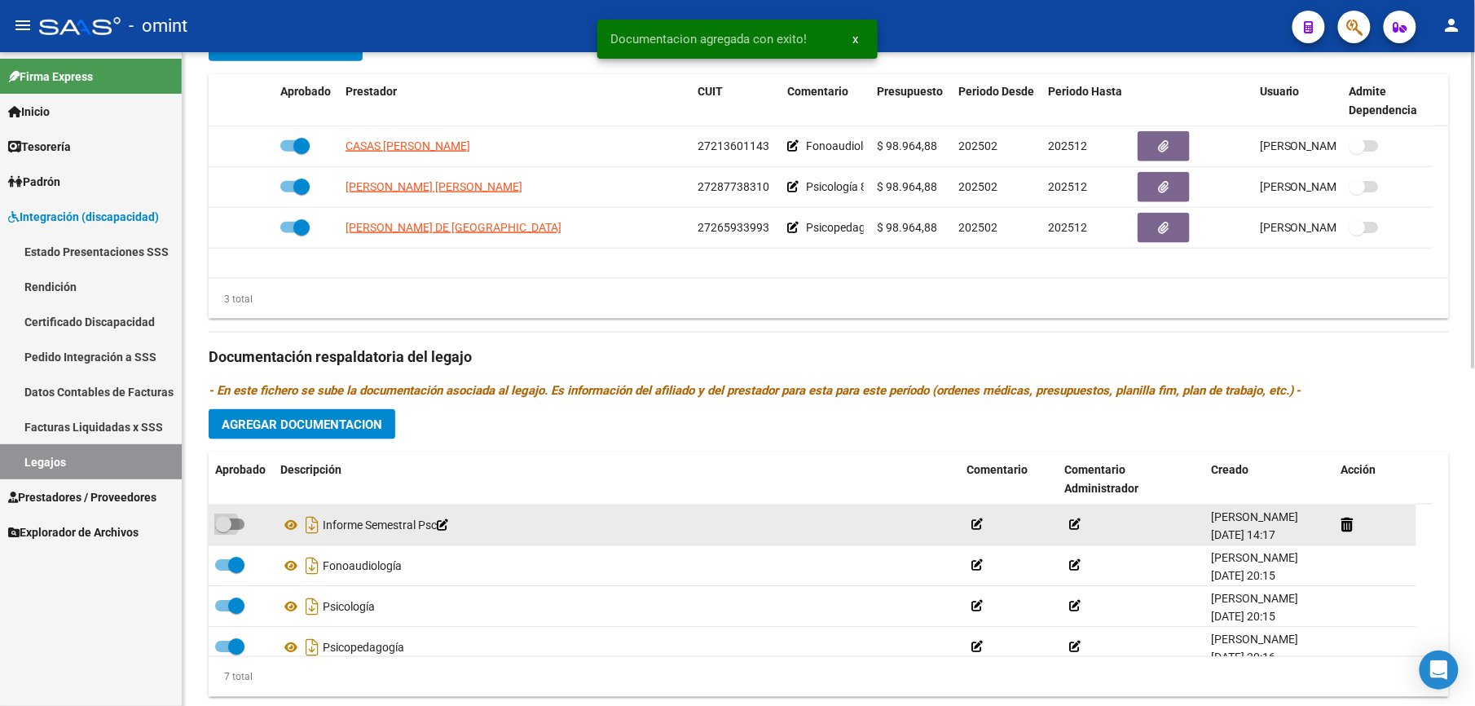
click at [241, 523] on span at bounding box center [229, 523] width 29 height 11
click at [223, 530] on input "checkbox" at bounding box center [222, 530] width 1 height 1
checkbox input "true"
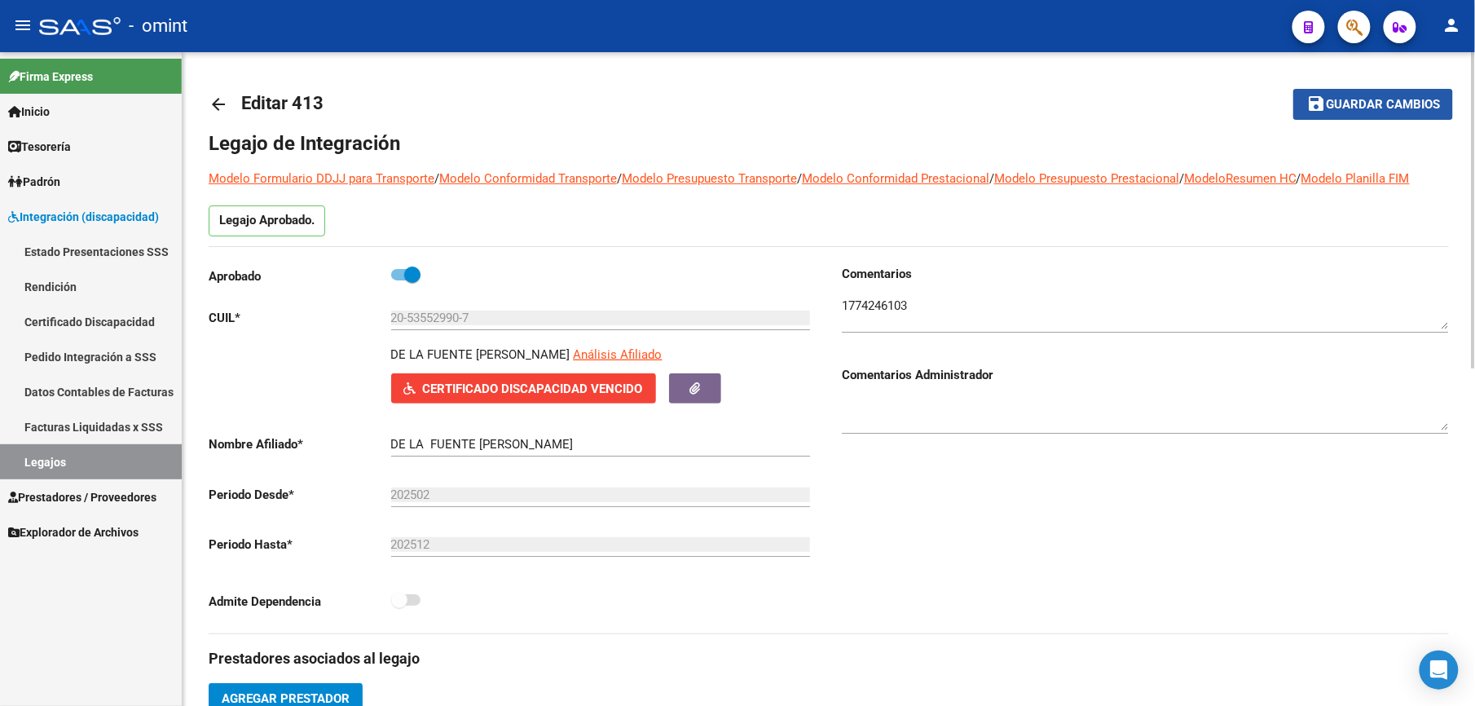
click at [1394, 106] on span "Guardar cambios" at bounding box center [1383, 105] width 114 height 15
click at [1409, 99] on span "Guardar cambios" at bounding box center [1383, 105] width 114 height 15
click at [1373, 106] on span "Guardar cambios" at bounding box center [1383, 105] width 114 height 15
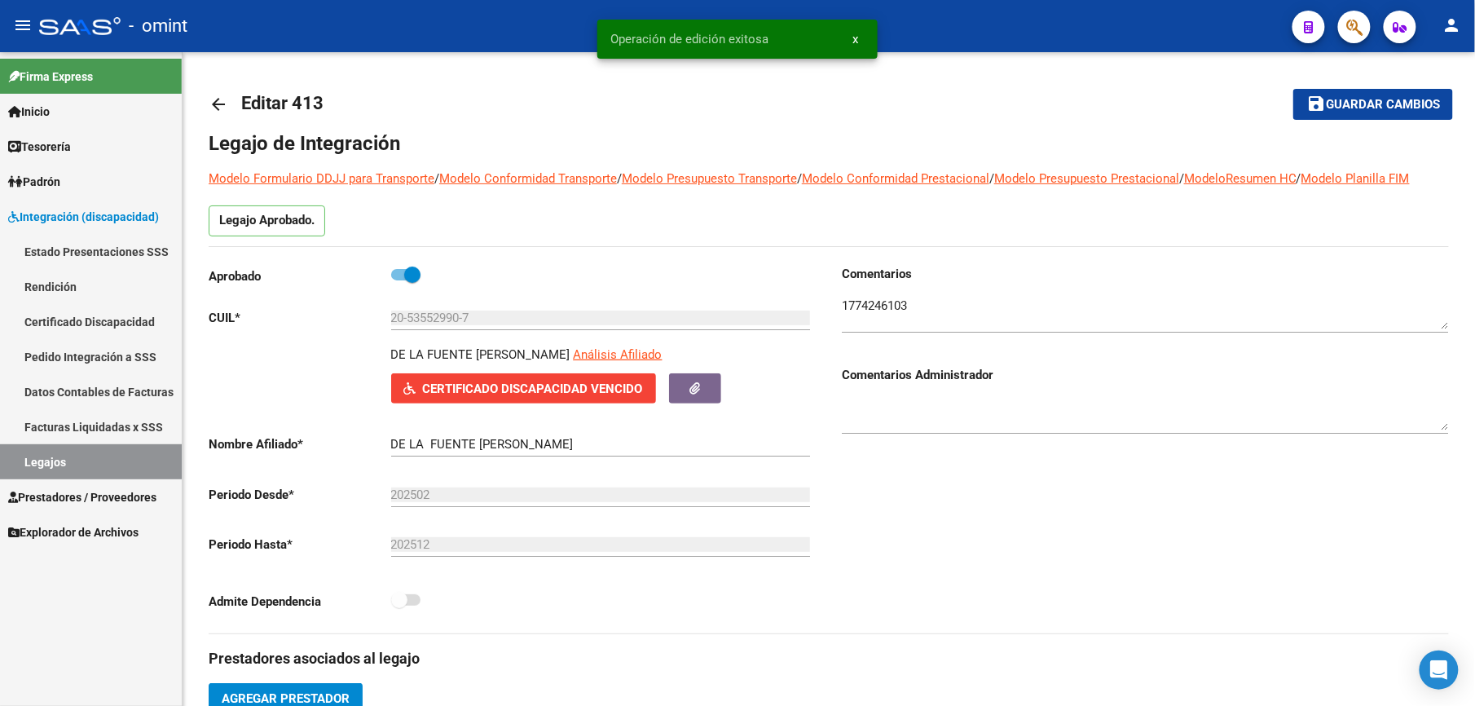
click at [40, 466] on link "Legajos" at bounding box center [91, 461] width 182 height 35
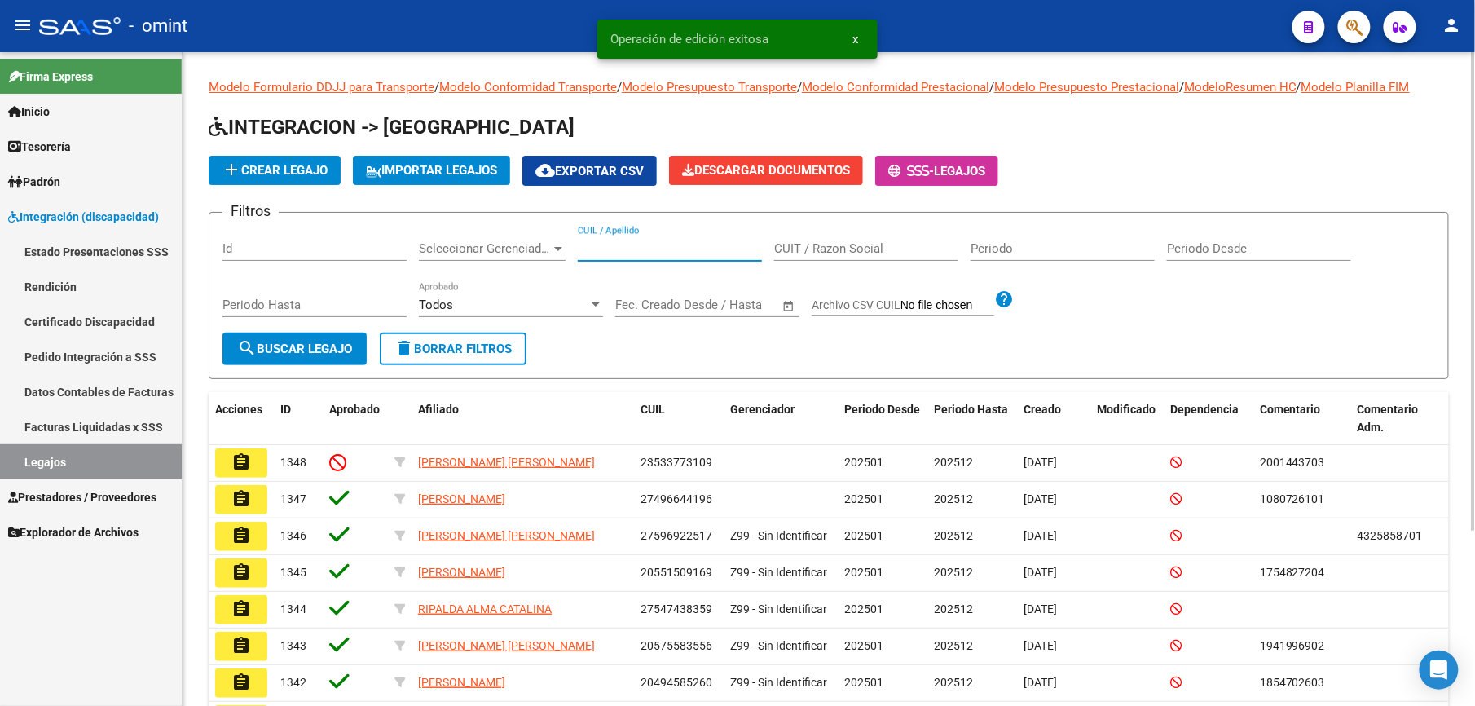
click at [683, 249] on input "CUIL / Apellido" at bounding box center [670, 248] width 184 height 15
paste input "27491323928"
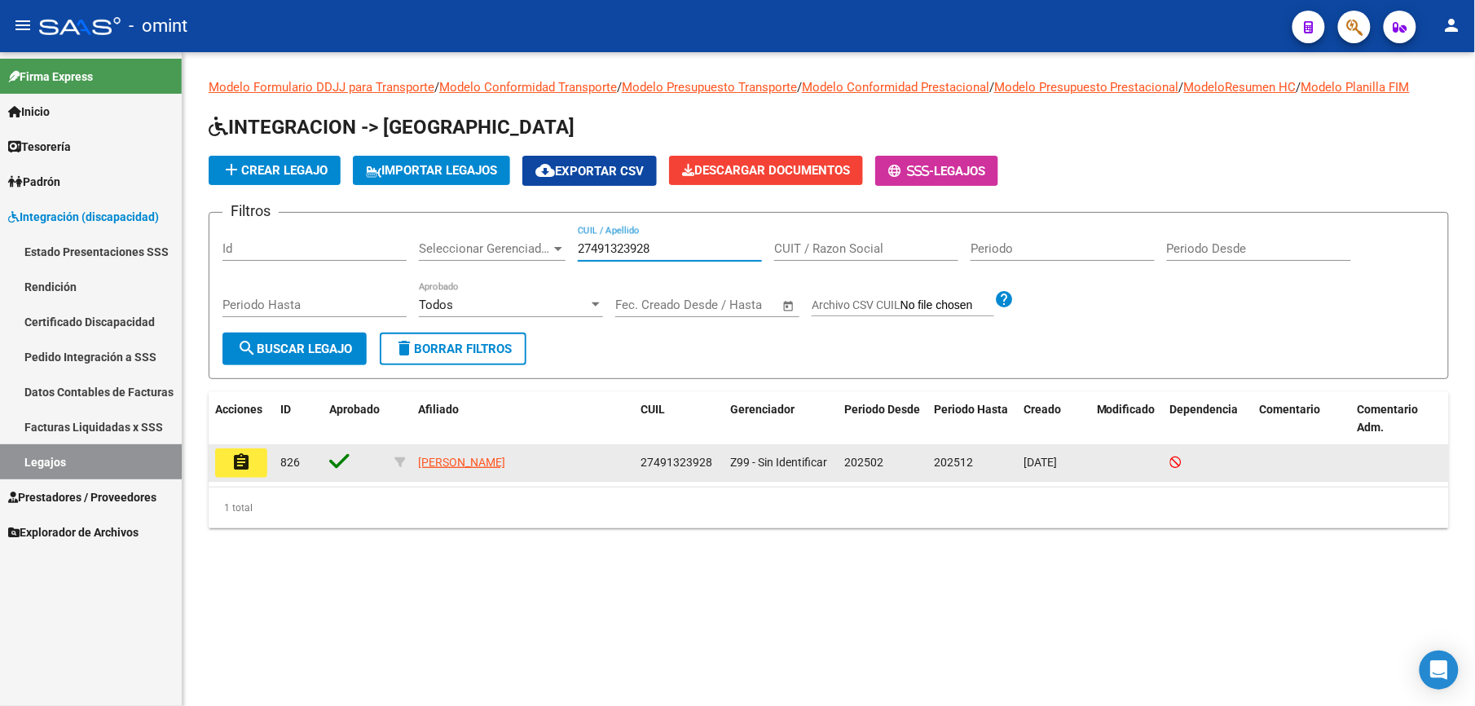
type input "27491323928"
click at [241, 464] on mat-icon "assignment" at bounding box center [241, 462] width 20 height 20
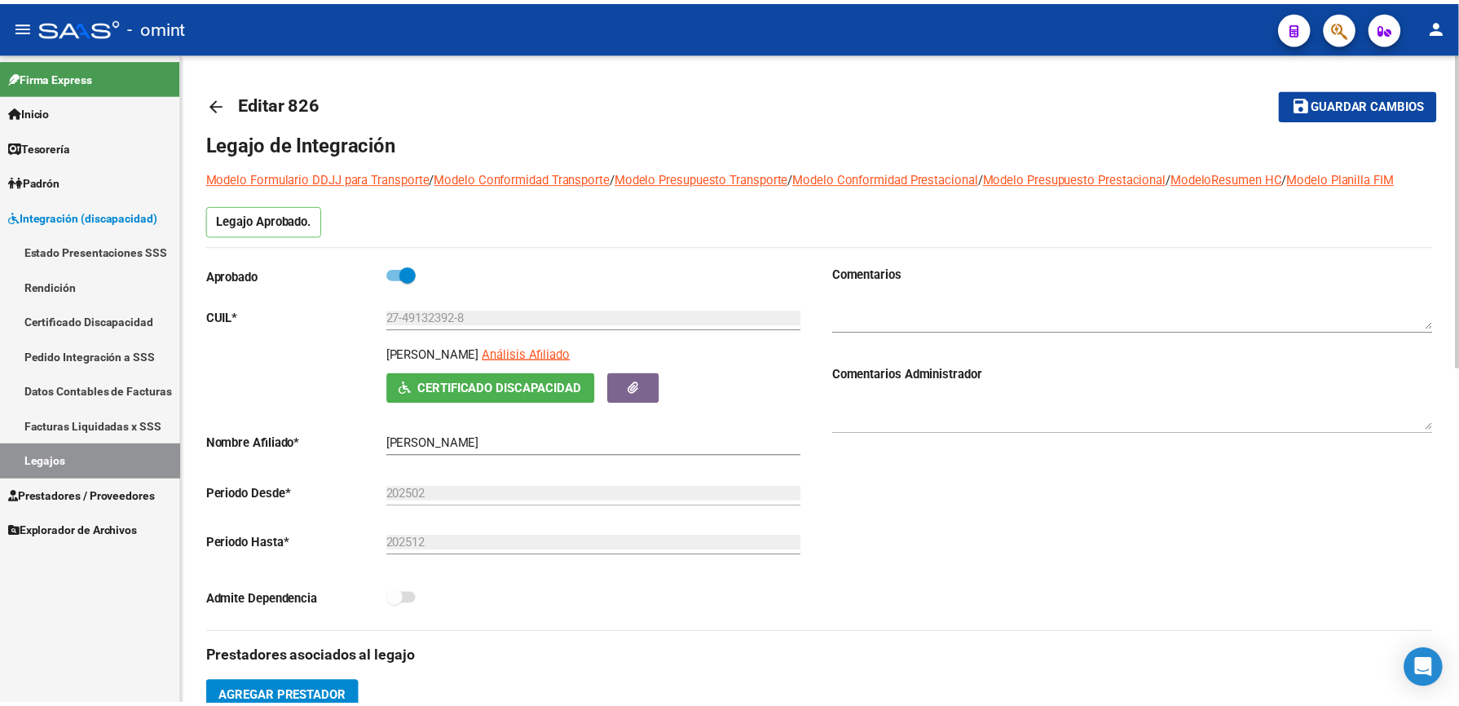
scroll to position [326, 0]
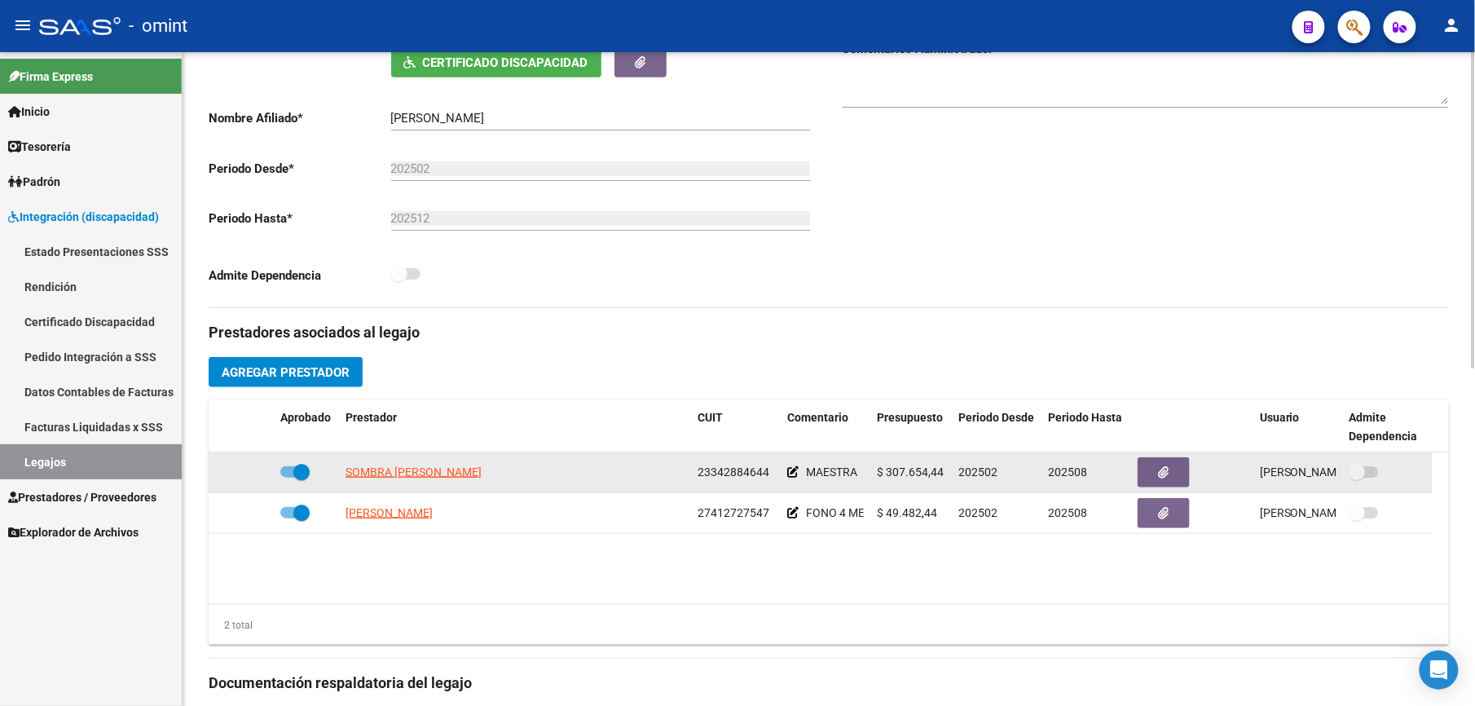
click at [285, 470] on span at bounding box center [294, 471] width 29 height 11
click at [288, 478] on input "checkbox" at bounding box center [288, 478] width 1 height 1
checkbox input "false"
click at [245, 474] on icon at bounding box center [250, 471] width 11 height 11
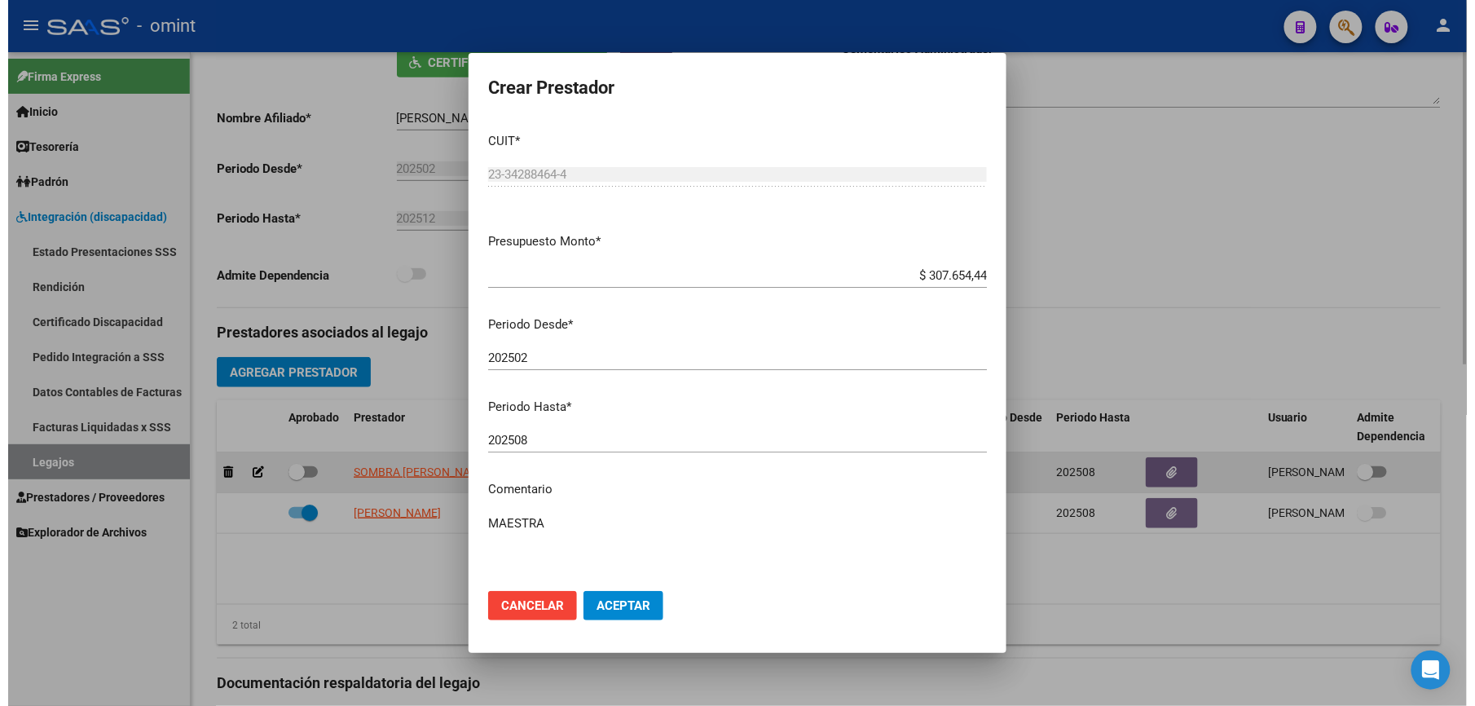
scroll to position [343, 0]
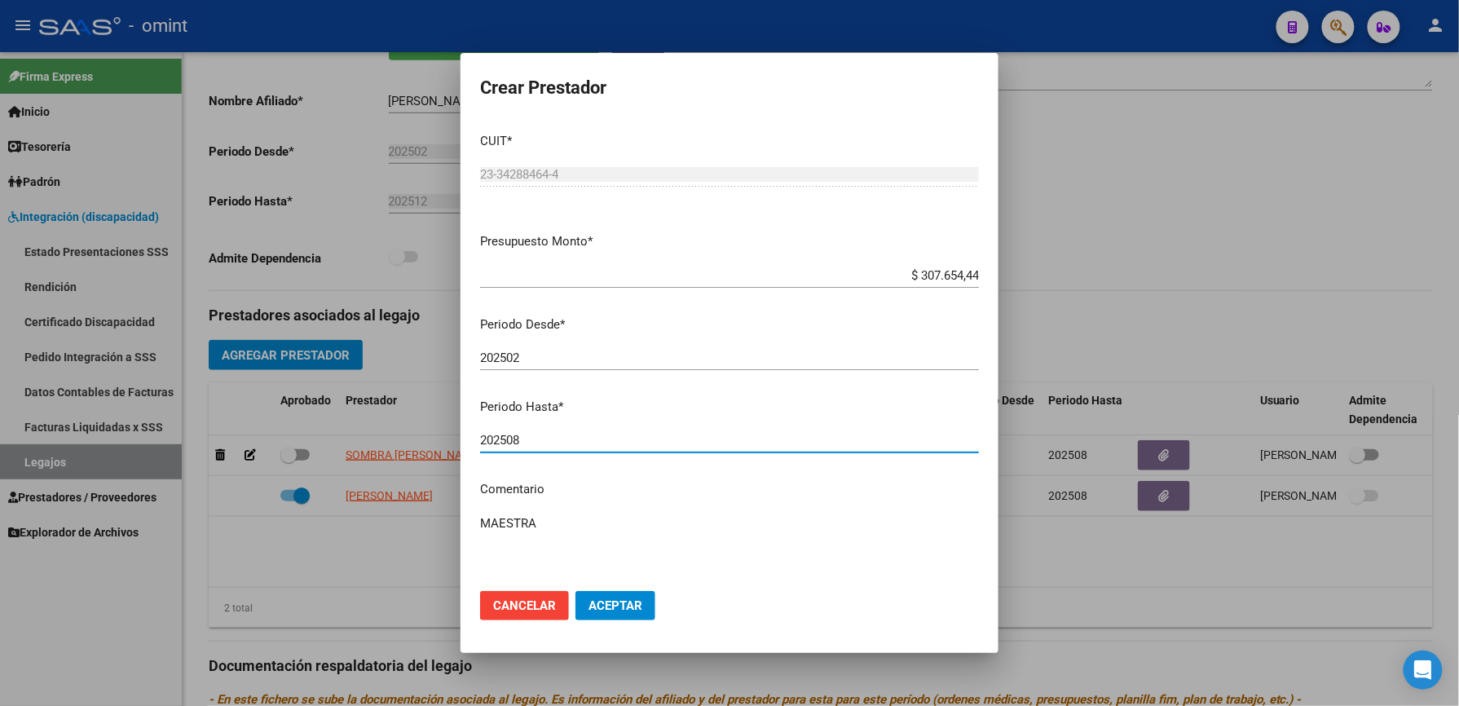
click at [549, 442] on input "202508" at bounding box center [729, 440] width 499 height 15
type input "202512"
click at [561, 519] on textarea "MAESTRA" at bounding box center [729, 552] width 499 height 77
type textarea "MAESTRA // Según caso"
click at [301, 37] on div at bounding box center [729, 353] width 1459 height 706
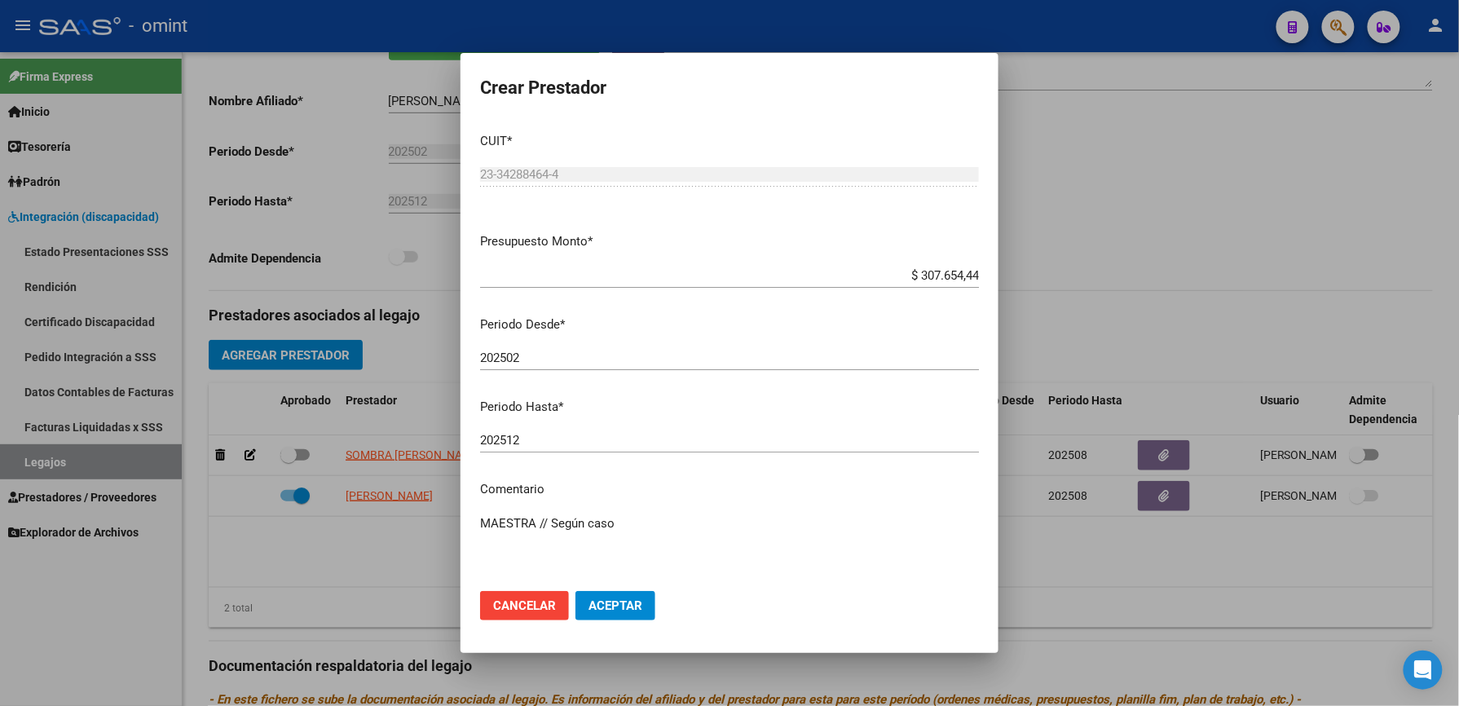
click at [409, 44] on mat-toolbar "menu - omint person" at bounding box center [729, 26] width 1459 height 52
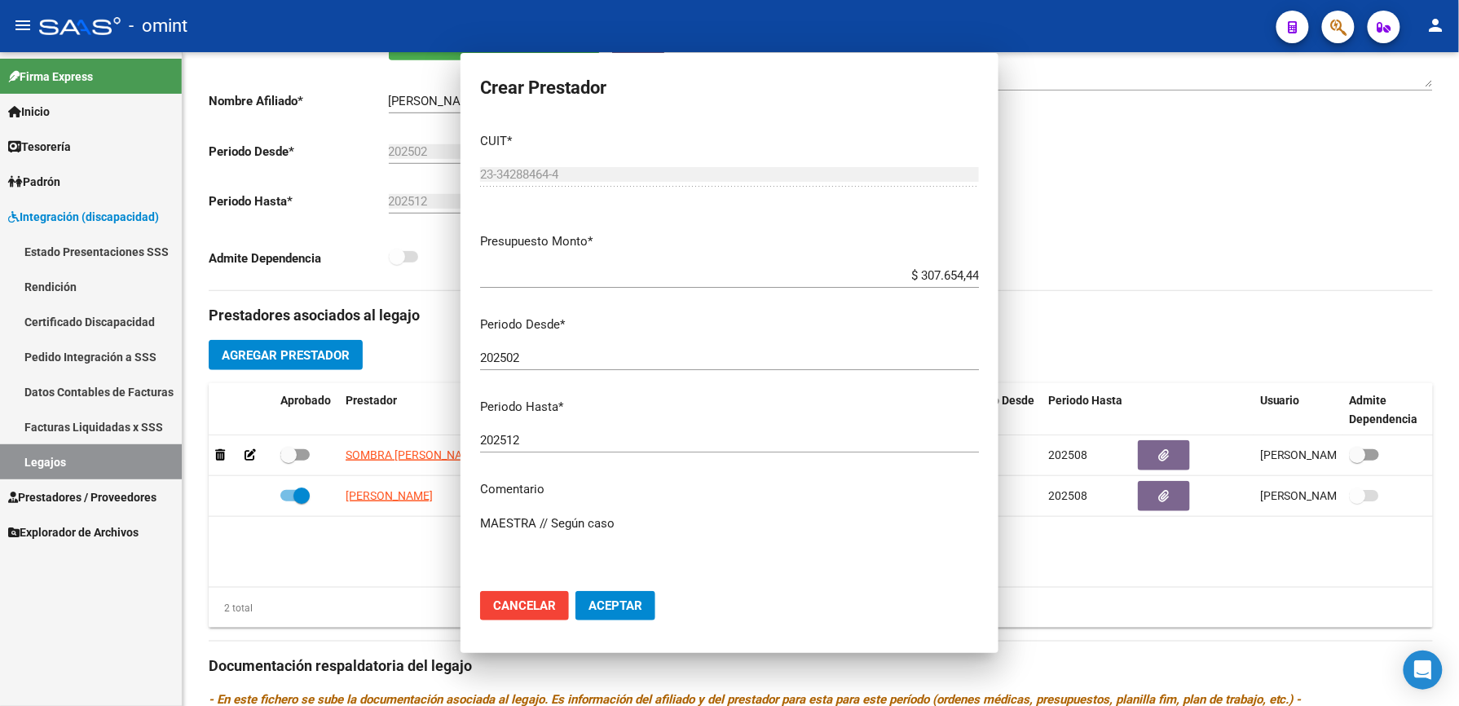
scroll to position [326, 0]
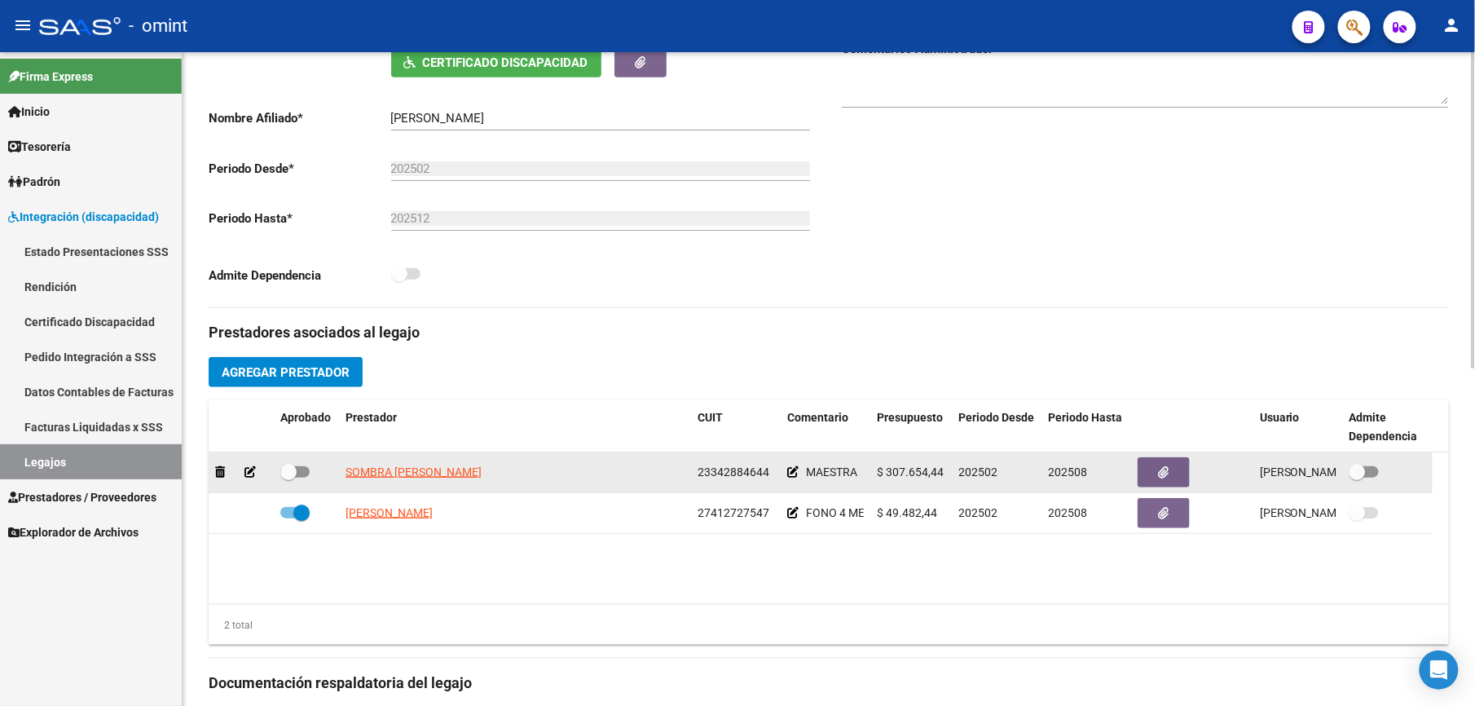
click at [255, 473] on icon at bounding box center [250, 471] width 11 height 11
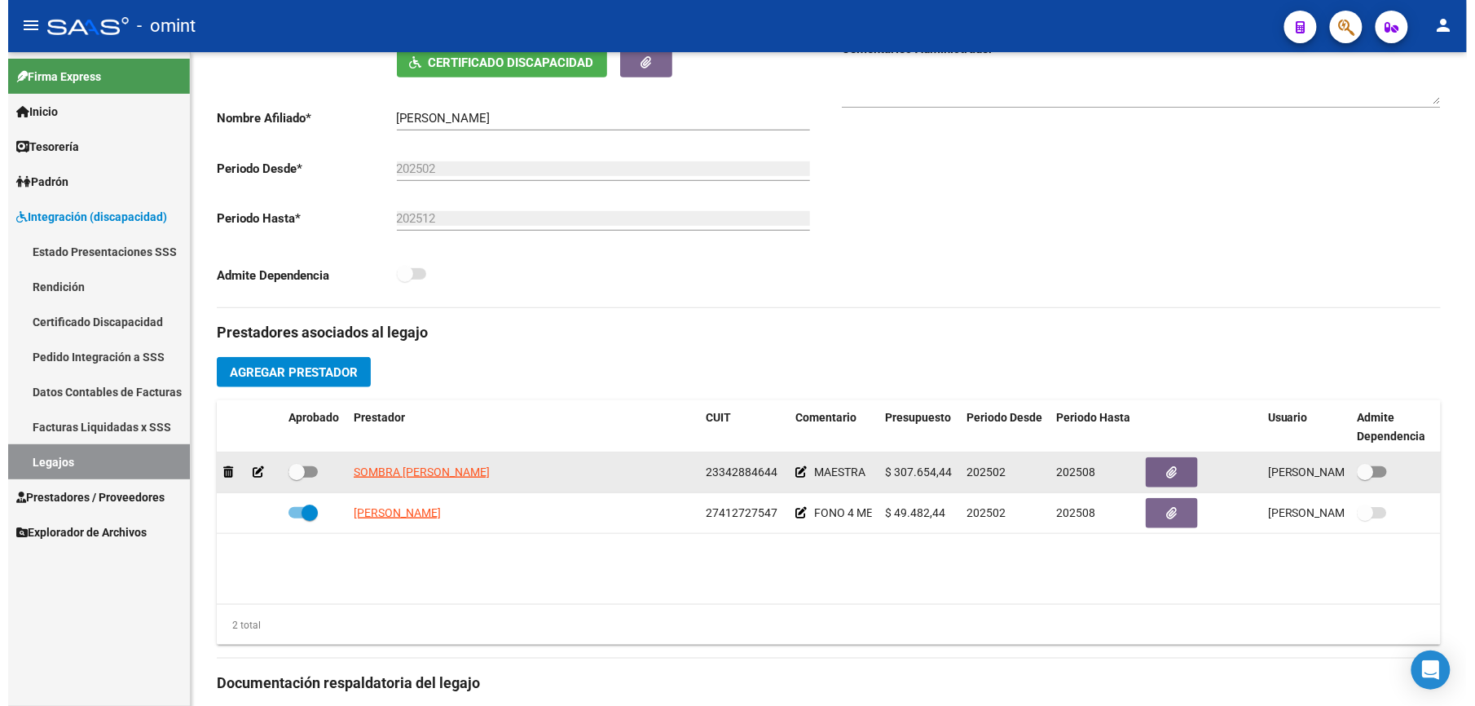
scroll to position [343, 0]
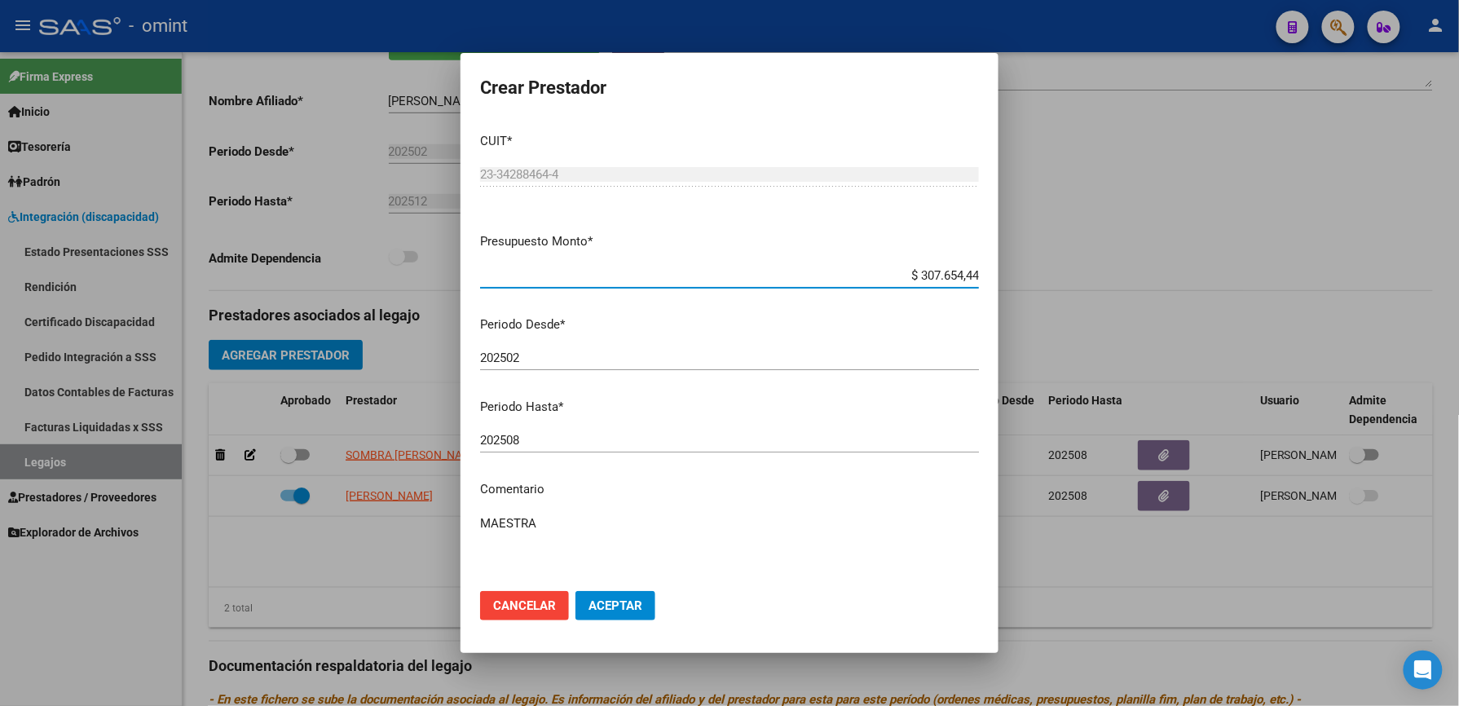
click at [554, 522] on textarea "MAESTRA" at bounding box center [729, 552] width 499 height 77
click at [526, 440] on input "202508" at bounding box center [729, 440] width 499 height 15
type input "202512"
click at [559, 523] on textarea "MAESTRA" at bounding box center [729, 552] width 499 height 77
paste textarea
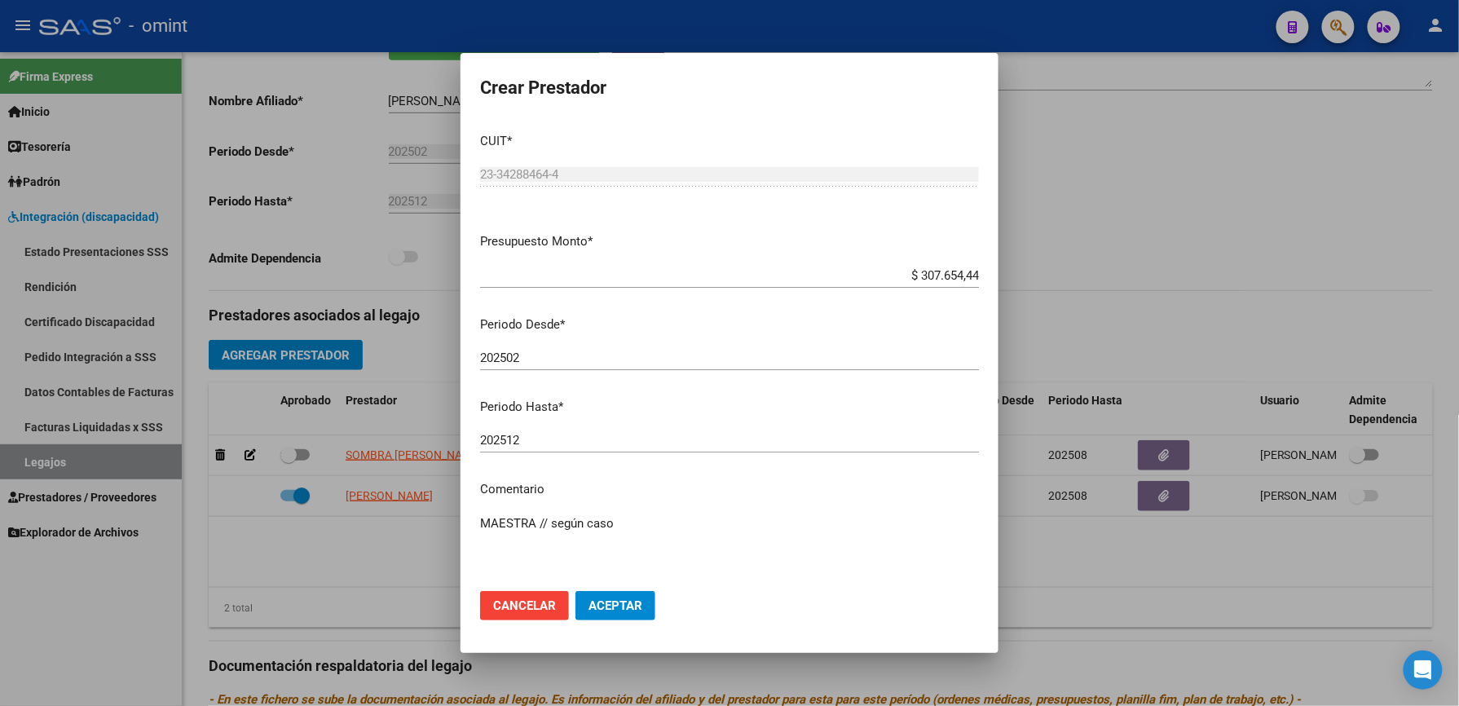
paste textarea "35461175/01"
click at [725, 526] on textarea "MAESTRA // según caso 35461175/01" at bounding box center [729, 552] width 499 height 77
type textarea "MAESTRA // según caso 35461175/01 se extiende periodo"
click at [610, 610] on span "Aceptar" at bounding box center [615, 605] width 54 height 15
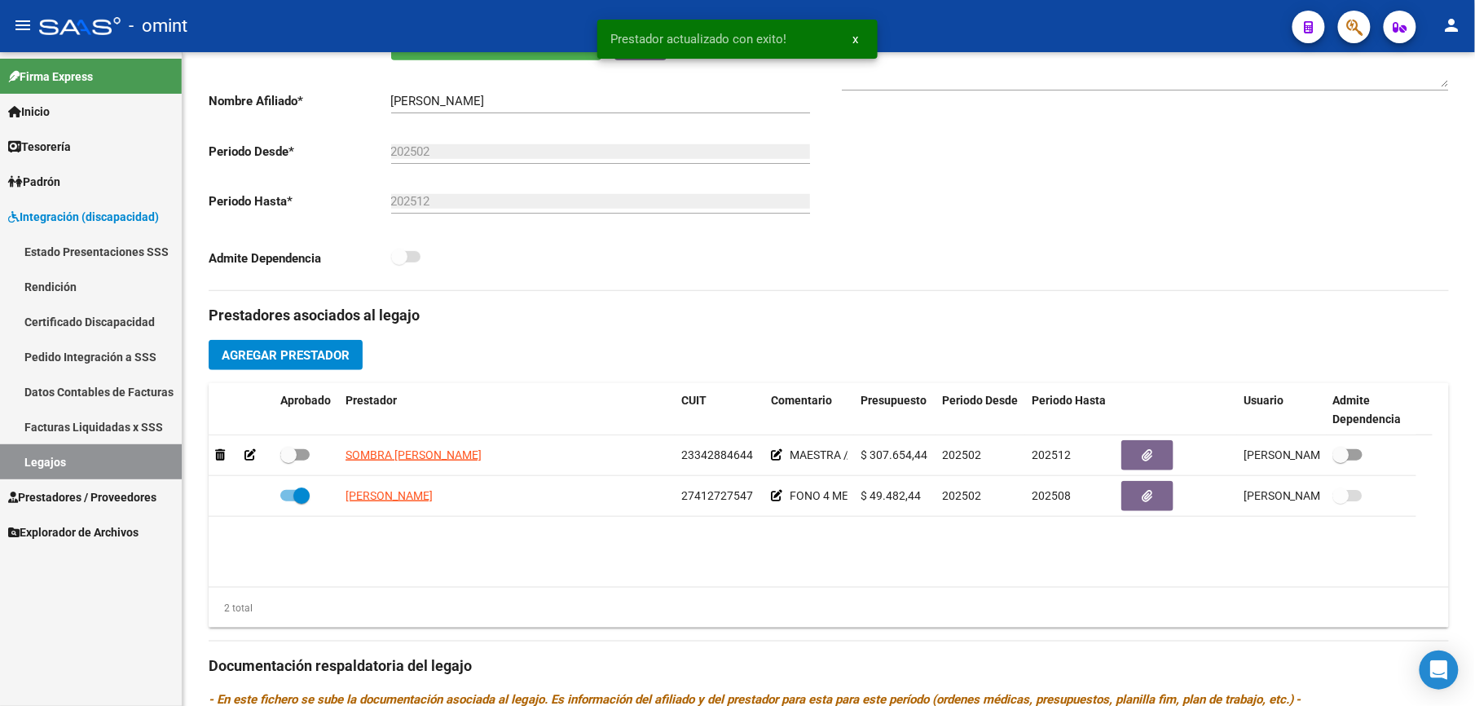
scroll to position [326, 0]
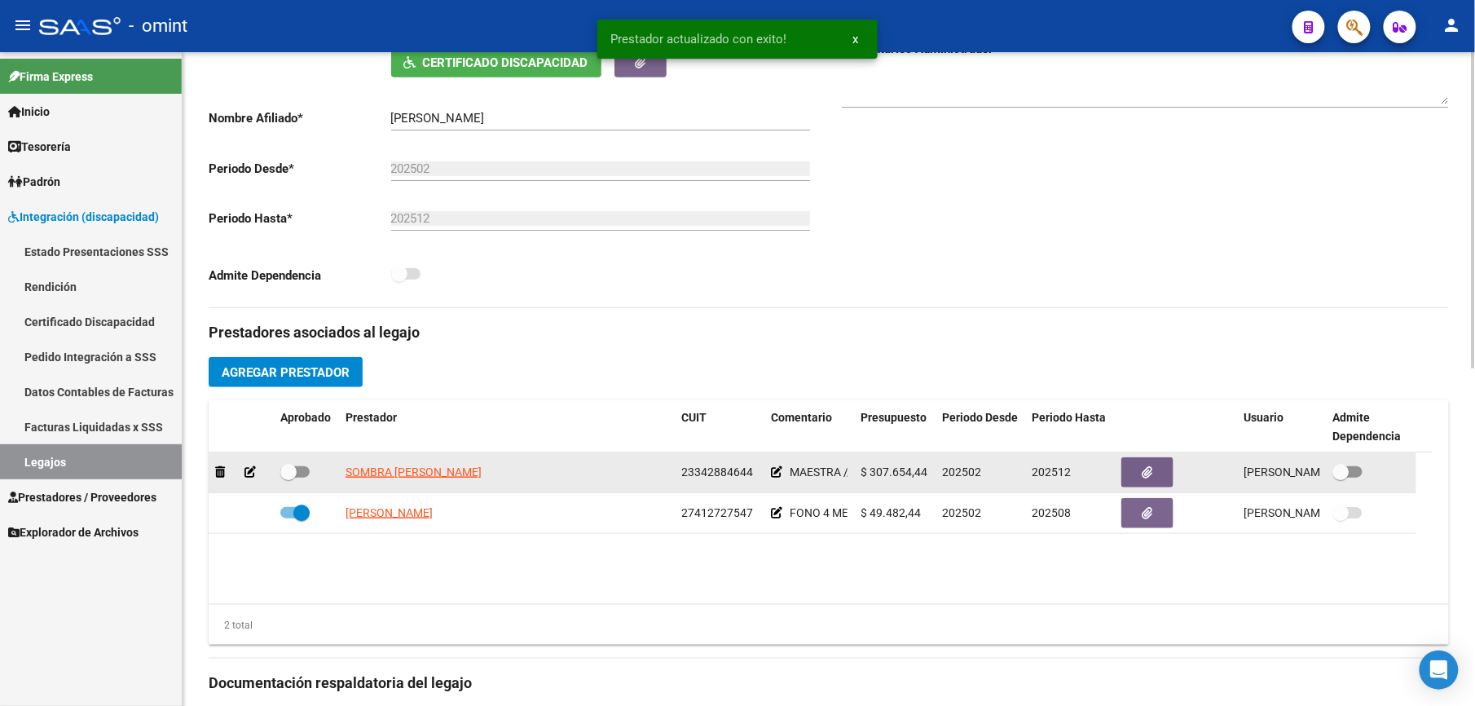
click at [311, 473] on div at bounding box center [306, 472] width 52 height 21
click at [307, 474] on span at bounding box center [294, 471] width 29 height 11
click at [289, 478] on input "checkbox" at bounding box center [288, 478] width 1 height 1
checkbox input "true"
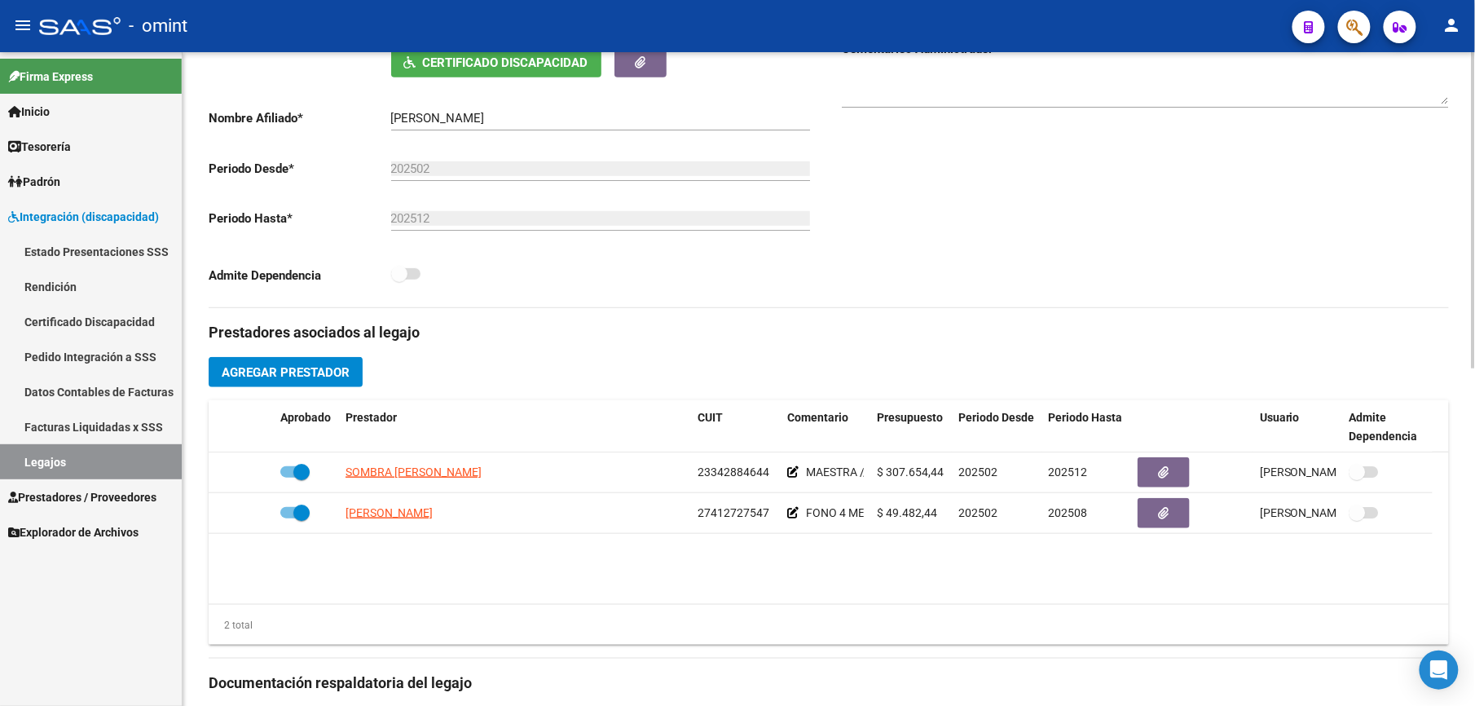
scroll to position [0, 0]
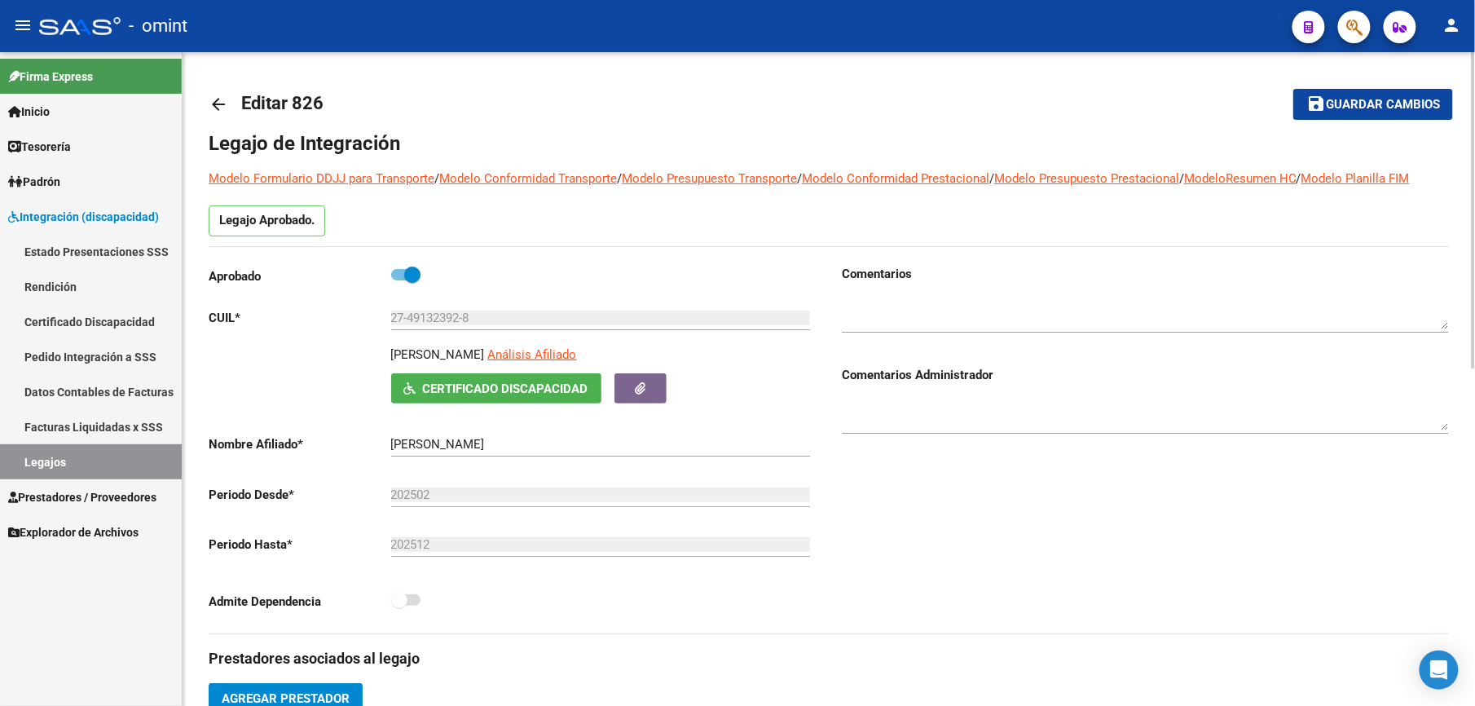
click at [1402, 105] on span "Guardar cambios" at bounding box center [1383, 105] width 114 height 15
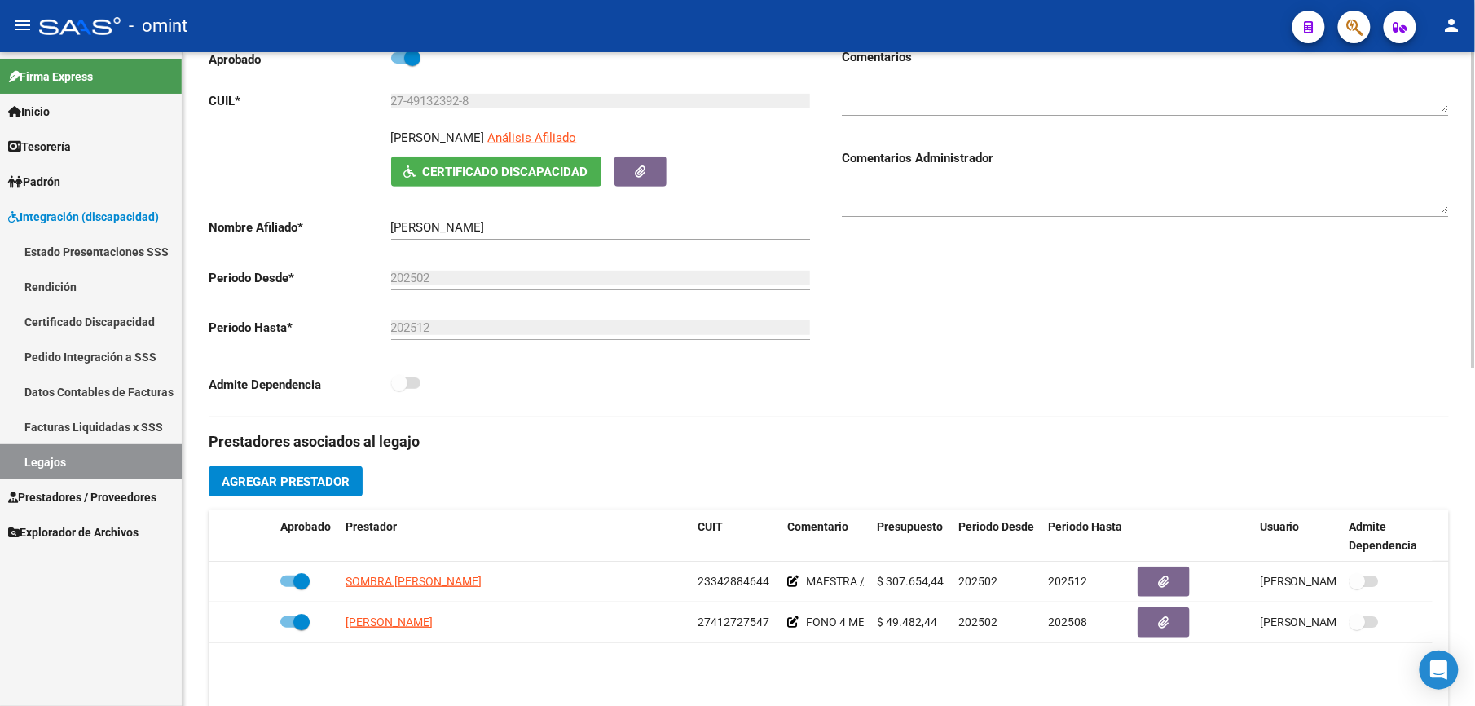
click at [1207, 330] on div "Comentarios Comentarios Administrador" at bounding box center [1139, 232] width 620 height 368
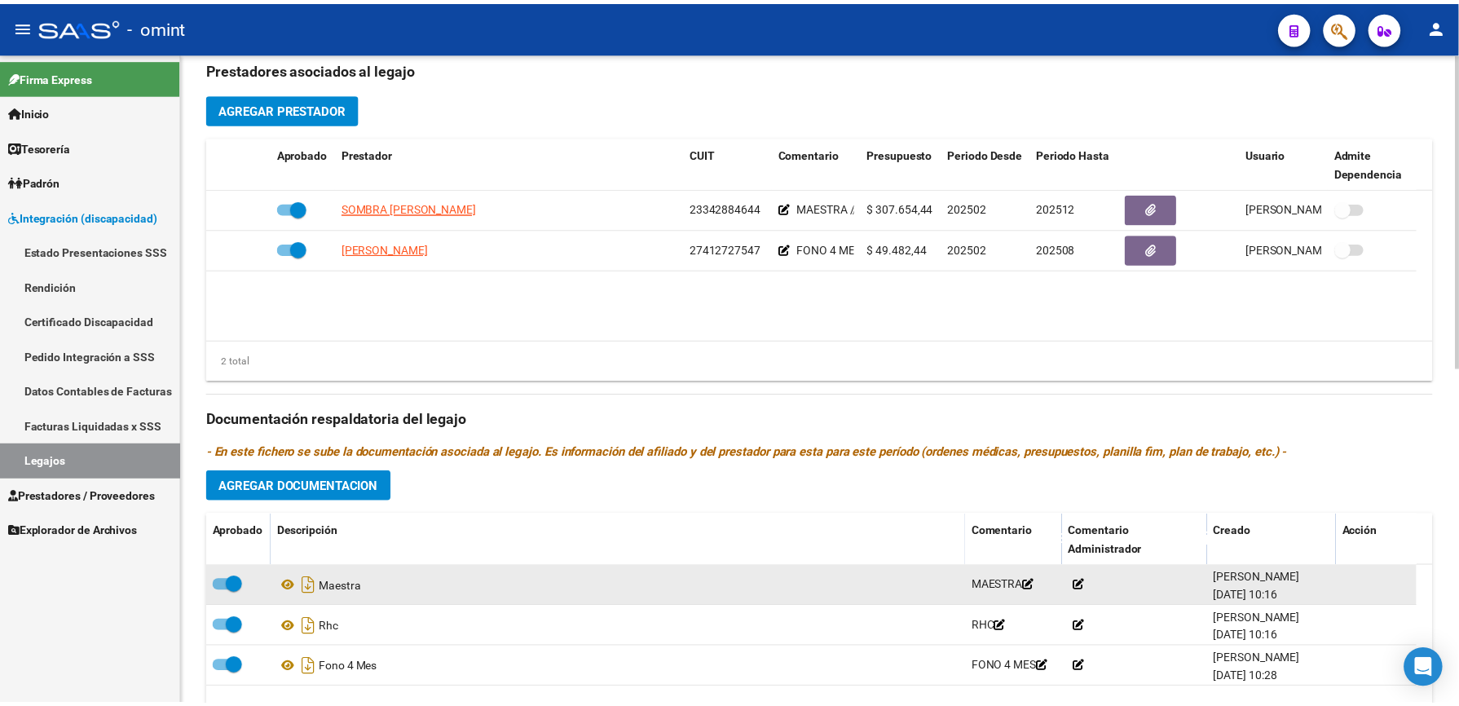
scroll to position [698, 0]
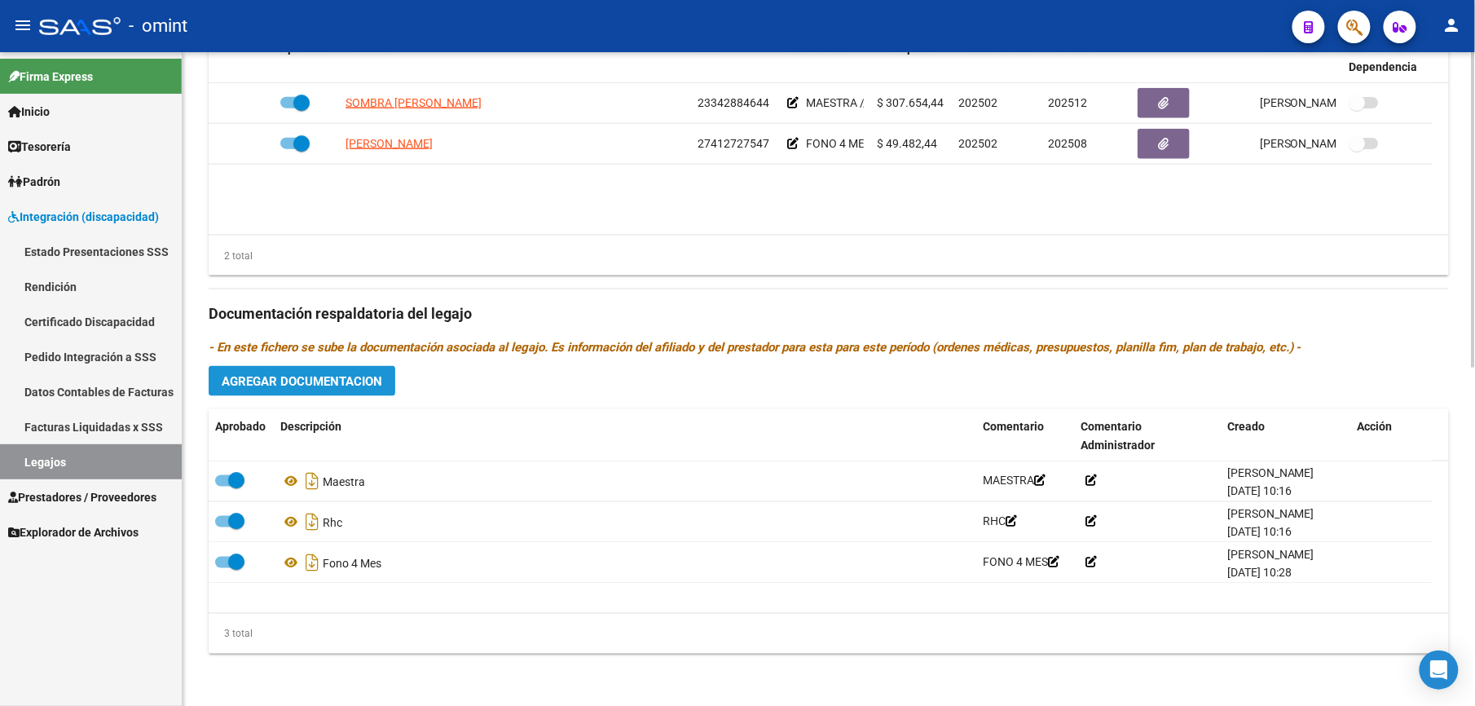
click at [319, 385] on span "Agregar Documentacion" at bounding box center [302, 381] width 161 height 15
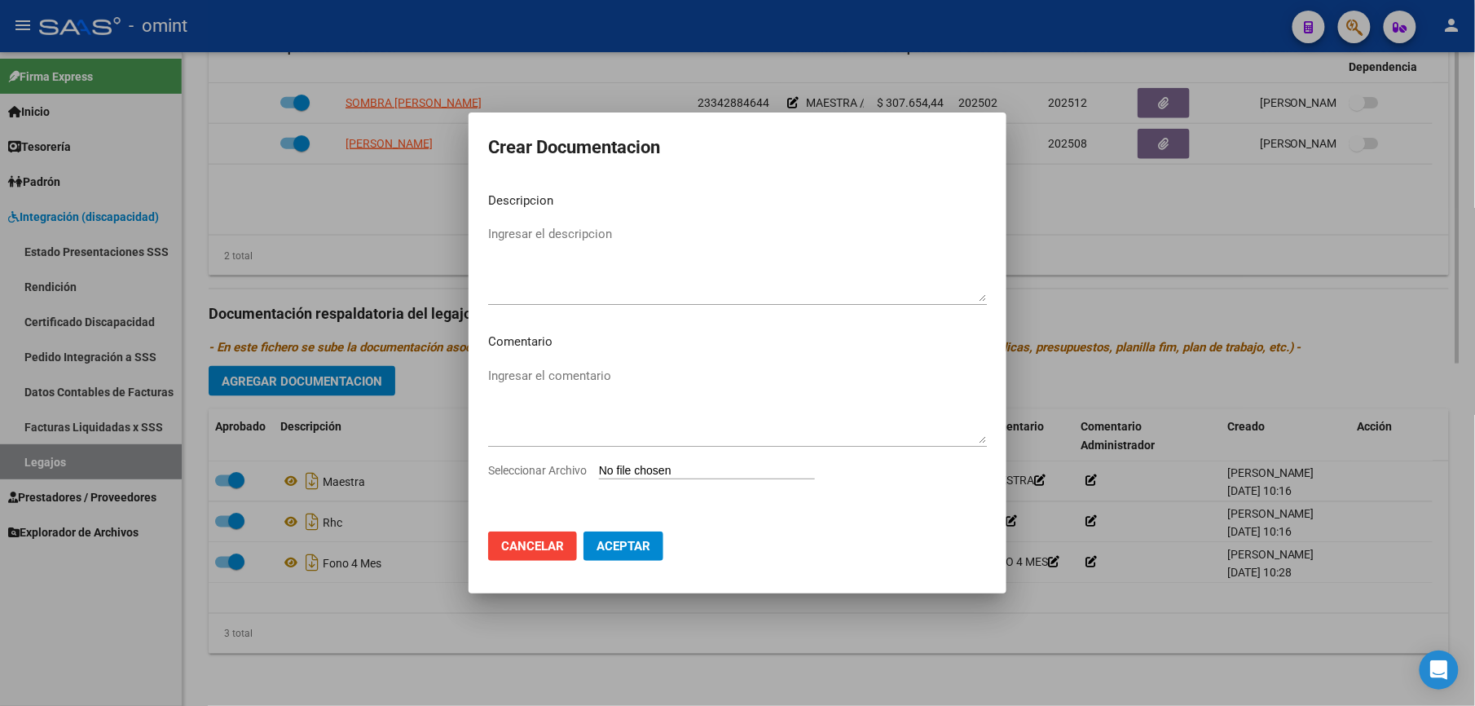
scroll to position [716, 0]
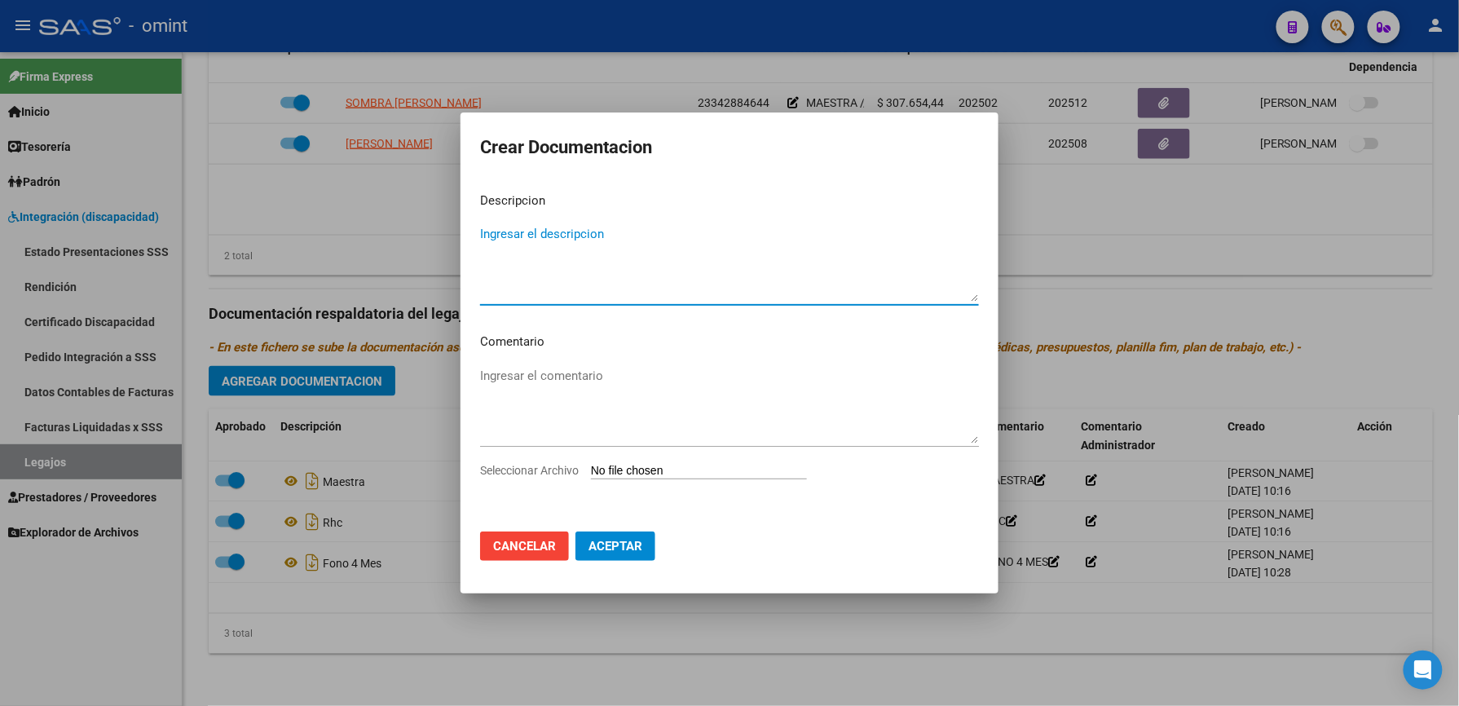
click at [725, 464] on input "Seleccionar Archivo" at bounding box center [699, 471] width 216 height 15
type input "C:\fakepath\4756864703_25072702330_inf-seg-eval-sem.pdf"
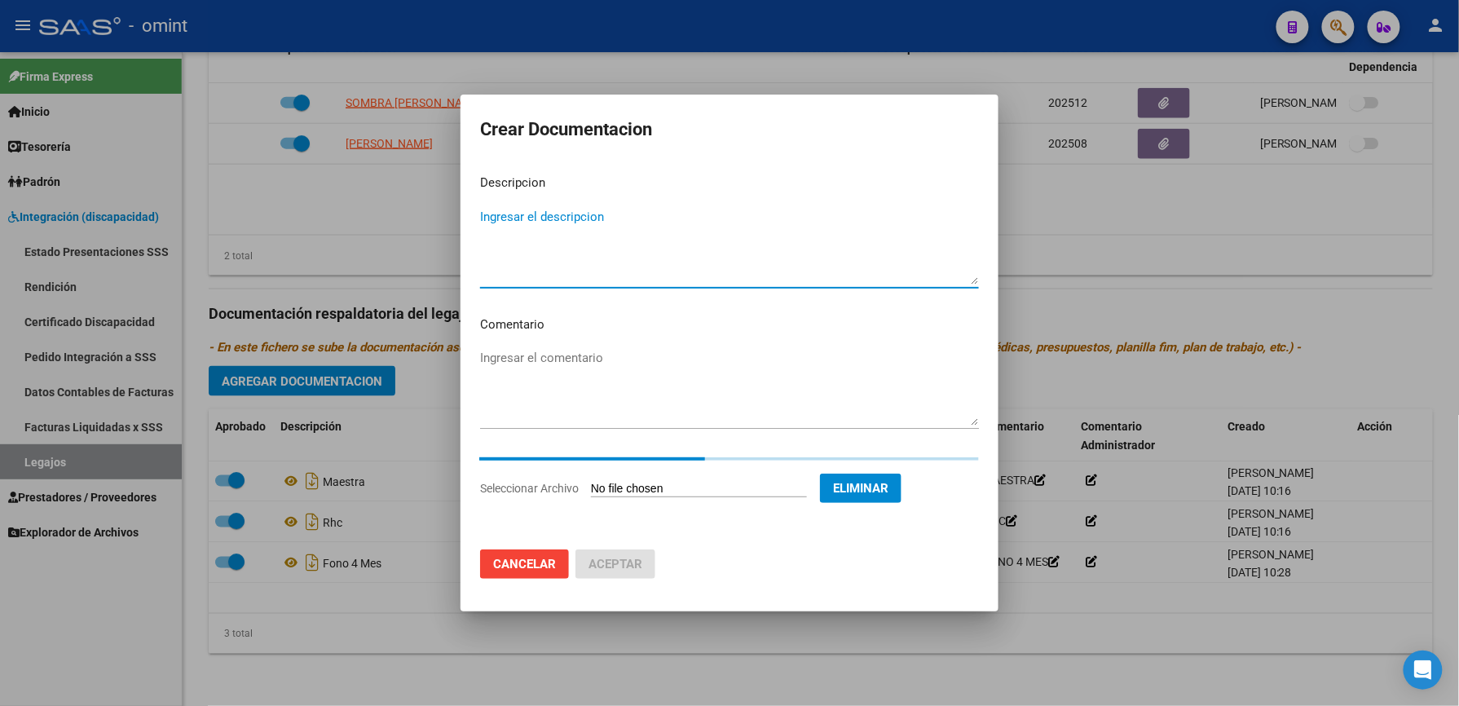
click at [535, 229] on textarea "Ingresar el descripcion" at bounding box center [729, 246] width 499 height 77
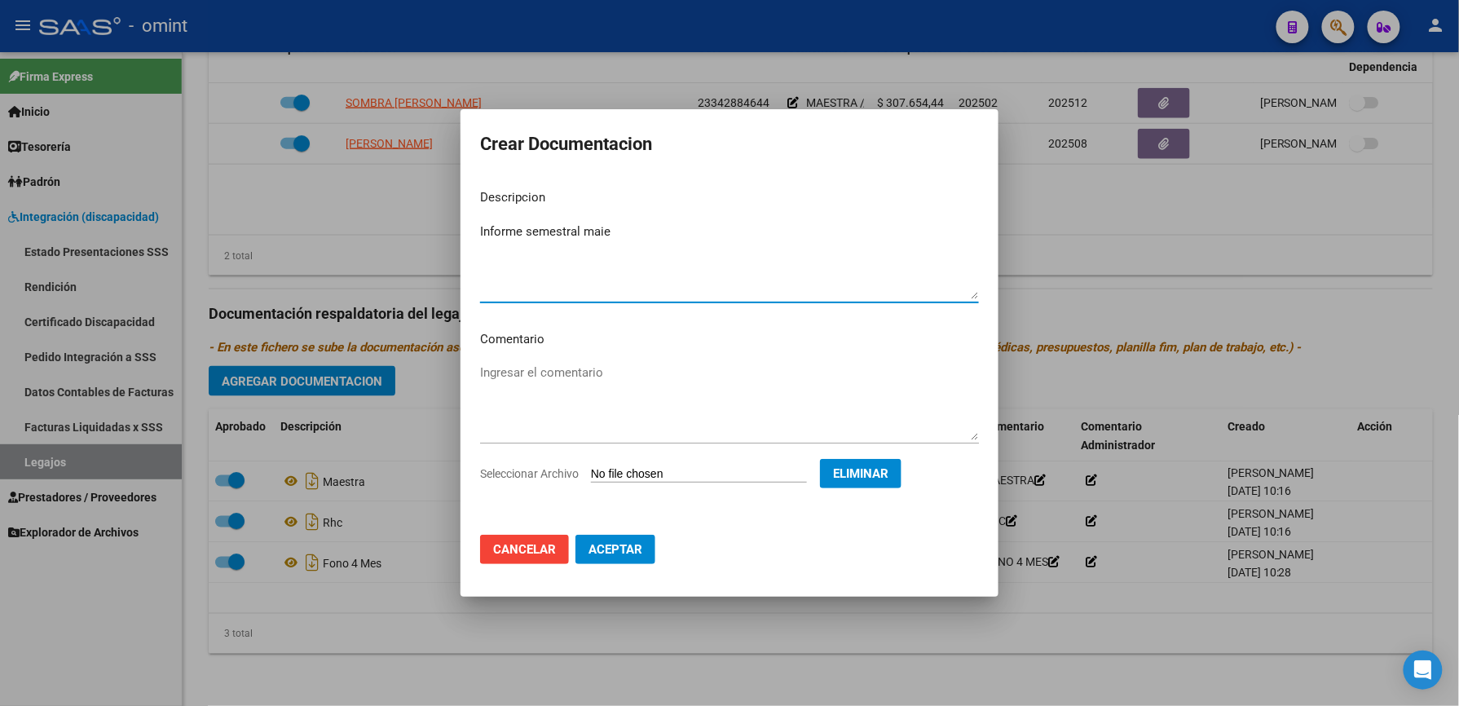
type textarea "Informe semestral maie"
click at [600, 549] on span "Aceptar" at bounding box center [615, 549] width 54 height 15
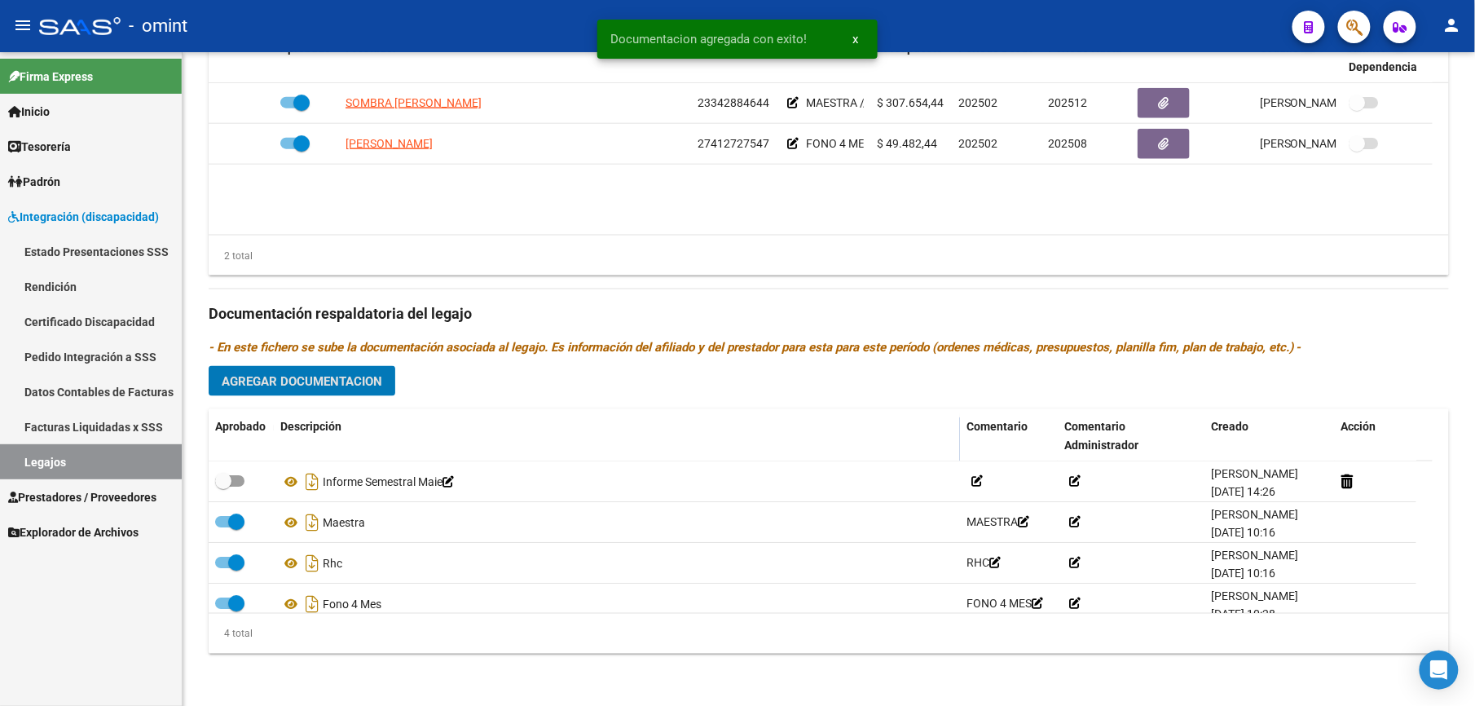
scroll to position [698, 0]
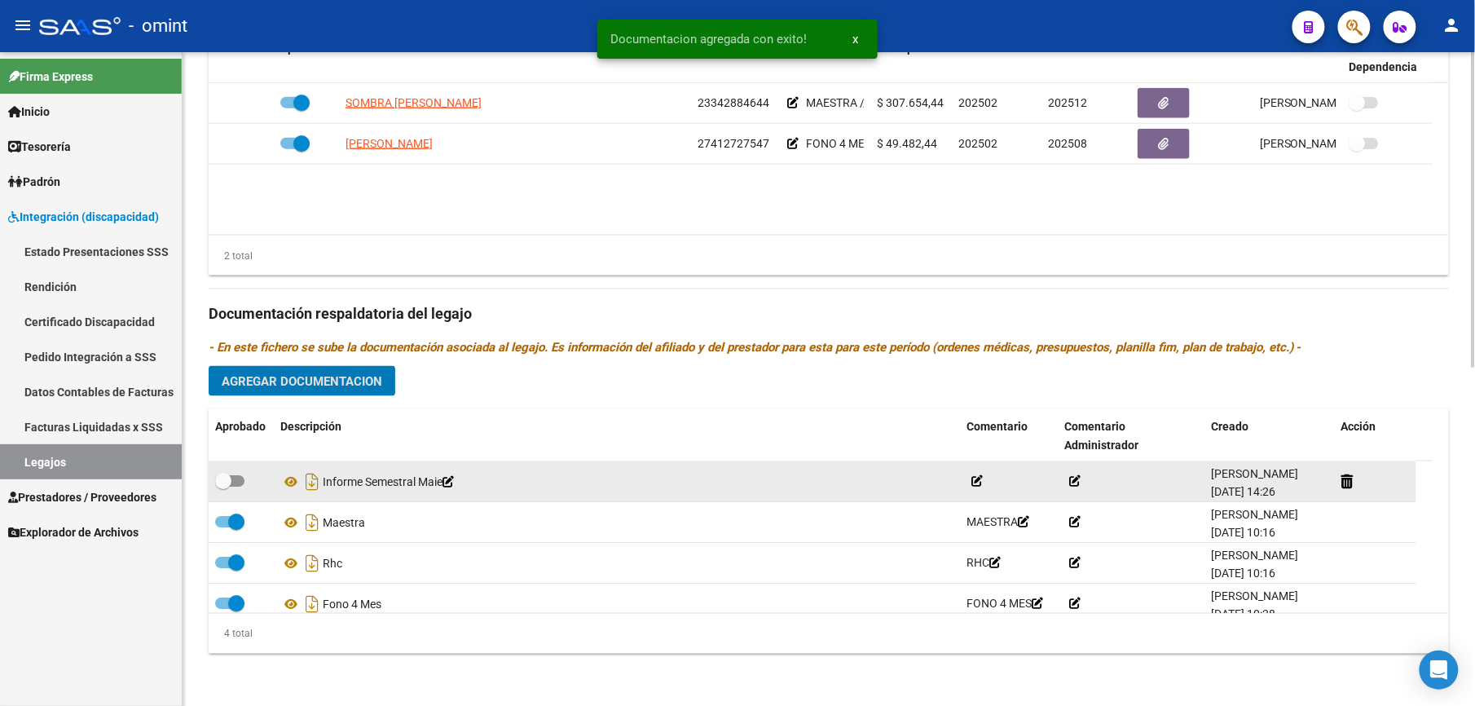
drag, startPoint x: 231, startPoint y: 487, endPoint x: 245, endPoint y: 477, distance: 16.8
click at [239, 484] on label at bounding box center [229, 481] width 29 height 20
click at [223, 487] on input "checkbox" at bounding box center [222, 487] width 1 height 1
checkbox input "true"
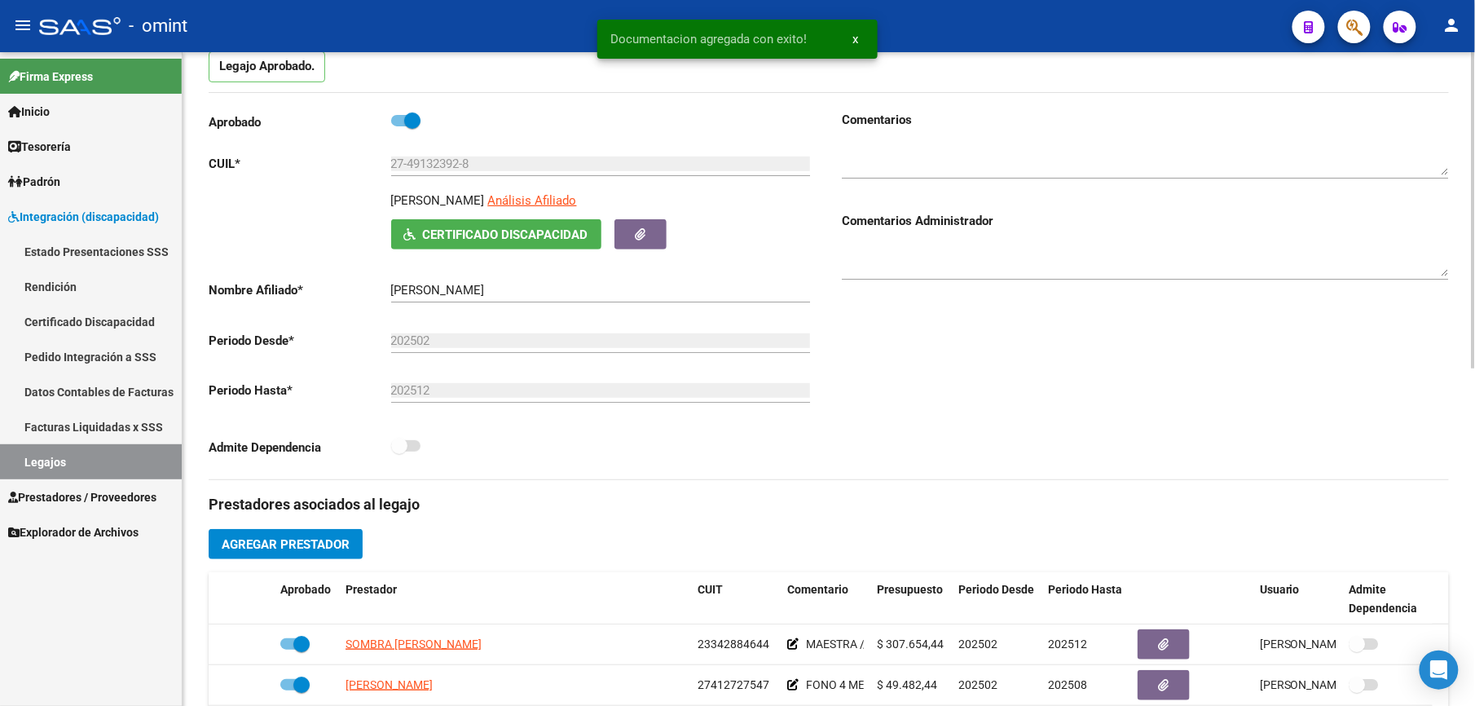
scroll to position [0, 0]
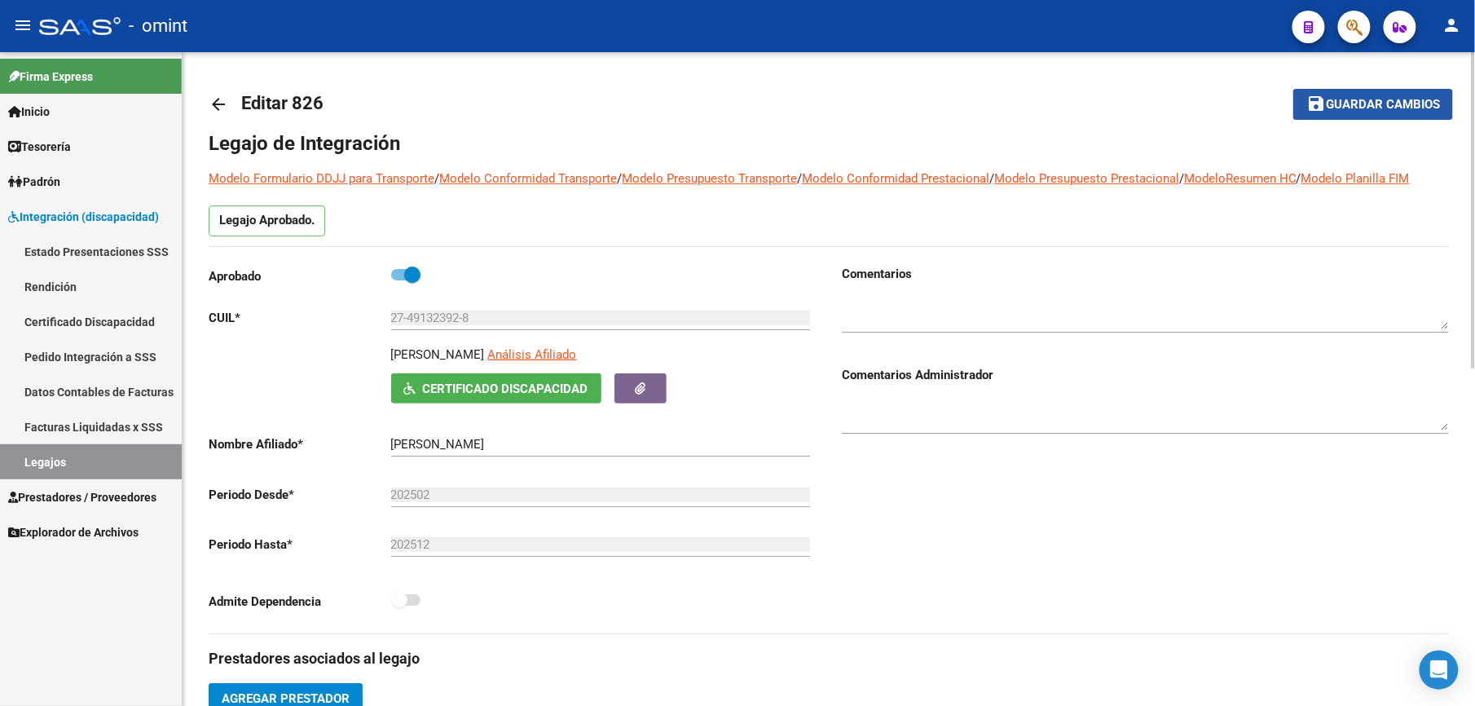
click at [1396, 104] on span "Guardar cambios" at bounding box center [1383, 105] width 114 height 15
click at [1359, 102] on span "Guardar cambios" at bounding box center [1383, 105] width 114 height 15
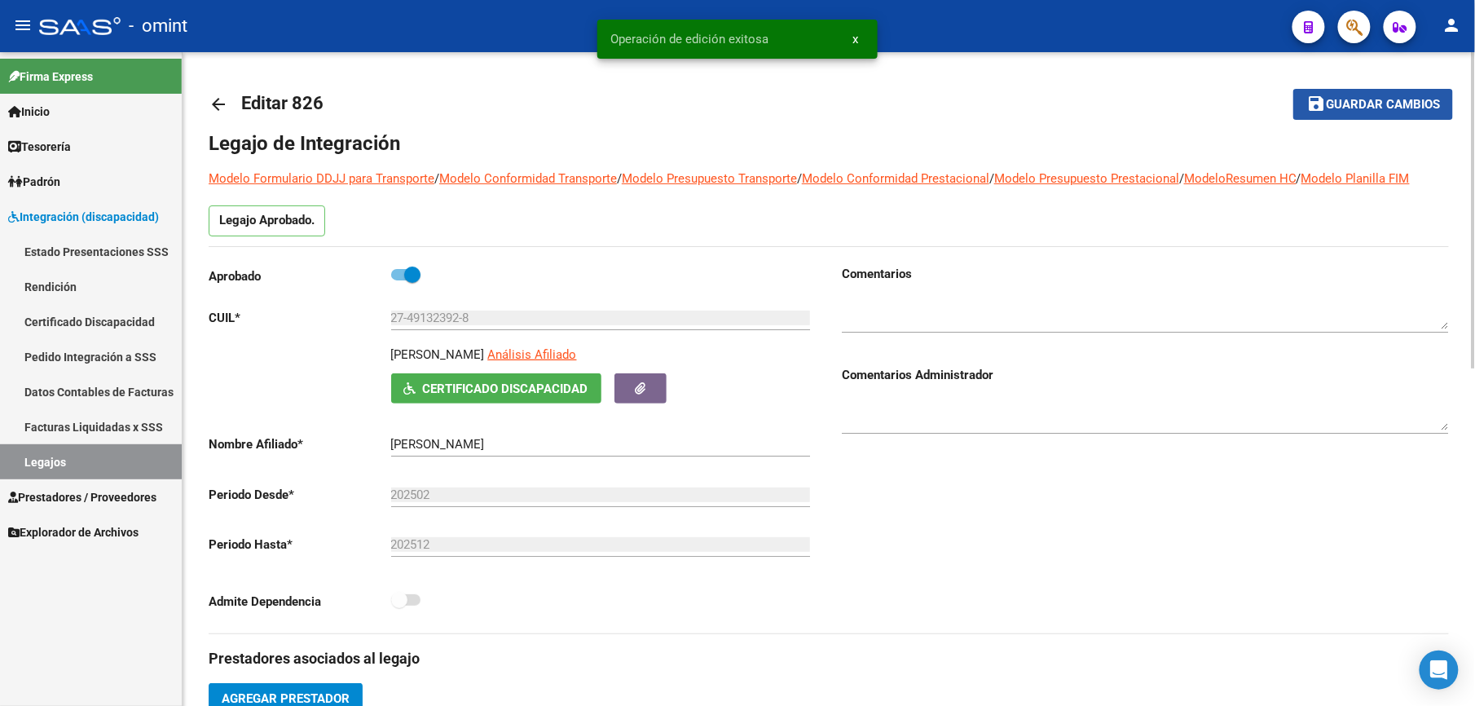
click at [1384, 111] on span "Guardar cambios" at bounding box center [1383, 105] width 114 height 15
click at [37, 460] on link "Legajos" at bounding box center [91, 461] width 182 height 35
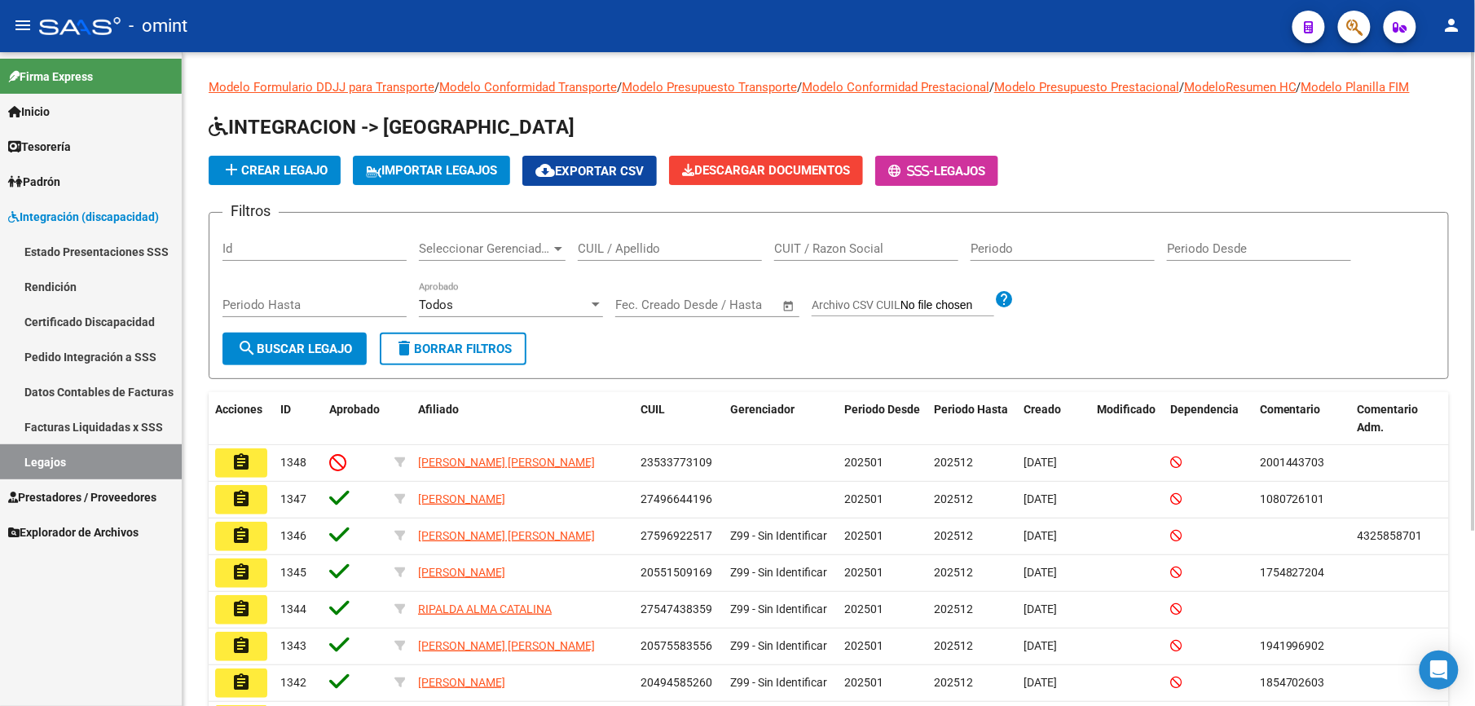
click at [630, 249] on input "CUIL / Apellido" at bounding box center [670, 248] width 184 height 15
paste input "20565216644"
type input "20565216644"
click at [298, 346] on span "search Buscar Legajo" at bounding box center [294, 348] width 115 height 15
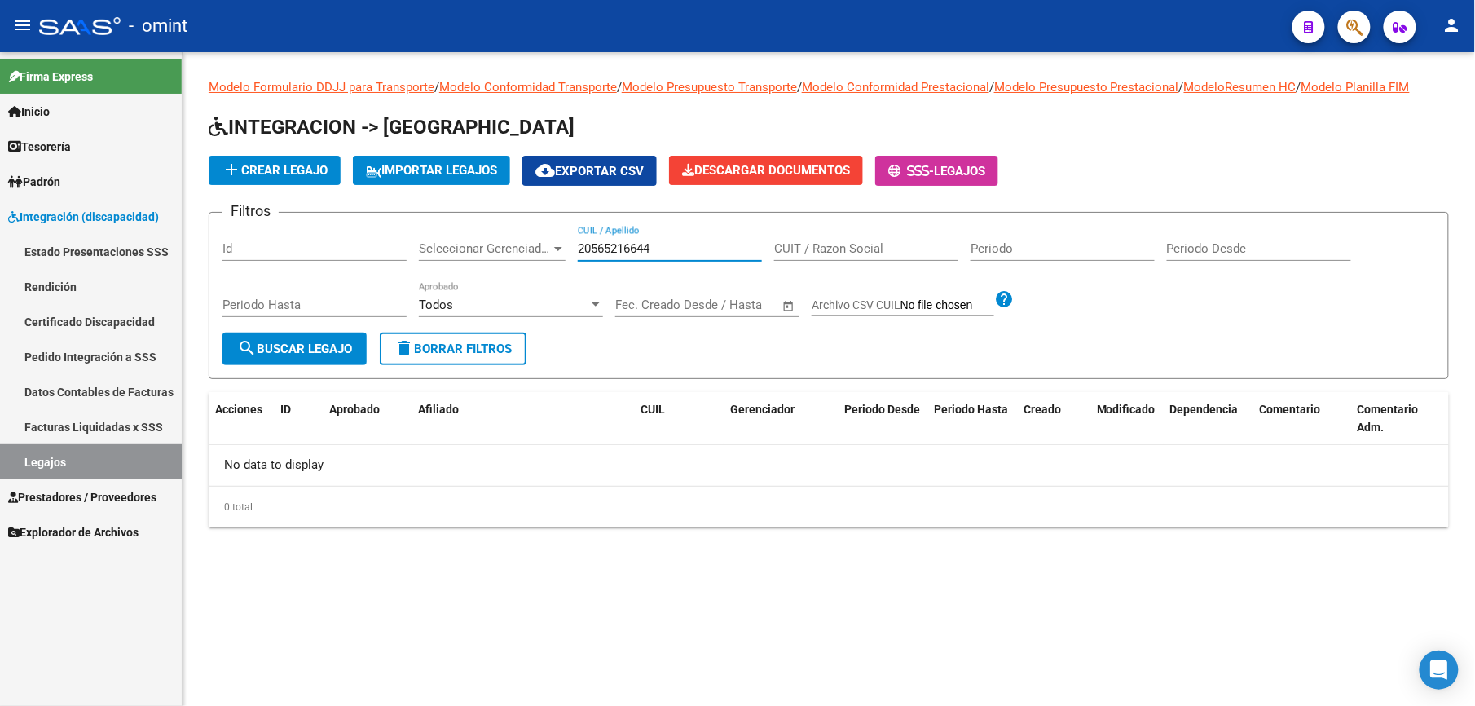
click at [656, 255] on input "20565216644" at bounding box center [670, 248] width 184 height 15
drag, startPoint x: 654, startPoint y: 248, endPoint x: 551, endPoint y: 236, distance: 103.3
click at [551, 236] on div "Filtros Id Seleccionar Gerenciador Seleccionar Gerenciador 20565216644 CUIL / A…" at bounding box center [828, 279] width 1213 height 107
paste input "20565216644"
click at [284, 346] on span "search Buscar Legajo" at bounding box center [294, 348] width 115 height 15
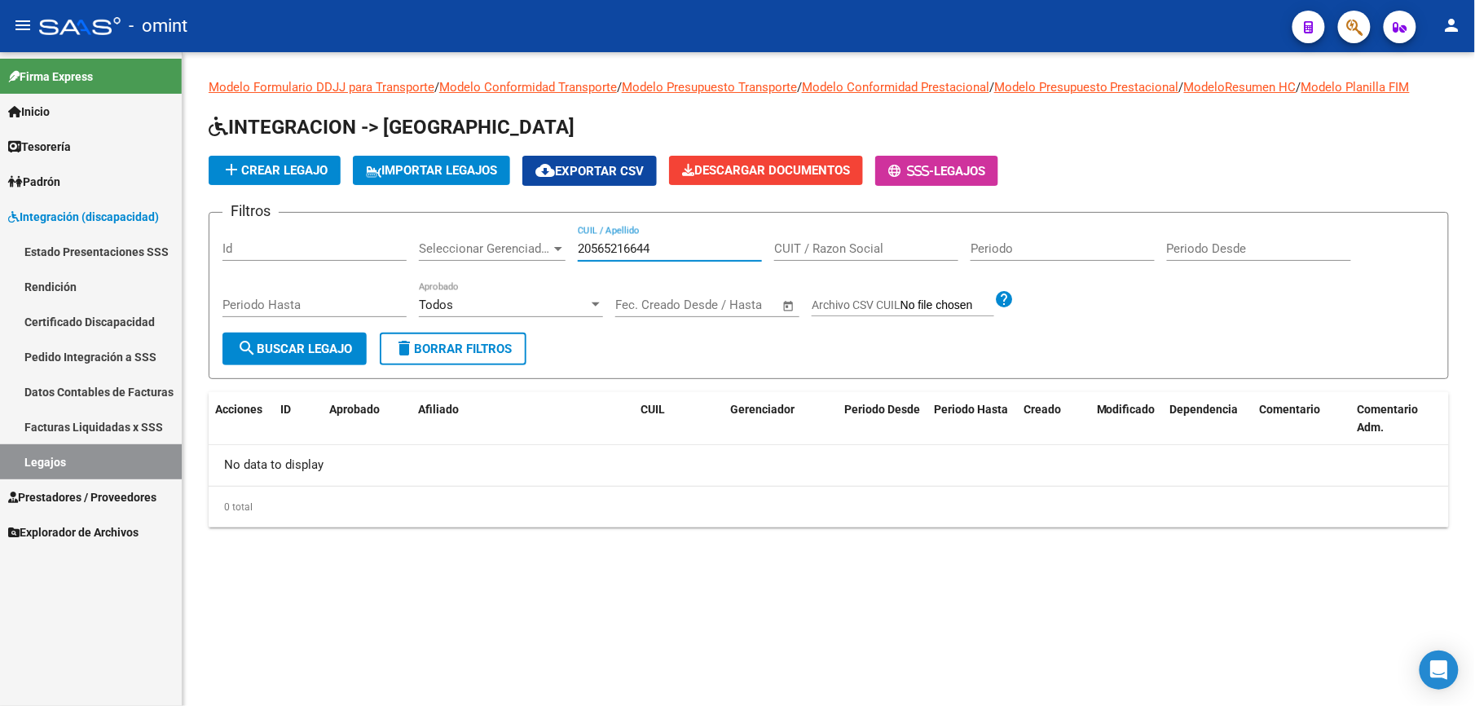
drag, startPoint x: 666, startPoint y: 248, endPoint x: 556, endPoint y: 277, distance: 113.9
click at [556, 277] on div "Filtros Id Seleccionar Gerenciador Seleccionar Gerenciador 20565216644 CUIL / A…" at bounding box center [828, 279] width 1213 height 107
type input "[PERSON_NAME]"
drag, startPoint x: 653, startPoint y: 245, endPoint x: 509, endPoint y: 240, distance: 143.6
click at [509, 240] on div "Filtros Id Seleccionar Gerenciador Seleccionar Gerenciador [PERSON_NAME] CUIL /…" at bounding box center [828, 279] width 1213 height 107
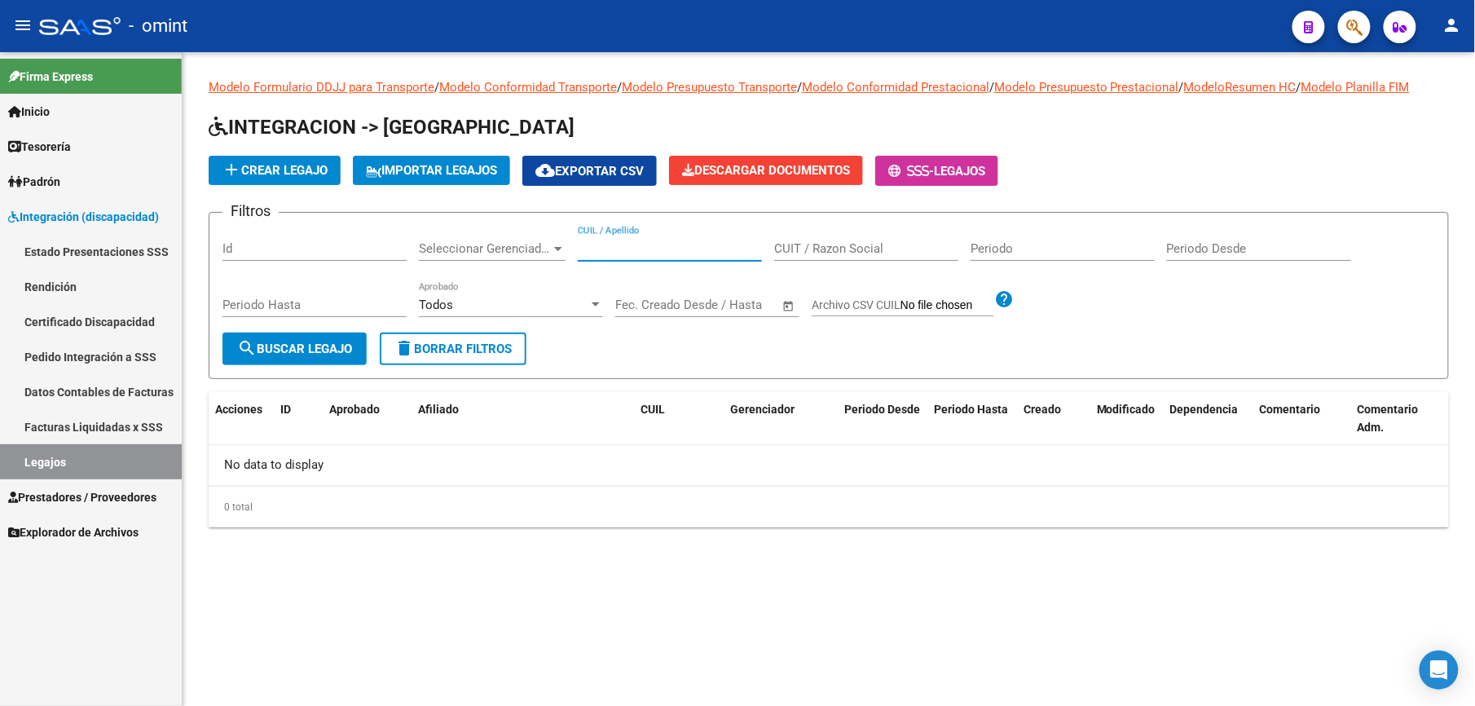
click at [50, 448] on link "Legajos" at bounding box center [91, 461] width 182 height 35
click at [660, 246] on input "CUIL / Apellido" at bounding box center [670, 248] width 184 height 15
paste input "20544411188"
type input "20544411188"
click at [290, 340] on button "search Buscar Legajo" at bounding box center [294, 349] width 144 height 33
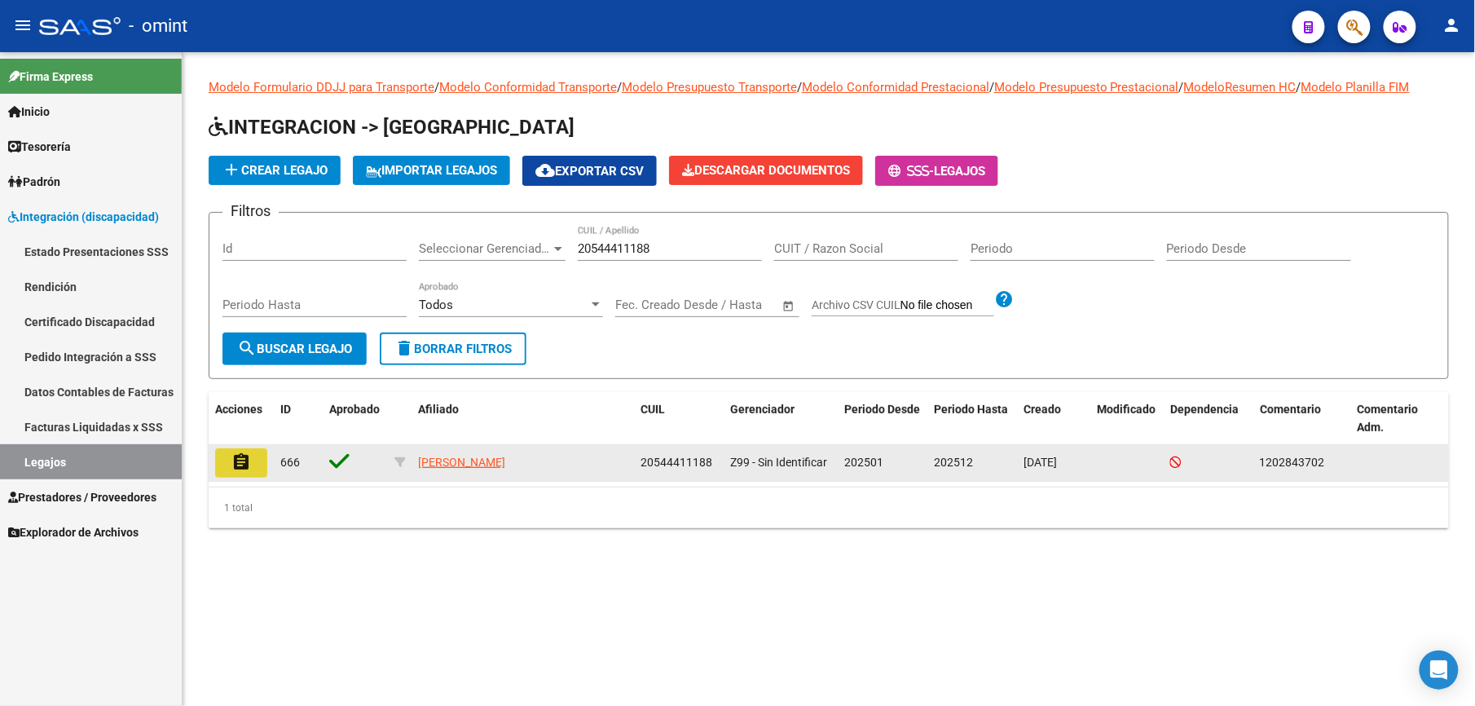
click at [243, 457] on mat-icon "assignment" at bounding box center [241, 462] width 20 height 20
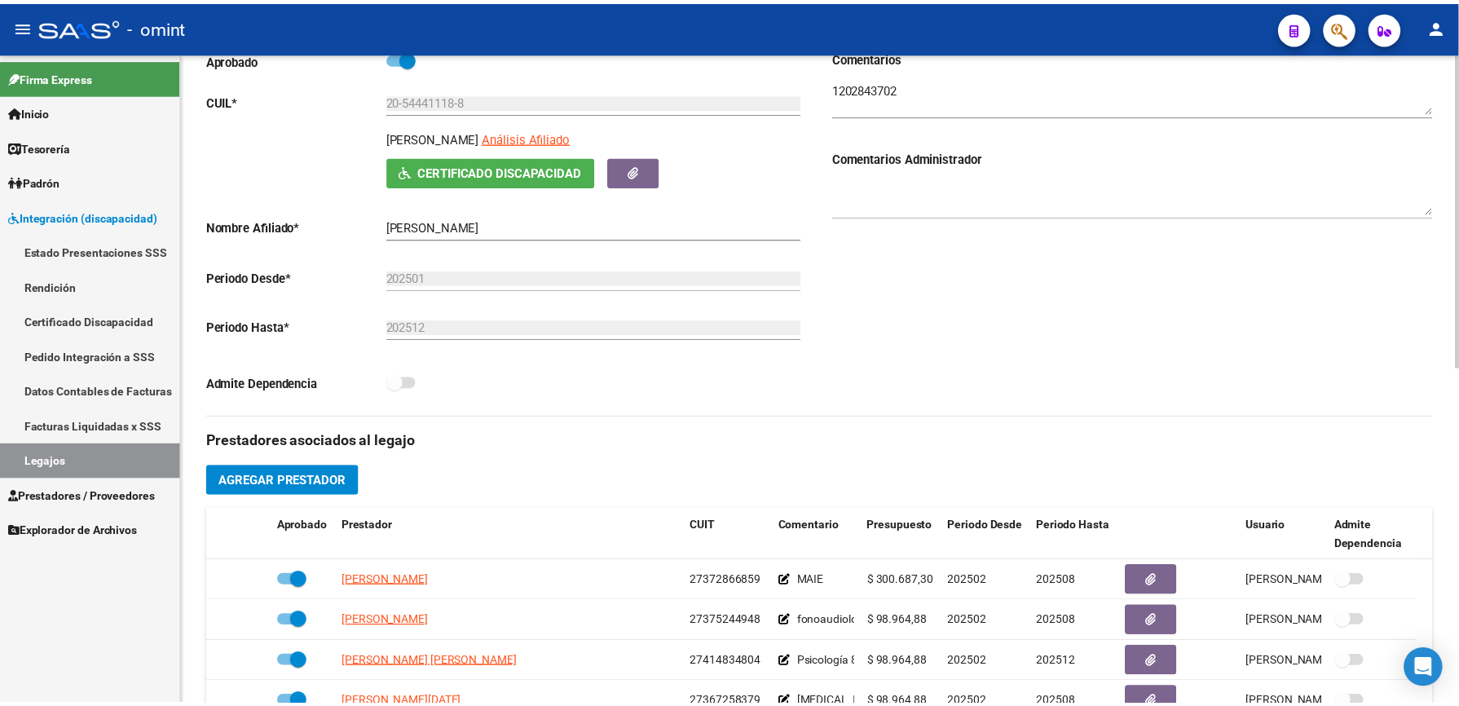
scroll to position [326, 0]
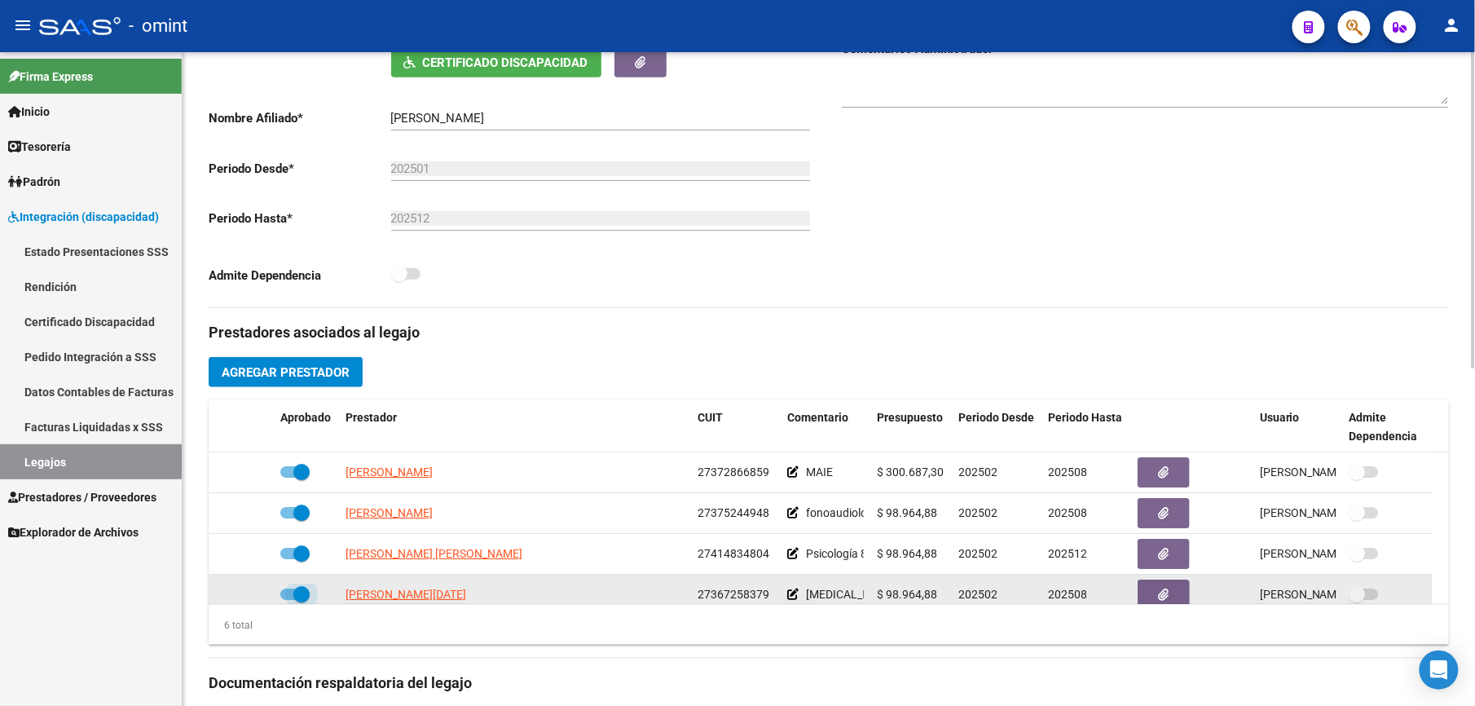
click at [287, 595] on span at bounding box center [294, 593] width 29 height 11
click at [288, 600] on input "checkbox" at bounding box center [288, 600] width 1 height 1
checkbox input "false"
click at [251, 597] on icon at bounding box center [250, 593] width 11 height 11
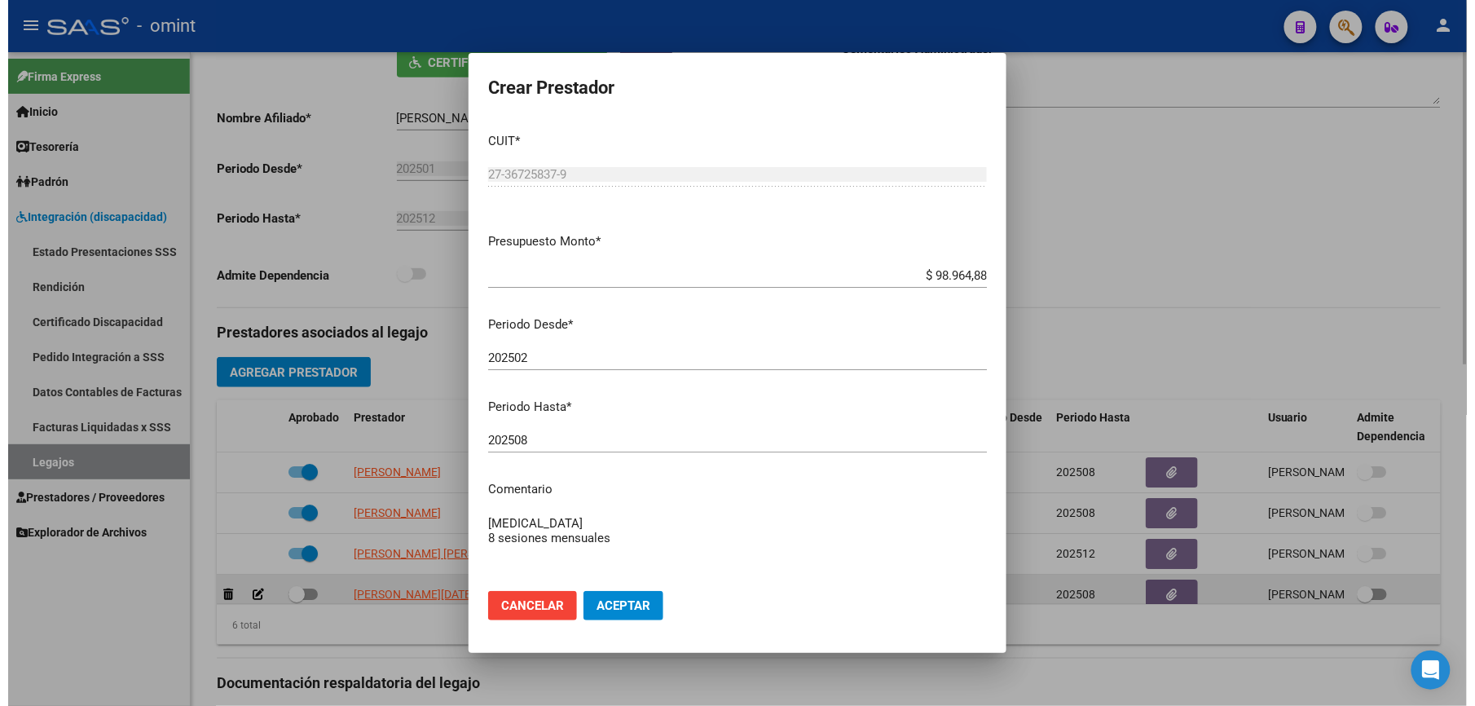
scroll to position [343, 0]
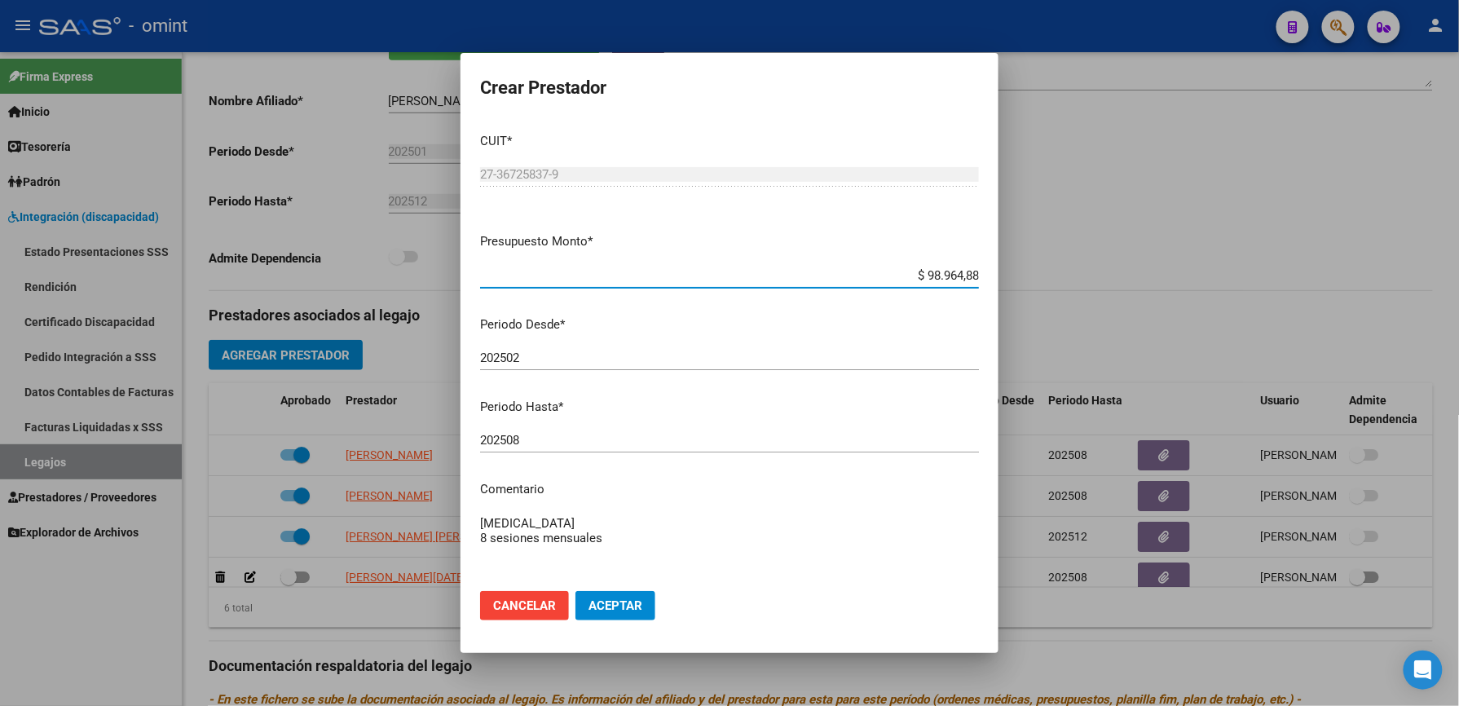
click at [533, 435] on input "202508" at bounding box center [729, 440] width 499 height 15
type input "202512"
click at [628, 540] on textarea "[MEDICAL_DATA] 8 sesiones mensuales" at bounding box center [729, 552] width 499 height 77
paste textarea "35478160/01"
click at [781, 546] on textarea "[MEDICAL_DATA] 8 sesiones mensuales // según caso 35478160/01" at bounding box center [729, 552] width 499 height 77
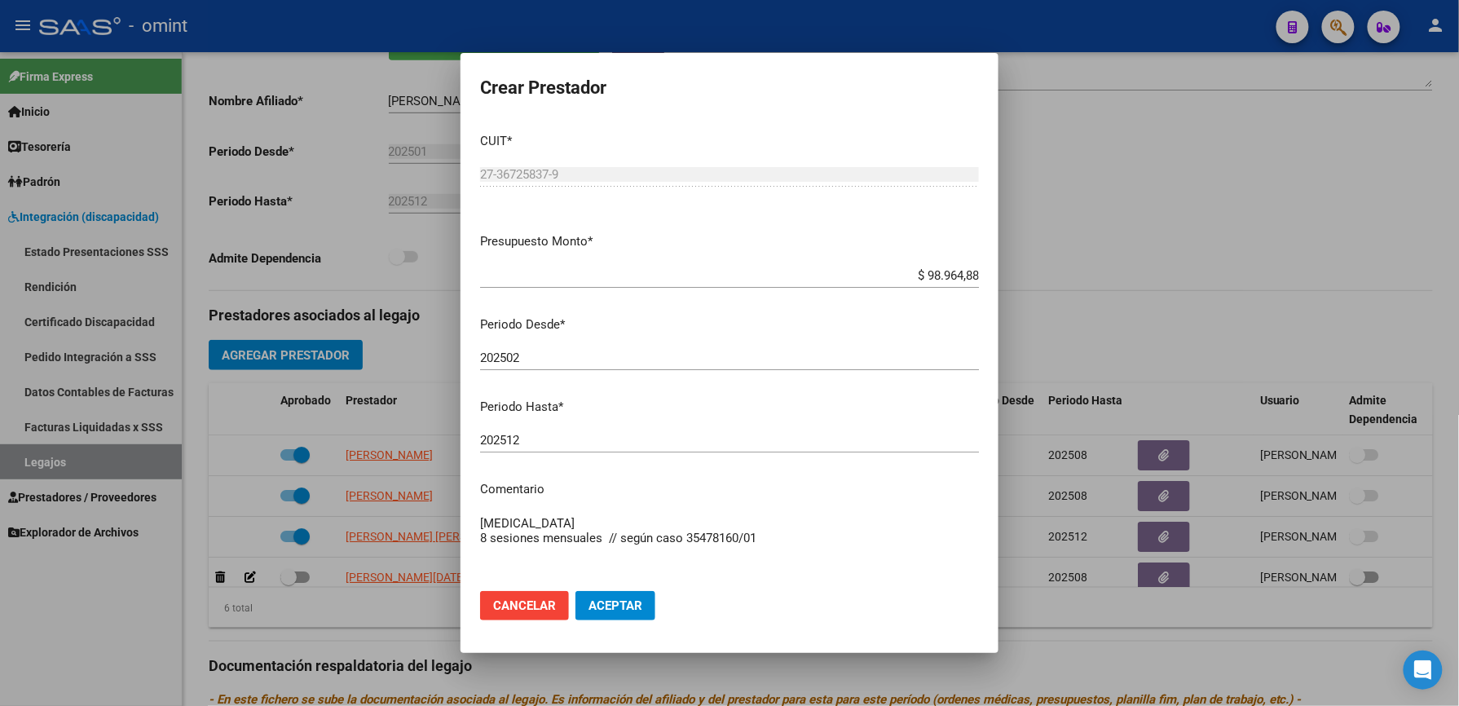
click at [790, 532] on textarea "[MEDICAL_DATA] 8 sesiones mensuales // según caso 35478160/01" at bounding box center [729, 552] width 499 height 77
type textarea "[MEDICAL_DATA] 8 sesiones mensuales // según caso 35478160/01 se extiende perio…"
click at [617, 605] on span "Aceptar" at bounding box center [615, 605] width 54 height 15
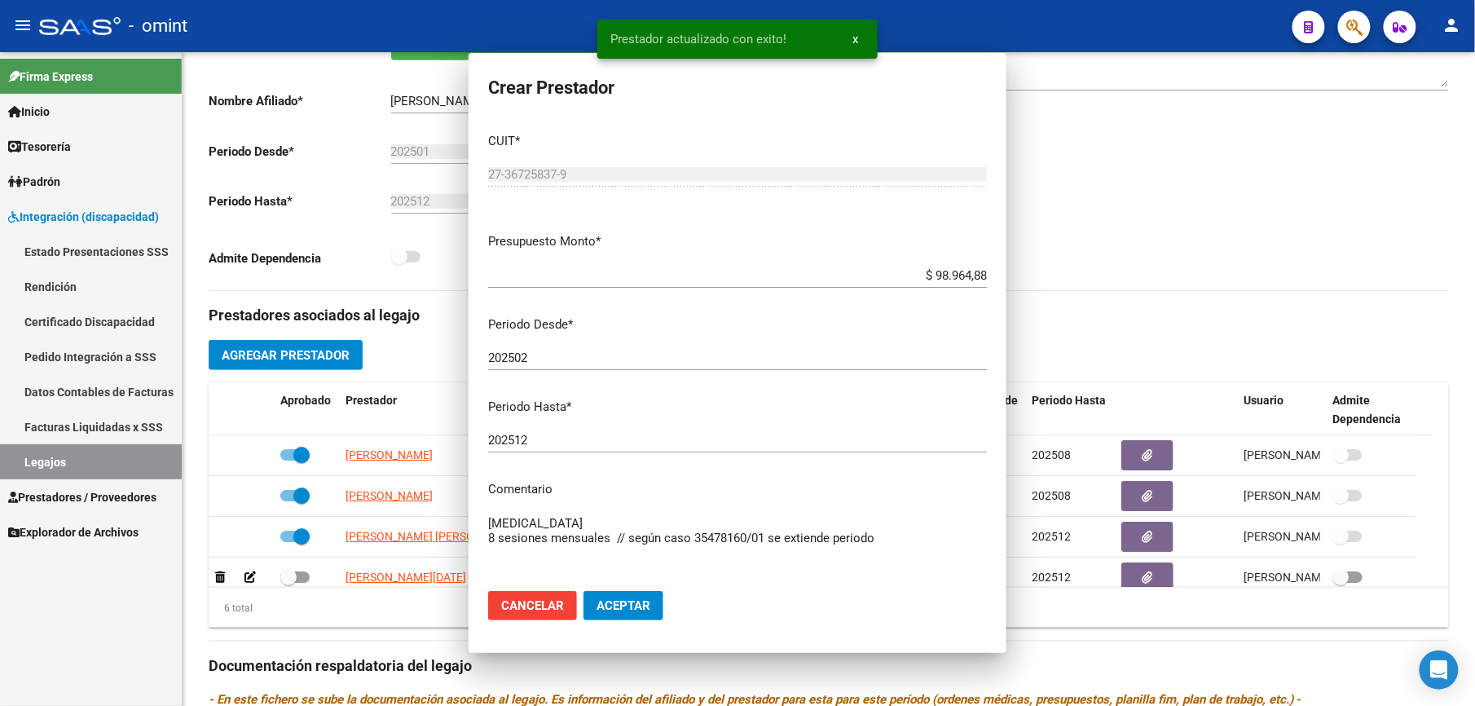
scroll to position [326, 0]
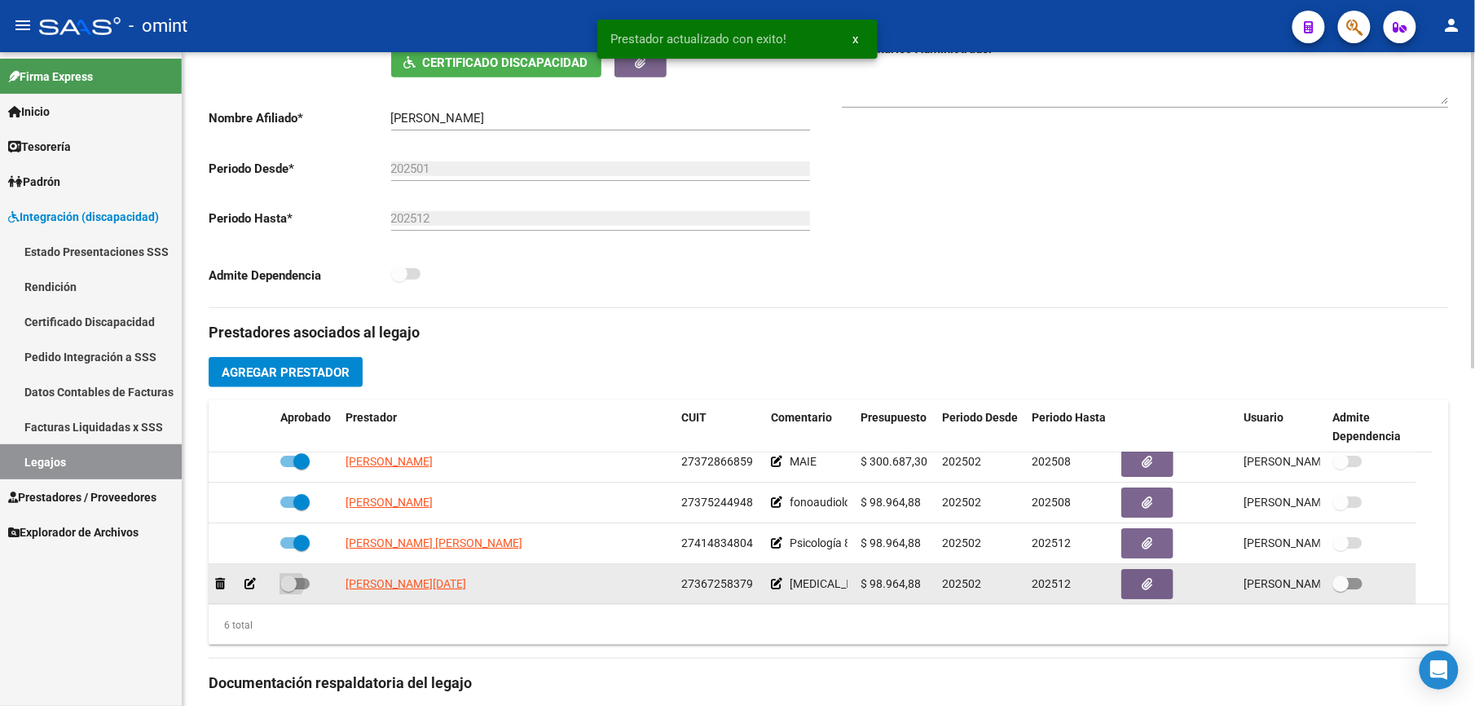
click at [300, 589] on span at bounding box center [294, 583] width 29 height 11
click at [289, 590] on input "checkbox" at bounding box center [288, 589] width 1 height 1
checkbox input "true"
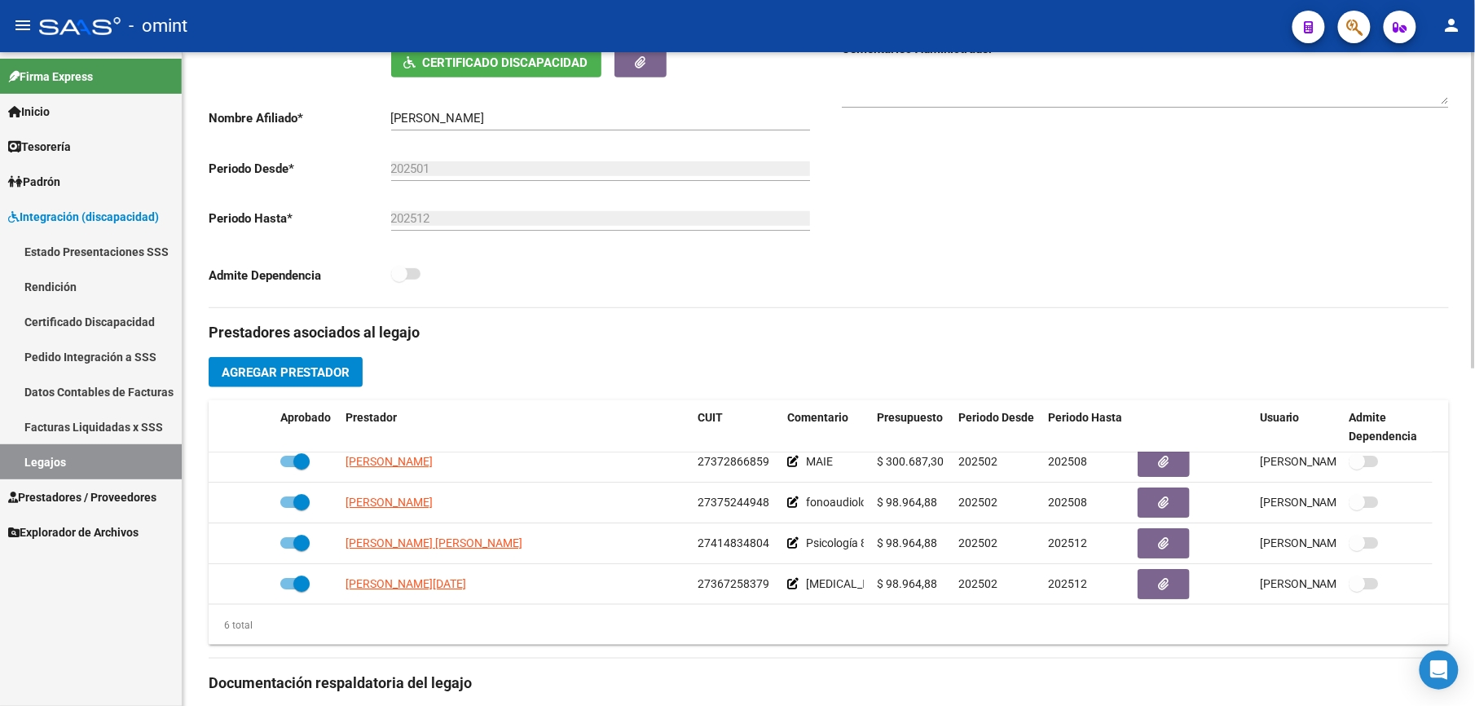
scroll to position [0, 0]
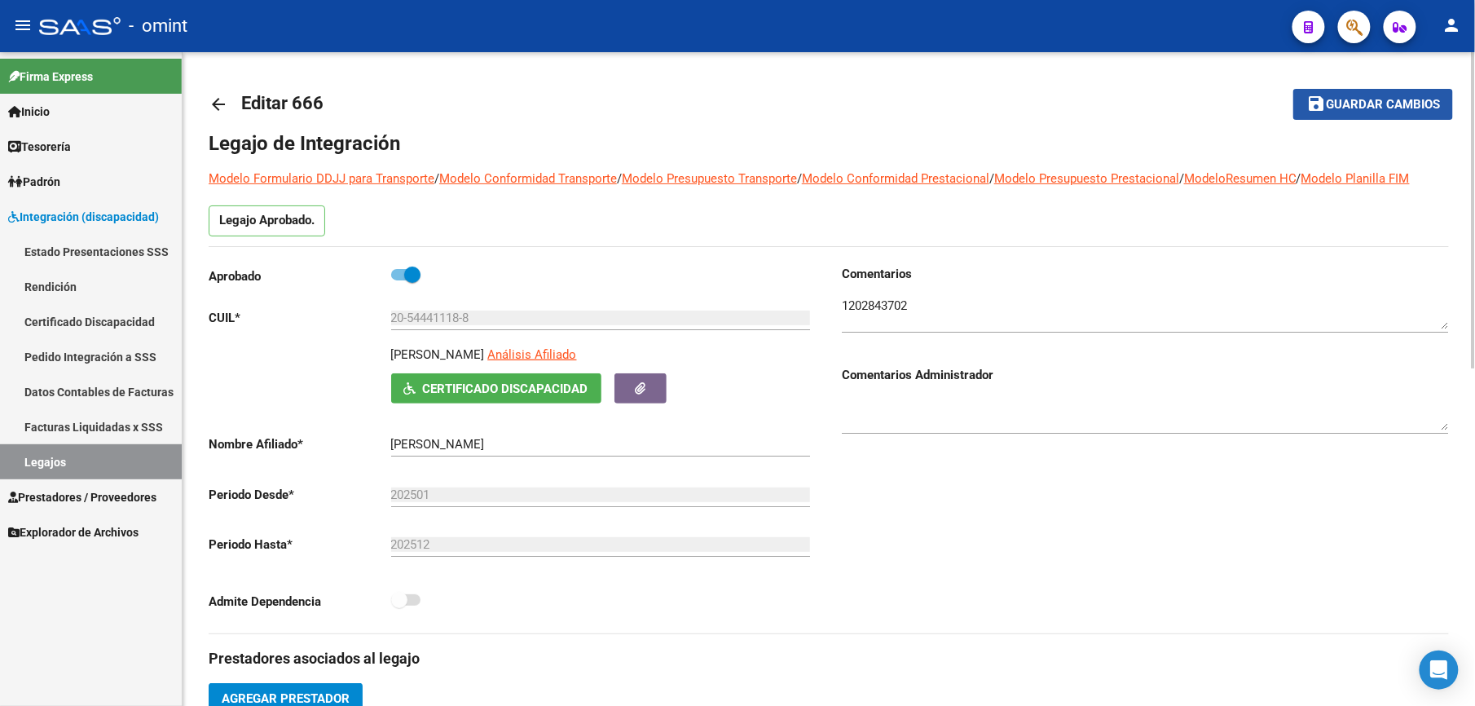
click at [1395, 98] on span "Guardar cambios" at bounding box center [1383, 105] width 114 height 15
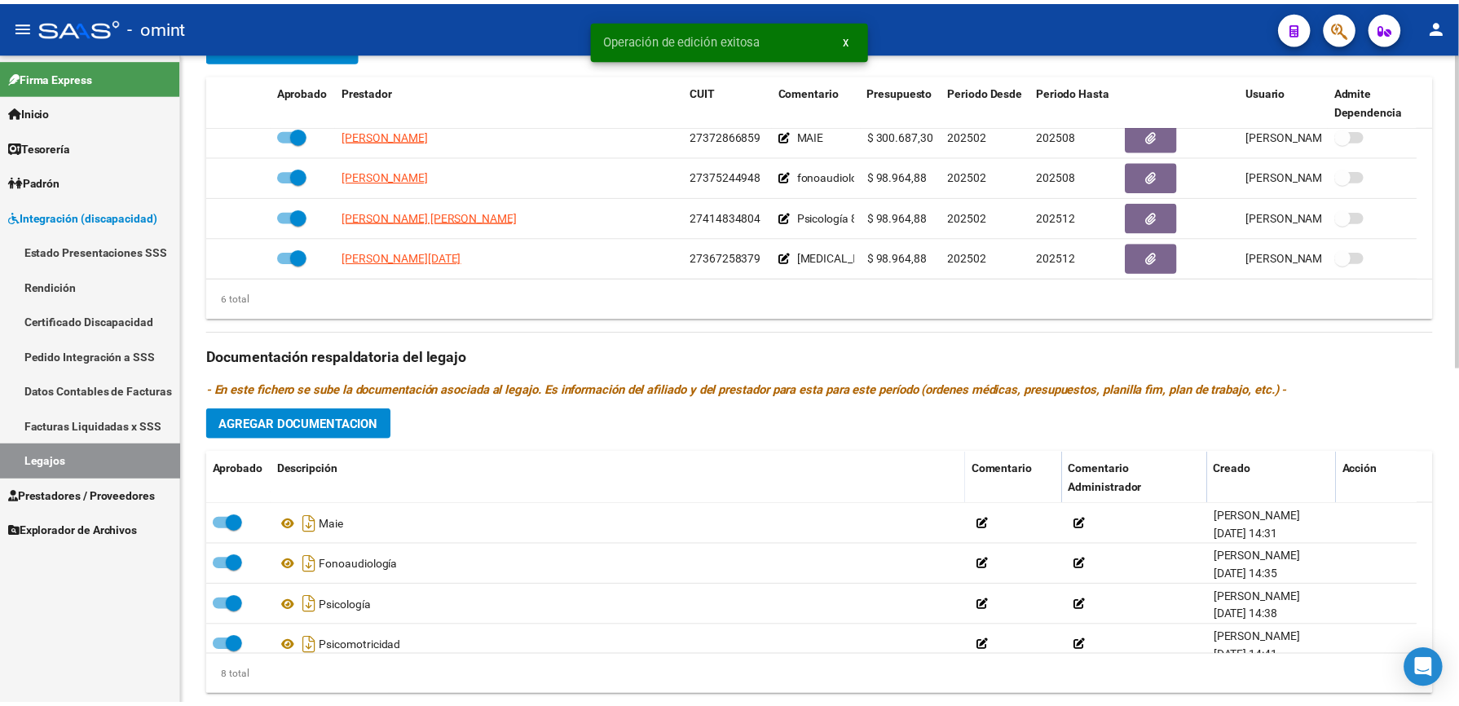
scroll to position [698, 0]
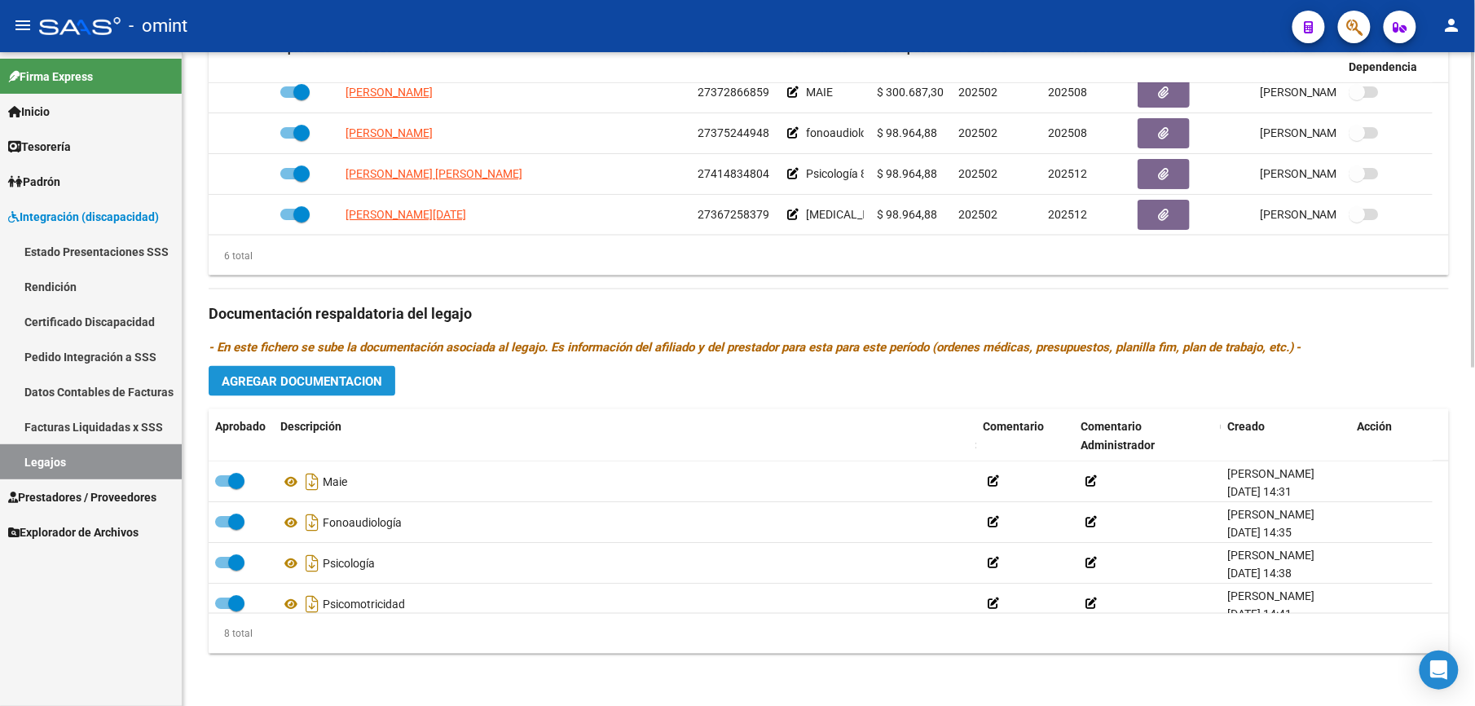
click at [303, 379] on span "Agregar Documentacion" at bounding box center [302, 381] width 161 height 15
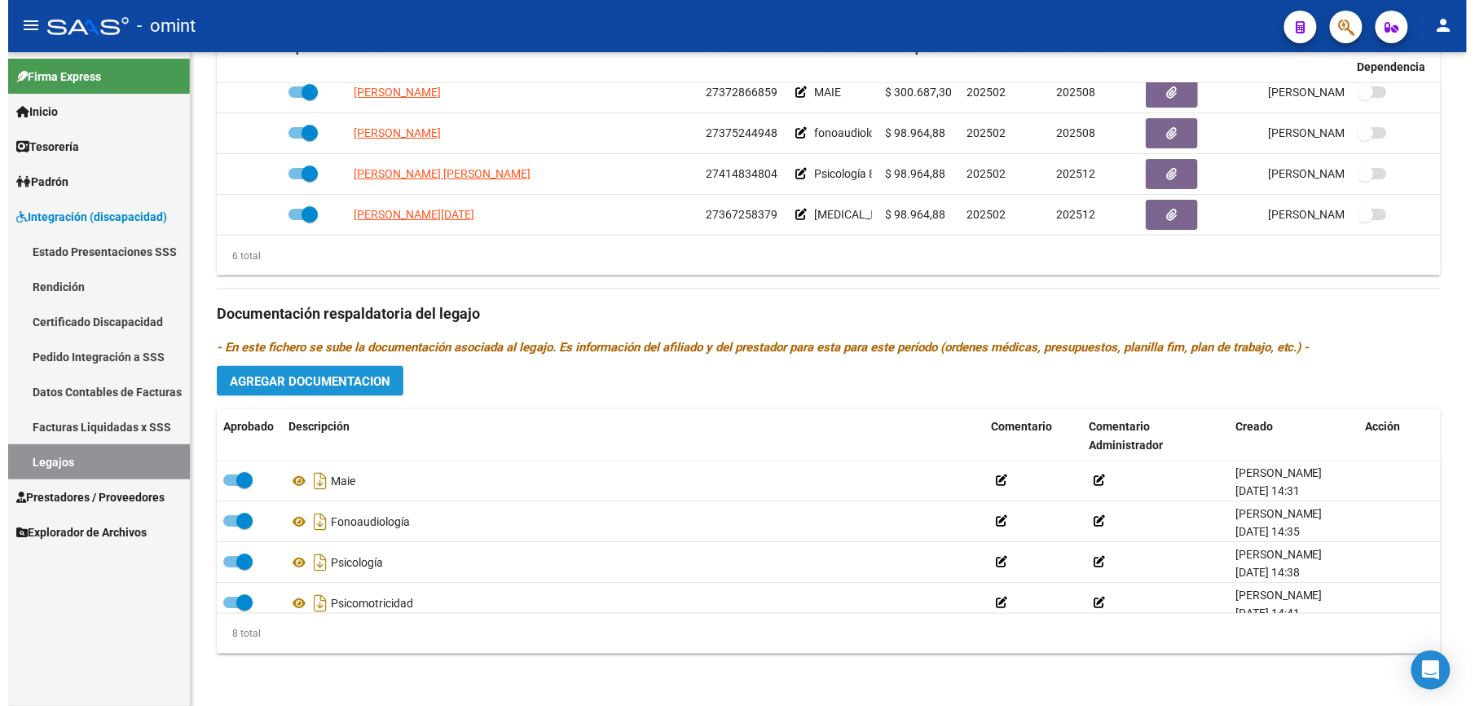
scroll to position [716, 0]
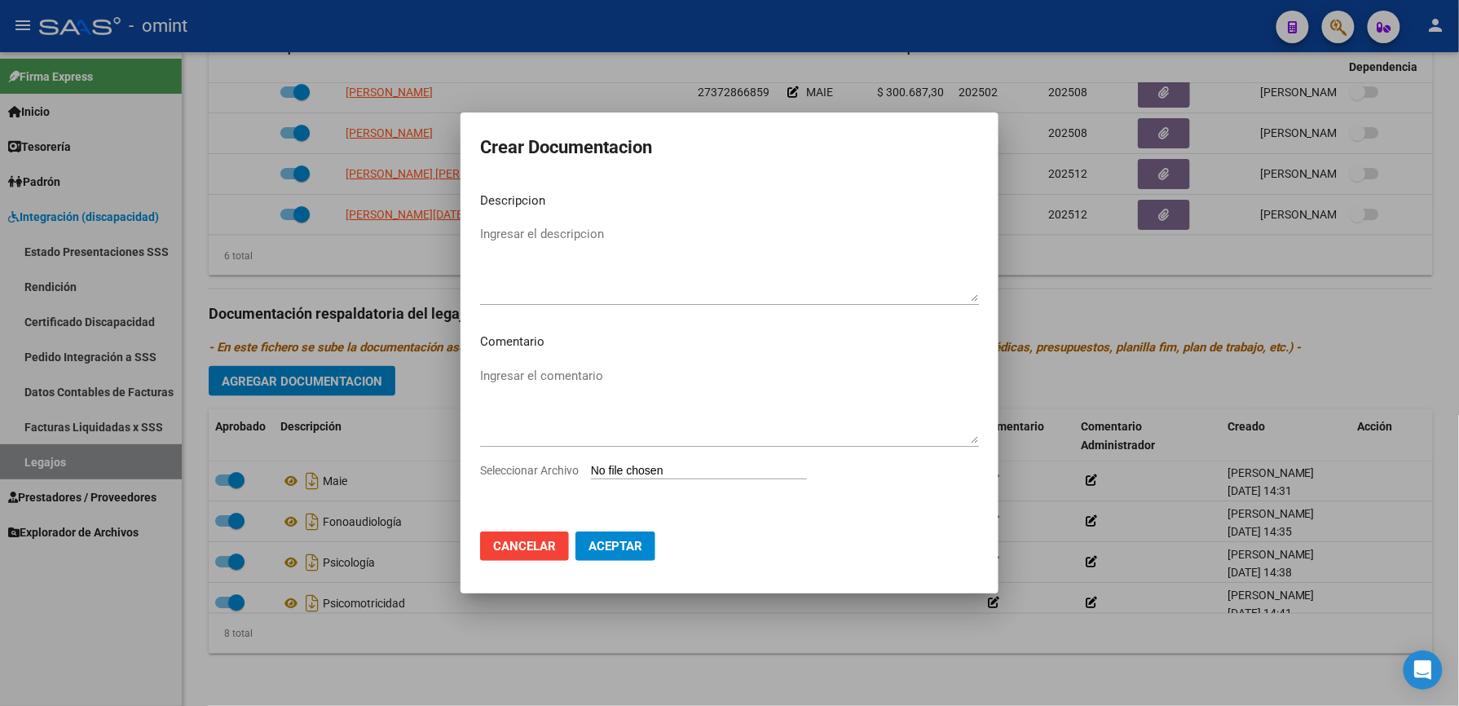
click at [683, 465] on input "Seleccionar Archivo" at bounding box center [699, 471] width 216 height 15
type input "C:\fakepath\PSM informe semestral.pdf"
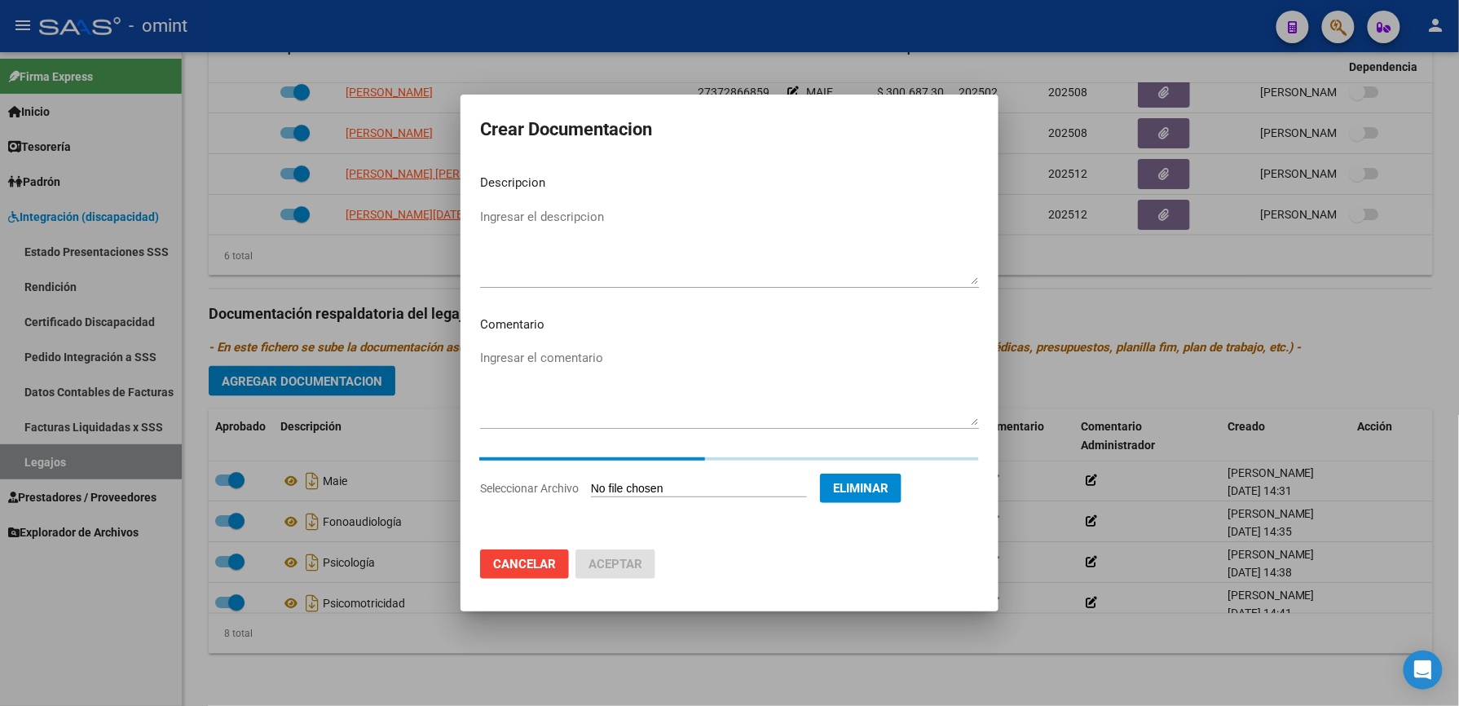
click at [528, 213] on textarea "Ingresar el descripcion" at bounding box center [729, 246] width 499 height 77
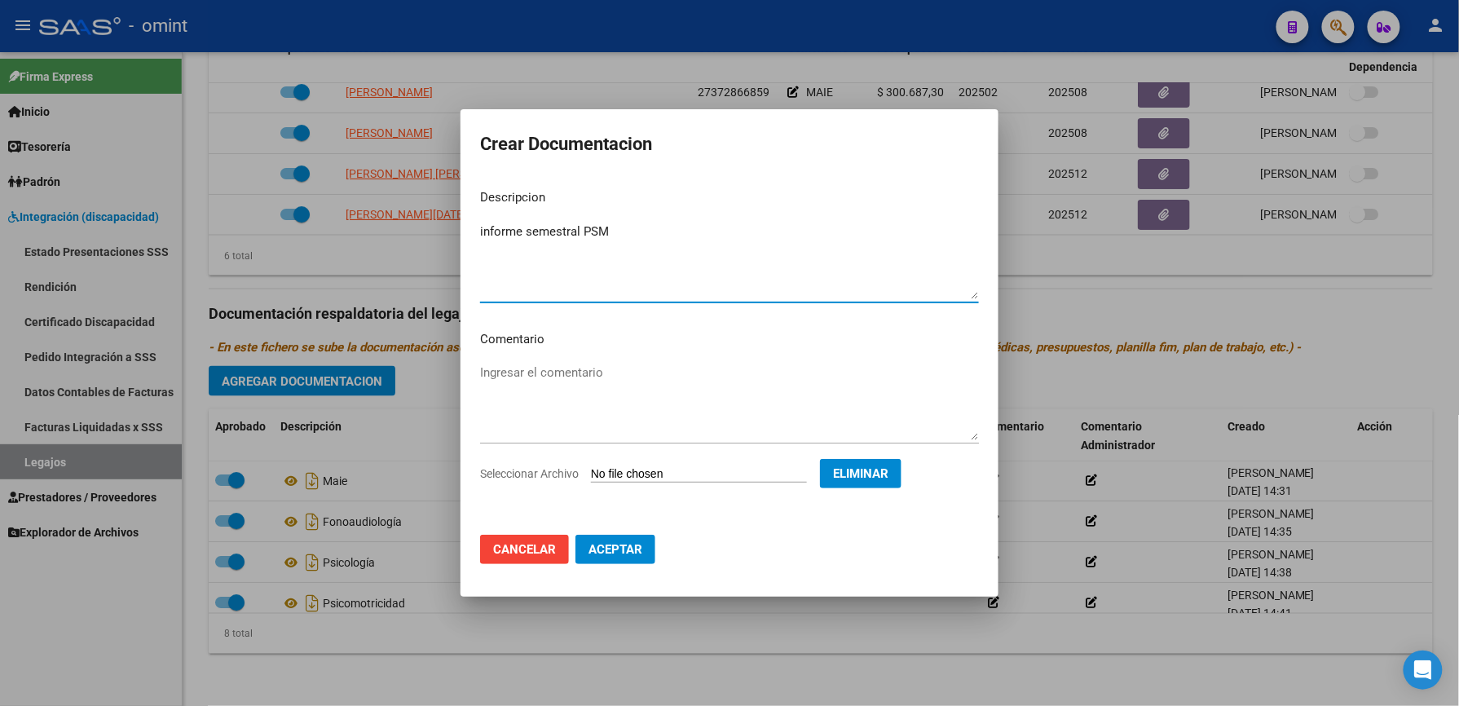
type textarea "informe semestral PSM"
click at [601, 548] on span "Aceptar" at bounding box center [615, 549] width 54 height 15
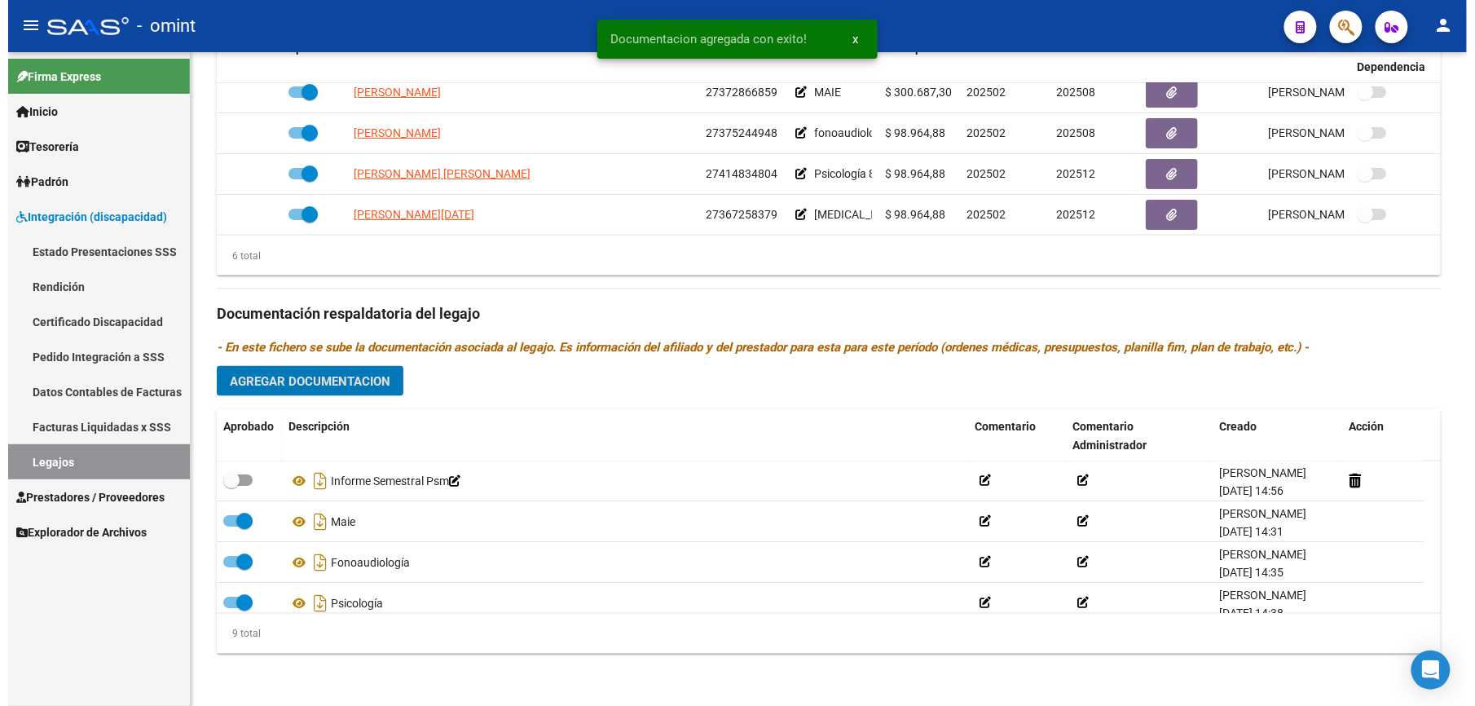
scroll to position [698, 0]
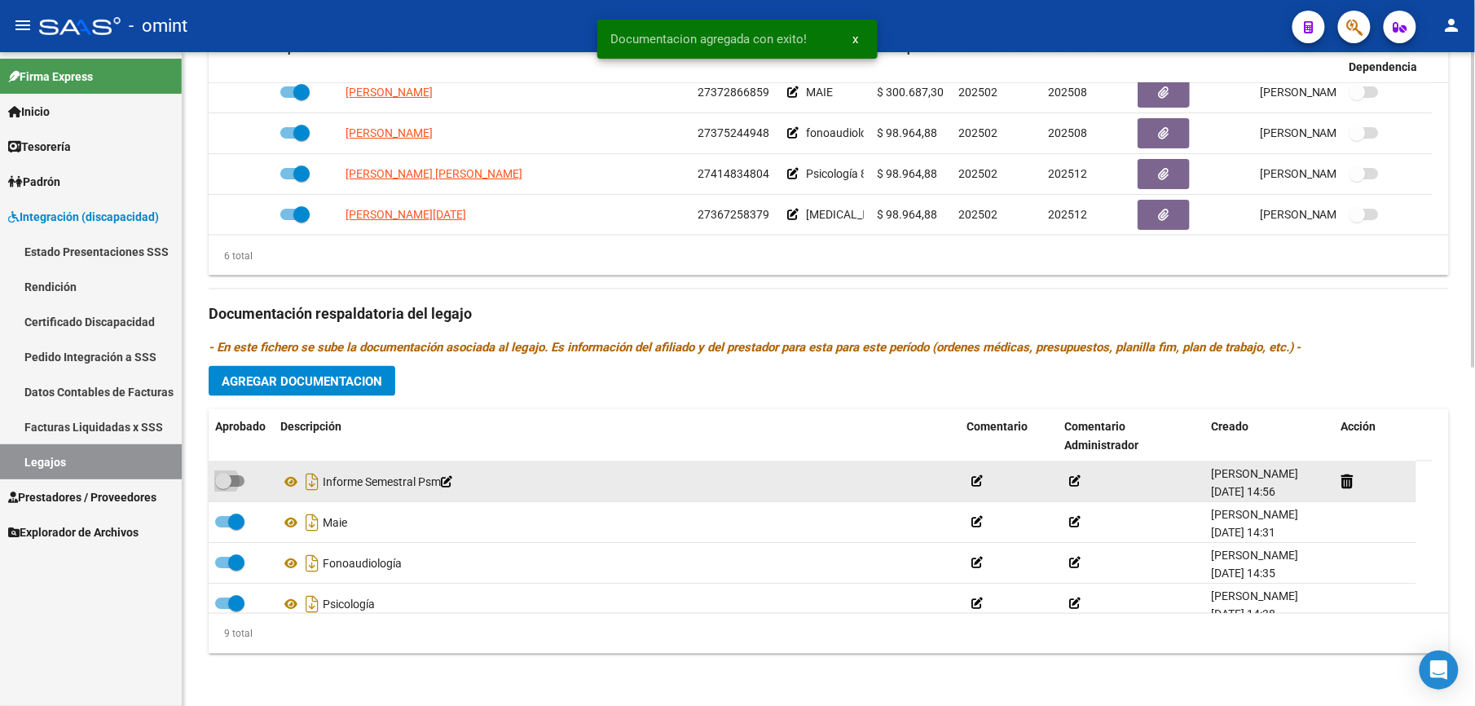
click at [242, 478] on span at bounding box center [229, 480] width 29 height 11
click at [223, 487] on input "checkbox" at bounding box center [222, 487] width 1 height 1
checkbox input "true"
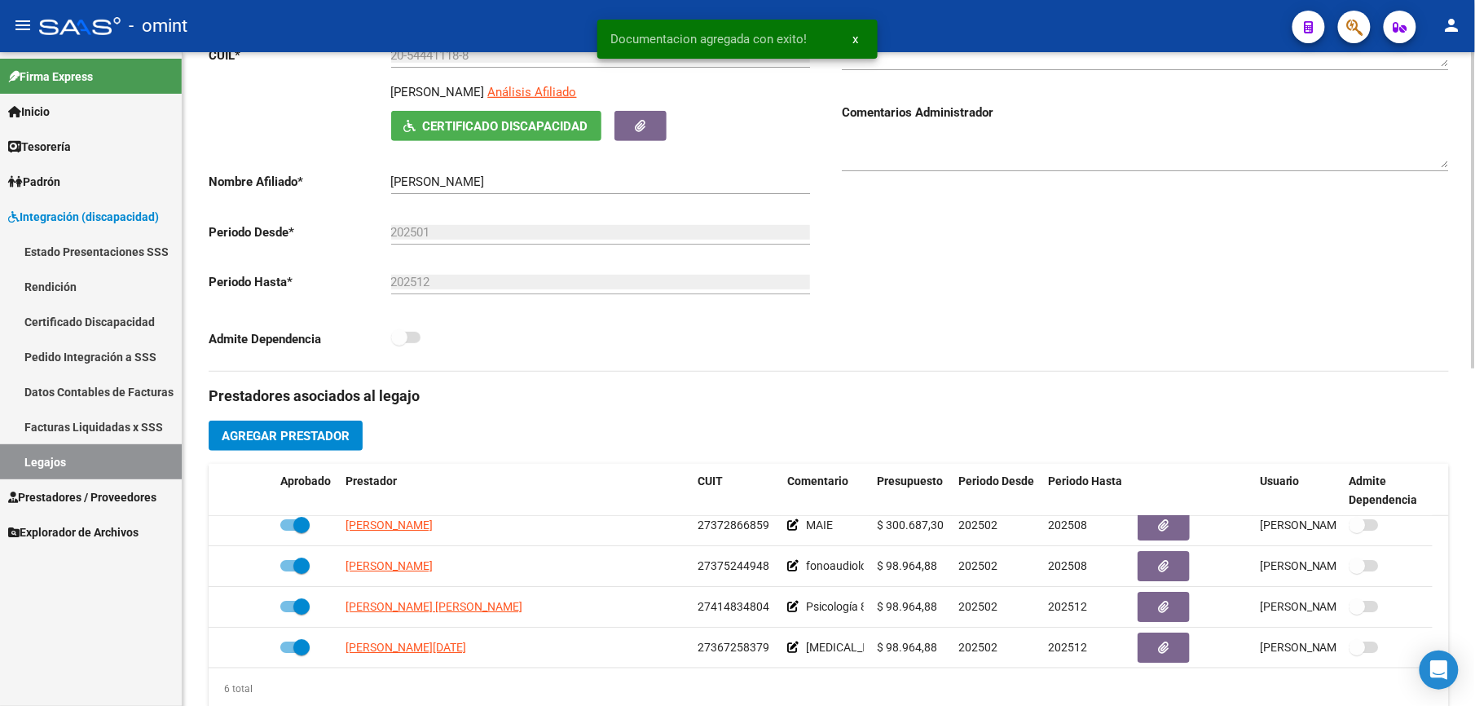
scroll to position [0, 0]
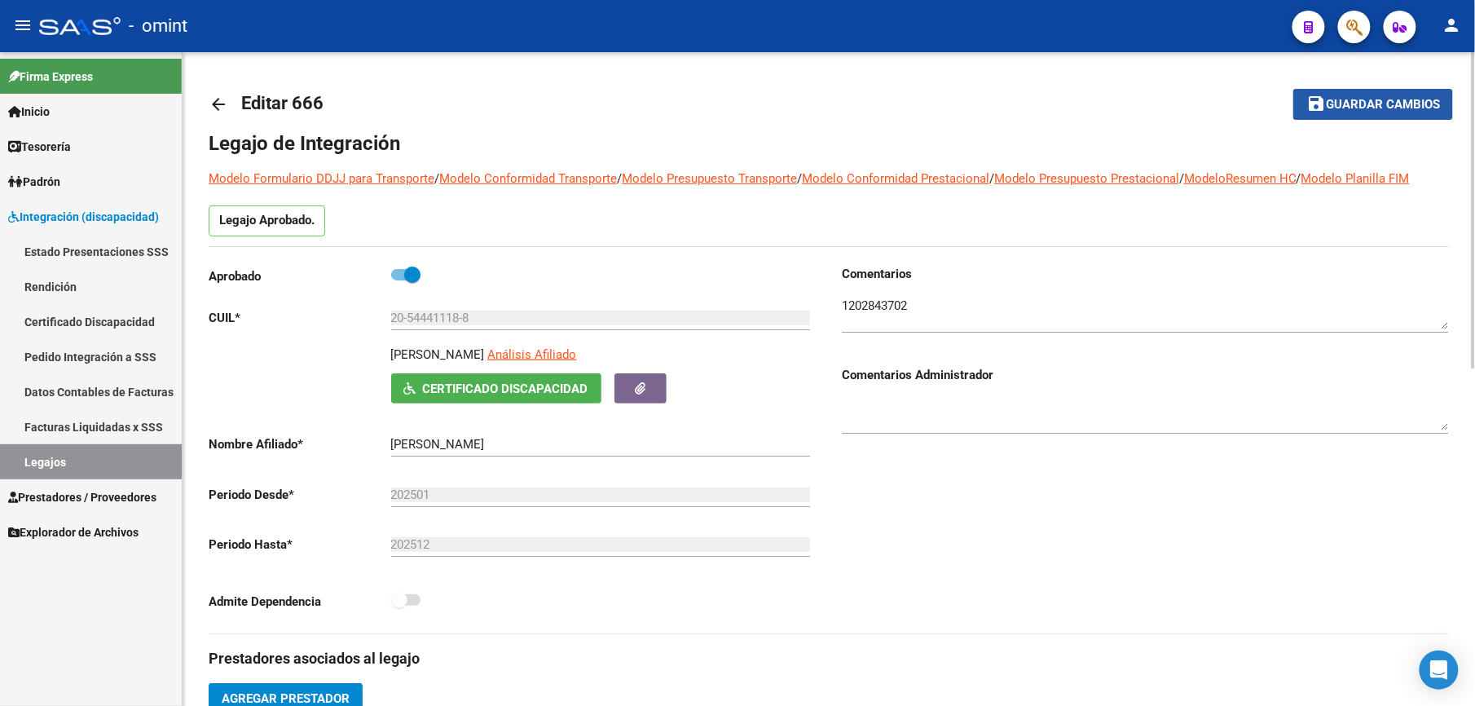
click at [1377, 108] on span "Guardar cambios" at bounding box center [1383, 105] width 114 height 15
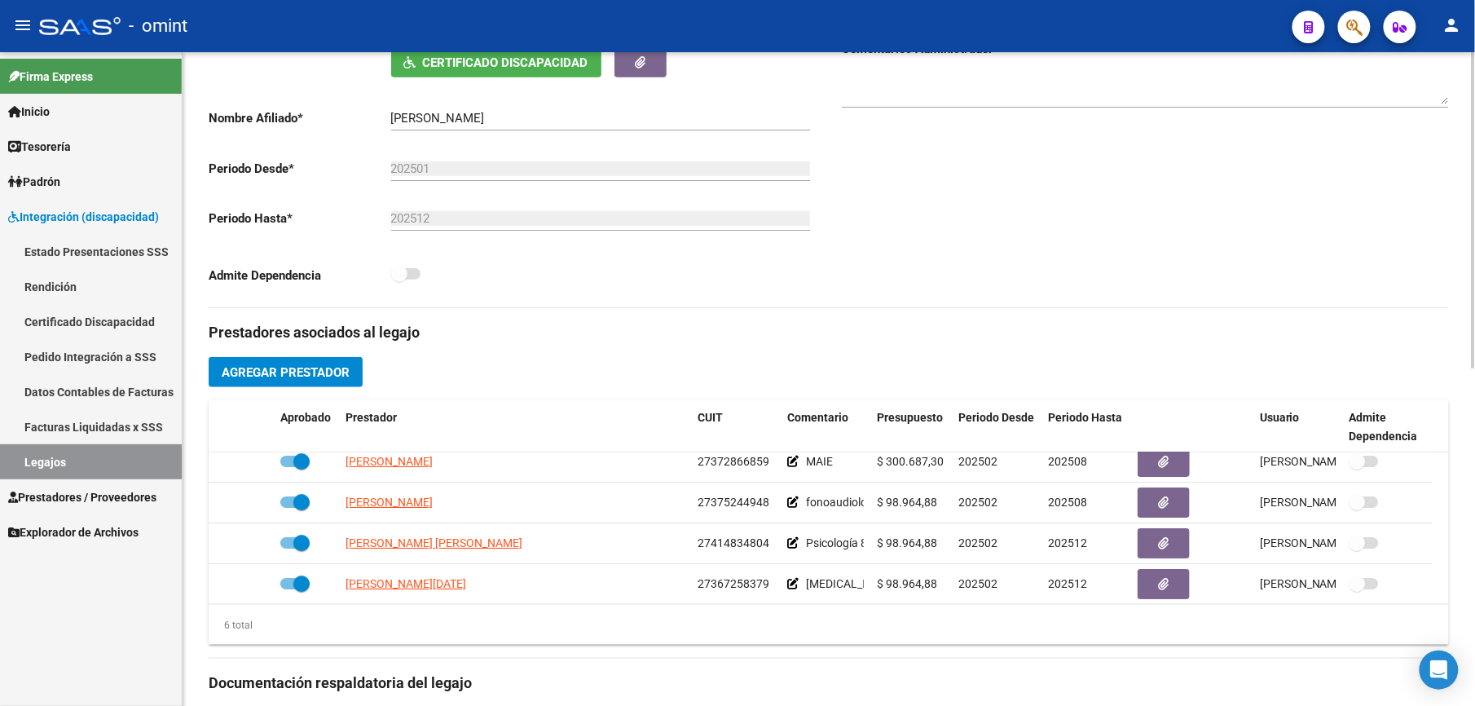
scroll to position [99, 0]
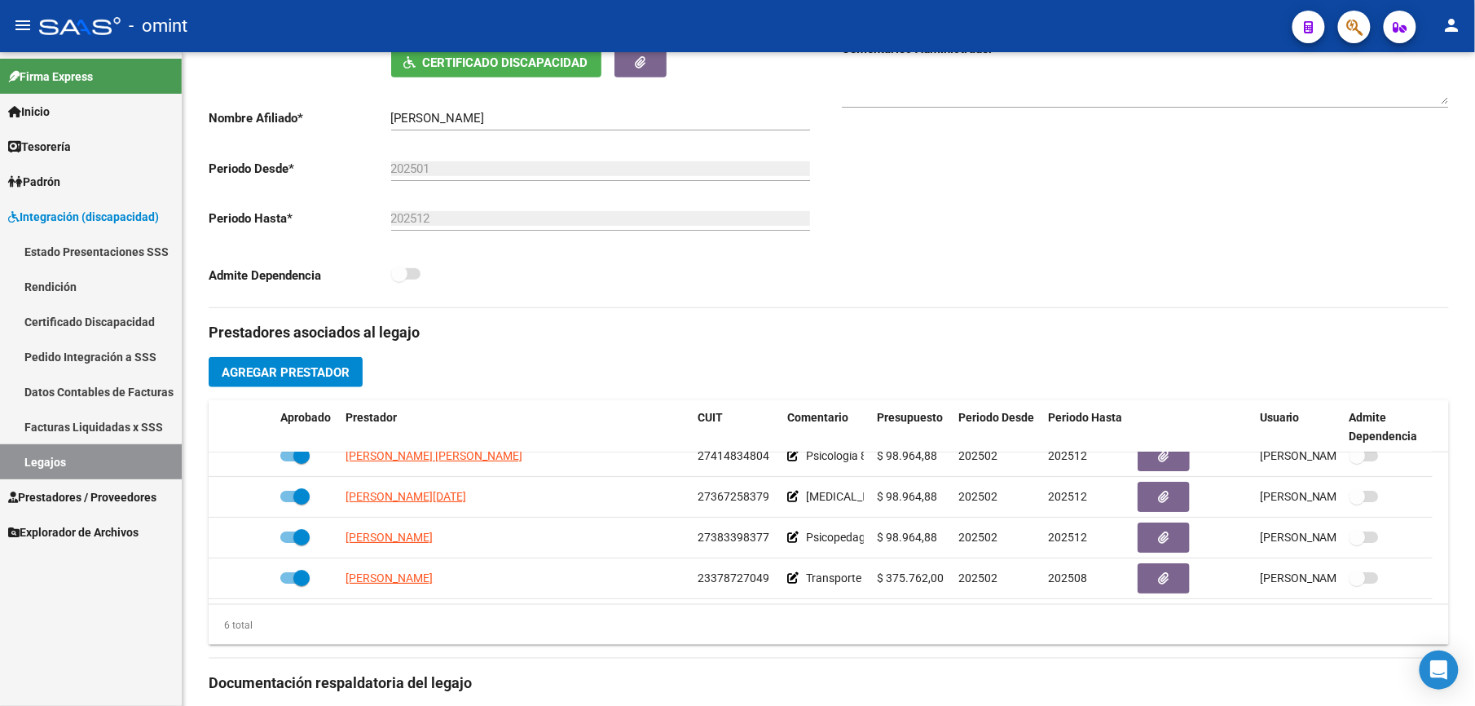
click at [248, 21] on div "- omint" at bounding box center [659, 26] width 1240 height 36
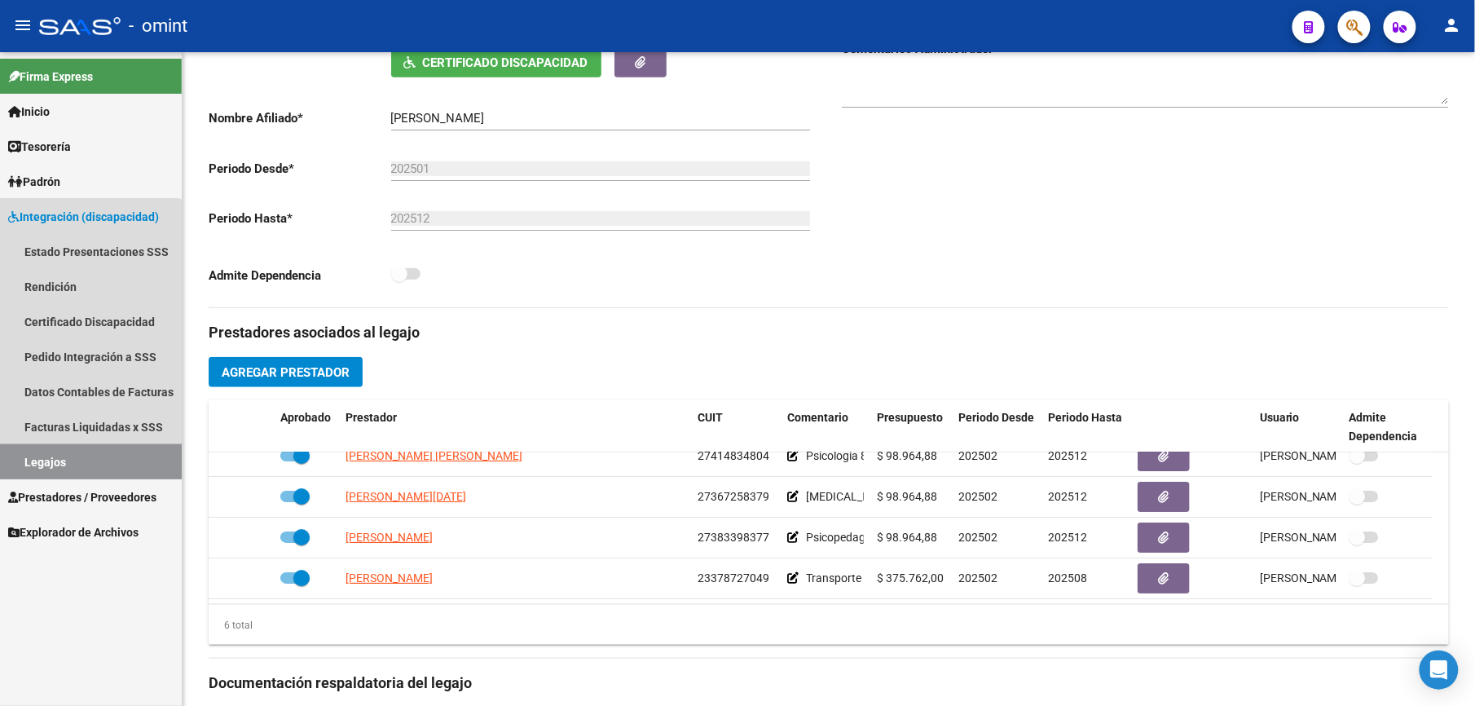
click at [33, 451] on link "Legajos" at bounding box center [91, 461] width 182 height 35
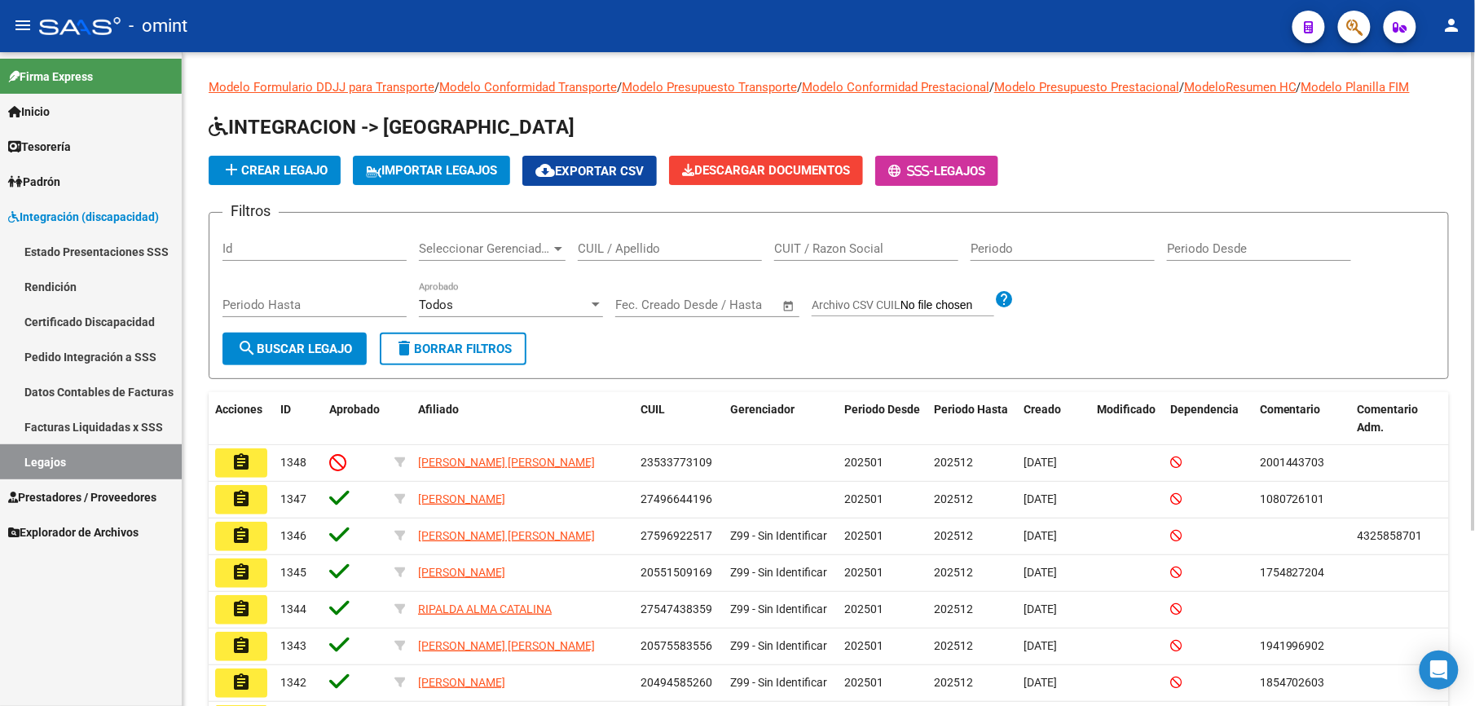
click at [607, 241] on input "CUIL / Apellido" at bounding box center [670, 248] width 184 height 15
paste input "20550801753"
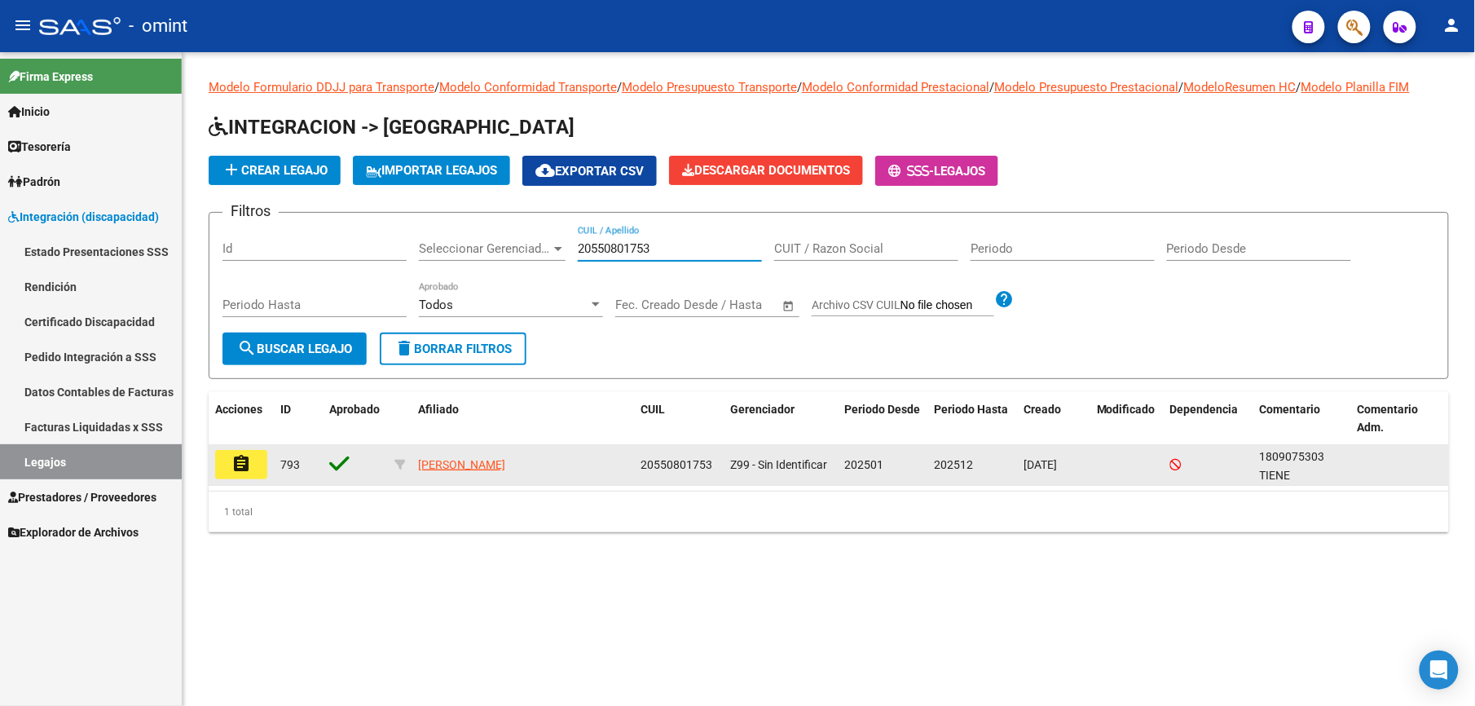
type input "20550801753"
click at [239, 458] on mat-icon "assignment" at bounding box center [241, 464] width 20 height 20
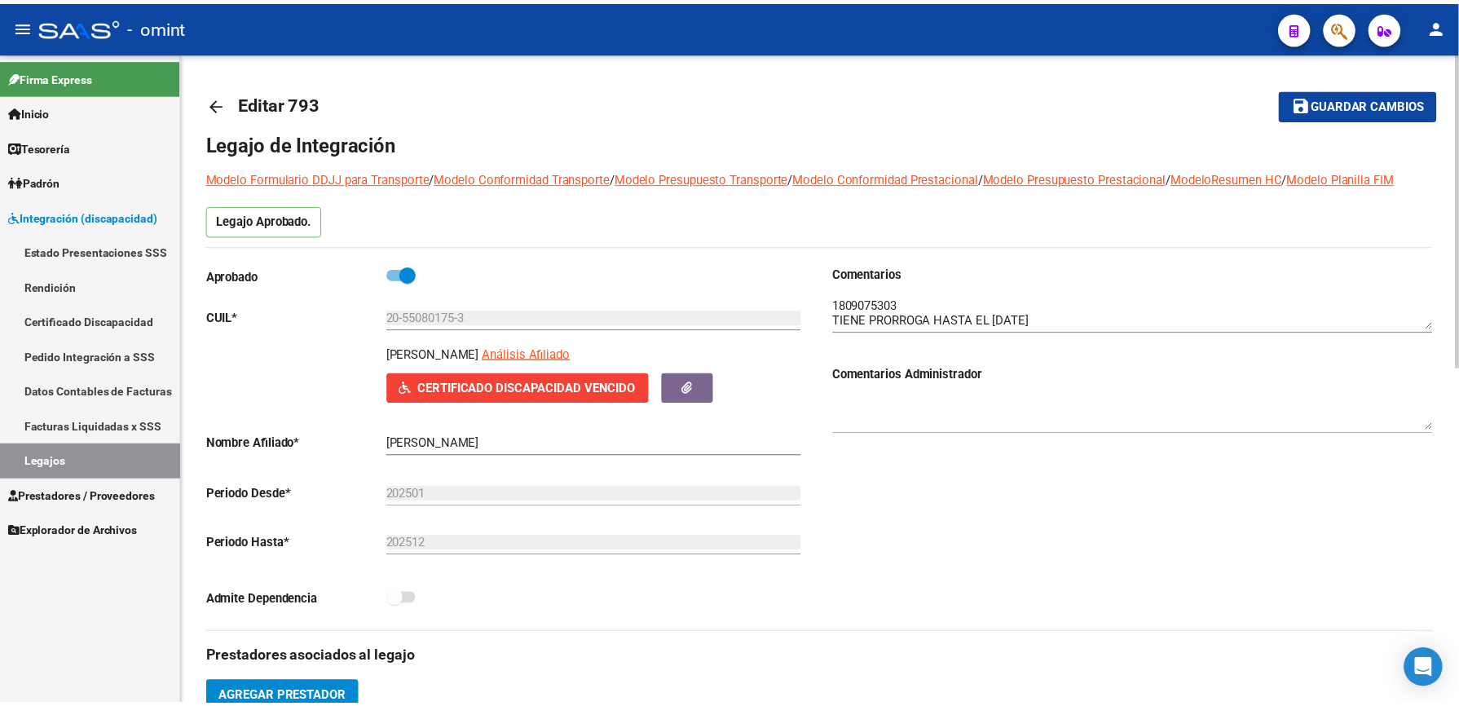
scroll to position [326, 0]
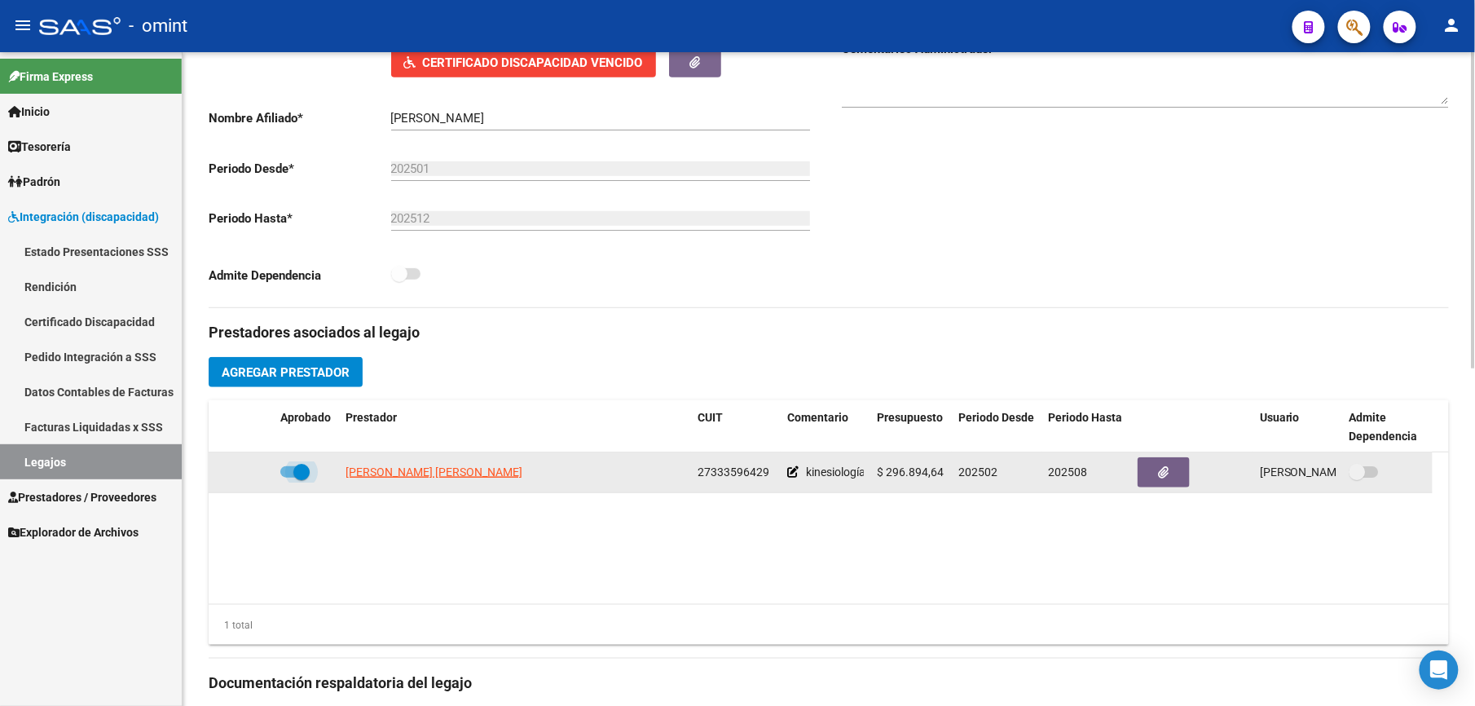
click at [290, 471] on span at bounding box center [294, 471] width 29 height 11
click at [289, 478] on input "checkbox" at bounding box center [288, 478] width 1 height 1
checkbox input "false"
click at [249, 474] on icon at bounding box center [250, 471] width 11 height 11
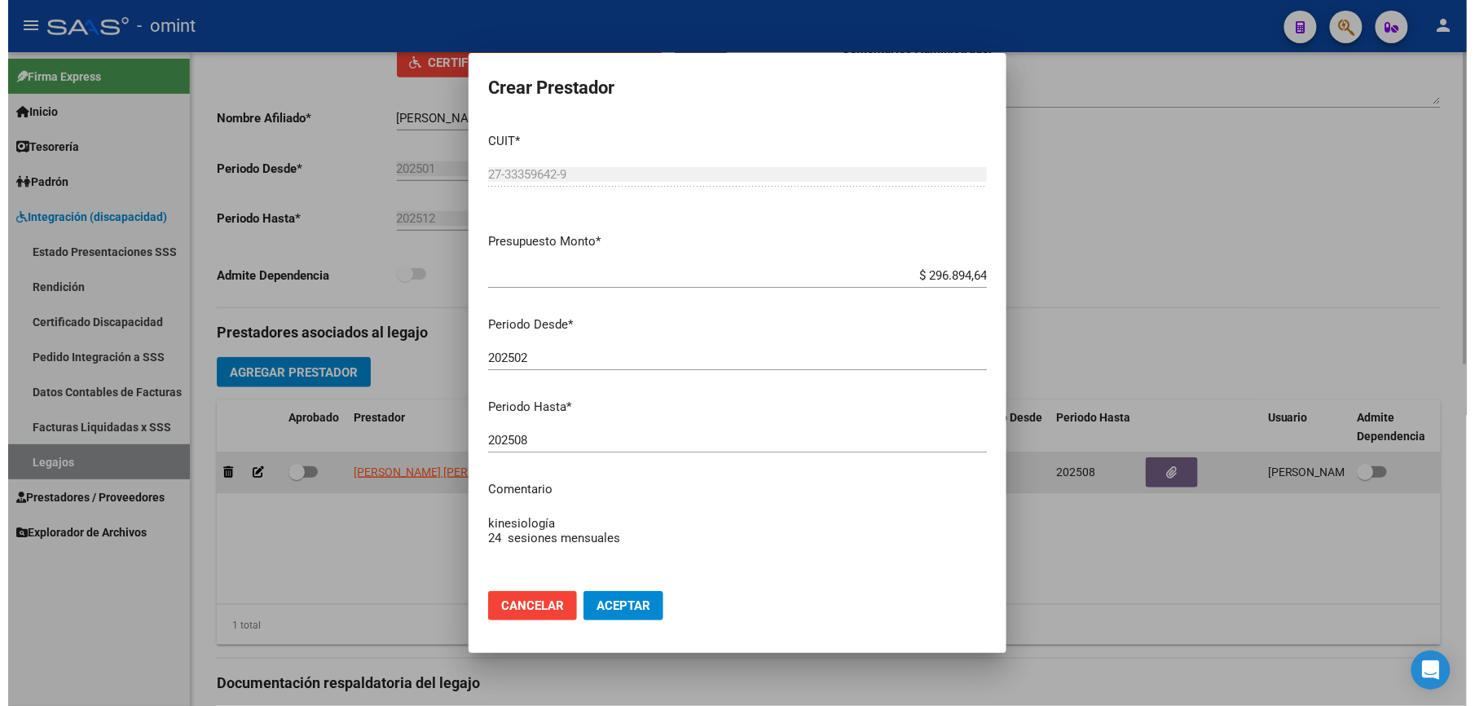
scroll to position [343, 0]
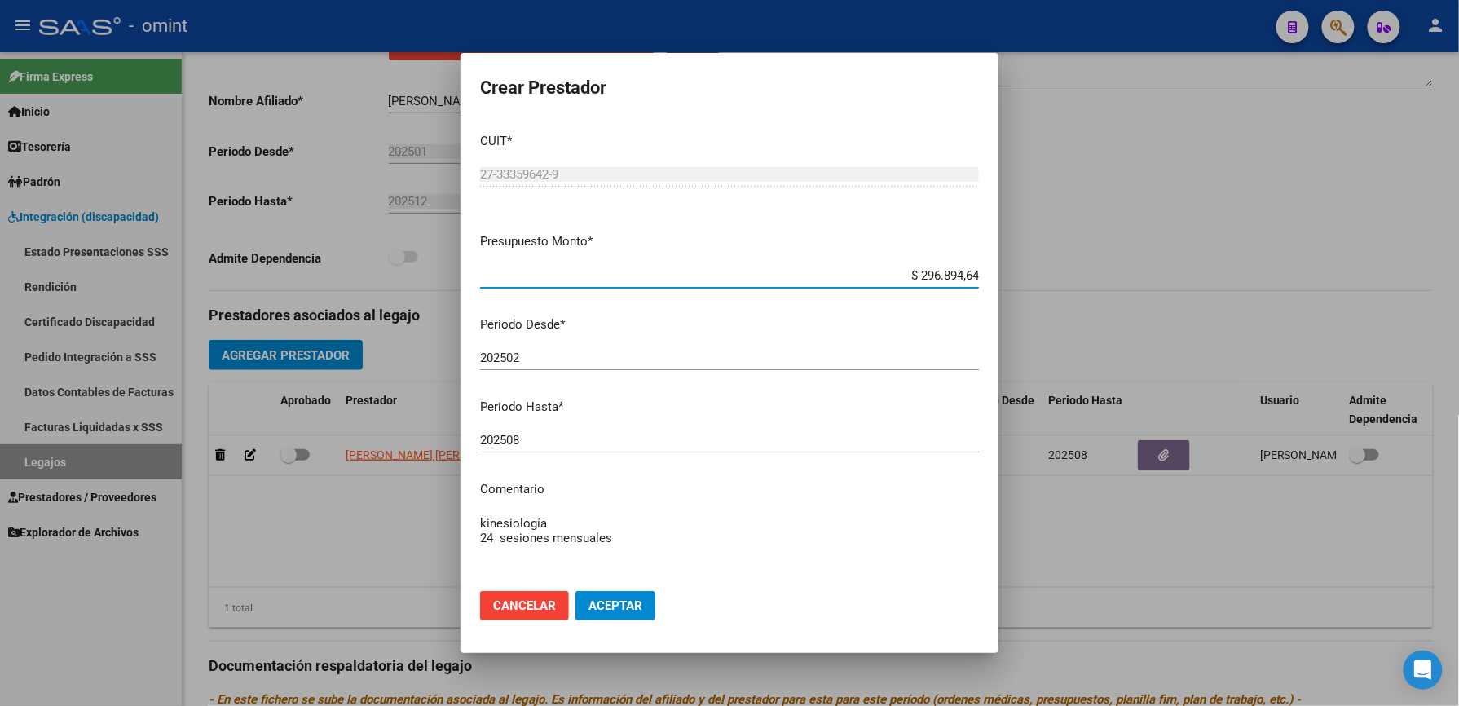
click at [542, 443] on input "202508" at bounding box center [729, 440] width 499 height 15
type input "202511"
click at [646, 522] on textarea "kinesiología 24 sesiones mensuales" at bounding box center [729, 552] width 499 height 77
click at [630, 532] on textarea "kinesiología 24 sesiones mensuales" at bounding box center [729, 552] width 499 height 77
paste textarea "35476270/01"
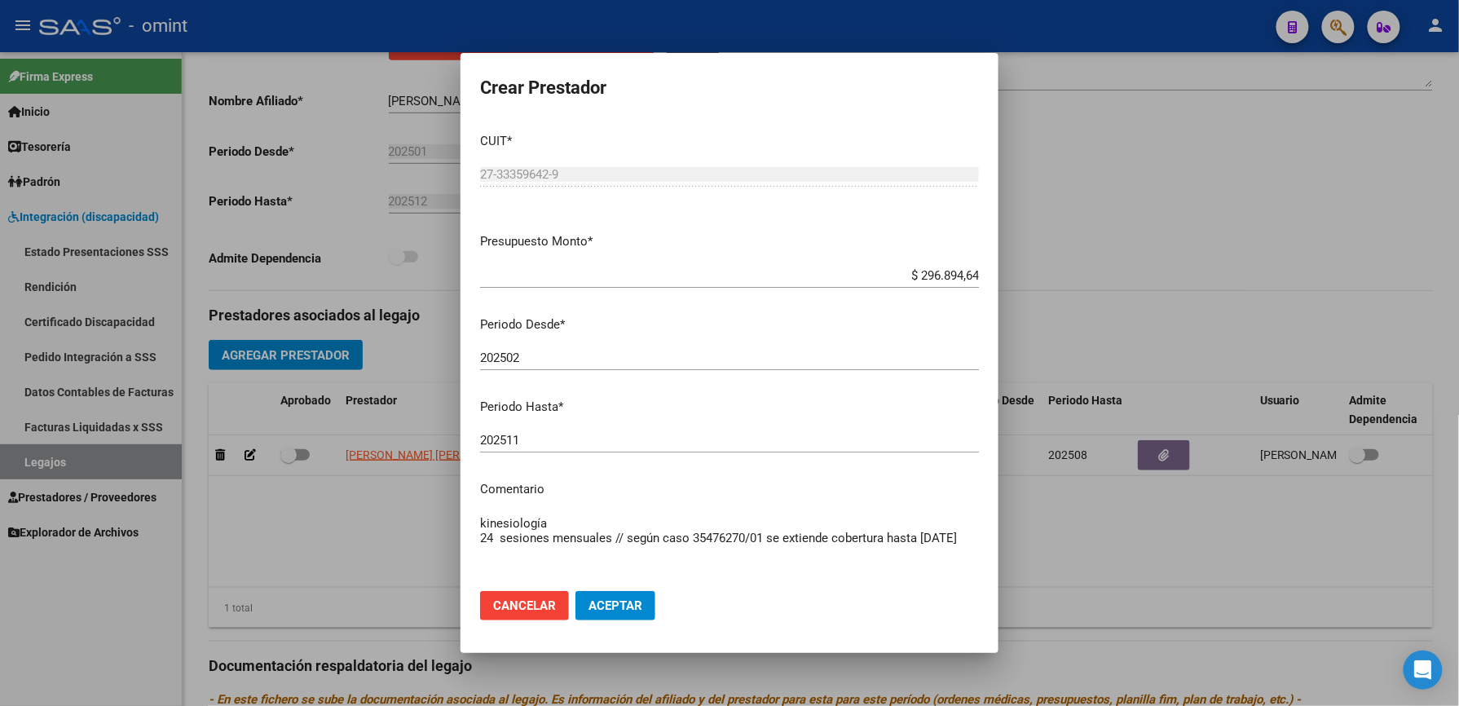
type textarea "kinesiología 24 sesiones mensuales // según caso 35476270/01 se extiende cobert…"
click at [621, 605] on span "Aceptar" at bounding box center [615, 605] width 54 height 15
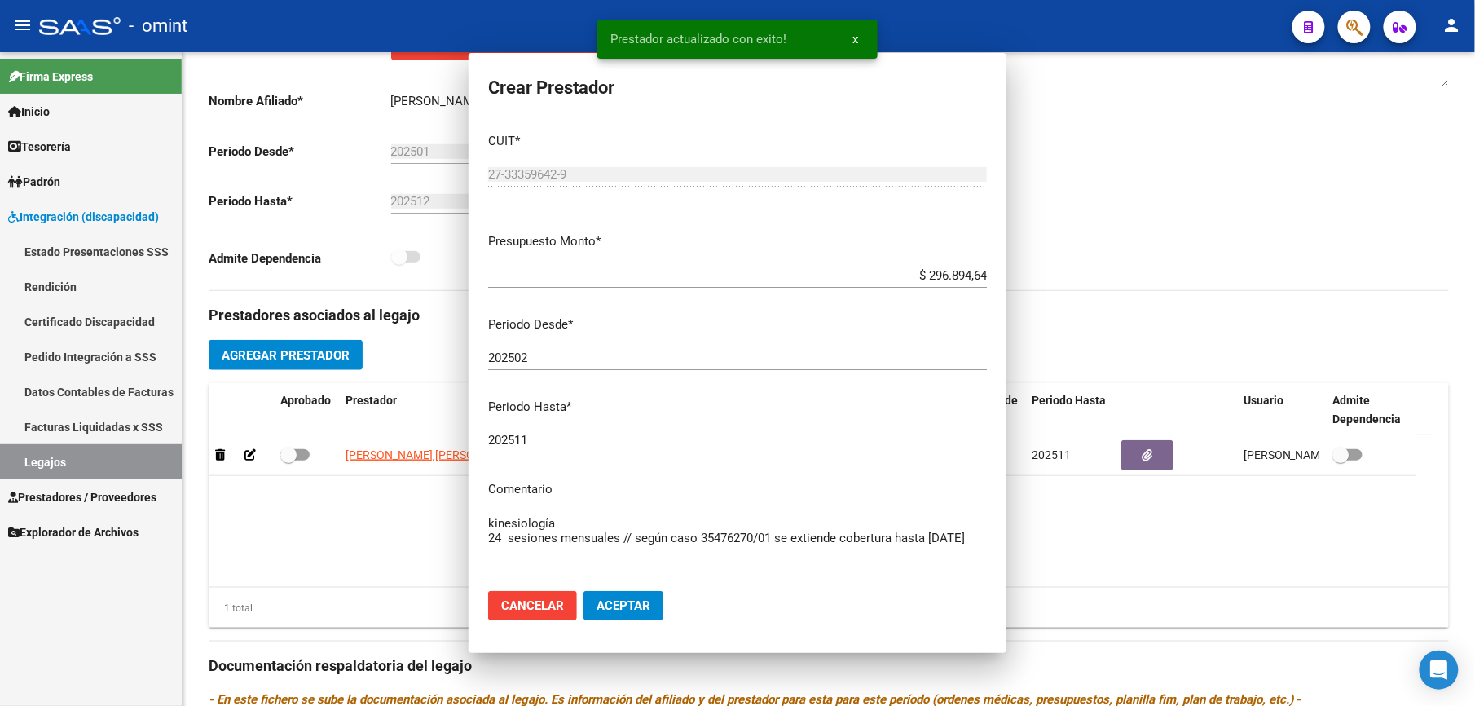
scroll to position [326, 0]
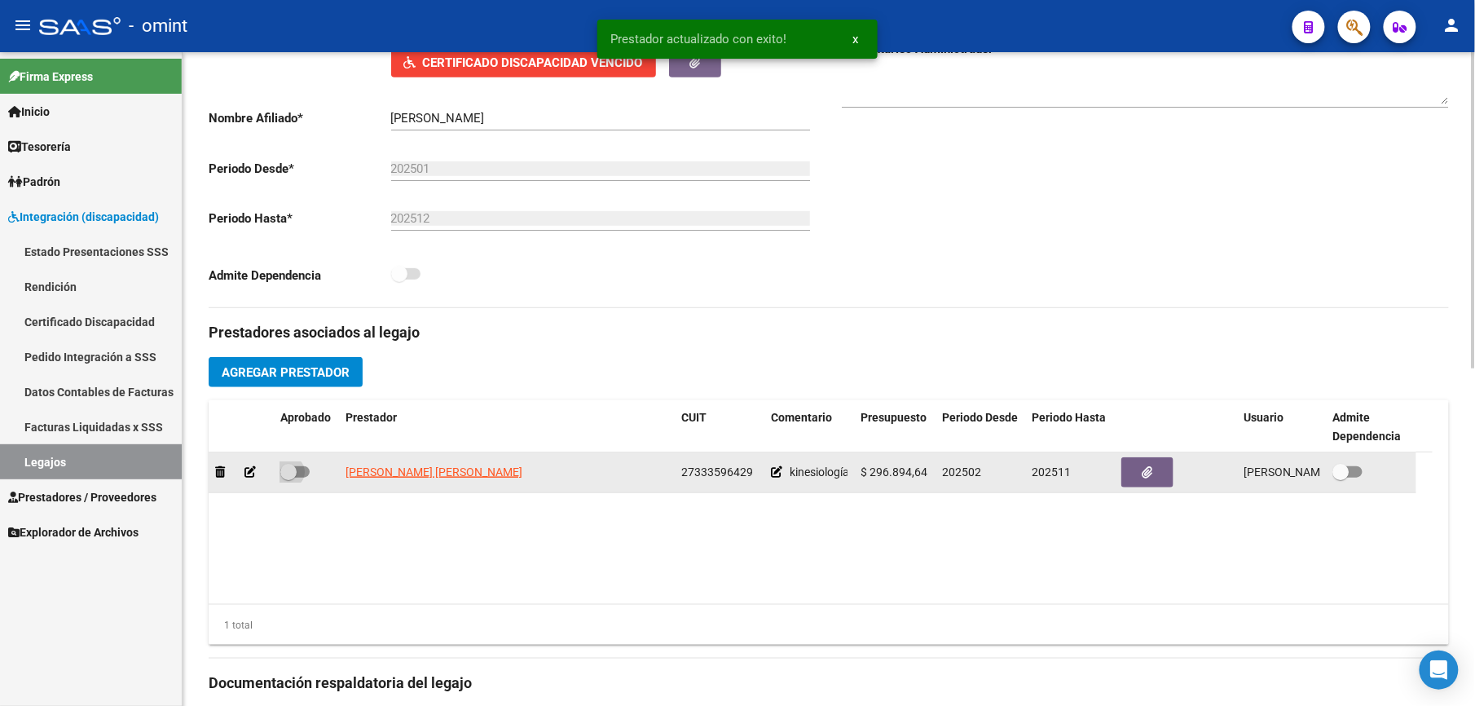
click at [308, 473] on span at bounding box center [294, 471] width 29 height 11
click at [289, 478] on input "checkbox" at bounding box center [288, 478] width 1 height 1
checkbox input "true"
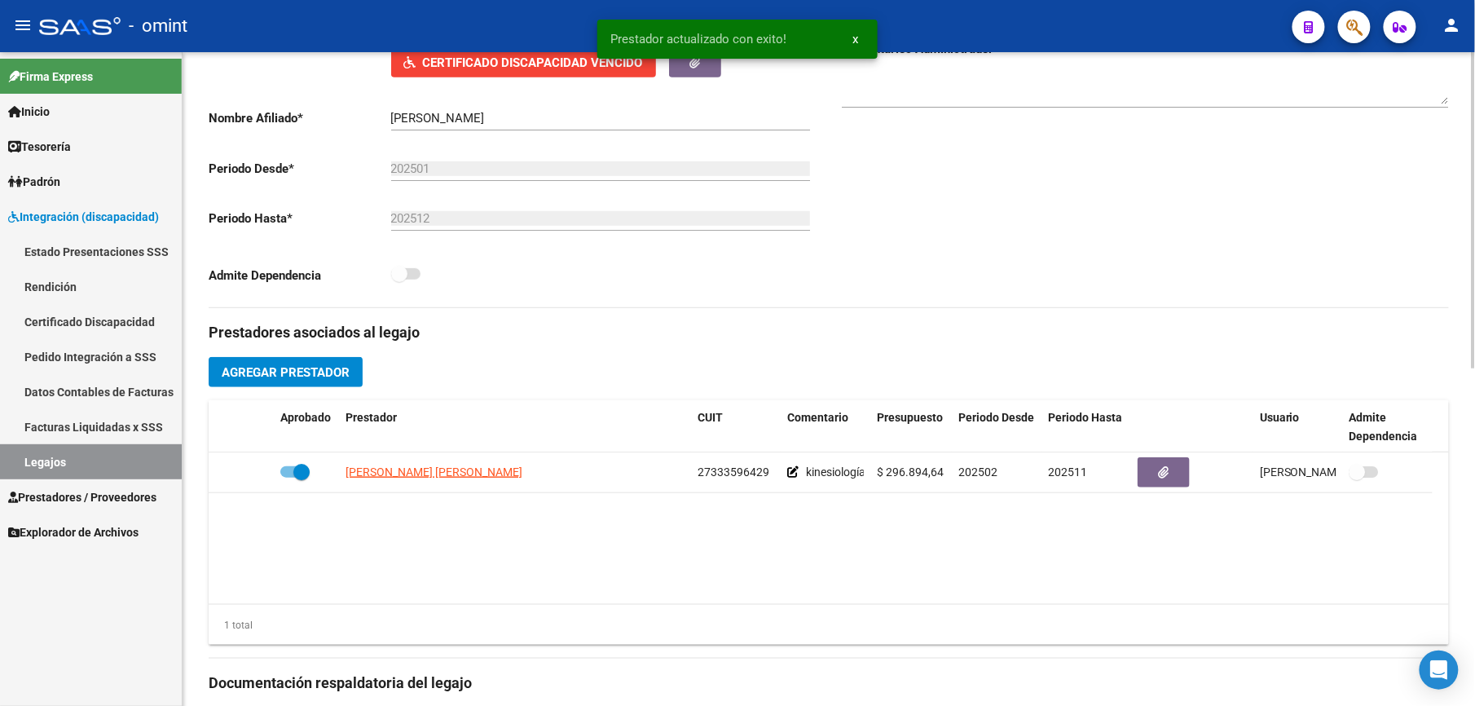
scroll to position [0, 0]
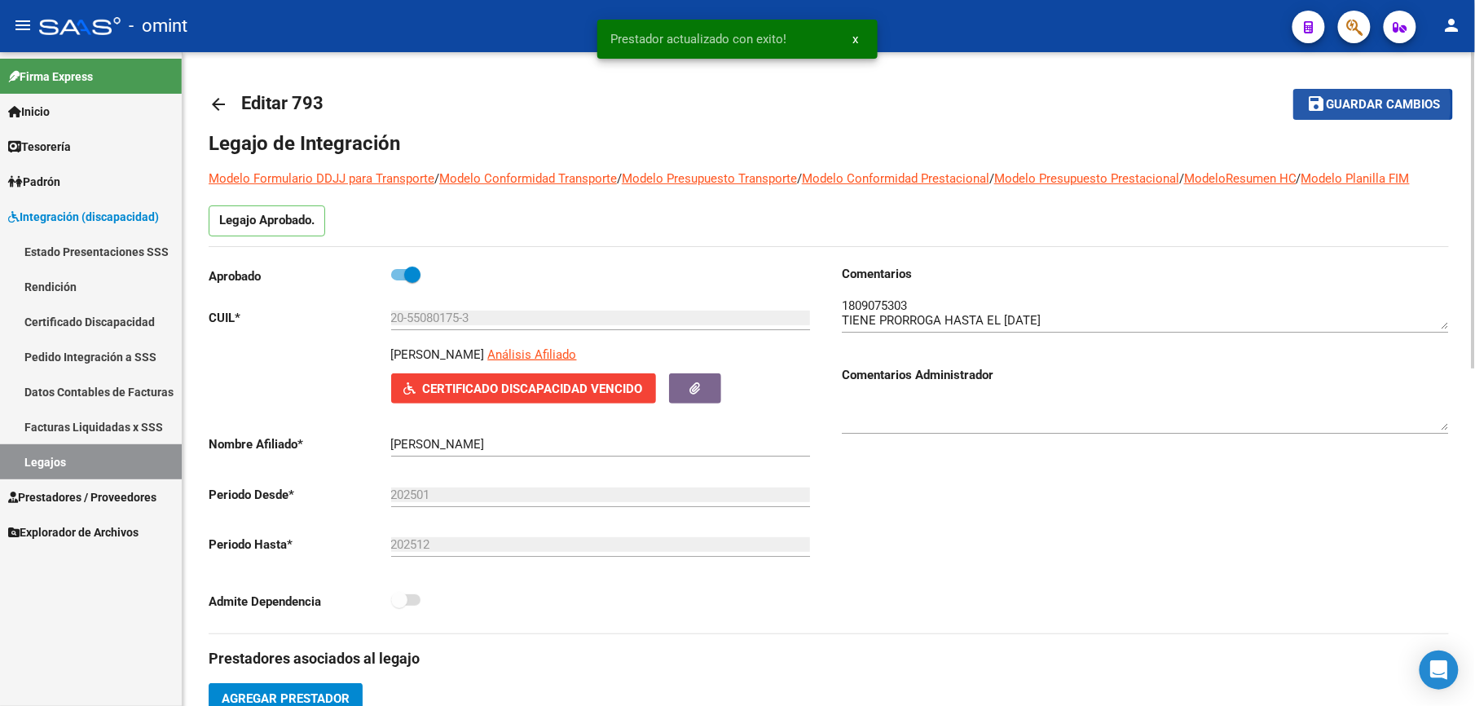
click at [1376, 104] on span "Guardar cambios" at bounding box center [1383, 105] width 114 height 15
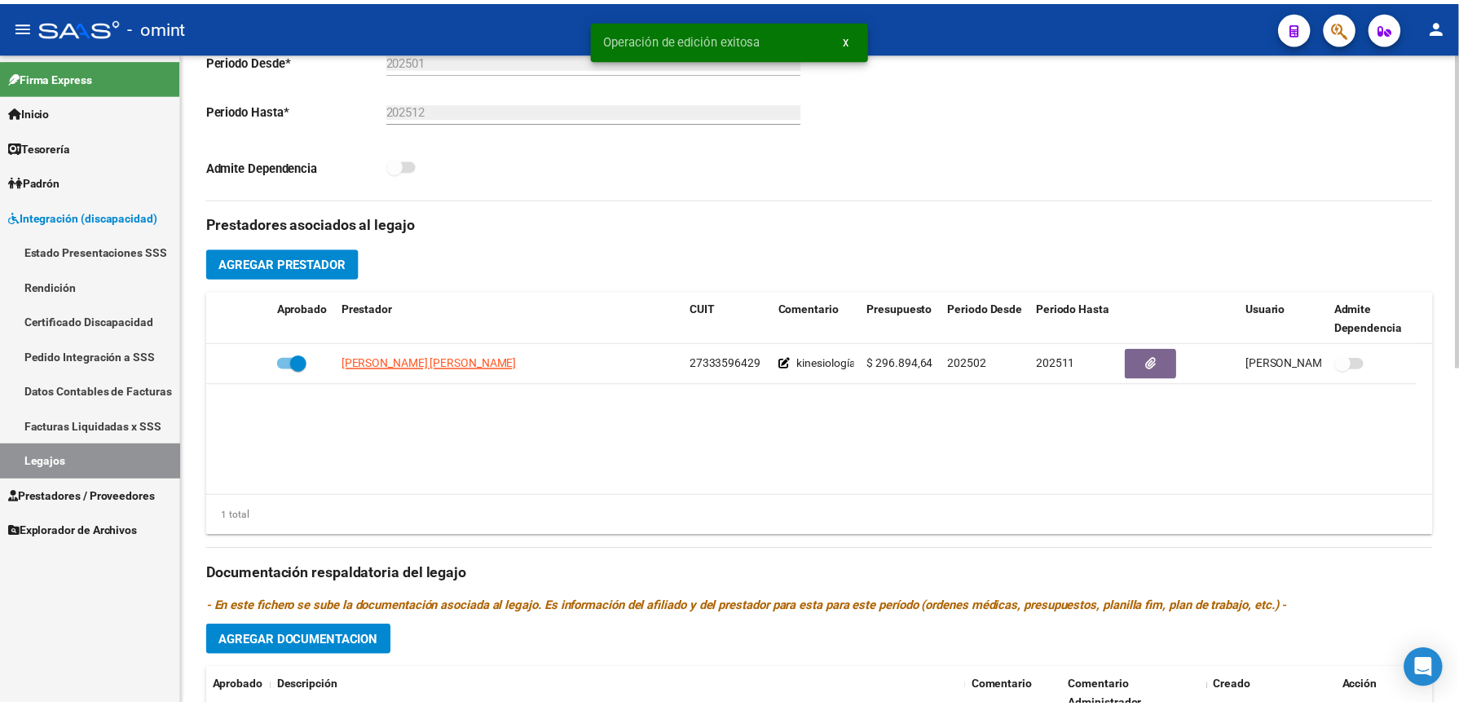
scroll to position [652, 0]
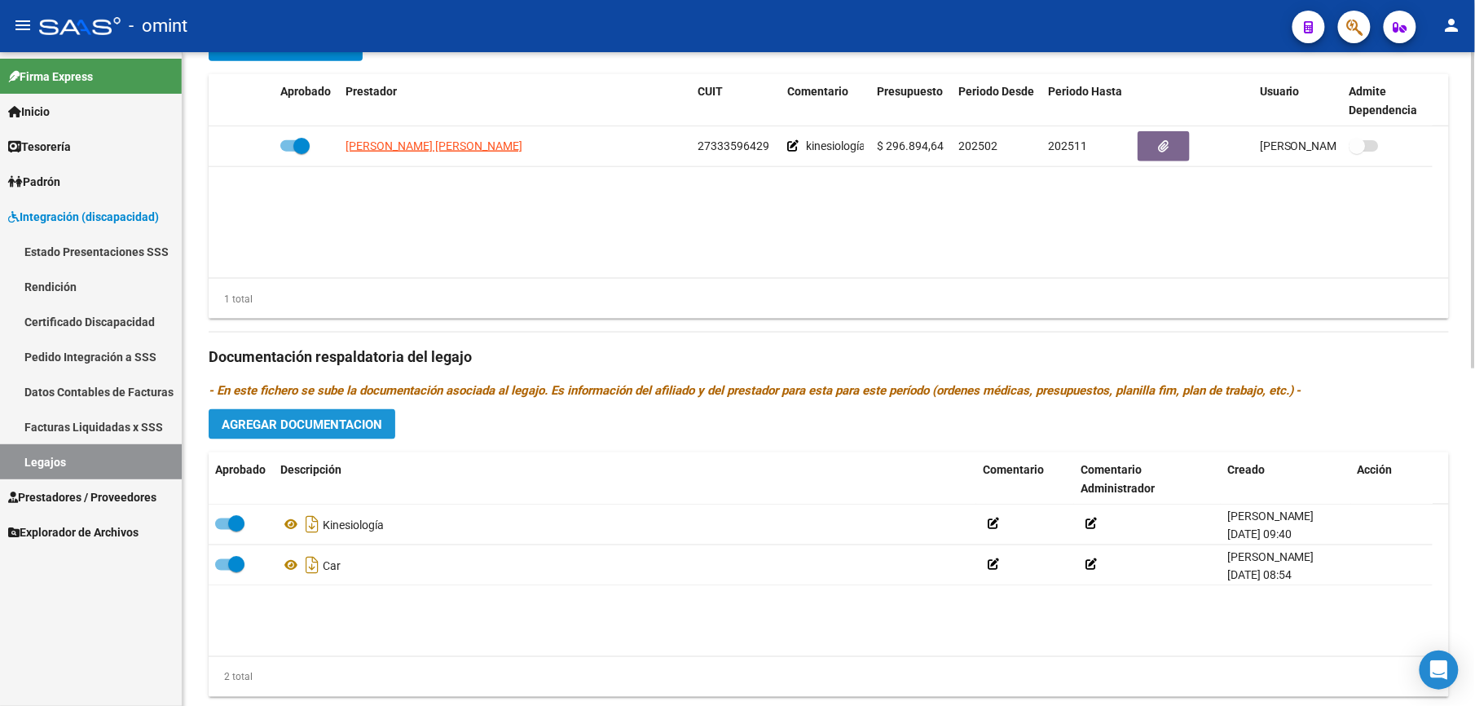
click at [339, 412] on button "Agregar Documentacion" at bounding box center [302, 424] width 187 height 30
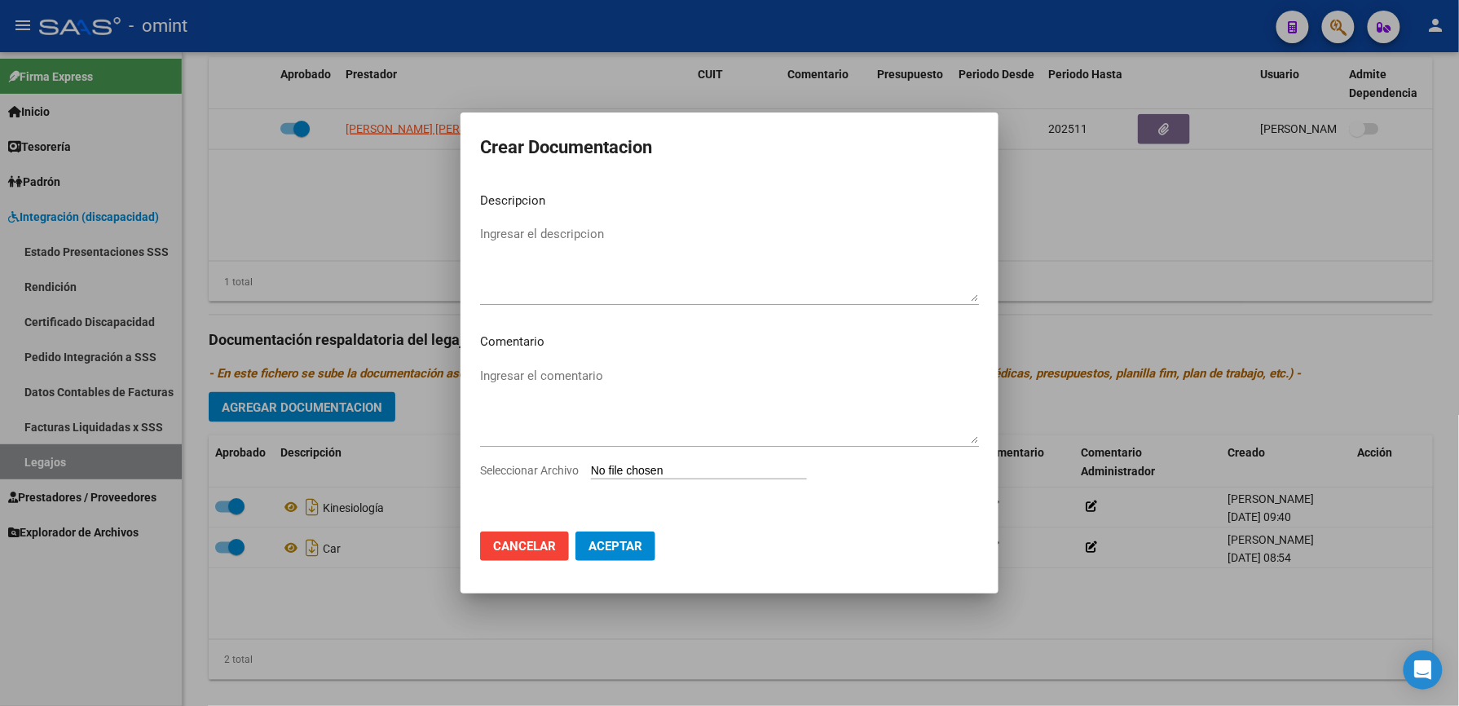
click at [676, 471] on input "Seleccionar Archivo" at bounding box center [699, 471] width 216 height 15
type input "C:\fakepath\informe semestral kine.pdf"
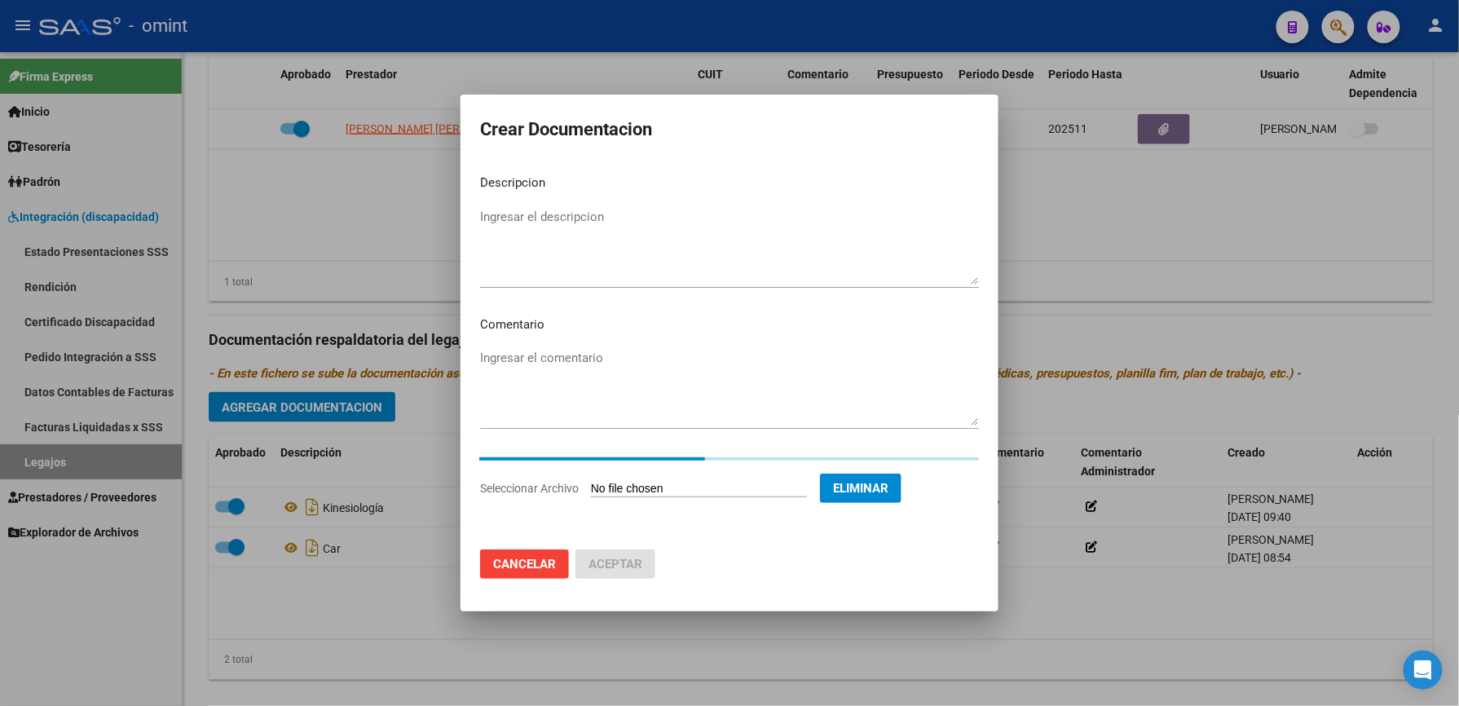
click at [535, 228] on textarea "Ingresar el descripcion" at bounding box center [729, 246] width 499 height 77
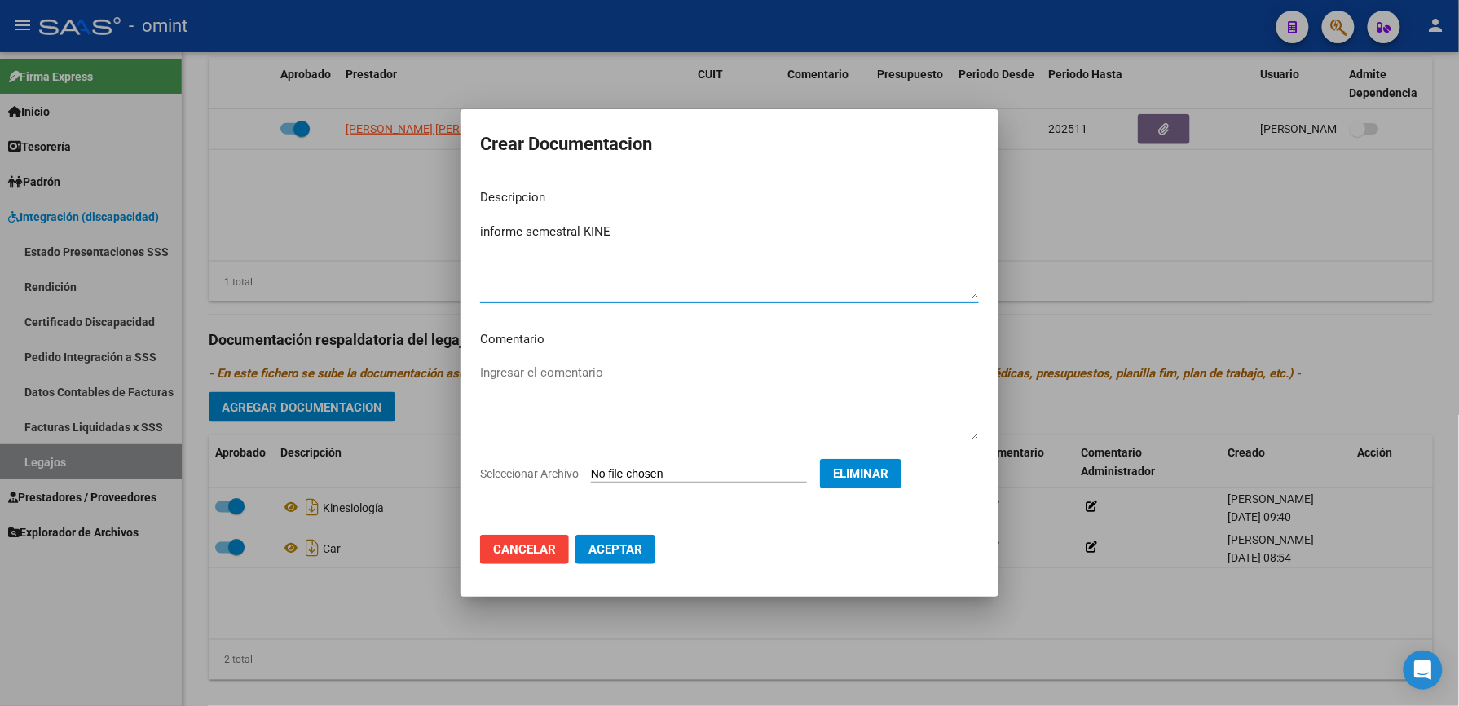
type textarea "informe semestral KINE"
click at [604, 543] on span "Aceptar" at bounding box center [615, 549] width 54 height 15
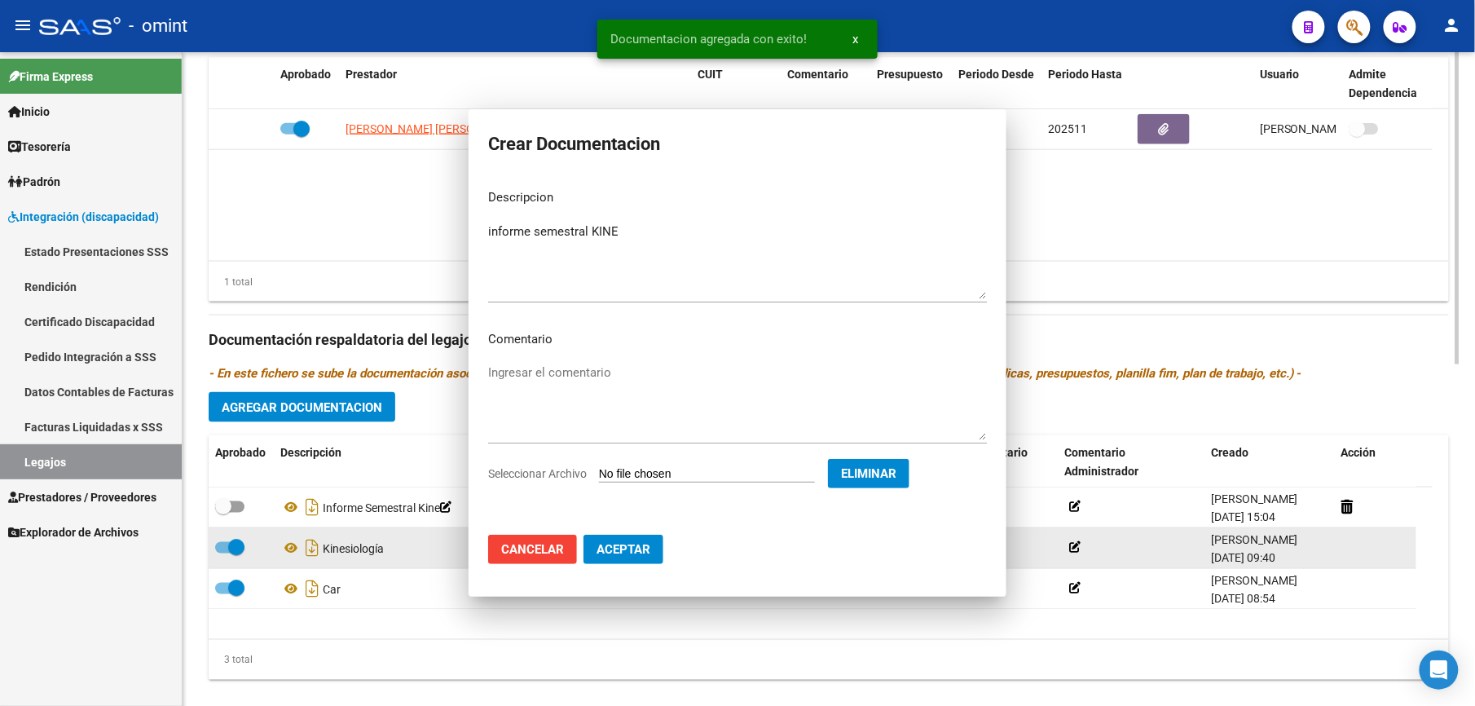
scroll to position [652, 0]
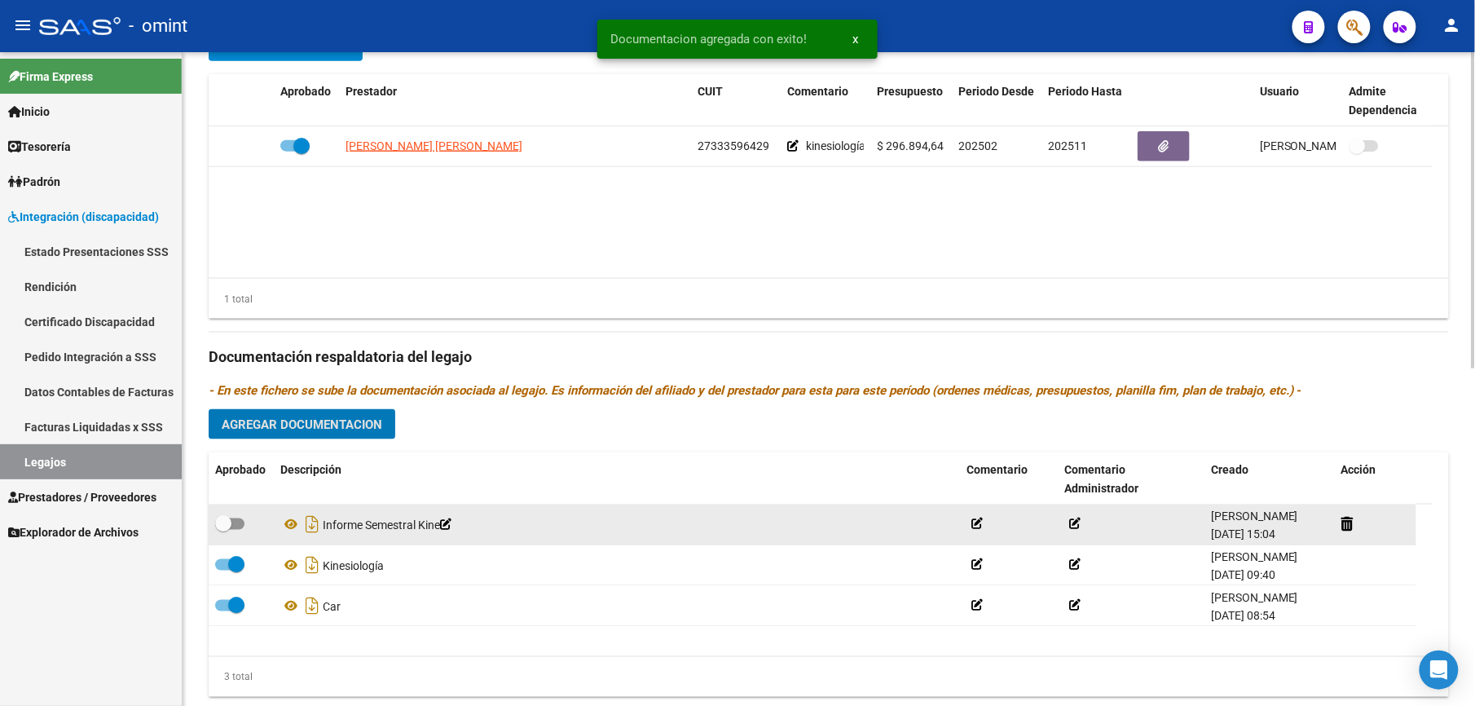
click at [241, 525] on span at bounding box center [229, 523] width 29 height 11
click at [223, 530] on input "checkbox" at bounding box center [222, 530] width 1 height 1
checkbox input "true"
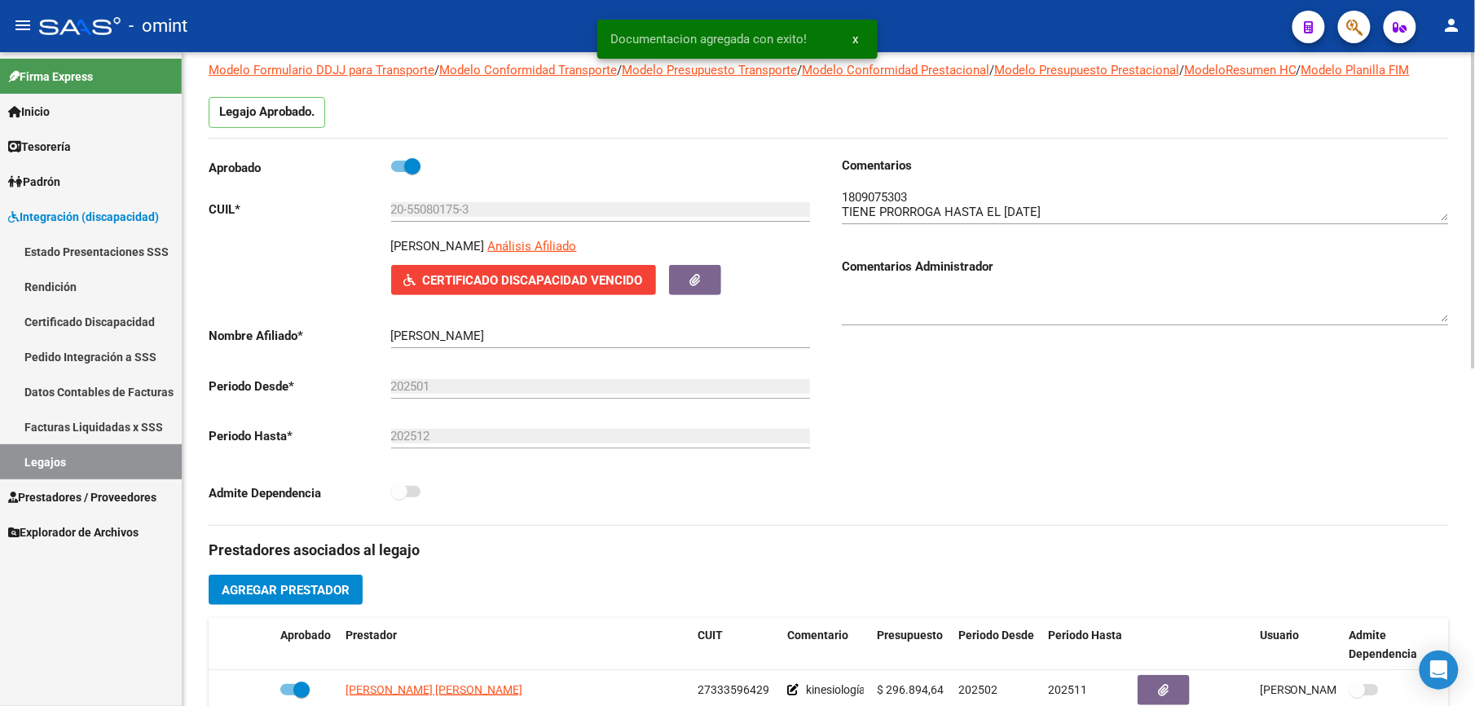
scroll to position [0, 0]
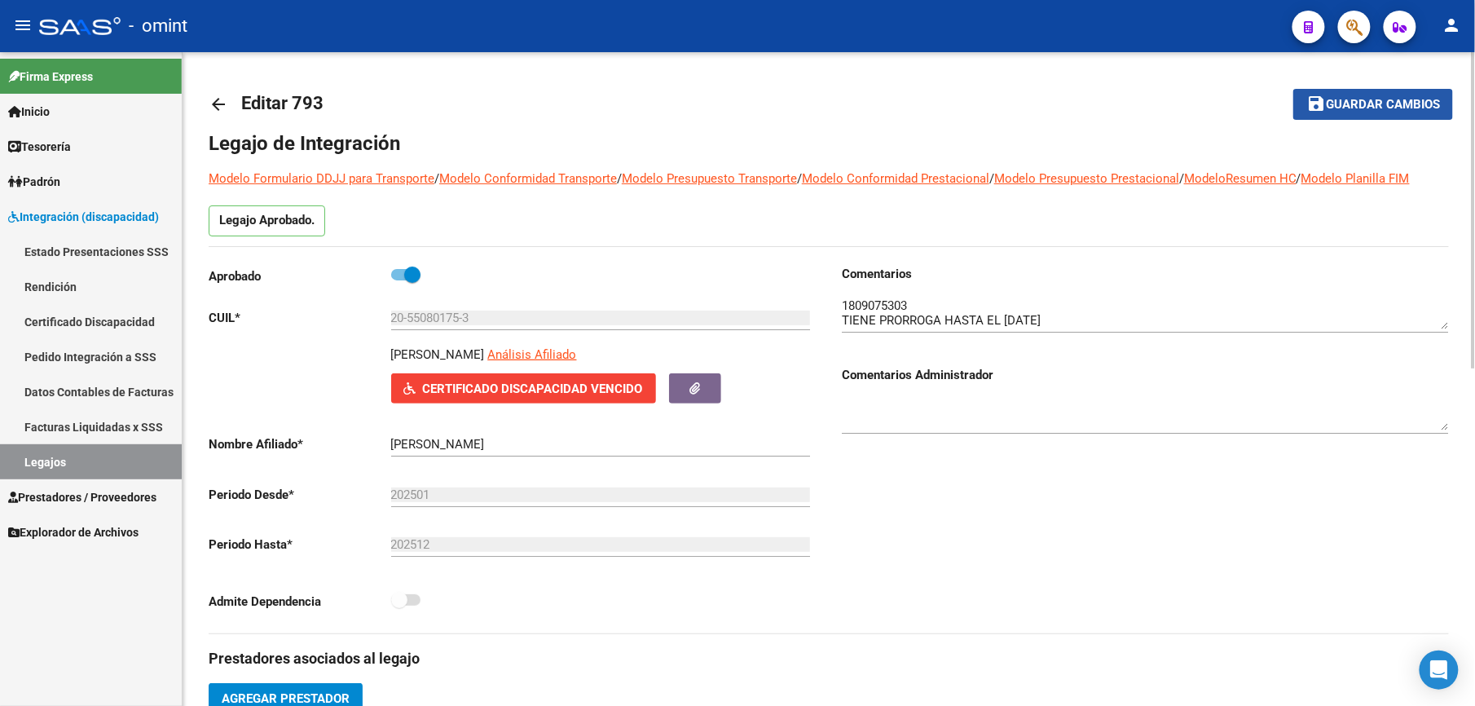
click at [1402, 98] on span "Guardar cambios" at bounding box center [1383, 105] width 114 height 15
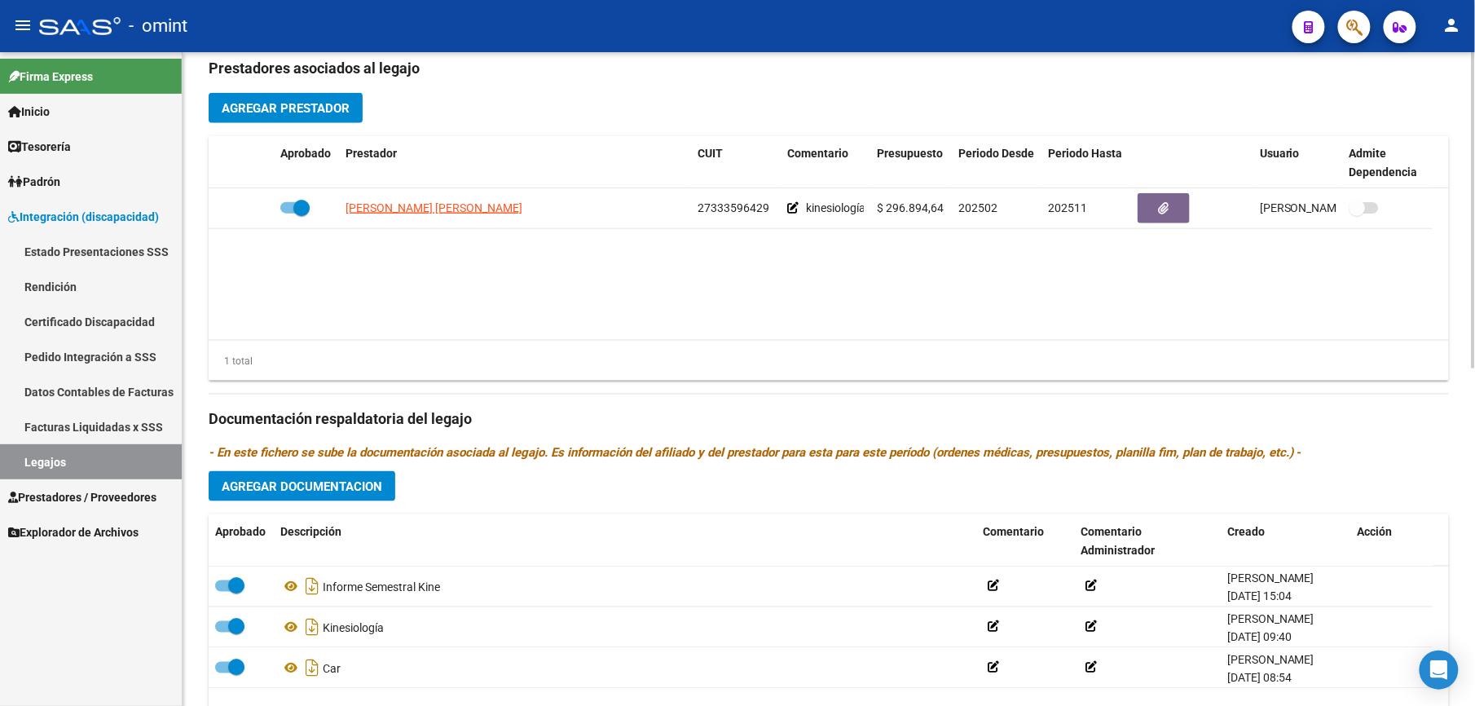
scroll to position [698, 0]
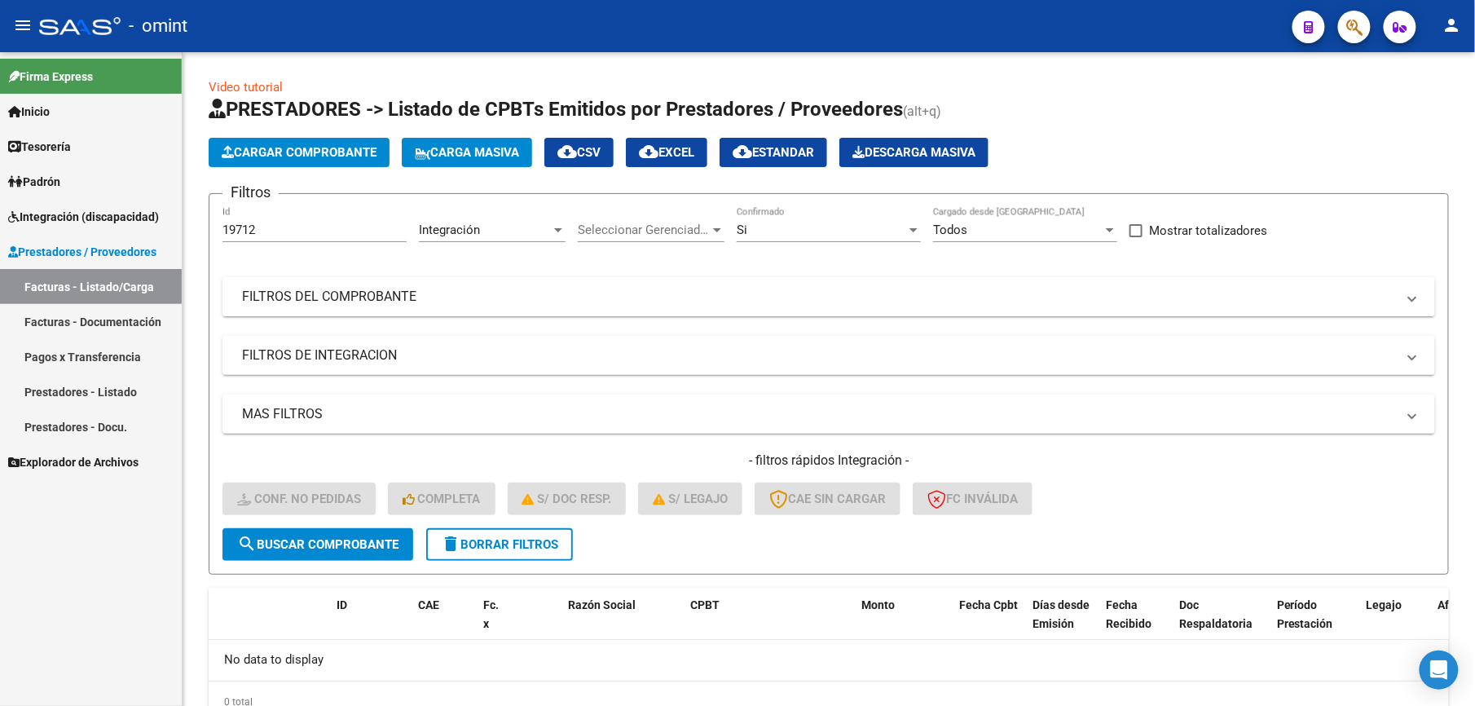
scroll to position [66, 0]
